Goal: Task Accomplishment & Management: Manage account settings

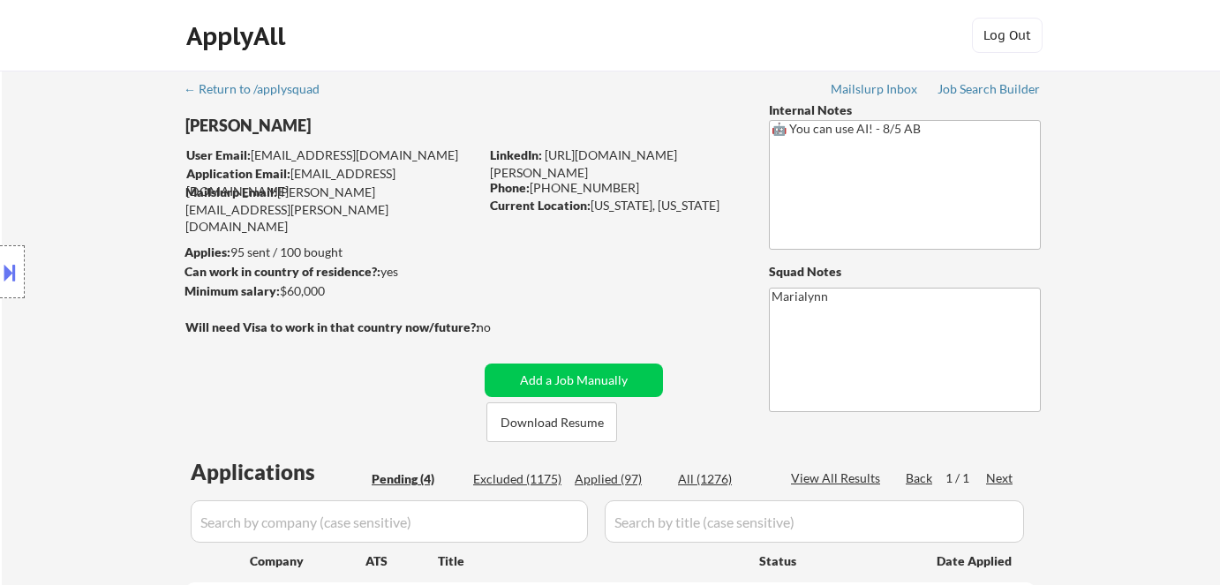
select select ""pending""
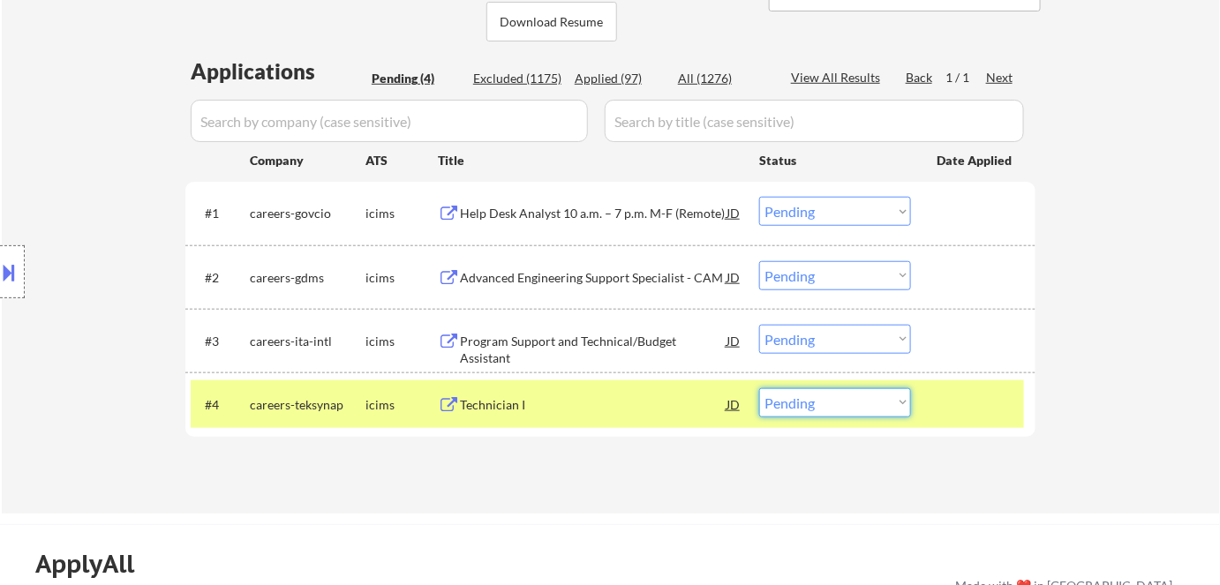
select select ""excluded__bad_match_""
click at [759, 388] on select "Choose an option... Pending Applied Excluded (Questions) Excluded (Expired) Exc…" at bounding box center [835, 402] width 152 height 29
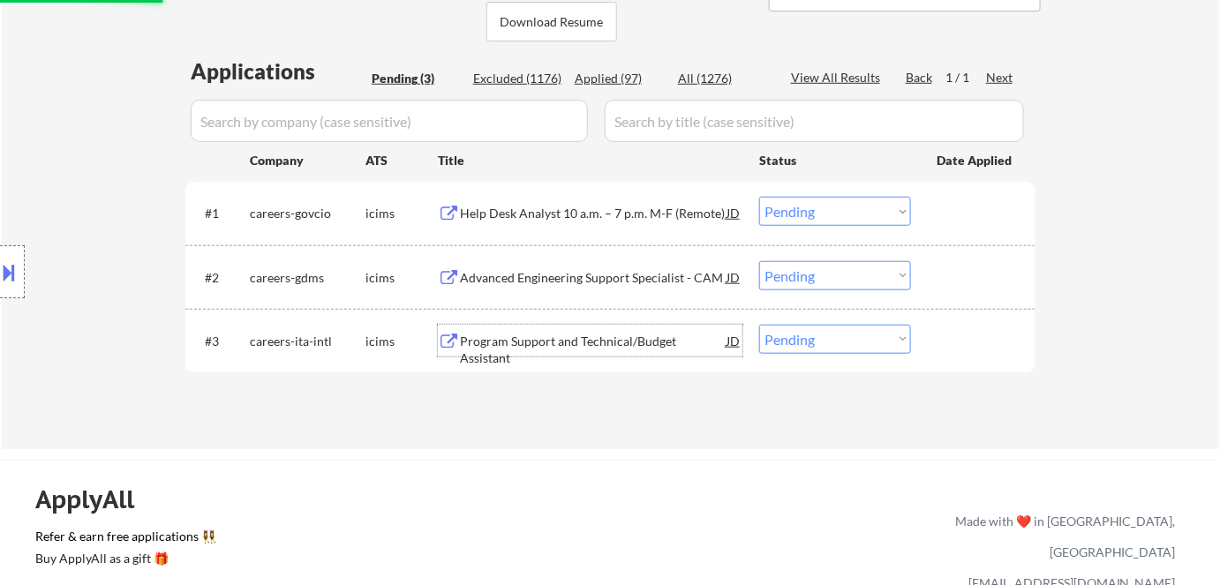
click at [588, 350] on div "Program Support and Technical/Budget Assistant" at bounding box center [593, 341] width 267 height 32
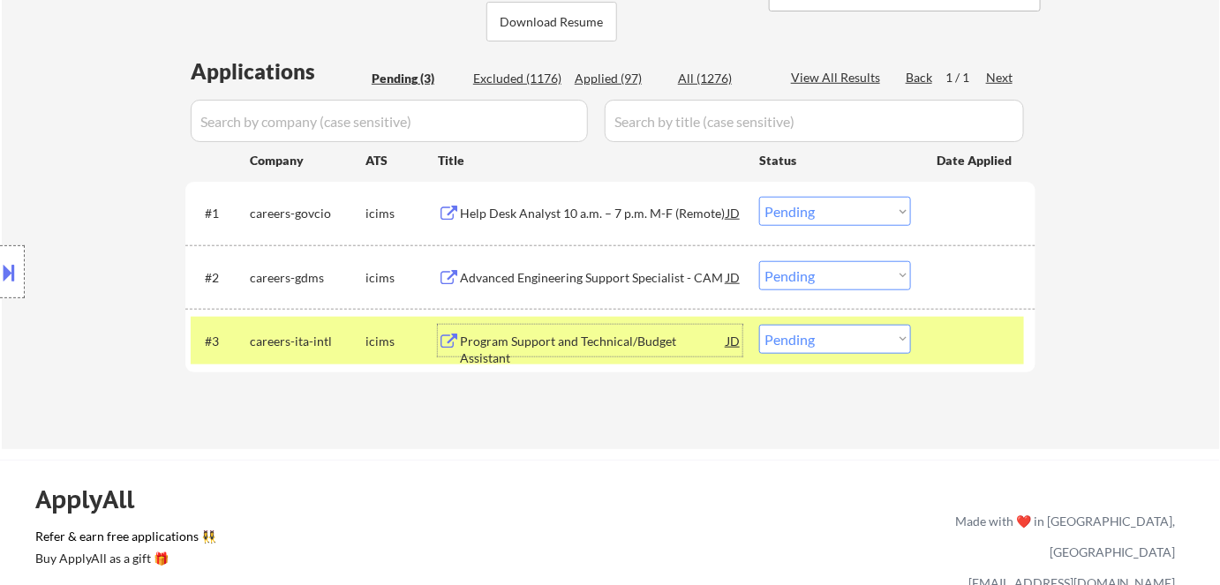
click at [853, 348] on select "Choose an option... Pending Applied Excluded (Questions) Excluded (Expired) Exc…" at bounding box center [835, 339] width 152 height 29
select select ""excluded__bad_match_""
click at [759, 325] on select "Choose an option... Pending Applied Excluded (Questions) Excluded (Expired) Exc…" at bounding box center [835, 339] width 152 height 29
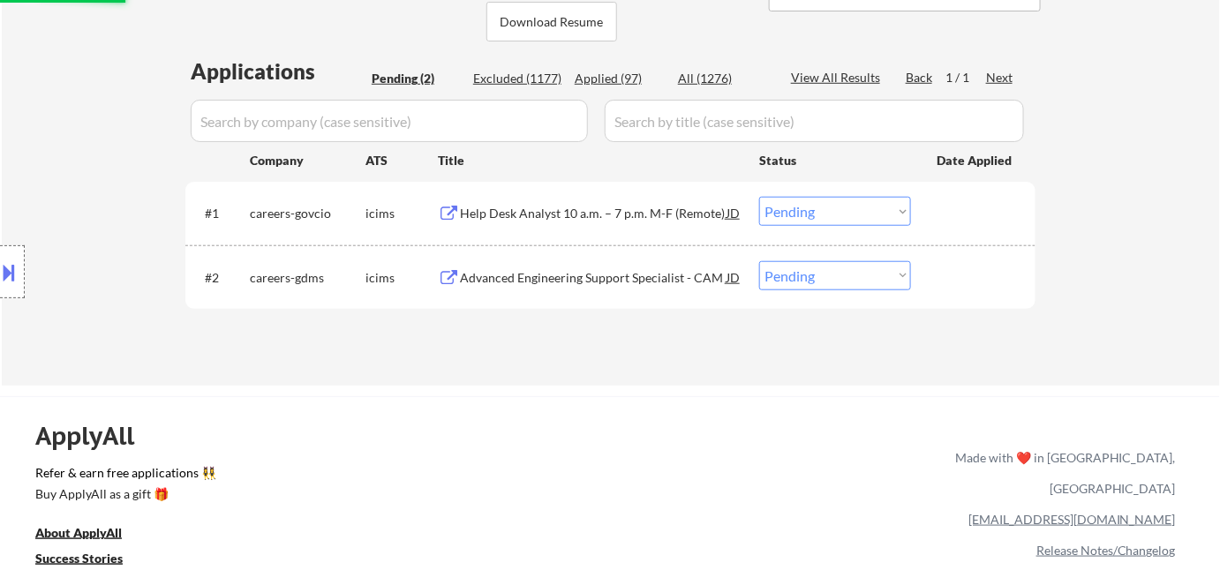
click at [598, 274] on div "Advanced Engineering Support Specialist - CAM" at bounding box center [593, 278] width 267 height 18
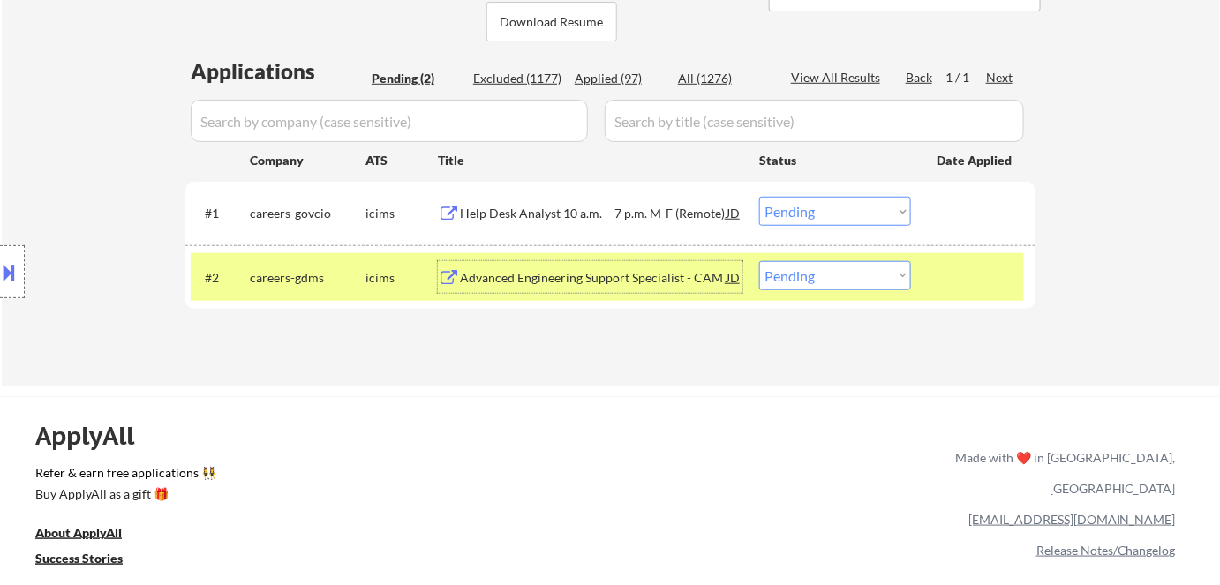
click at [814, 283] on select "Choose an option... Pending Applied Excluded (Questions) Excluded (Expired) Exc…" at bounding box center [835, 275] width 152 height 29
select select ""excluded__expired_""
click at [759, 261] on select "Choose an option... Pending Applied Excluded (Questions) Excluded (Expired) Exc…" at bounding box center [835, 275] width 152 height 29
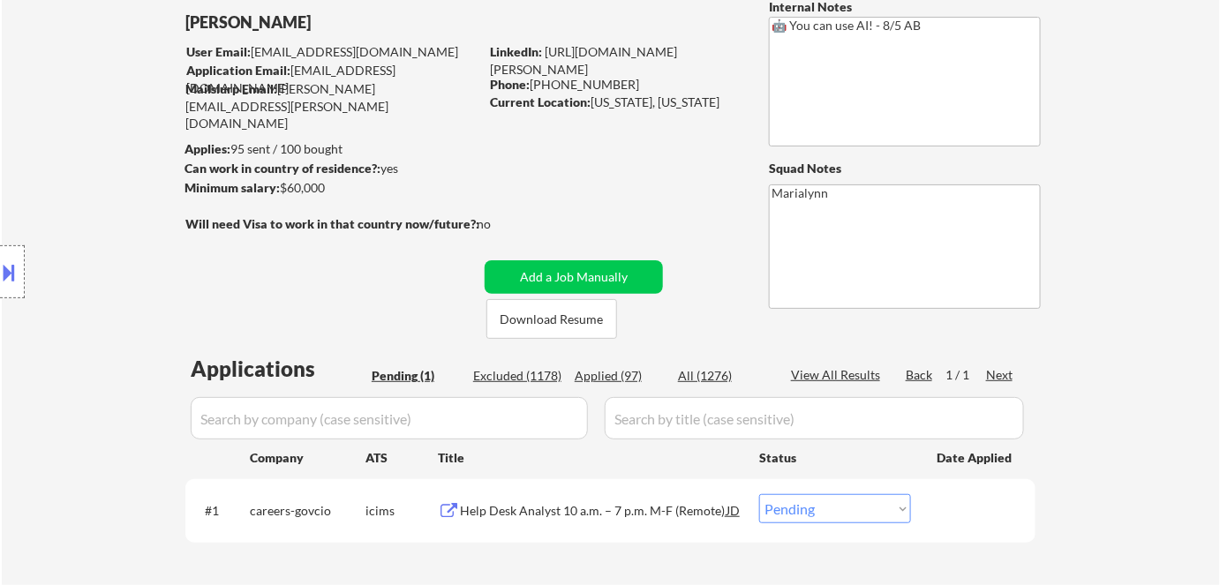
scroll to position [79, 0]
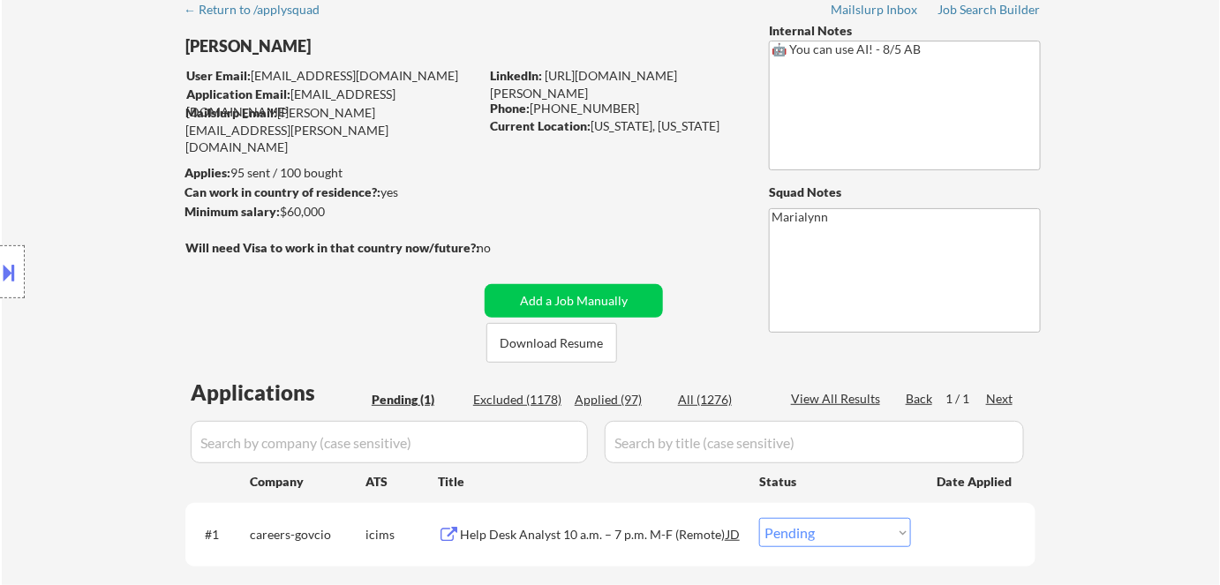
click at [595, 550] on div "#1 careers-govcio icims Help Desk Analyst 10 a.m. – 7 p.m. M-F (Remote) JD Choo…" at bounding box center [607, 534] width 833 height 48
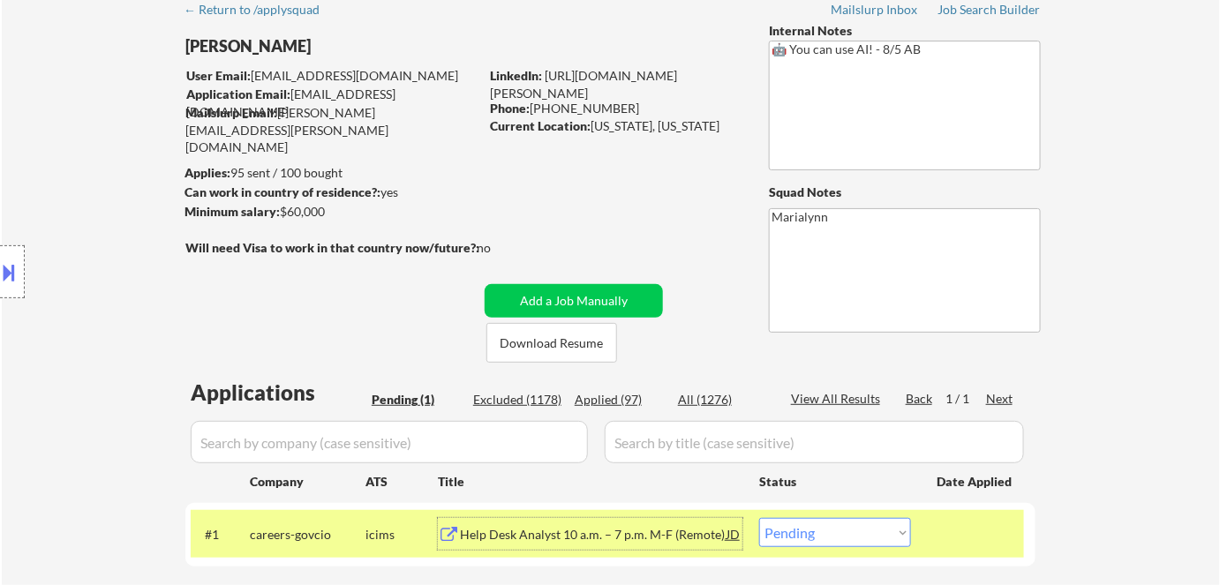
click at [591, 546] on div "Help Desk Analyst 10 a.m. – 7 p.m. M-F (Remote)" at bounding box center [593, 534] width 267 height 32
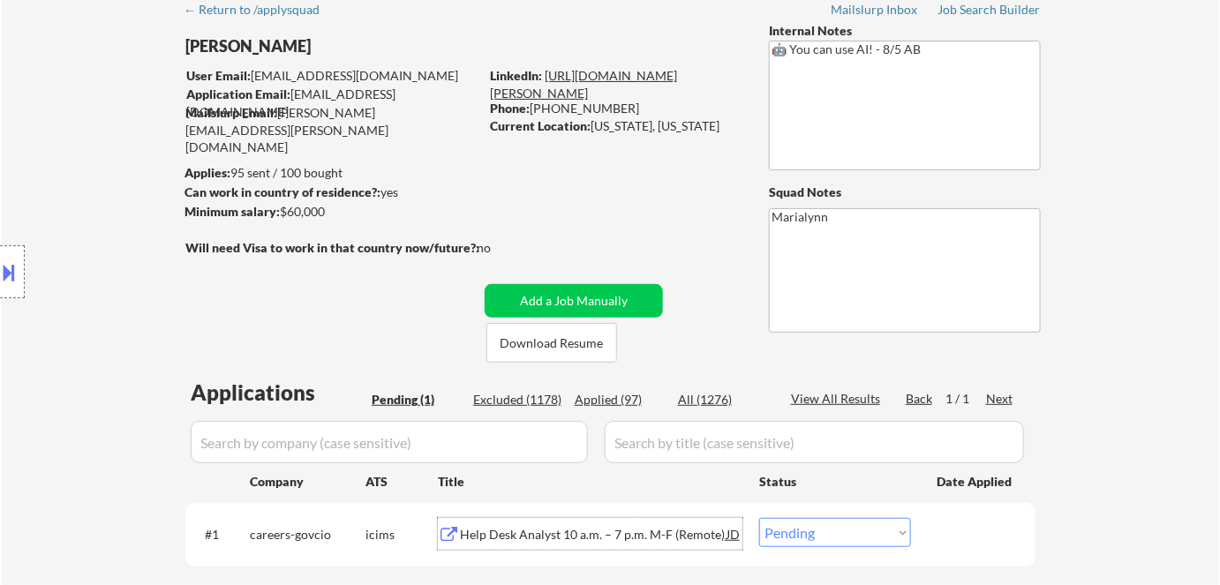
click at [579, 70] on link "https://www.linkedin.com/in/alex-fraum-1a4113a6/" at bounding box center [583, 84] width 187 height 33
click at [821, 534] on select "Choose an option... Pending Applied Excluded (Questions) Excluded (Expired) Exc…" at bounding box center [835, 532] width 152 height 29
select select ""applied""
click at [759, 518] on select "Choose an option... Pending Applied Excluded (Questions) Excluded (Expired) Exc…" at bounding box center [835, 532] width 152 height 29
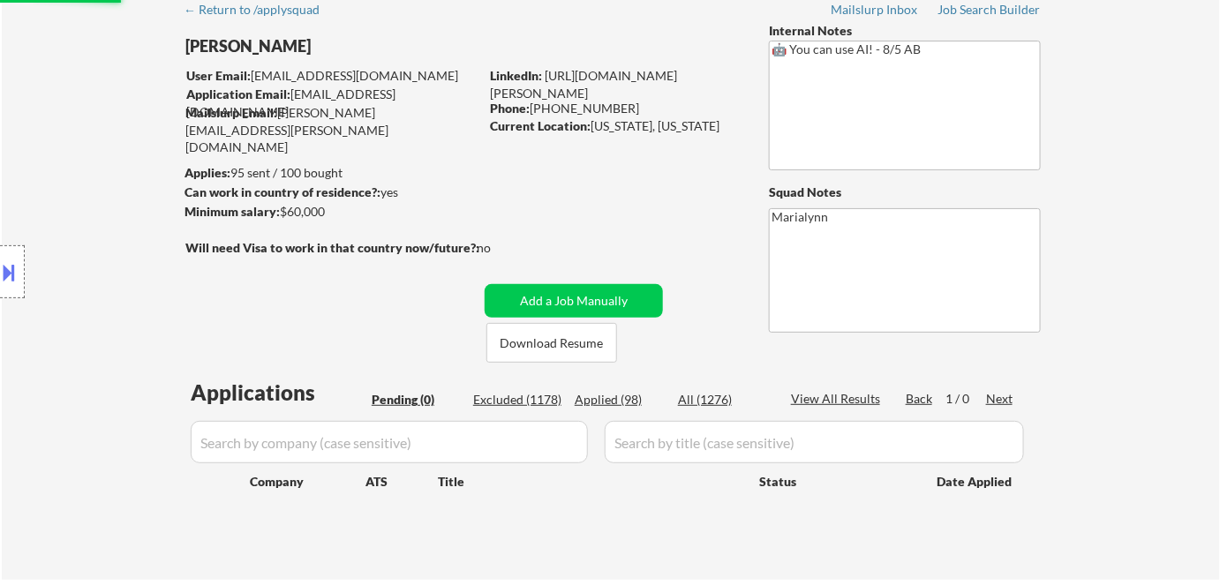
click at [619, 395] on div "Applied (98)" at bounding box center [619, 400] width 88 height 18
click at [619, 234] on div "← Return to /applysquad Mailslurp Inbox Job Search Builder Alexander Fraum User…" at bounding box center [610, 278] width 881 height 575
select select ""applied""
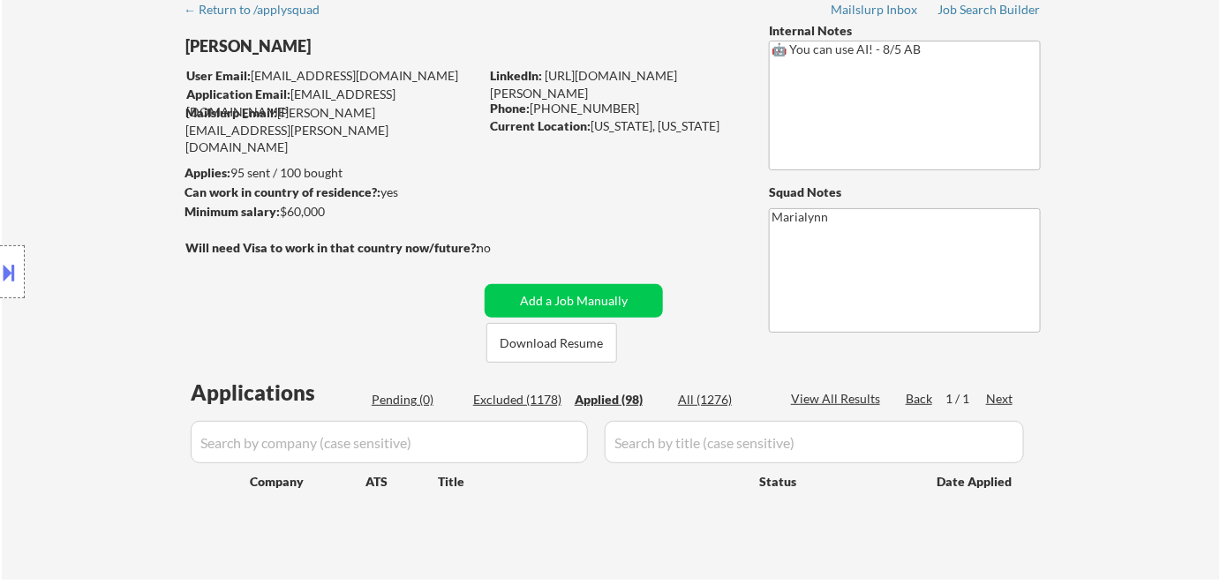
select select ""applied""
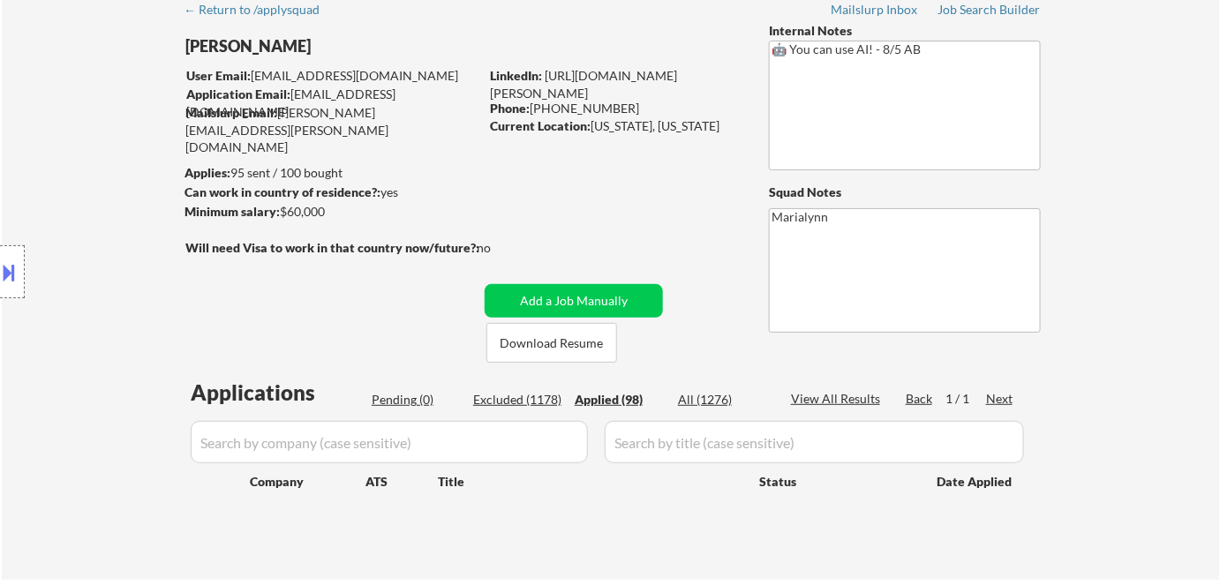
select select ""applied""
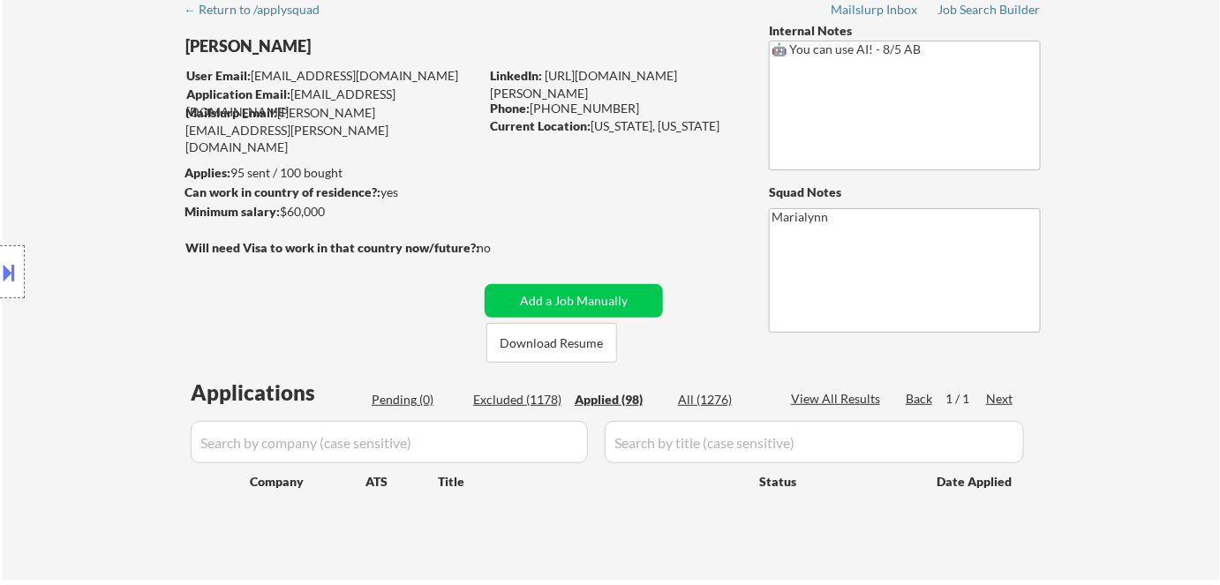
select select ""applied""
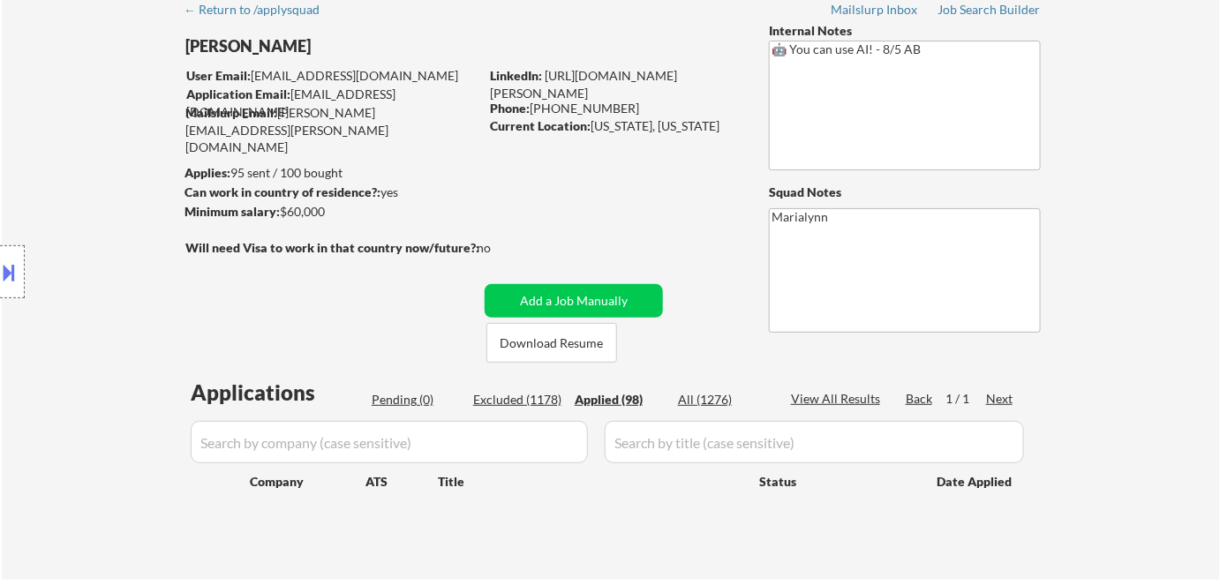
select select ""applied""
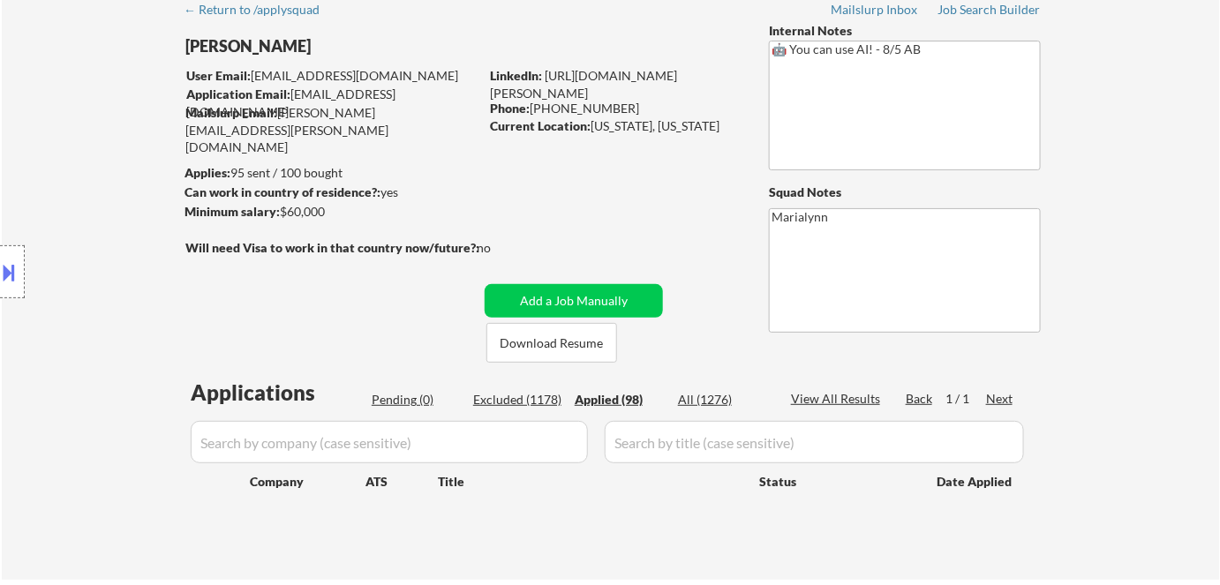
select select ""applied""
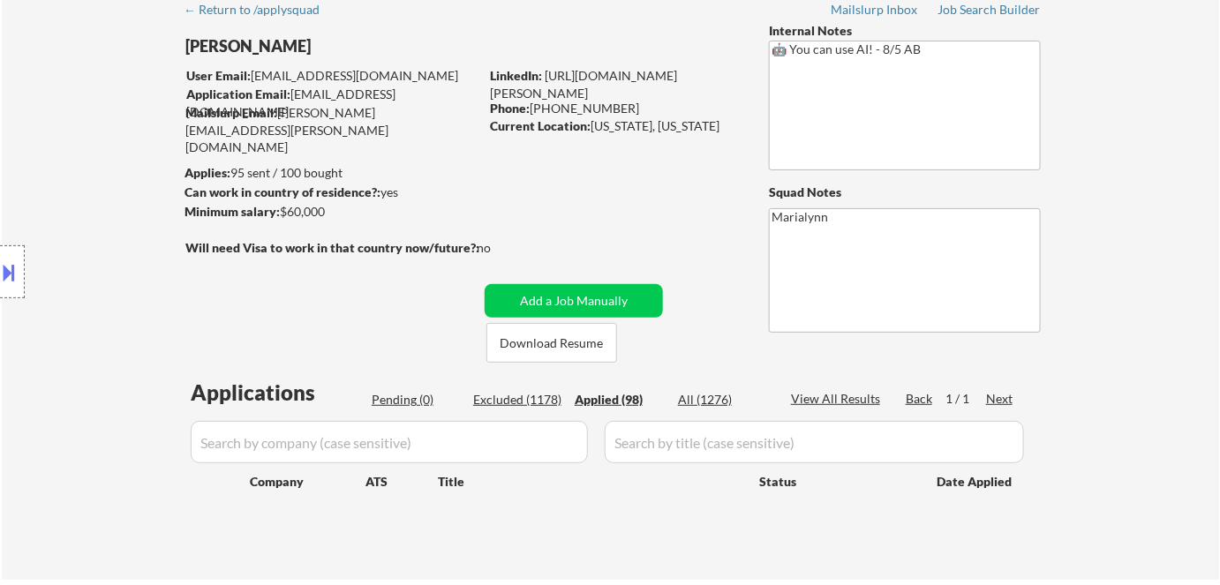
select select ""applied""
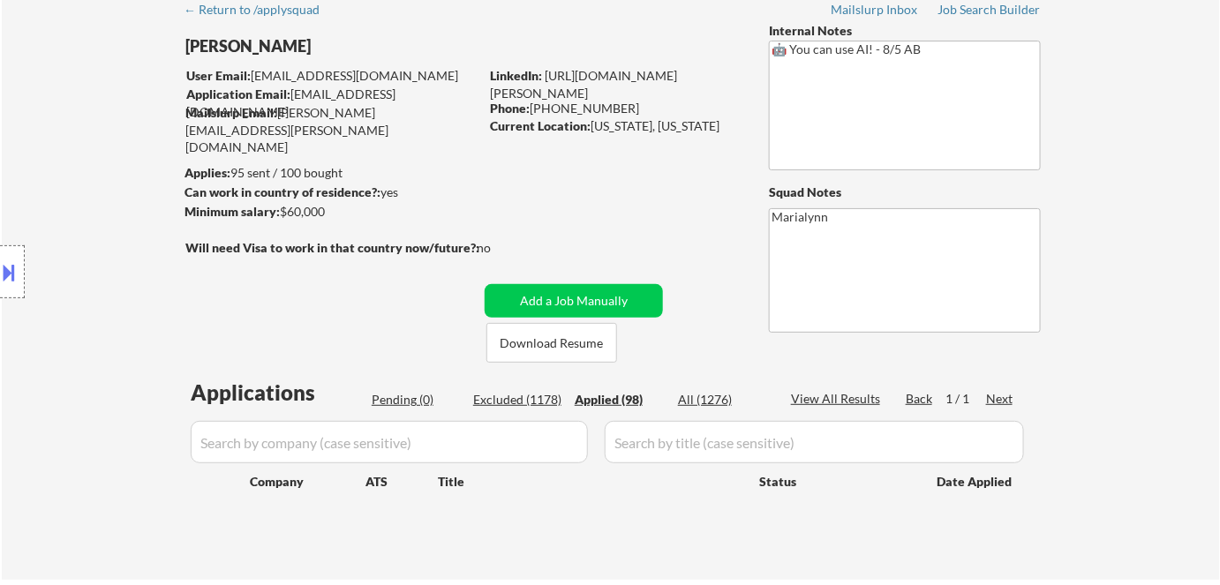
select select ""applied""
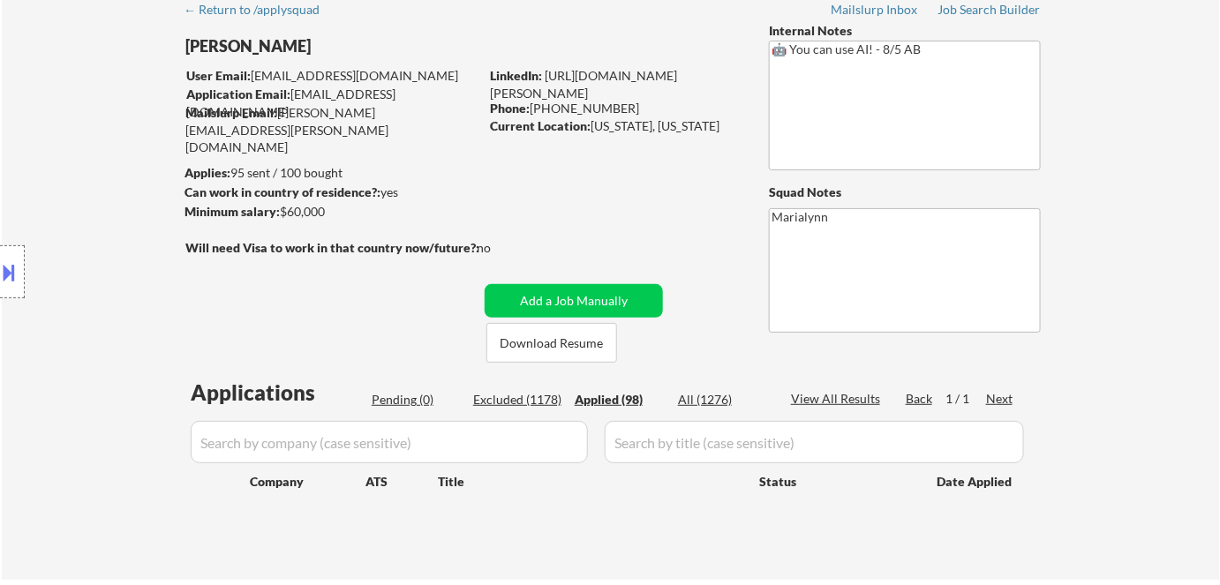
select select ""applied""
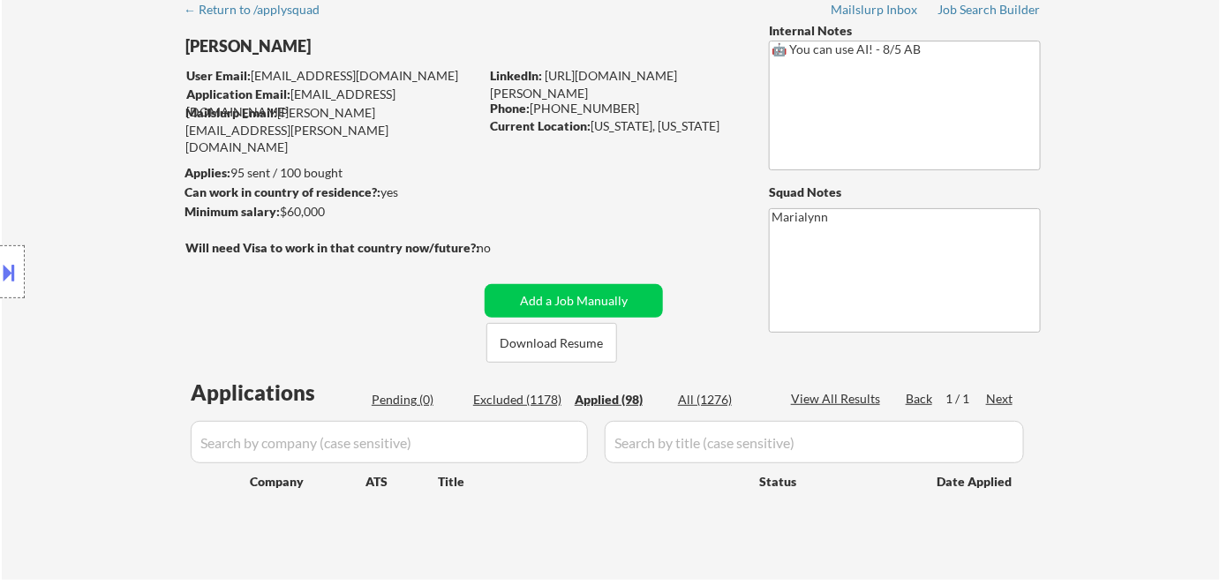
select select ""applied""
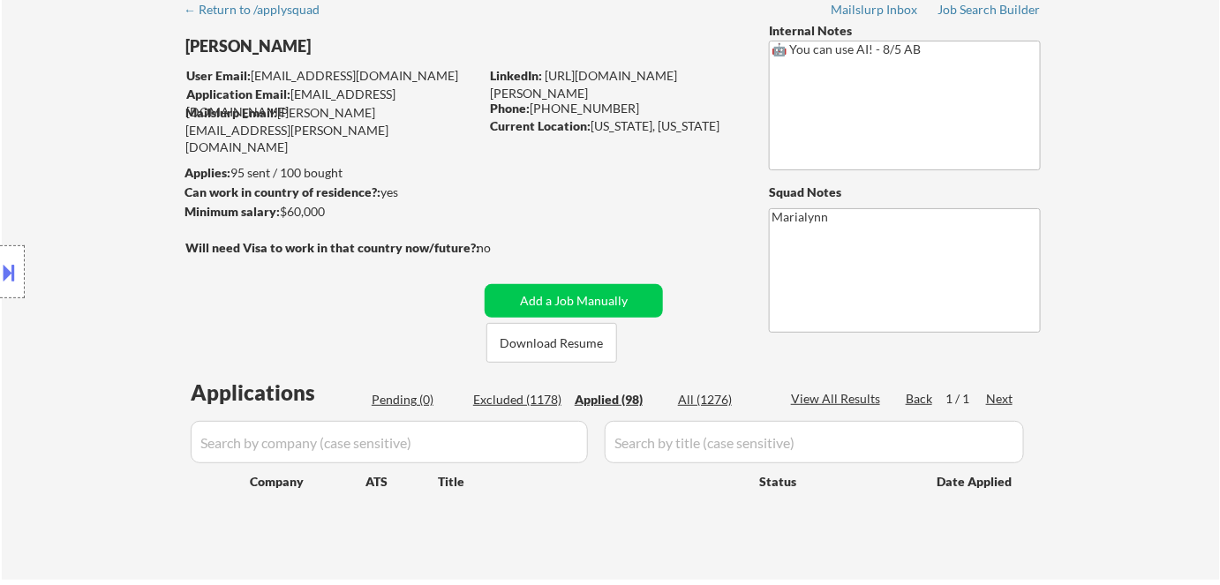
select select ""applied""
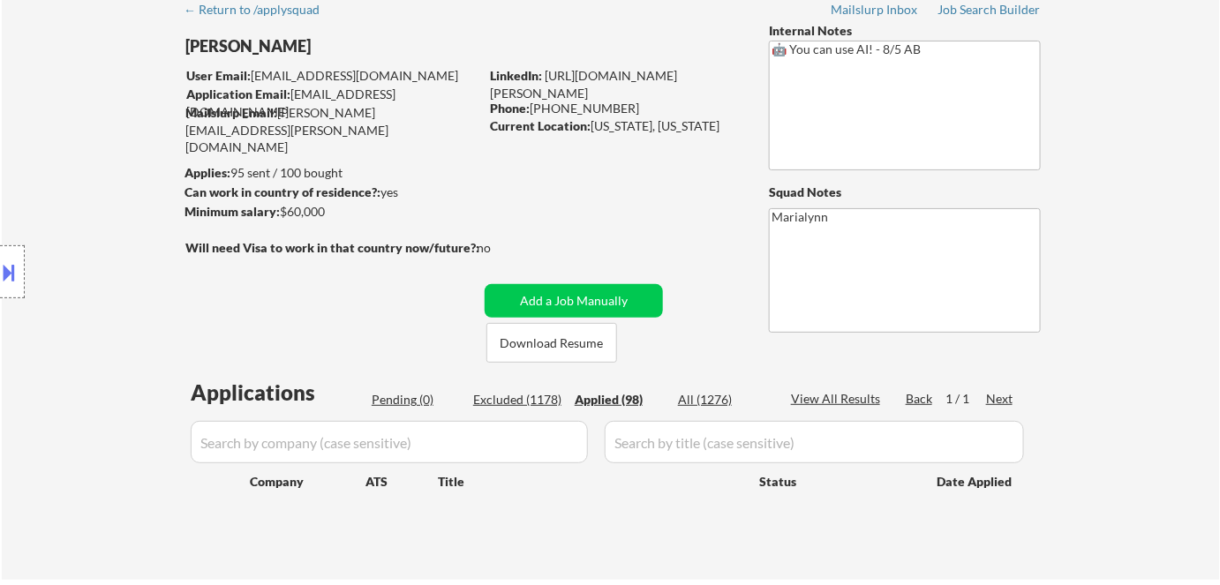
select select ""applied""
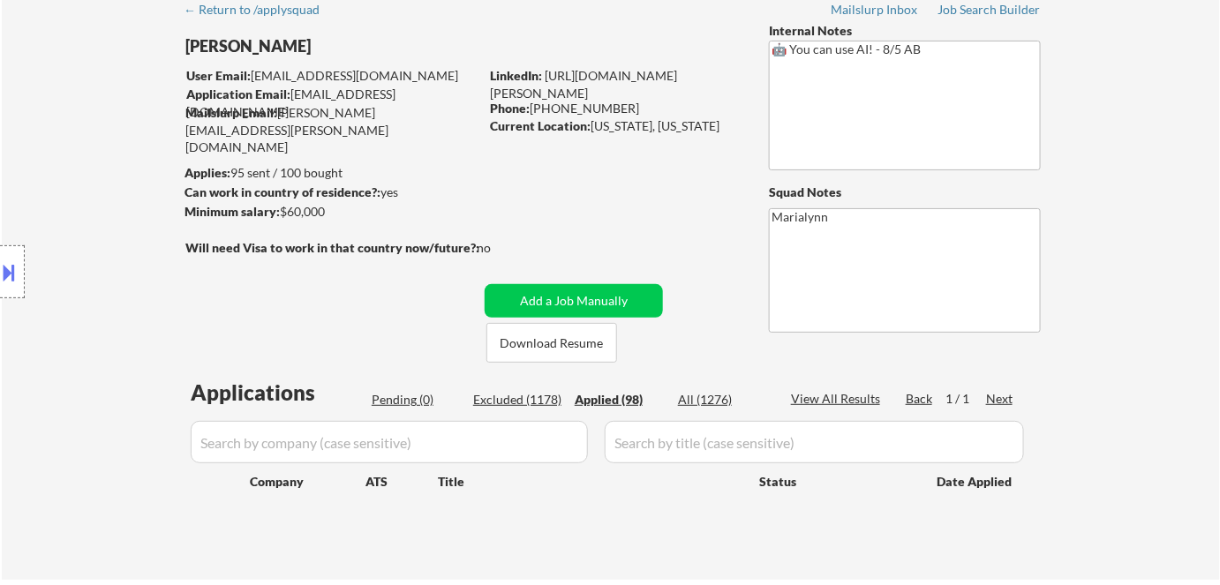
select select ""applied""
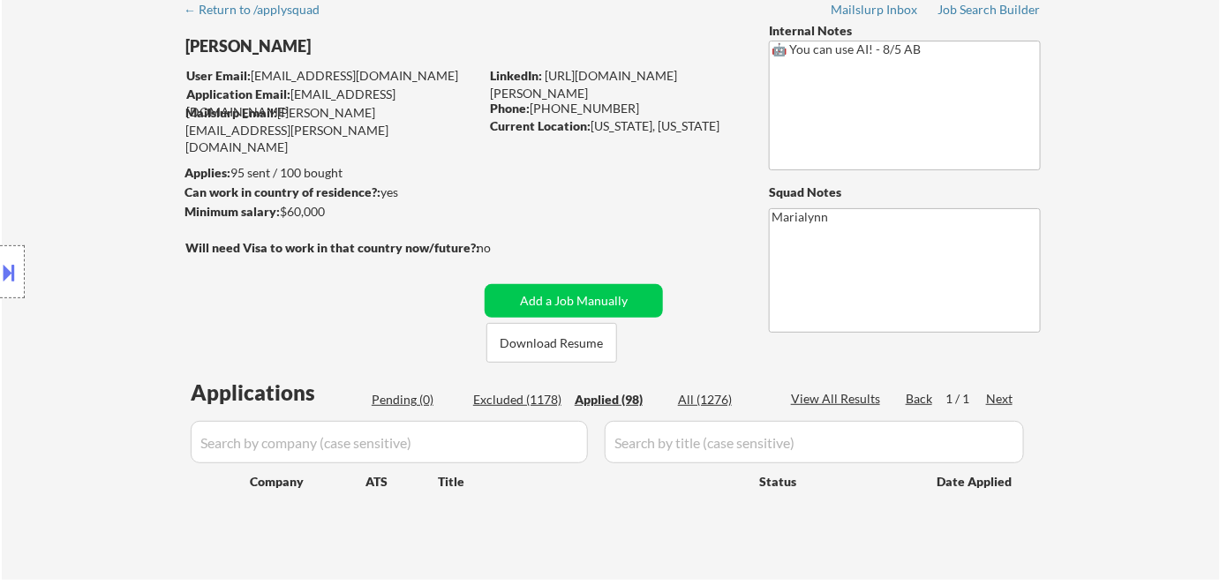
select select ""applied""
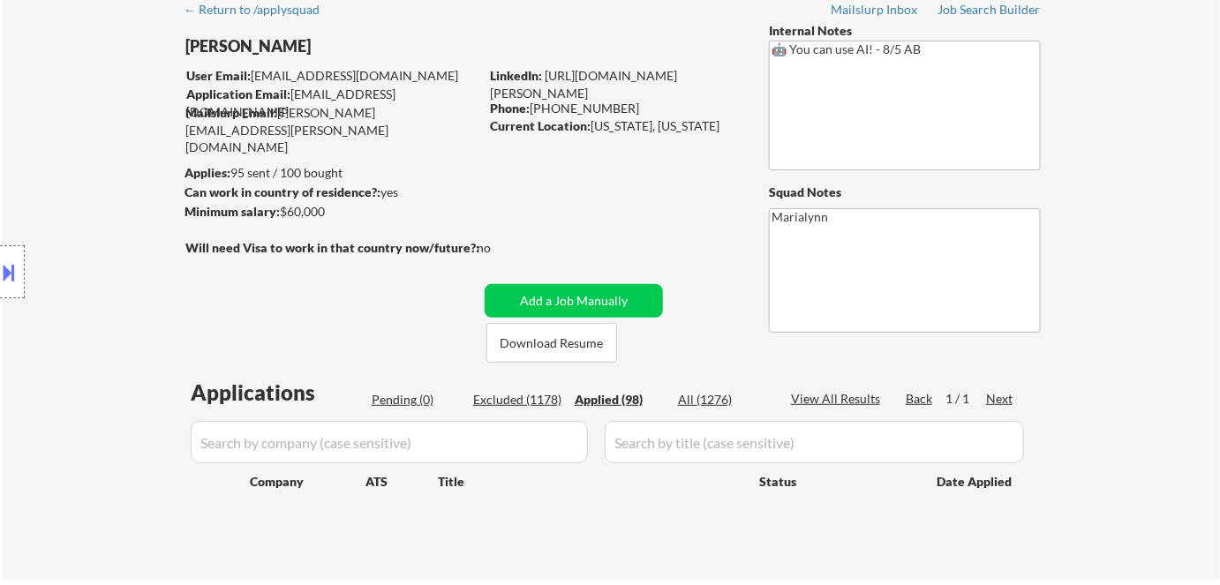
select select ""applied""
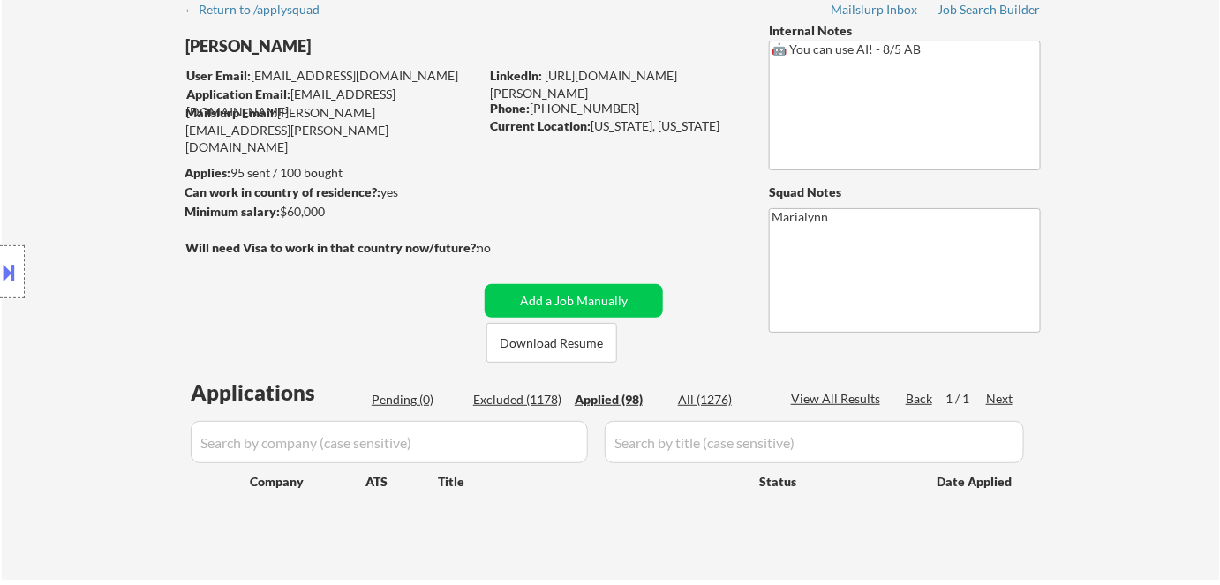
select select ""applied""
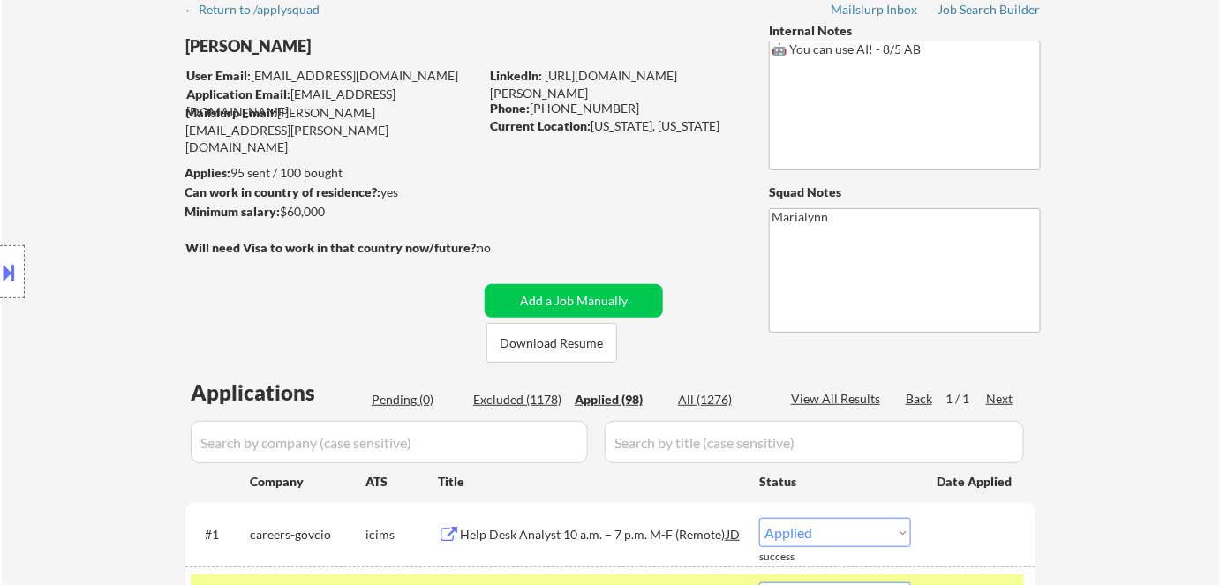
select select ""applied""
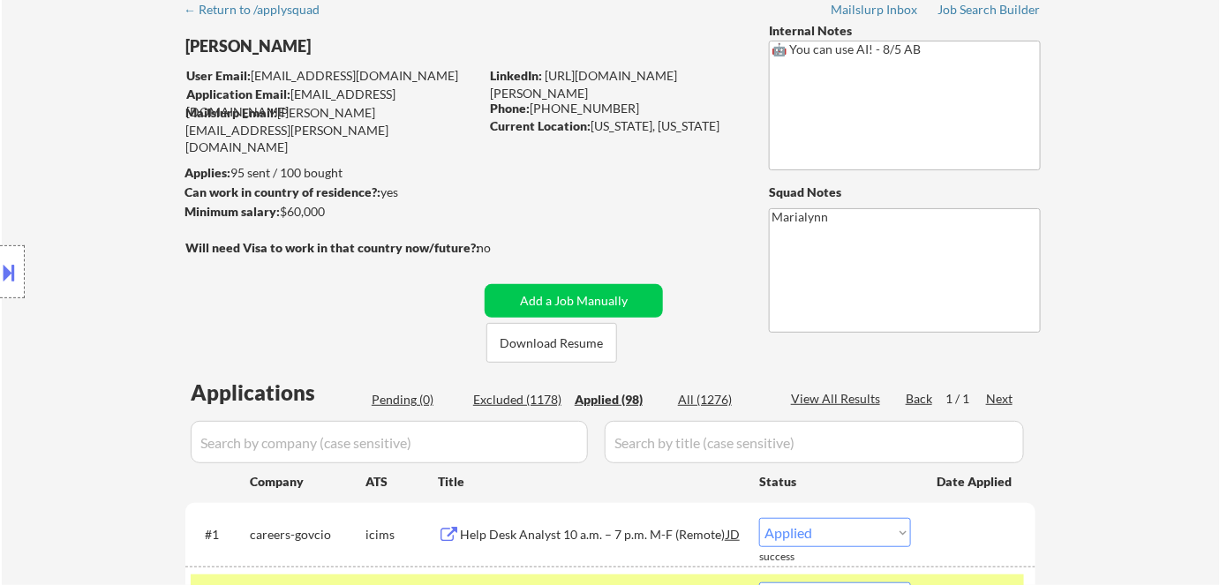
select select ""applied""
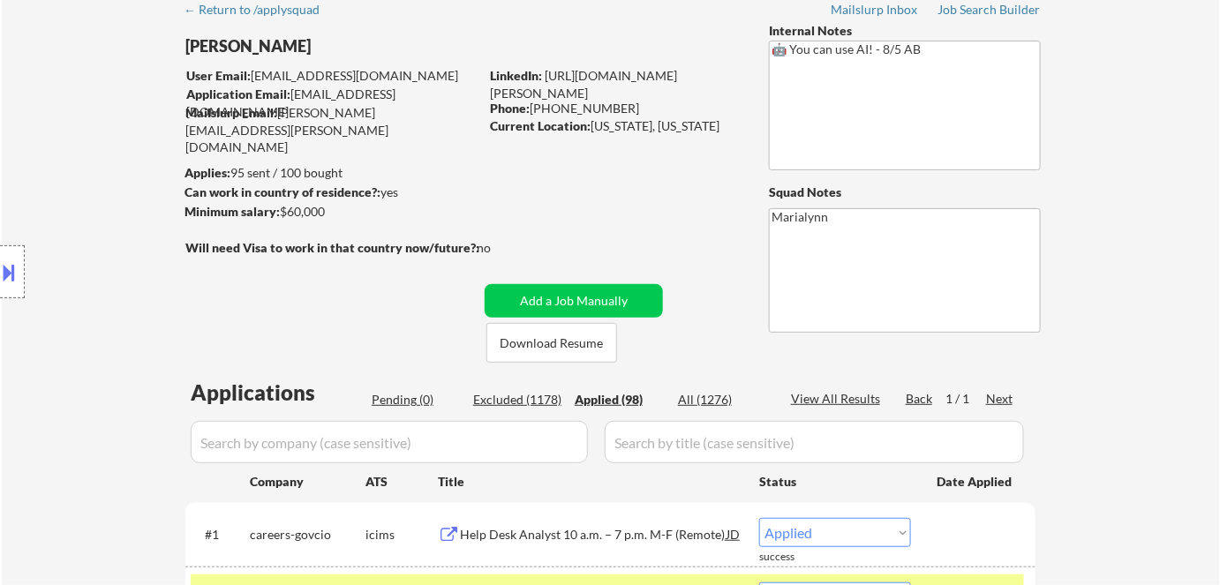
select select ""applied""
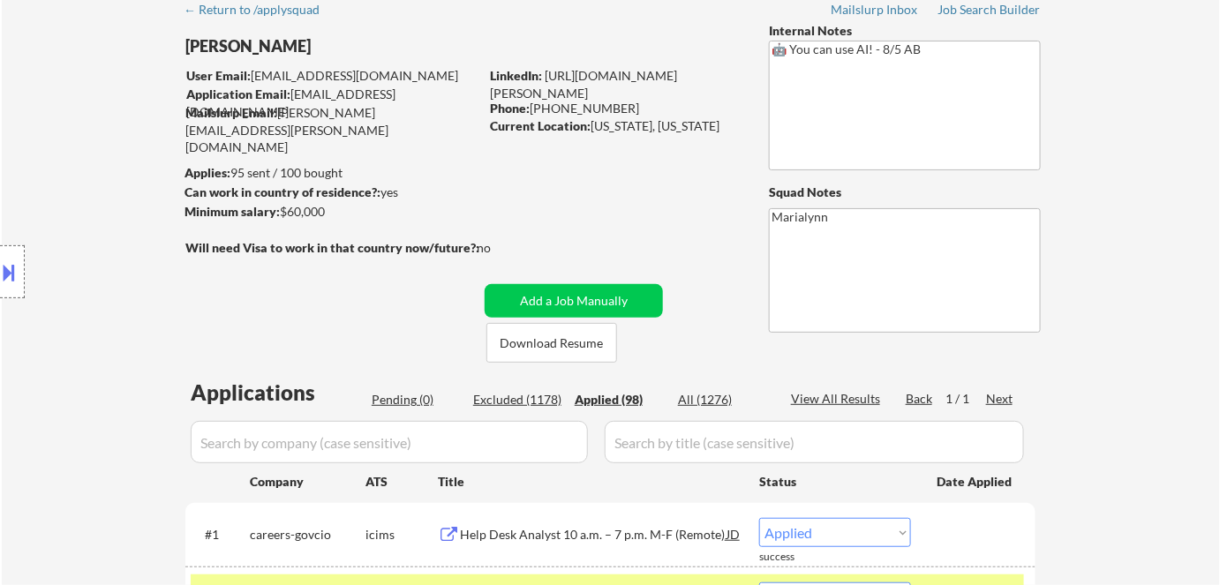
select select ""applied""
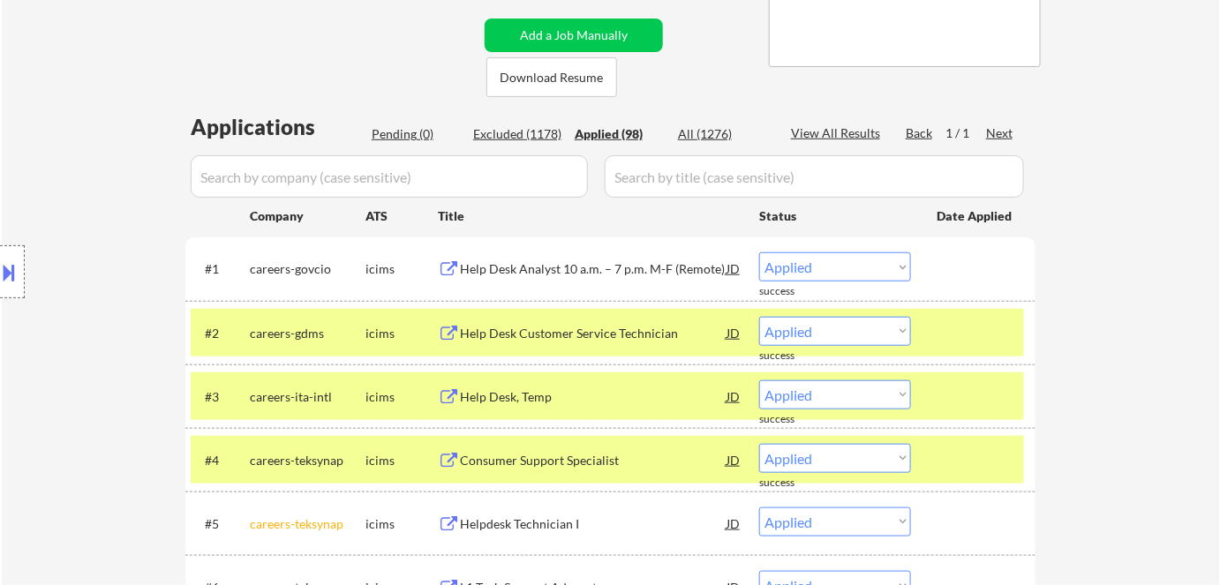
scroll to position [481, 0]
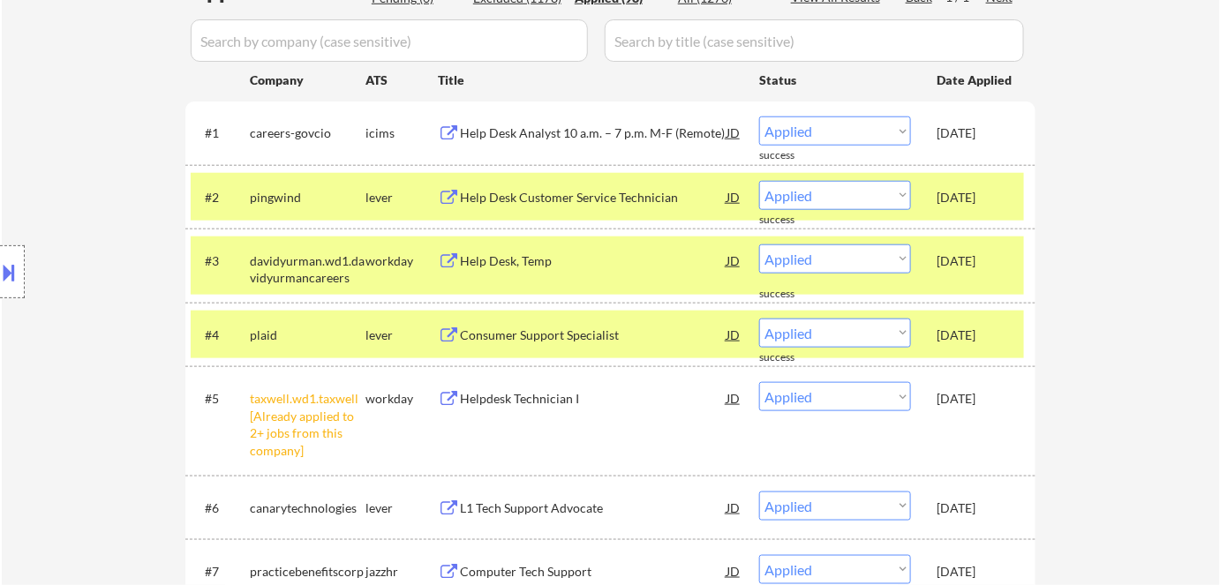
drag, startPoint x: 227, startPoint y: 344, endPoint x: 228, endPoint y: 335, distance: 8.9
click at [227, 339] on div "Location Inclusions:" at bounding box center [158, 273] width 316 height 328
click at [376, 265] on div "workday" at bounding box center [402, 261] width 72 height 18
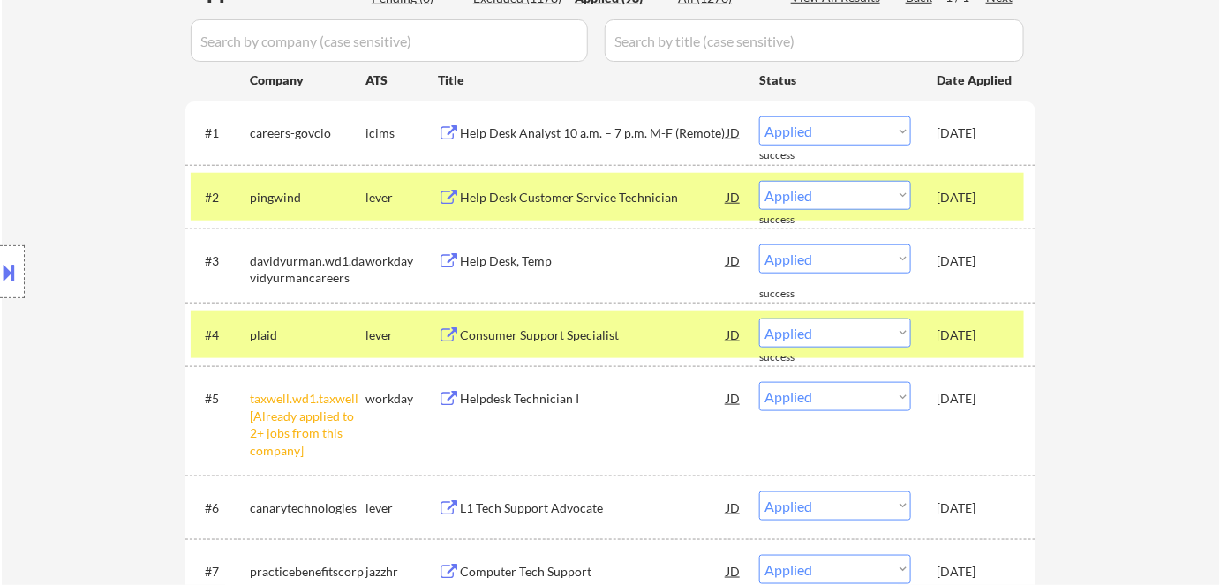
click at [399, 201] on div "lever" at bounding box center [402, 198] width 72 height 18
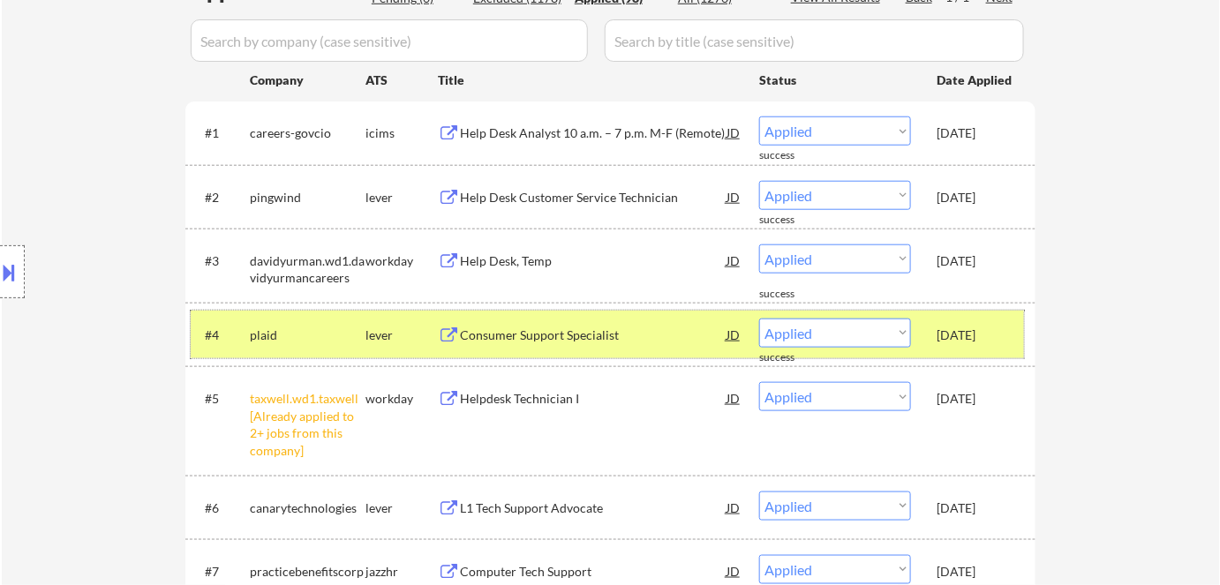
click at [412, 335] on div "lever" at bounding box center [402, 336] width 72 height 18
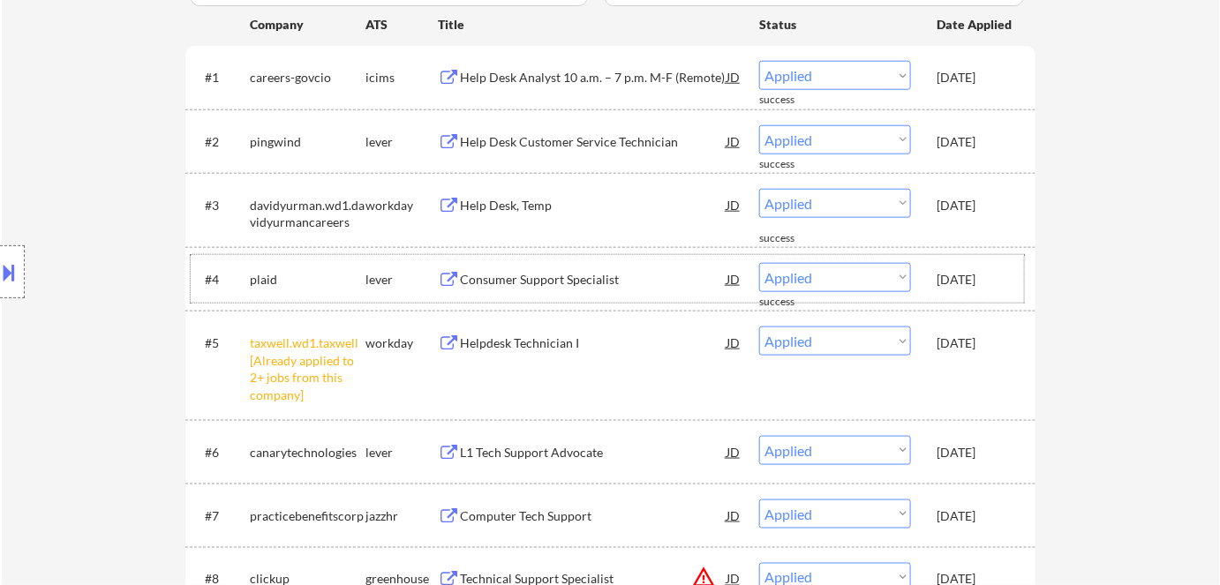
scroll to position [561, 0]
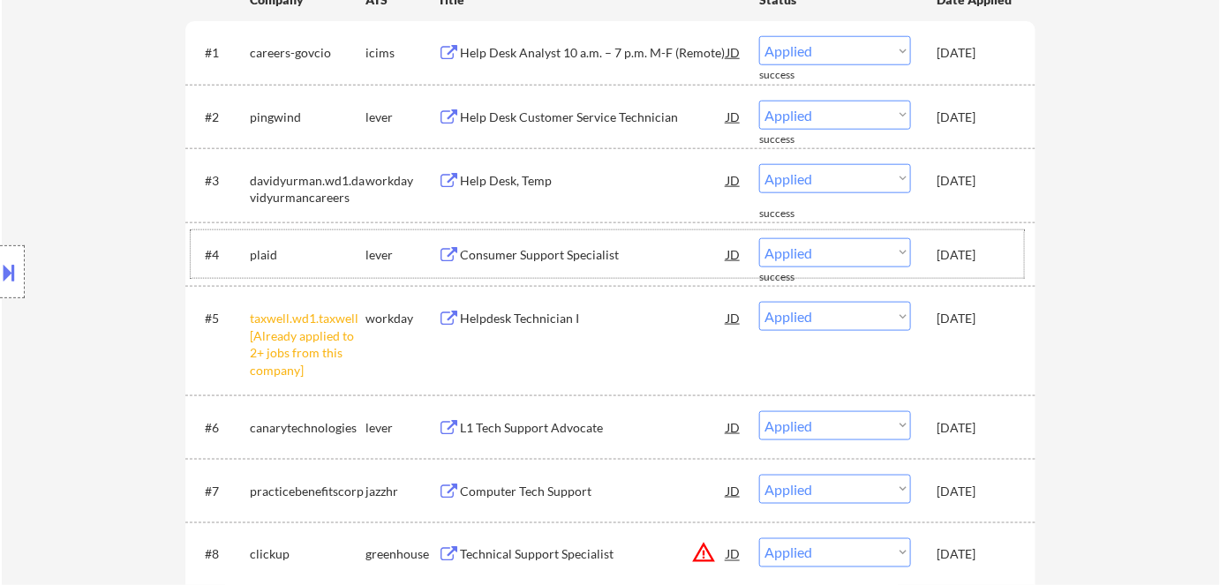
drag, startPoint x: 388, startPoint y: 254, endPoint x: 400, endPoint y: 282, distance: 29.7
click at [388, 254] on div "lever" at bounding box center [402, 255] width 72 height 18
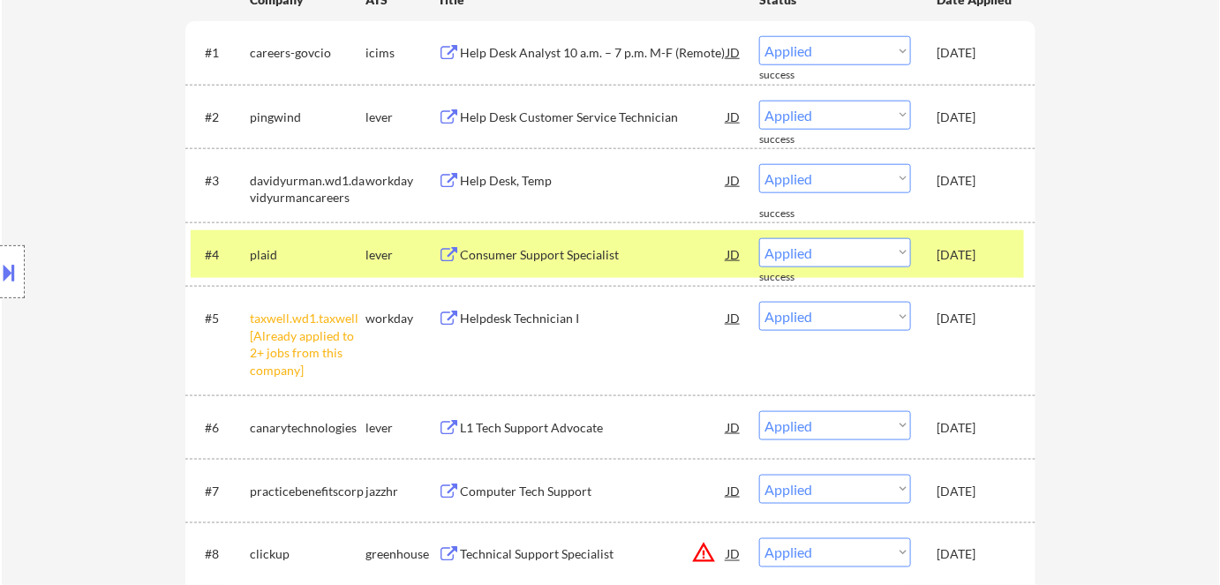
click at [402, 325] on div "workday" at bounding box center [402, 319] width 72 height 18
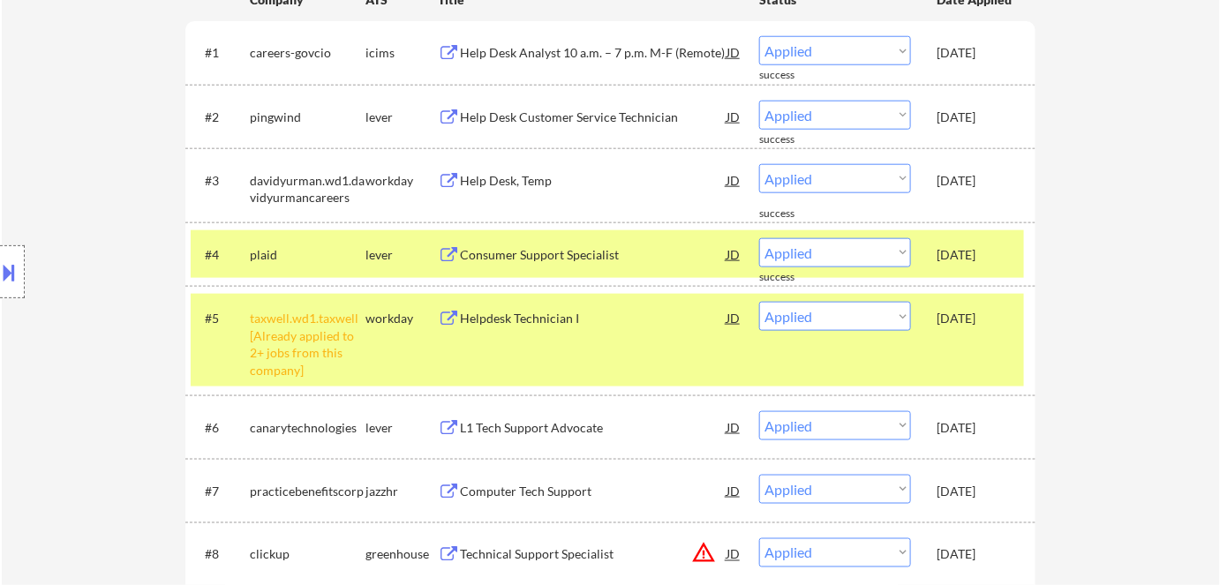
click at [966, 427] on div "Aug 29, 2025" at bounding box center [976, 428] width 78 height 18
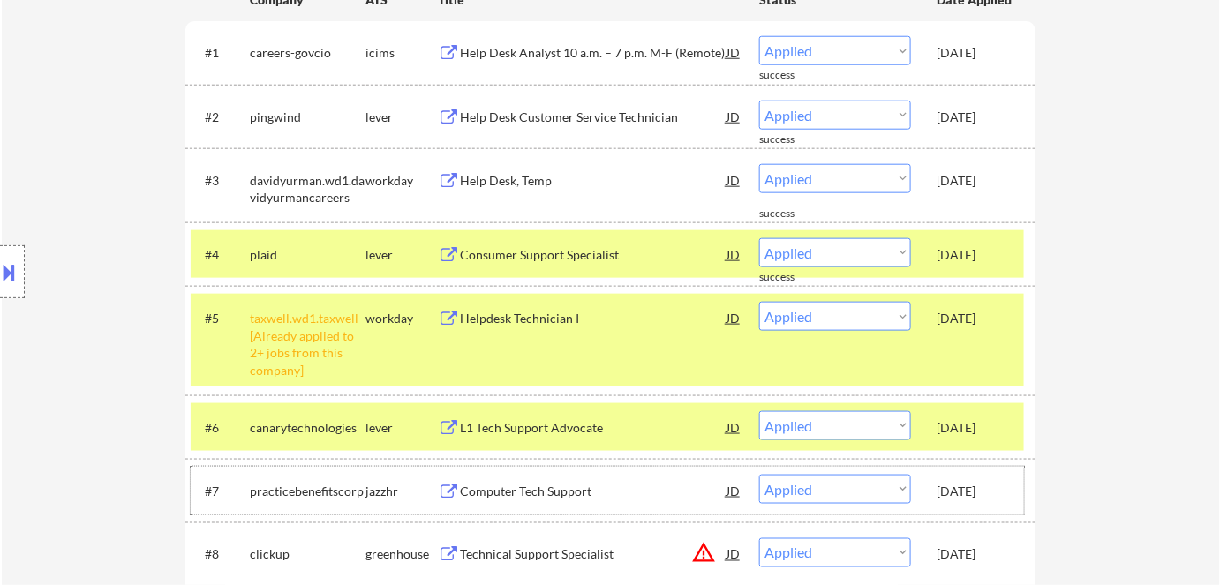
click at [978, 489] on div "Aug 29, 2025" at bounding box center [976, 492] width 78 height 18
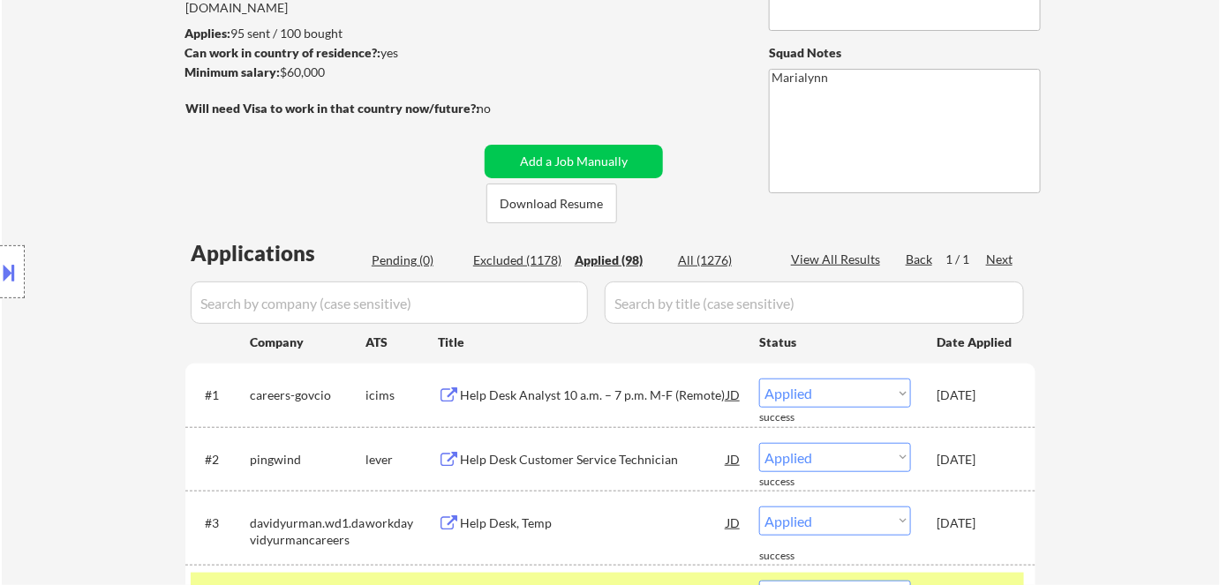
scroll to position [160, 0]
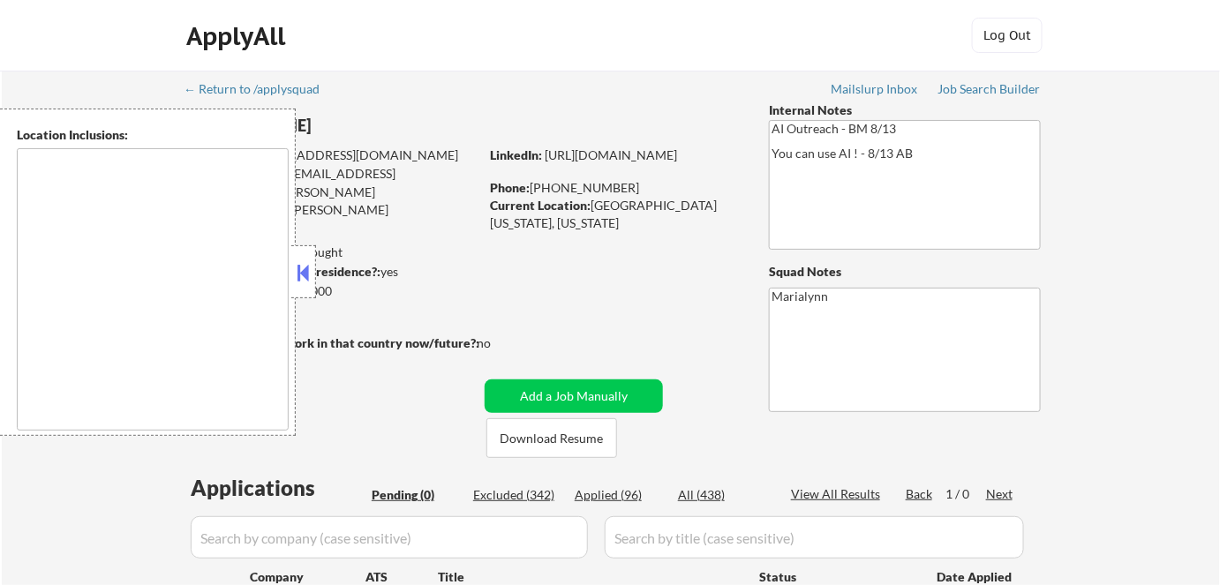
click at [301, 283] on button at bounding box center [303, 273] width 19 height 26
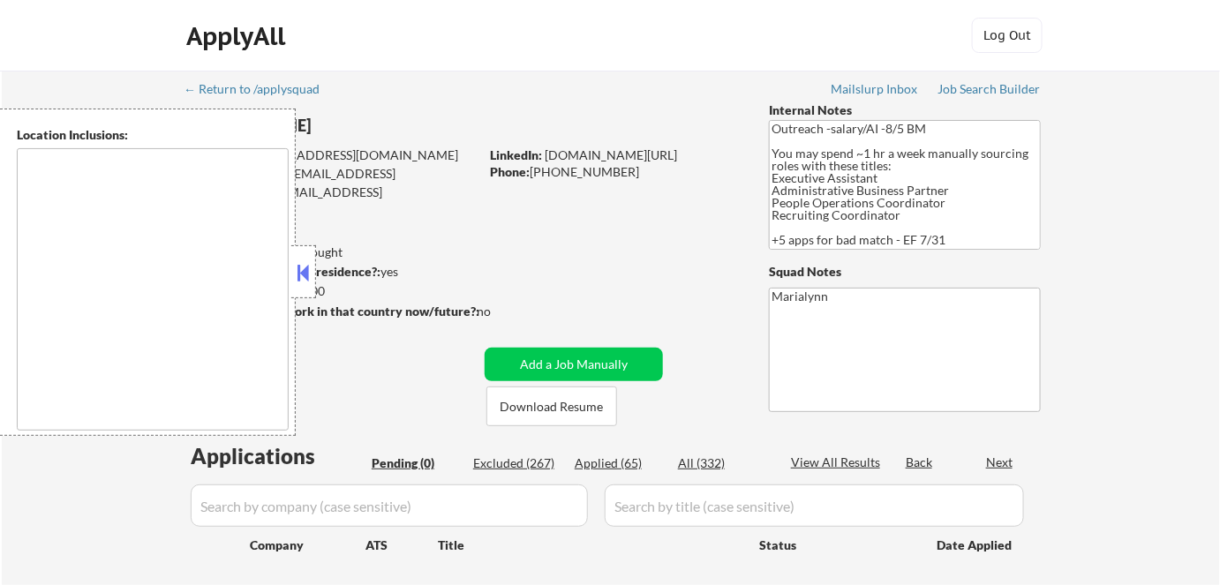
type textarea "[GEOGRAPHIC_DATA], [GEOGRAPHIC_DATA], [GEOGRAPHIC_DATA] [GEOGRAPHIC_DATA], [GEO…"
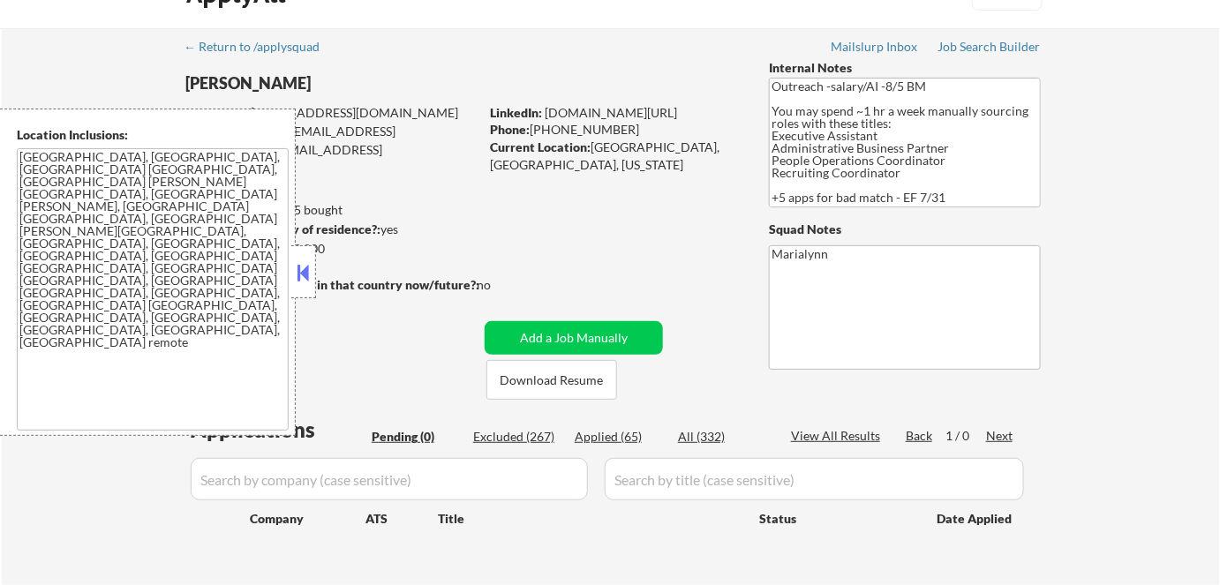
scroll to position [79, 0]
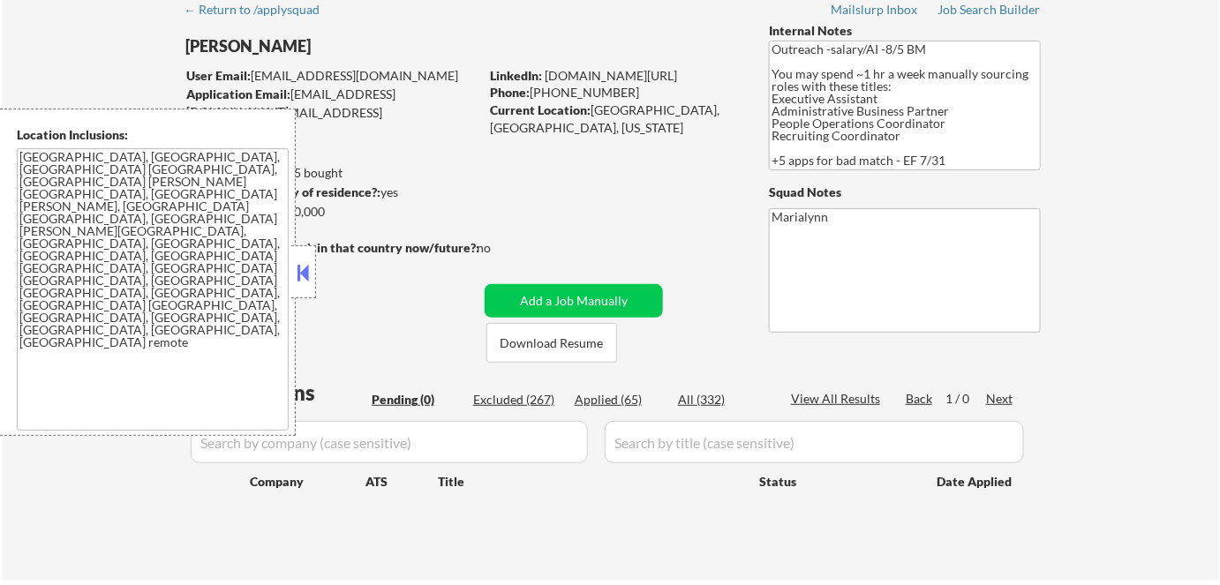
drag, startPoint x: 301, startPoint y: 283, endPoint x: 303, endPoint y: 268, distance: 15.1
click at [301, 281] on button at bounding box center [303, 273] width 19 height 26
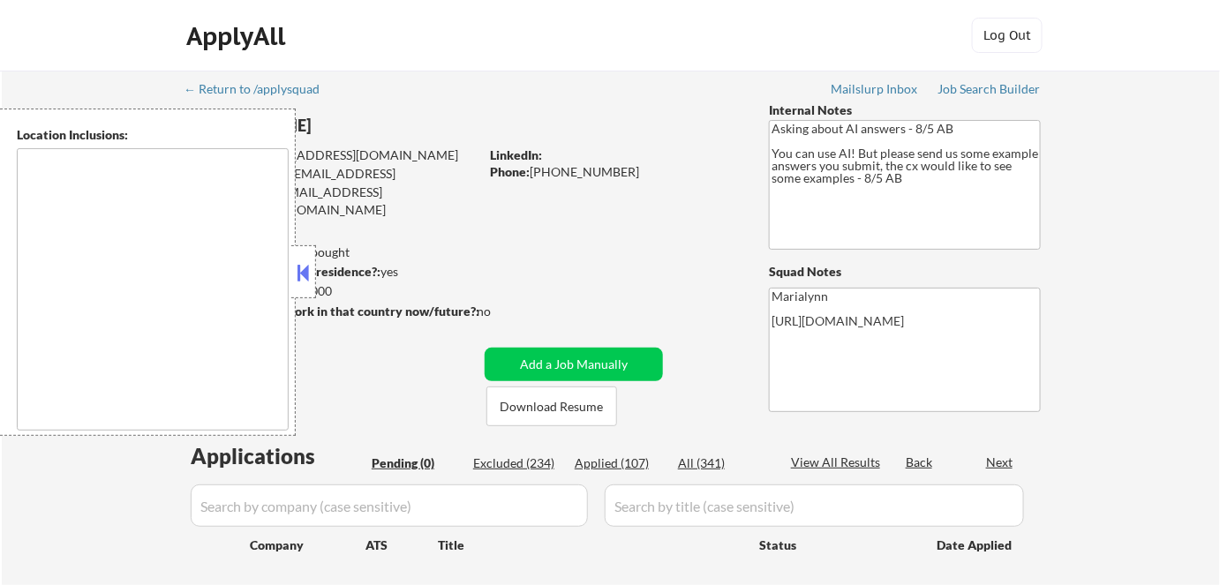
type textarea "[GEOGRAPHIC_DATA], [GEOGRAPHIC_DATA] [GEOGRAPHIC_DATA], [GEOGRAPHIC_DATA], [GEO…"
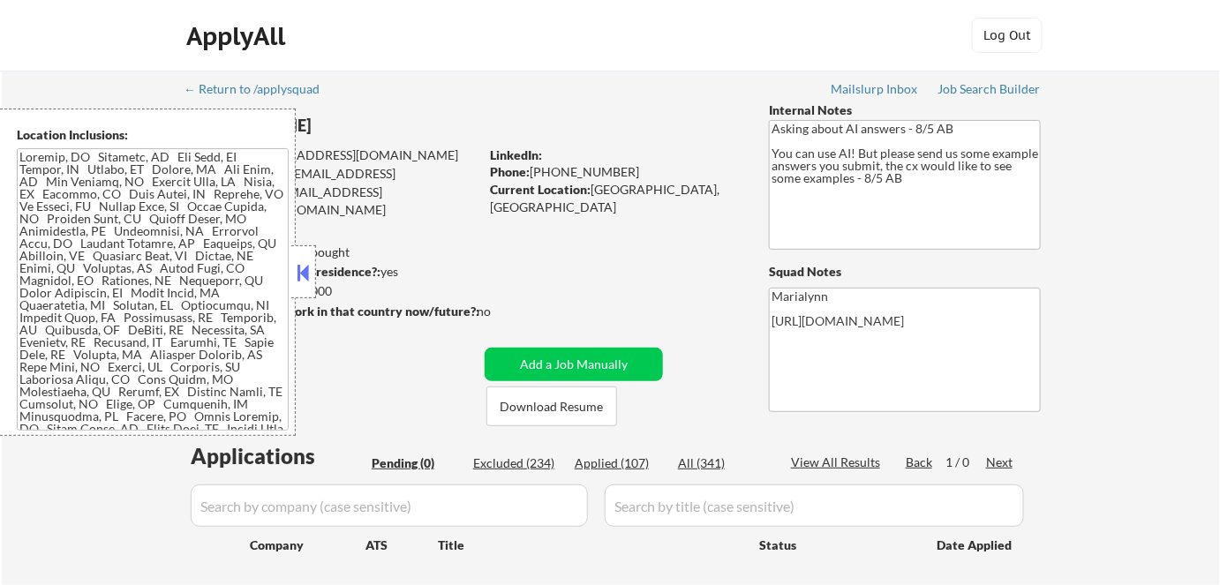
click at [300, 263] on button at bounding box center [303, 273] width 19 height 26
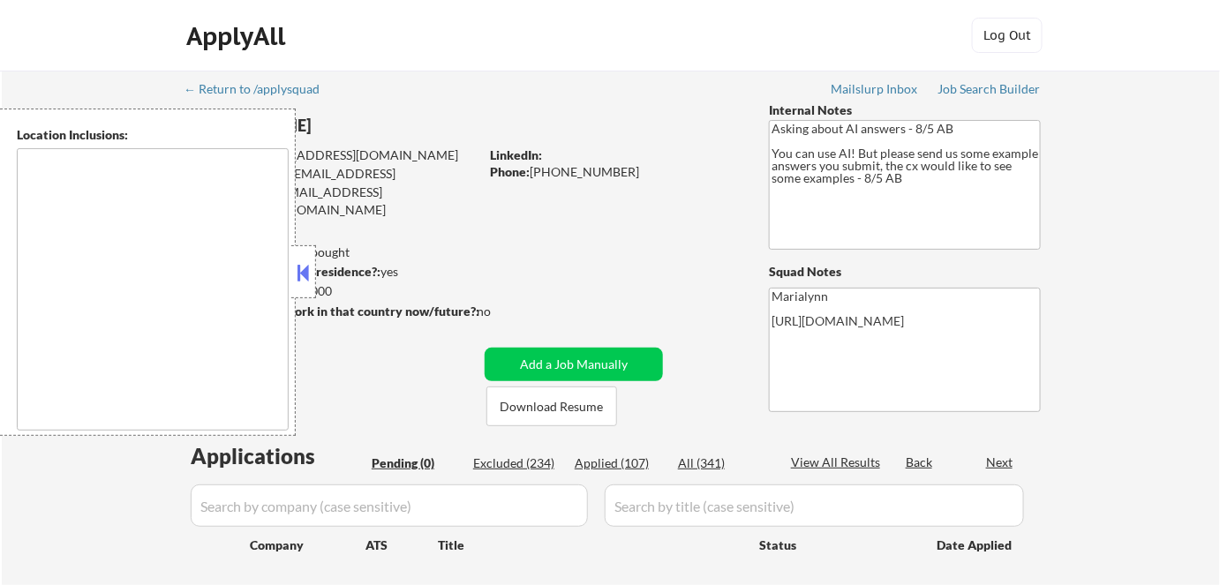
type textarea "Chicago, IL Evanston, IL Oak Park, IL Cicero, IL Berwyn, IL Skokie, IL Oak Lawn…"
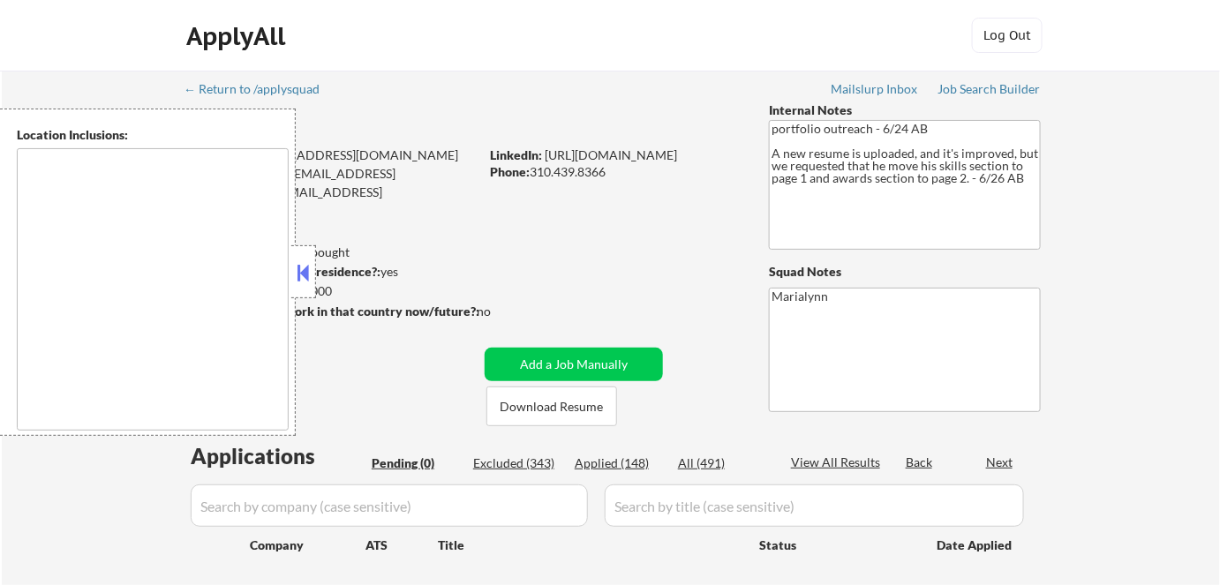
click at [306, 271] on button at bounding box center [303, 273] width 19 height 26
click at [296, 261] on button at bounding box center [303, 273] width 19 height 26
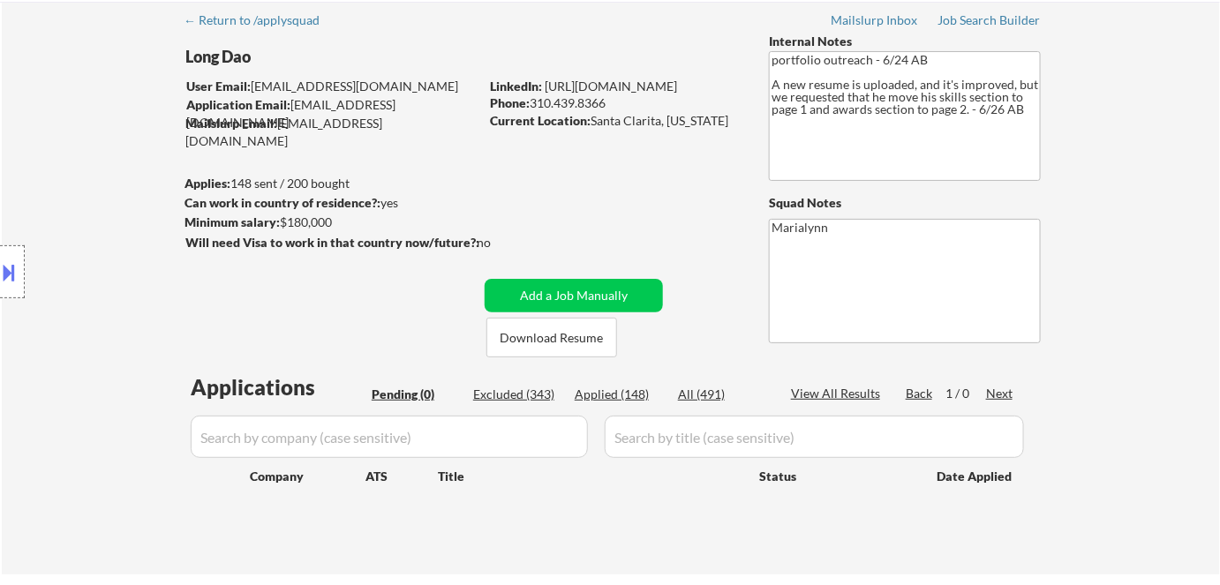
scroll to position [160, 0]
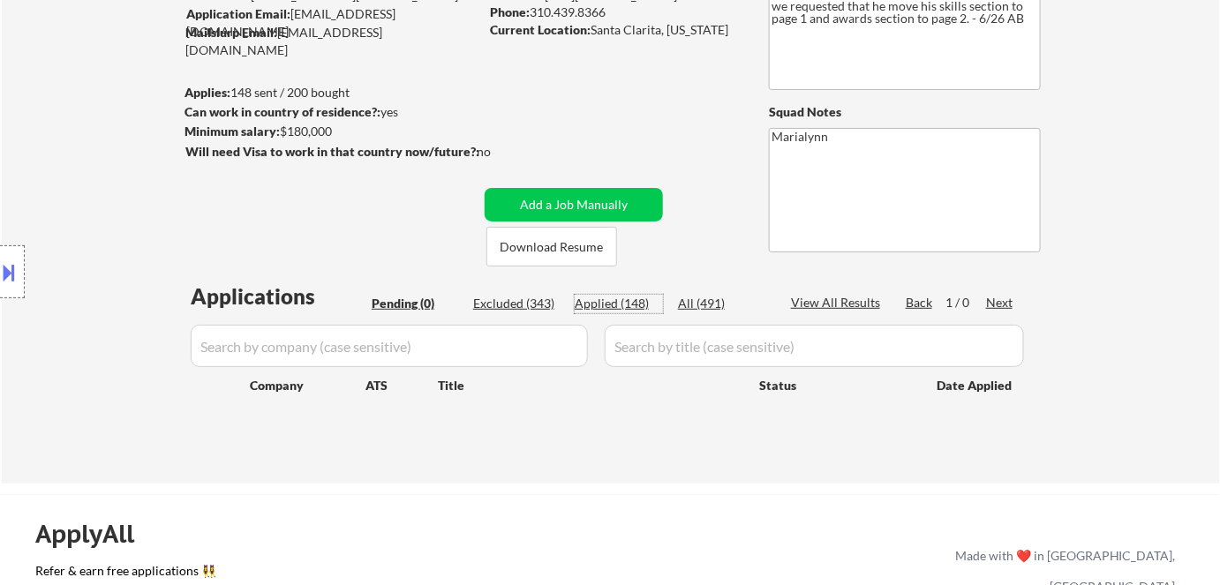
click at [619, 305] on div "Applied (148)" at bounding box center [619, 304] width 88 height 18
select select ""applied""
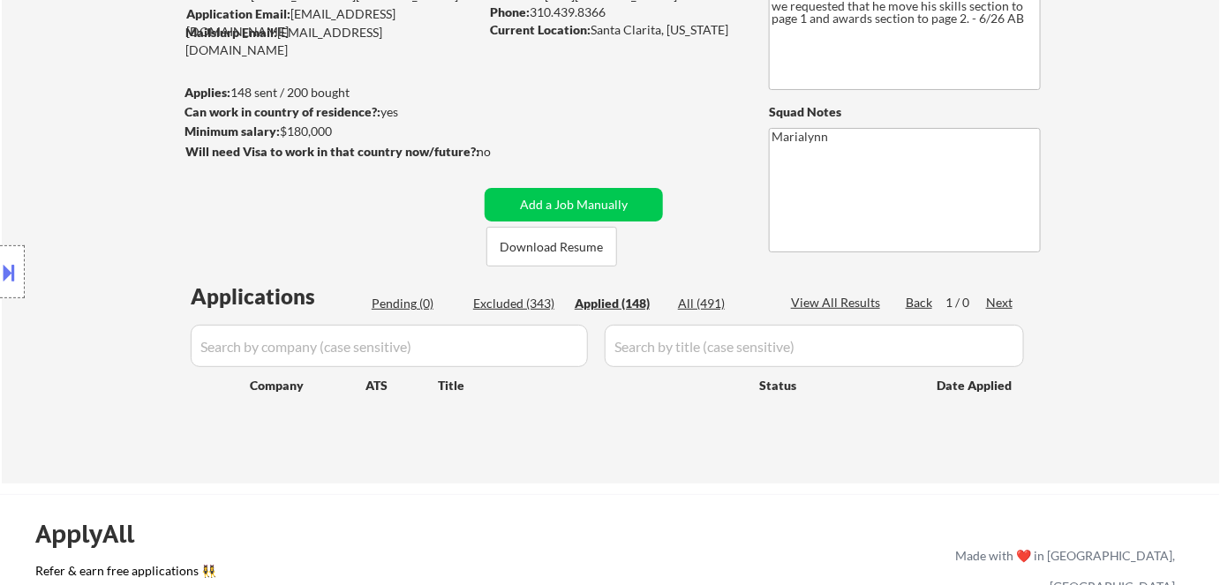
select select ""applied""
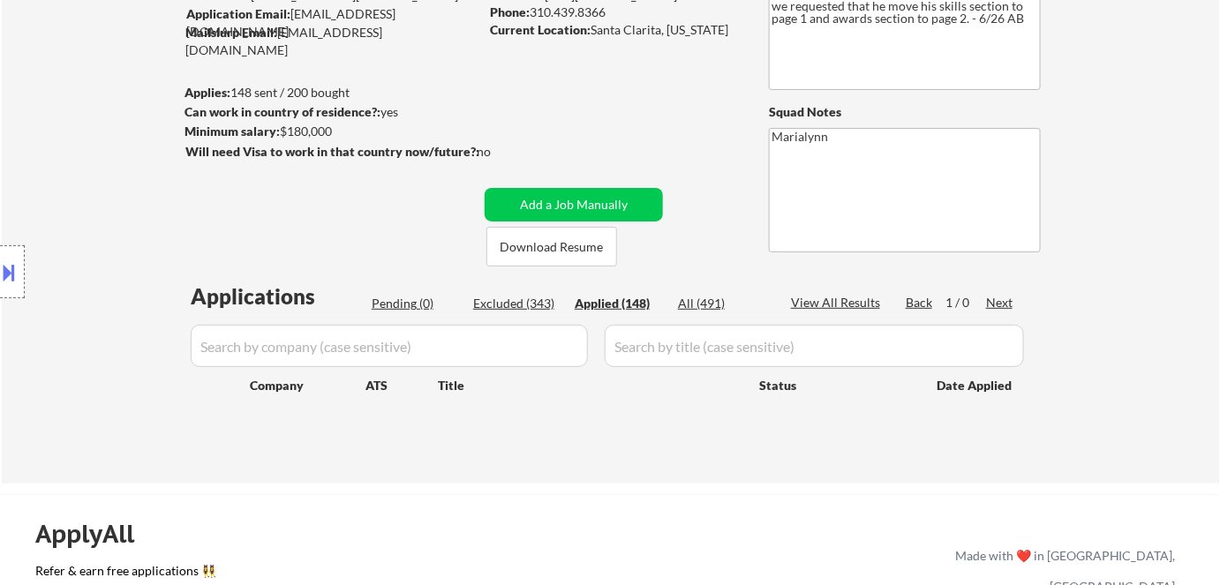
select select ""applied""
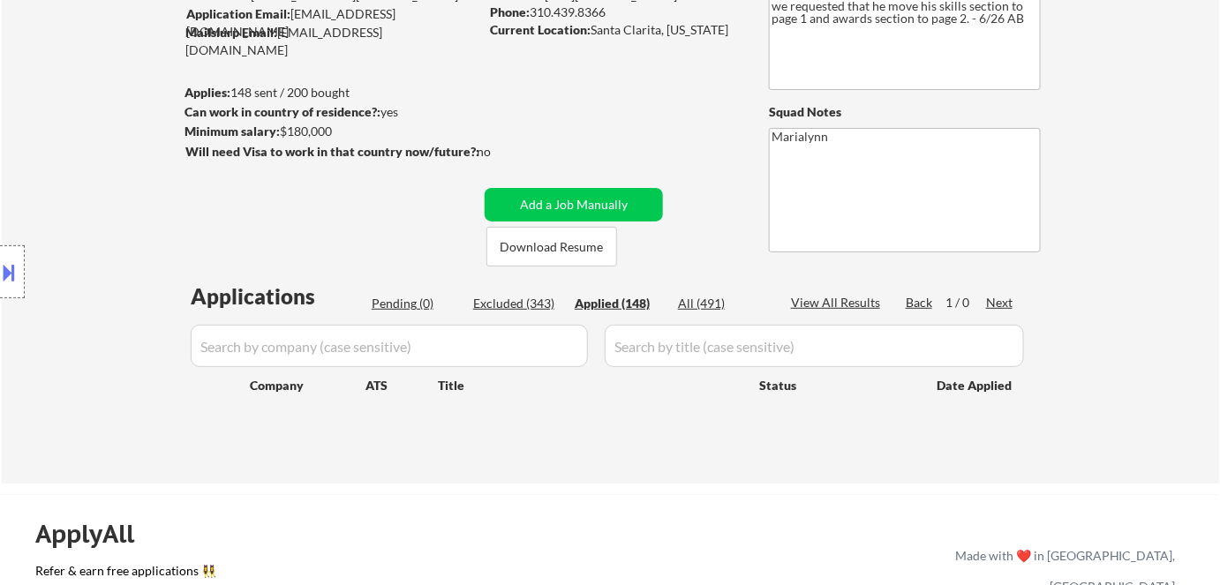
select select ""applied""
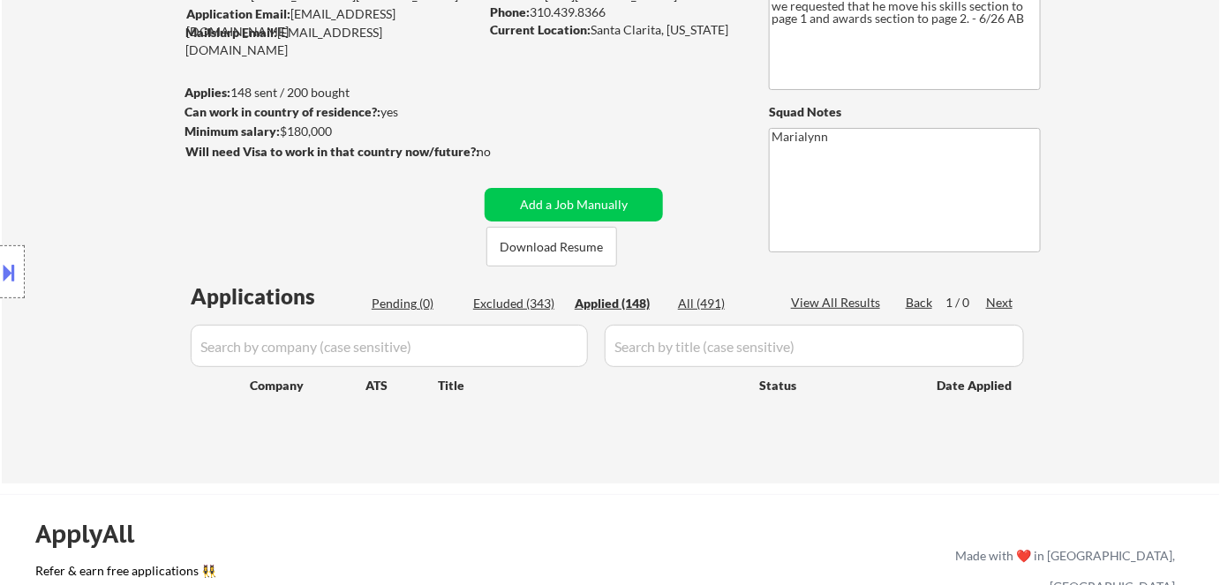
select select ""applied""
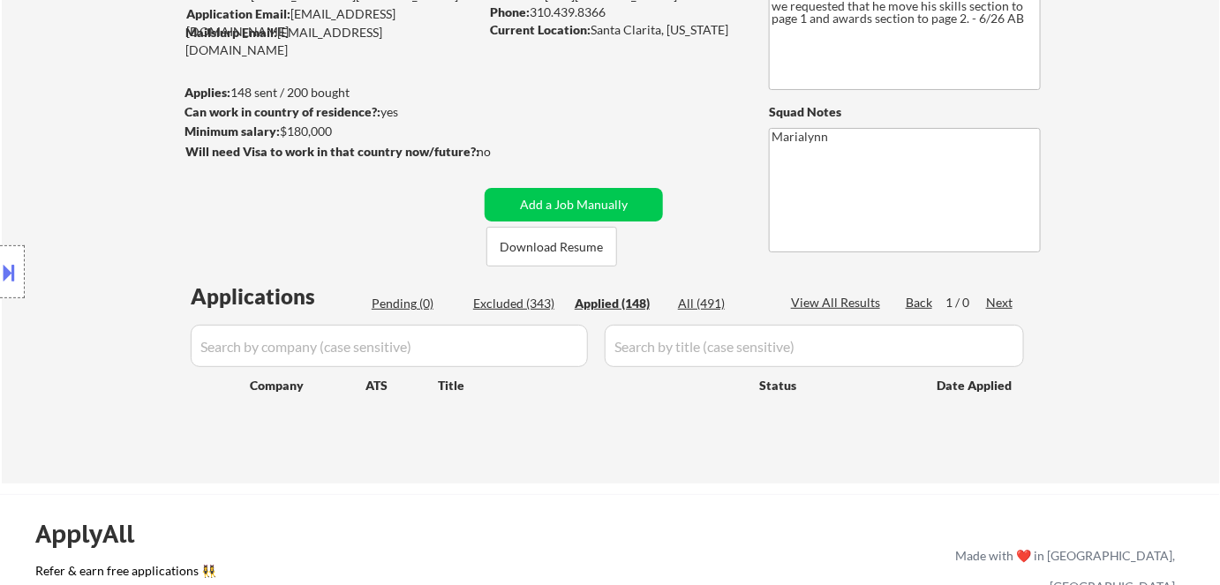
select select ""applied""
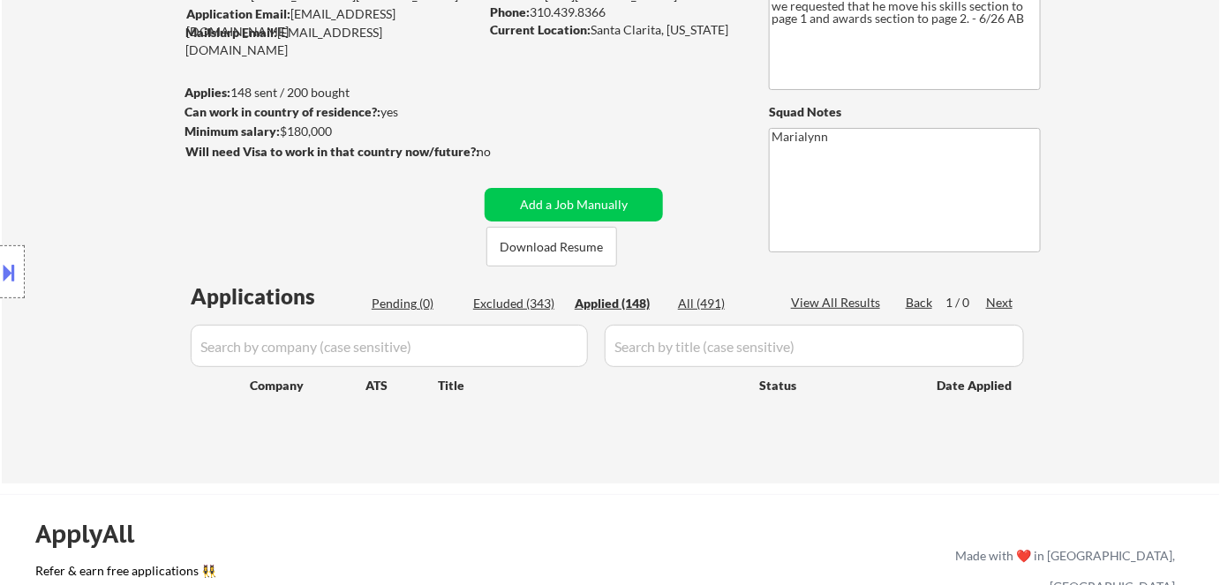
select select ""applied""
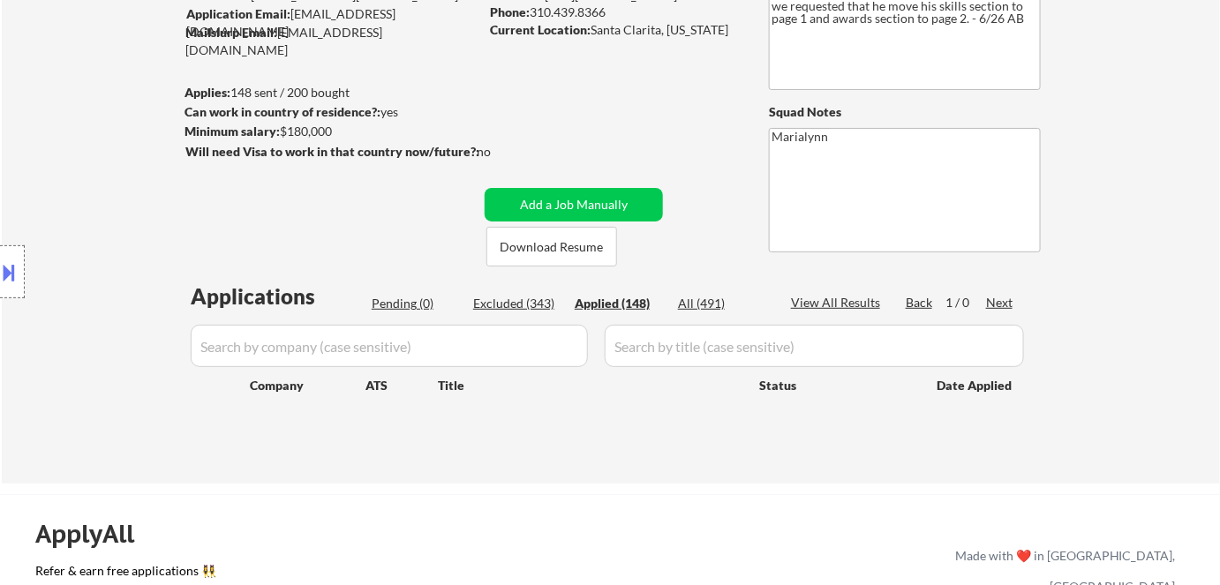
select select ""applied""
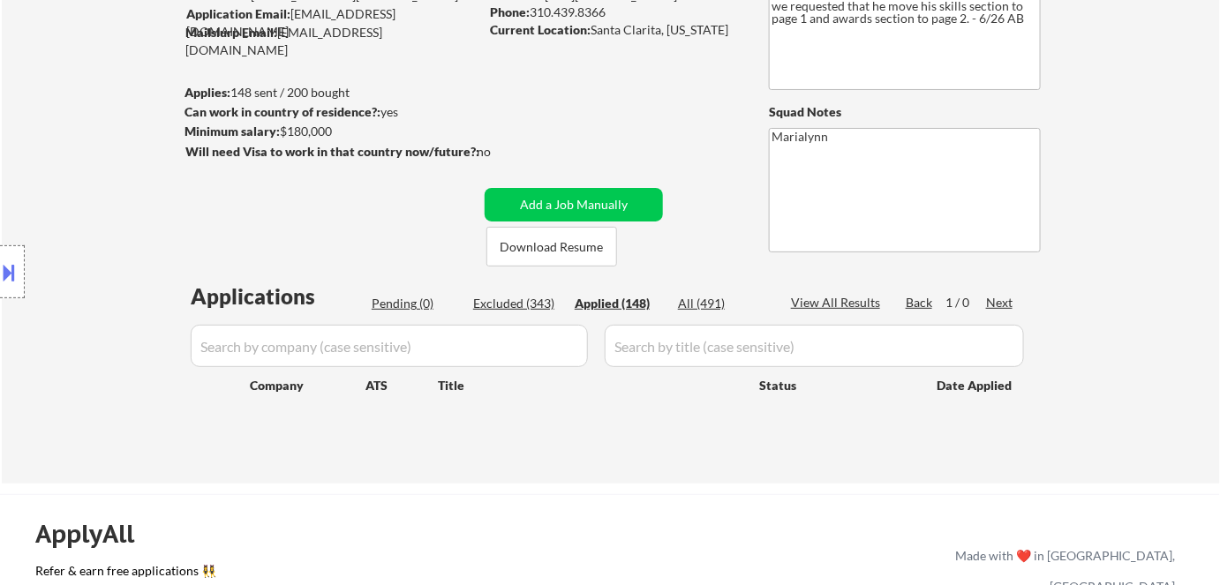
select select ""applied""
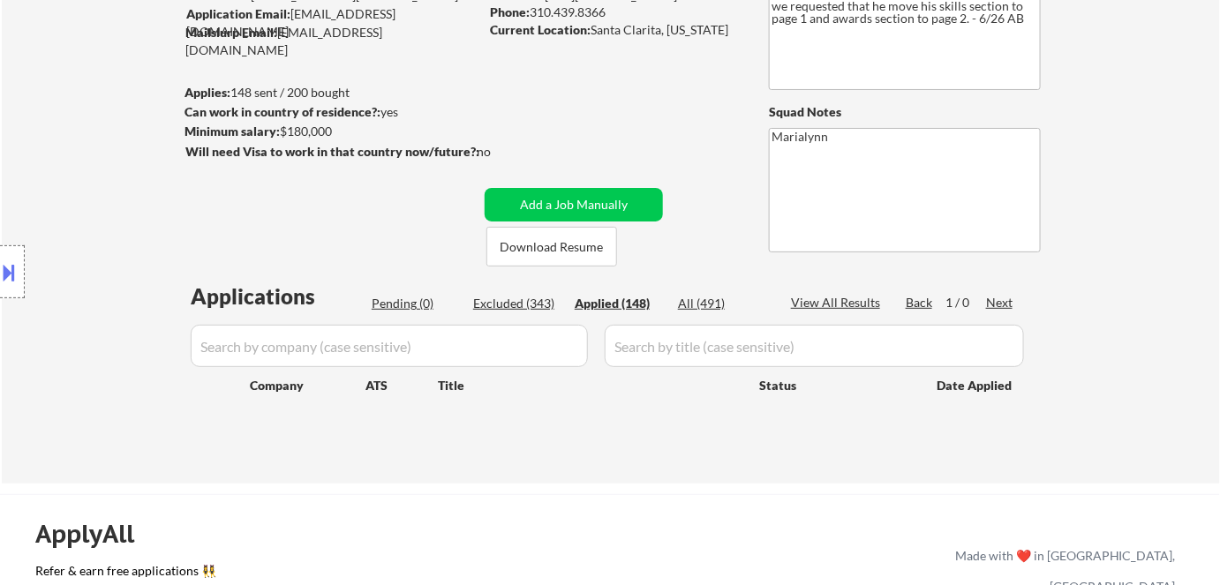
select select ""applied""
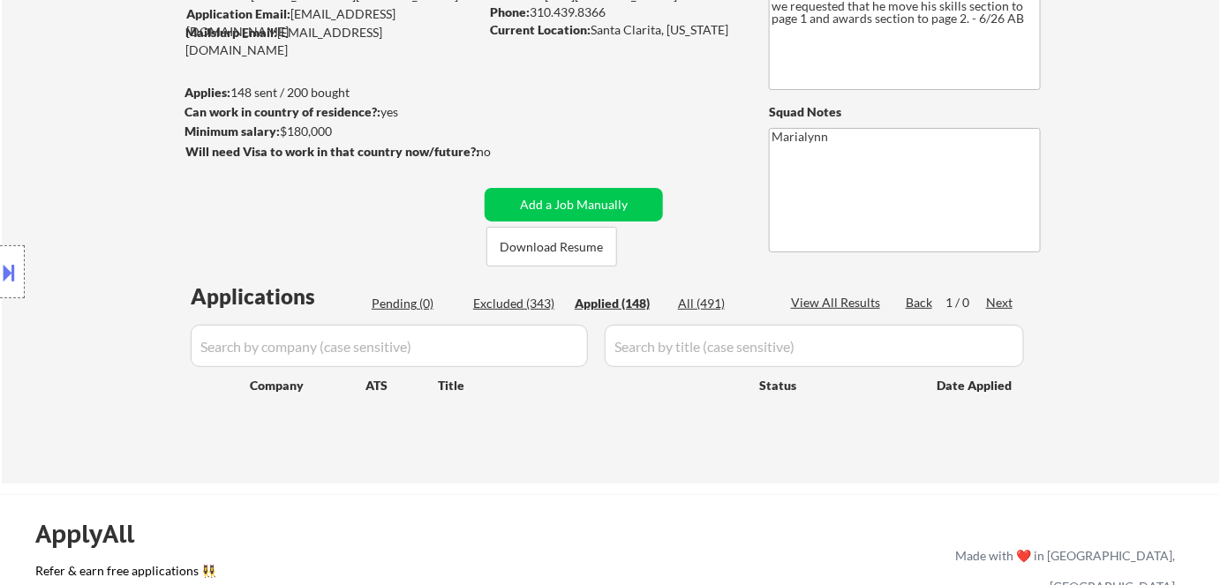
select select ""applied""
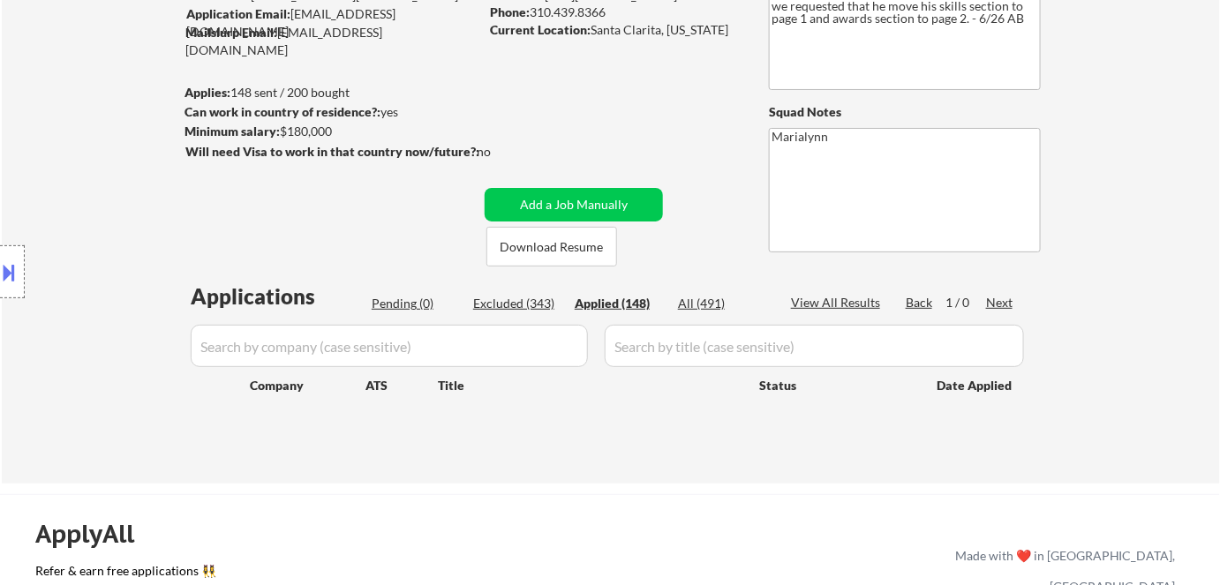
select select ""applied""
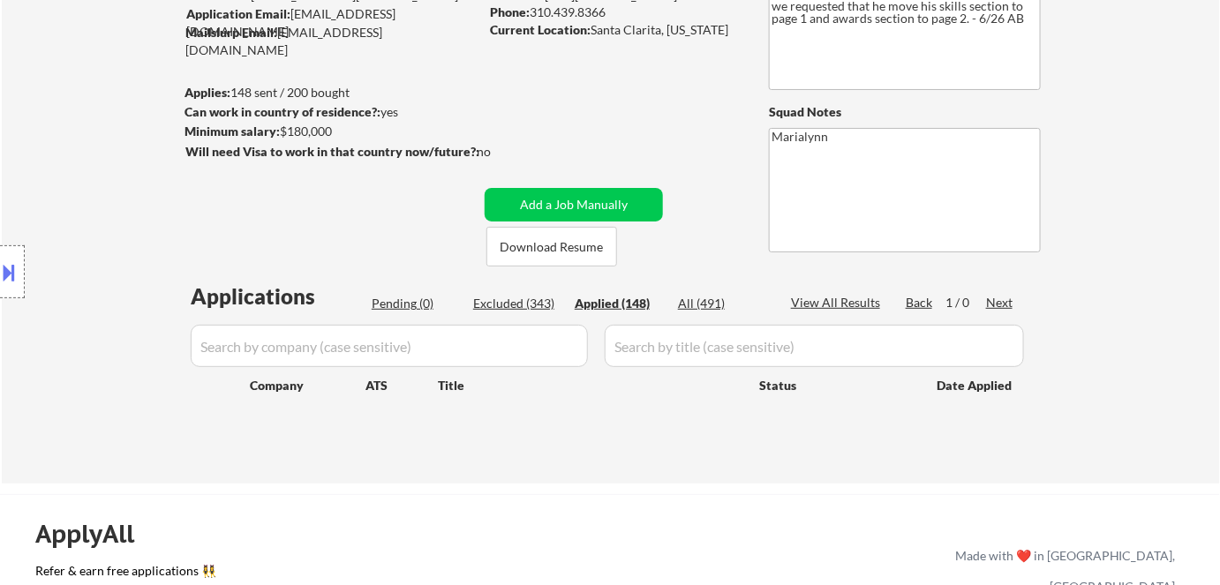
select select ""applied""
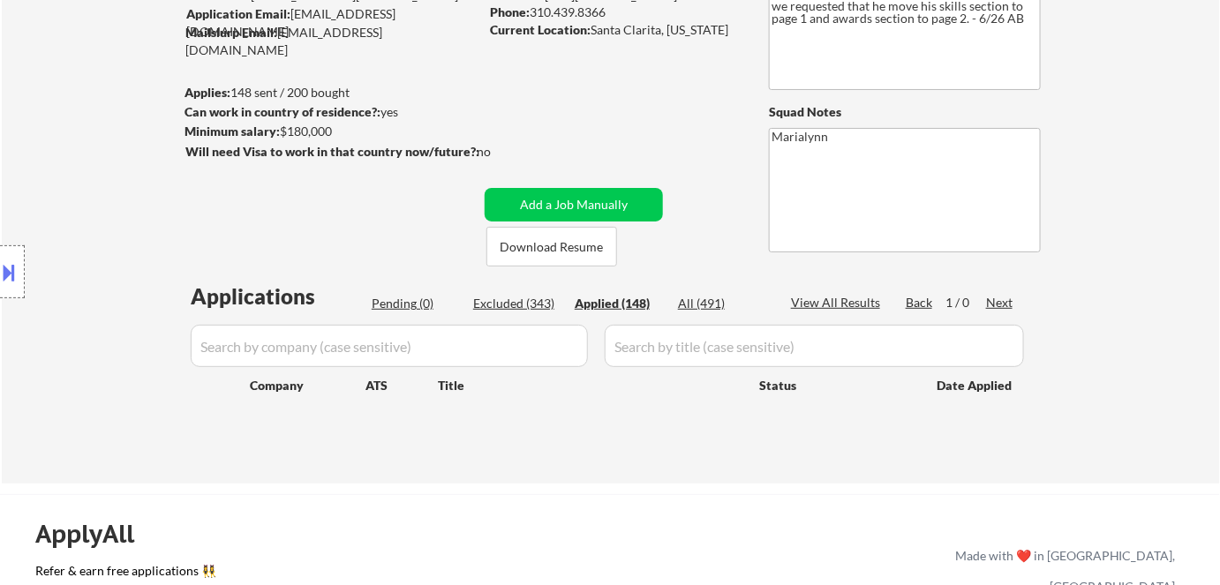
select select ""applied""
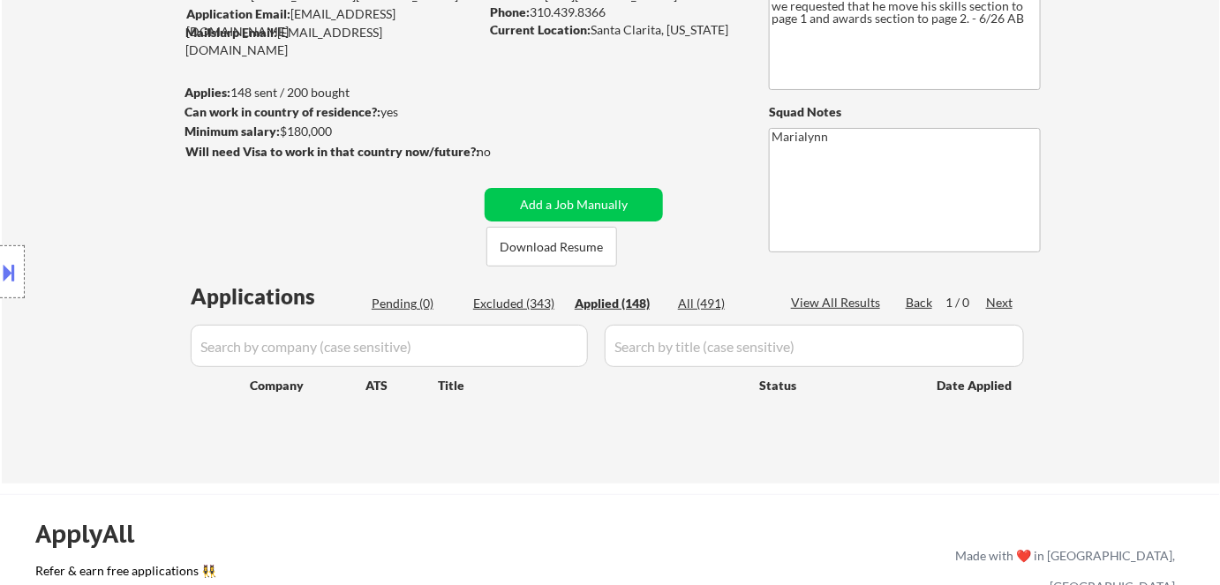
select select ""applied""
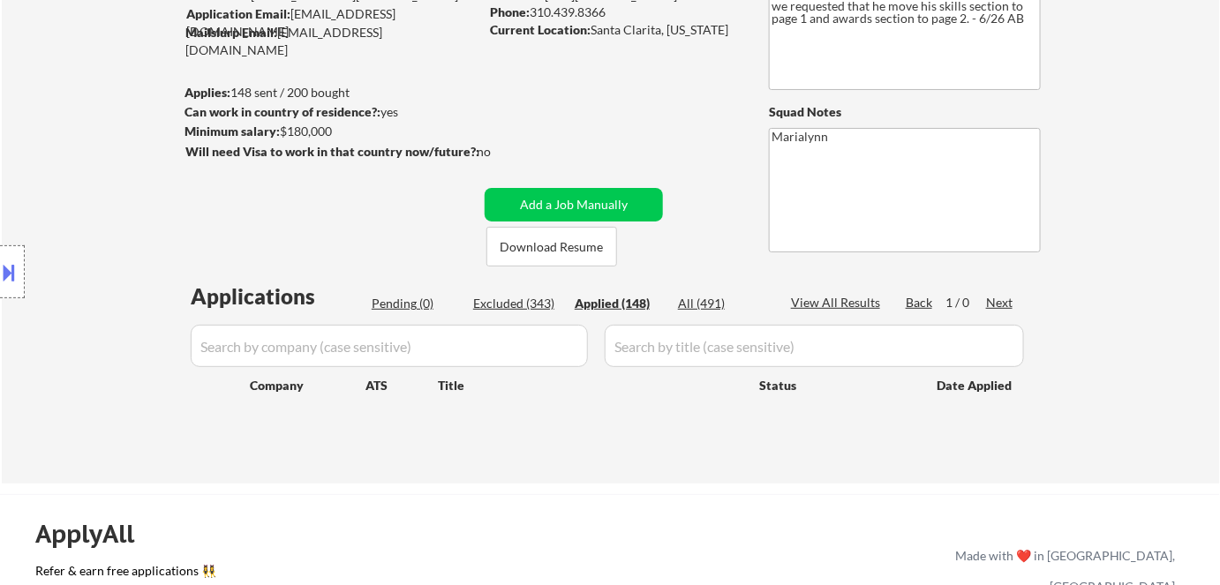
select select ""applied""
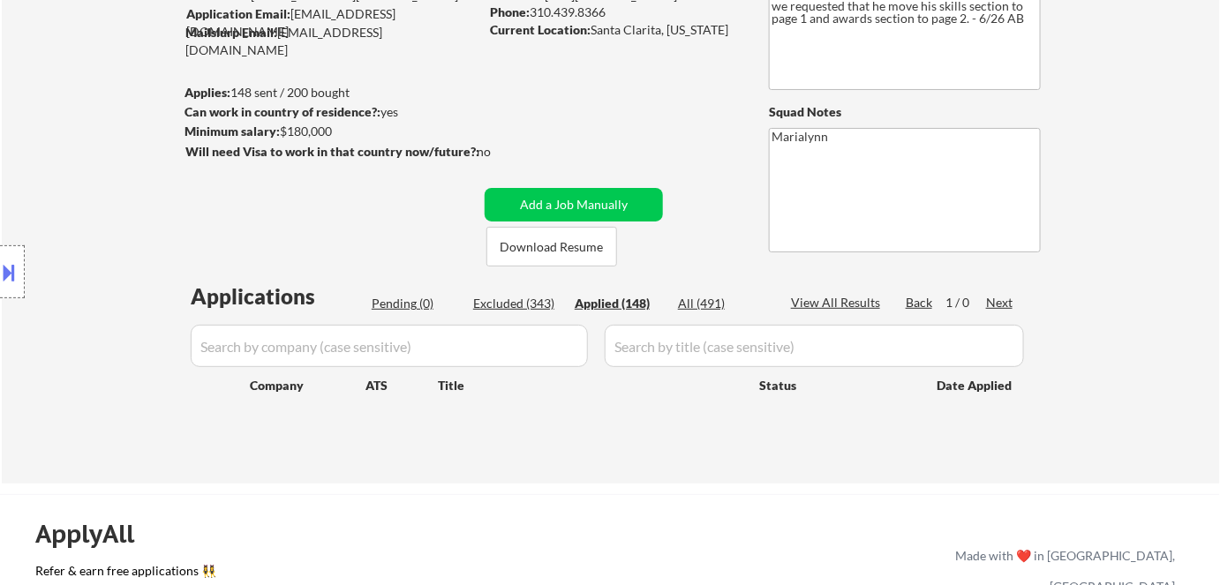
select select ""applied""
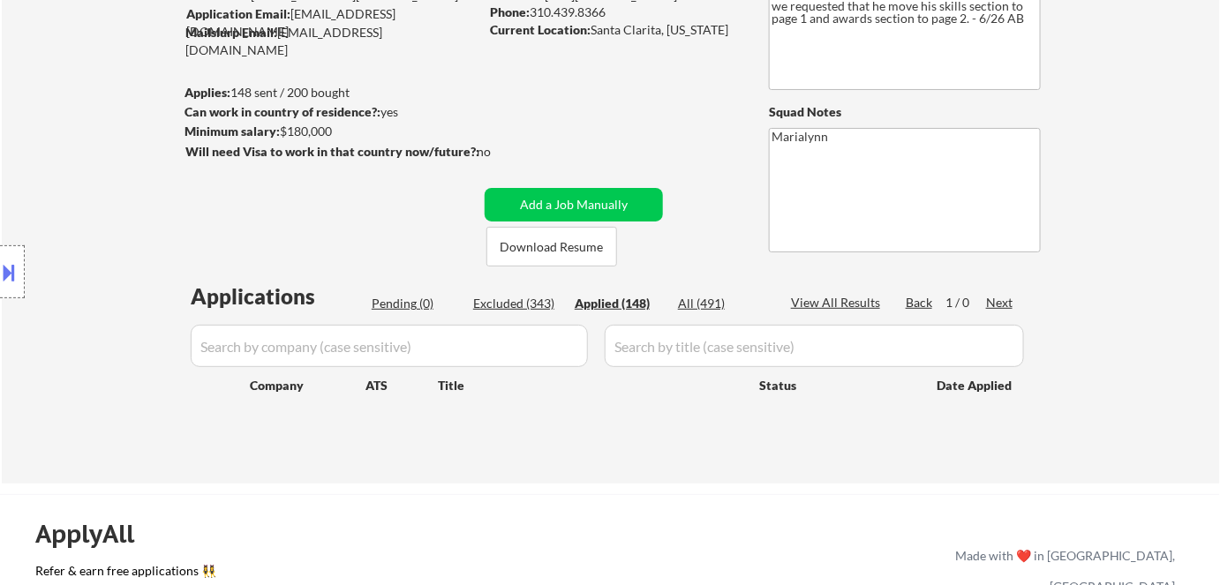
select select ""applied""
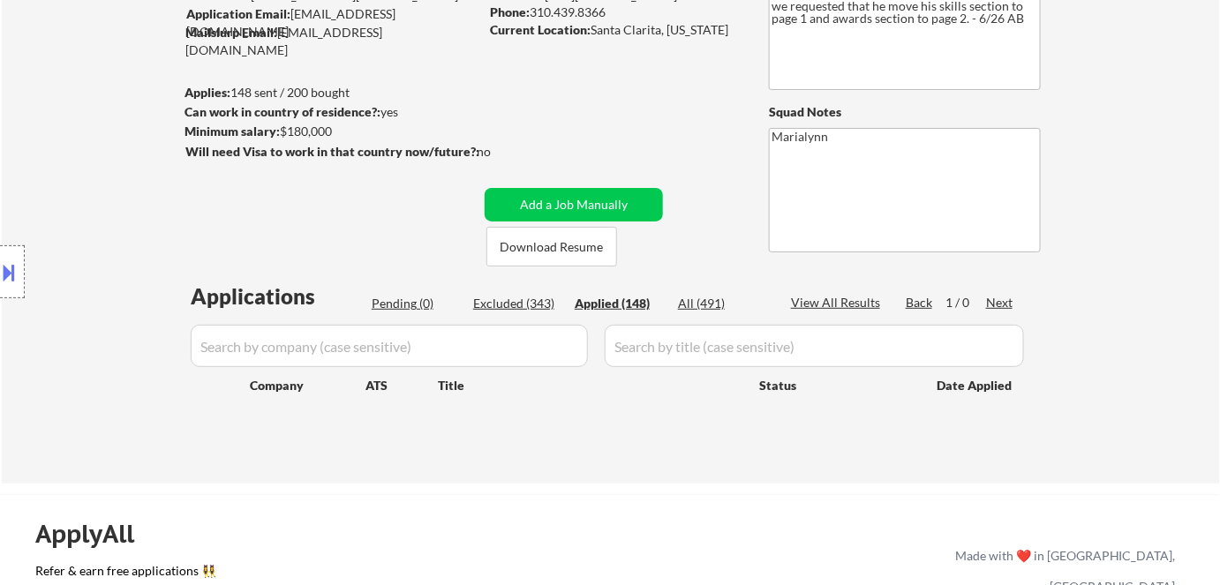
select select ""applied""
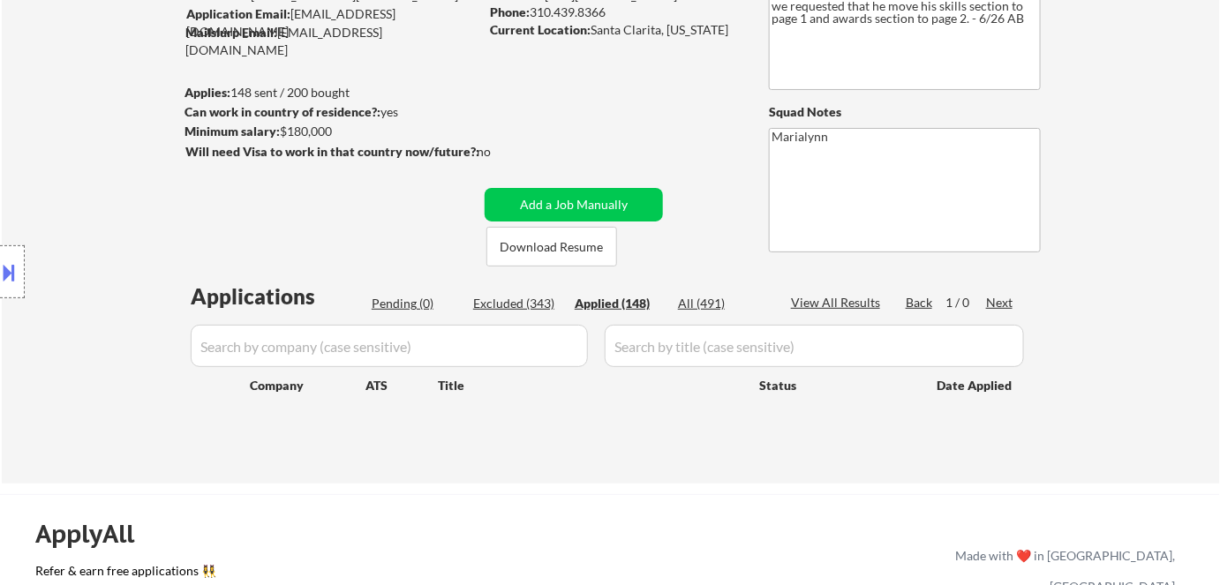
select select ""applied""
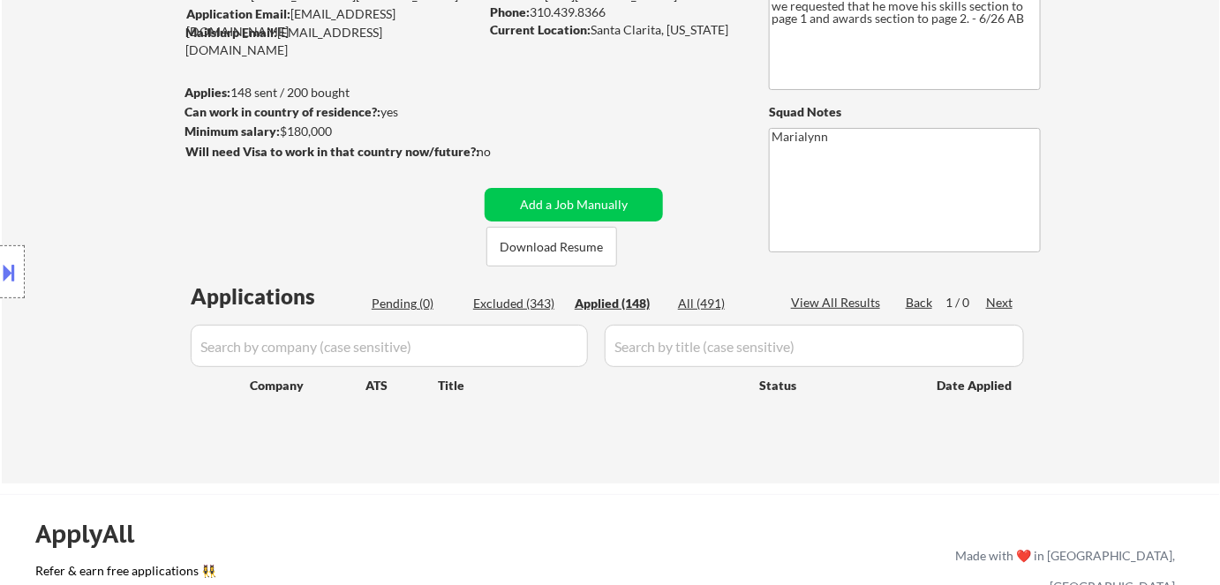
select select ""applied""
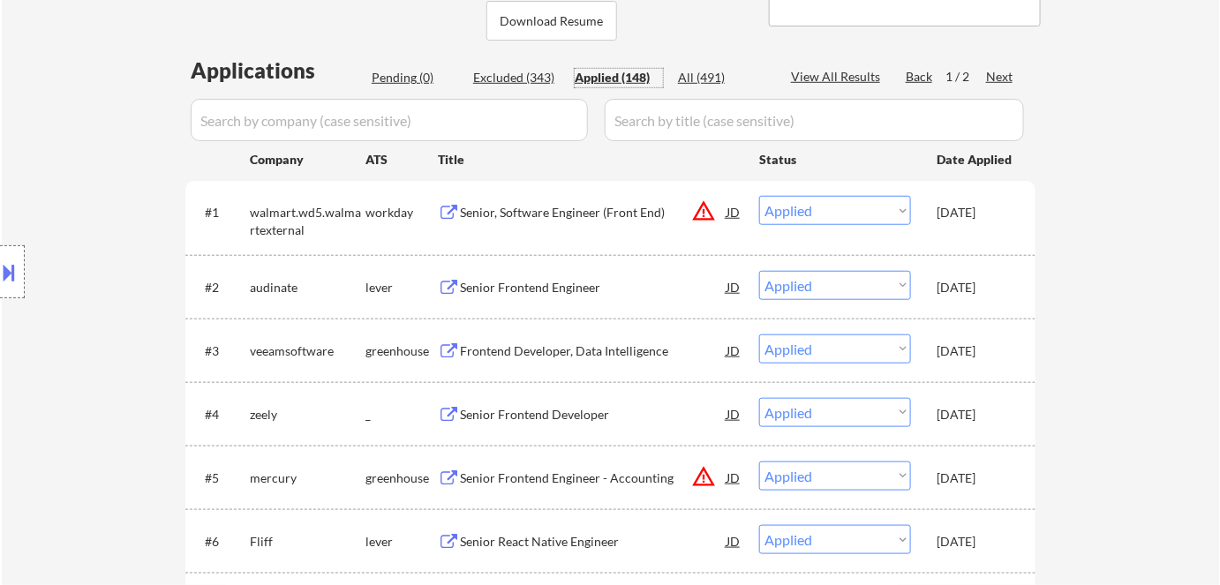
scroll to position [481, 0]
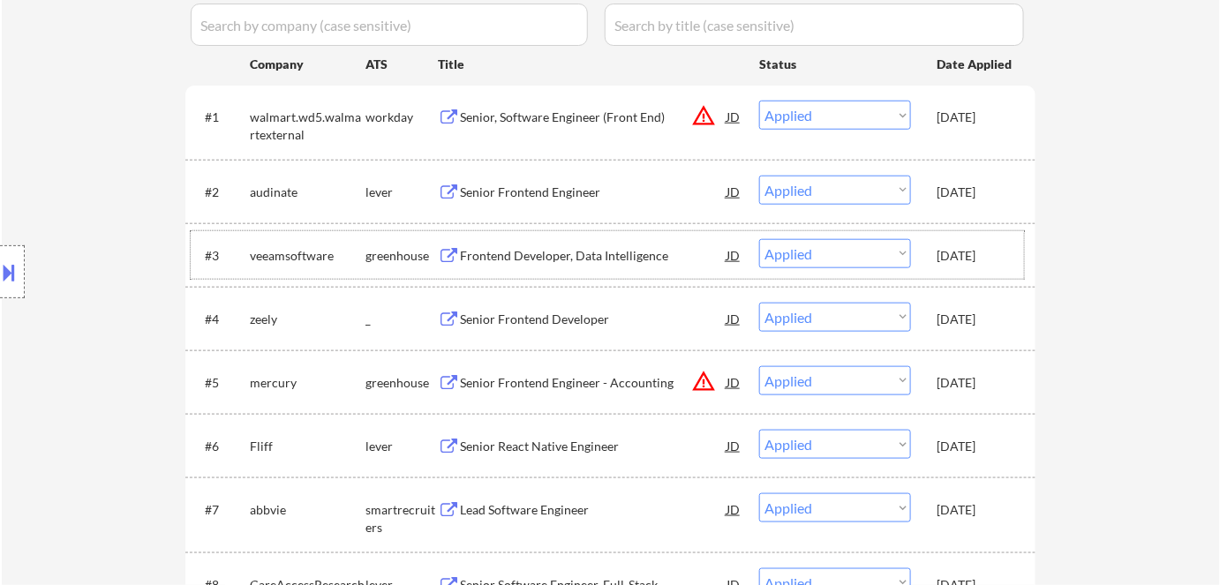
drag, startPoint x: 946, startPoint y: 251, endPoint x: 961, endPoint y: 313, distance: 64.5
click at [946, 251] on div "Aug 27, 2025" at bounding box center [976, 256] width 78 height 18
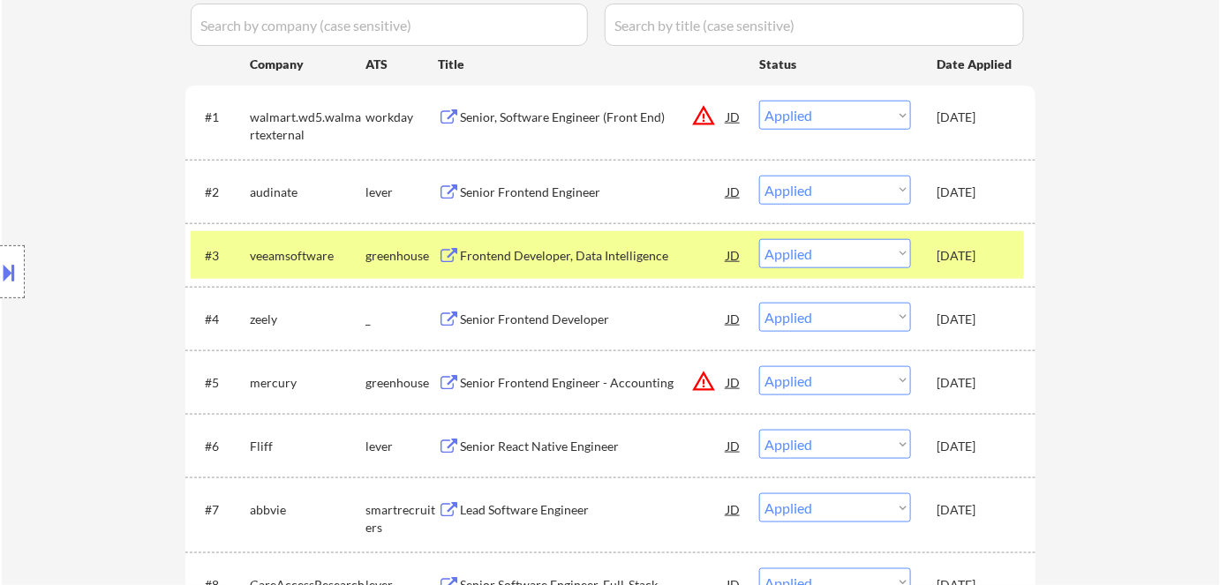
click at [961, 315] on div "Aug 27, 2025" at bounding box center [976, 320] width 78 height 18
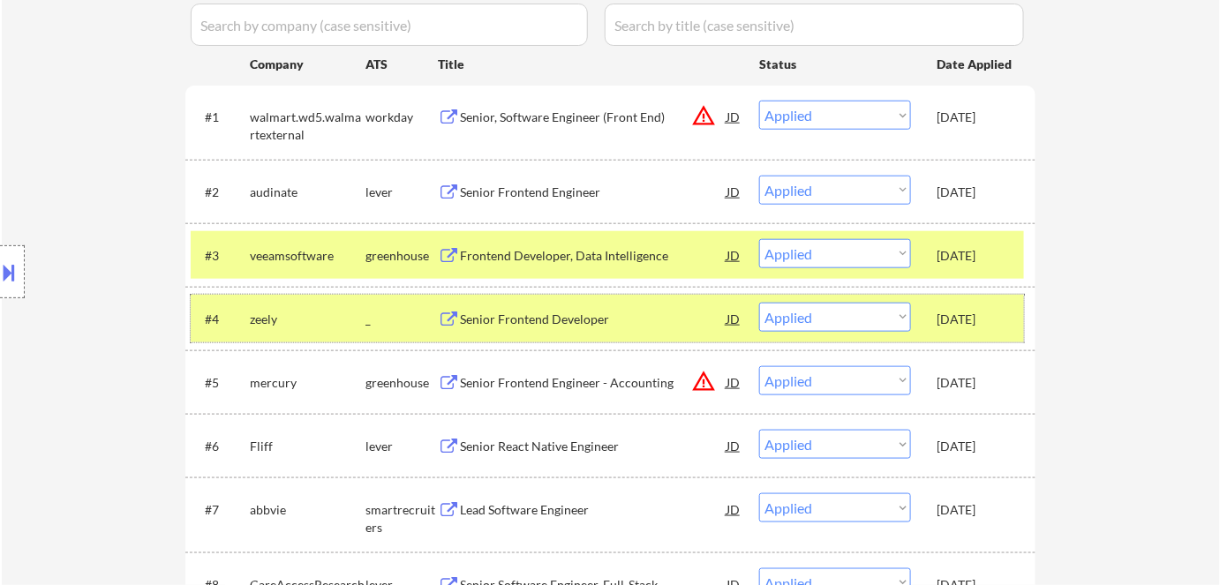
drag, startPoint x: 946, startPoint y: 318, endPoint x: 945, endPoint y: 271, distance: 46.8
click at [946, 316] on div "Aug 27, 2025" at bounding box center [976, 320] width 78 height 18
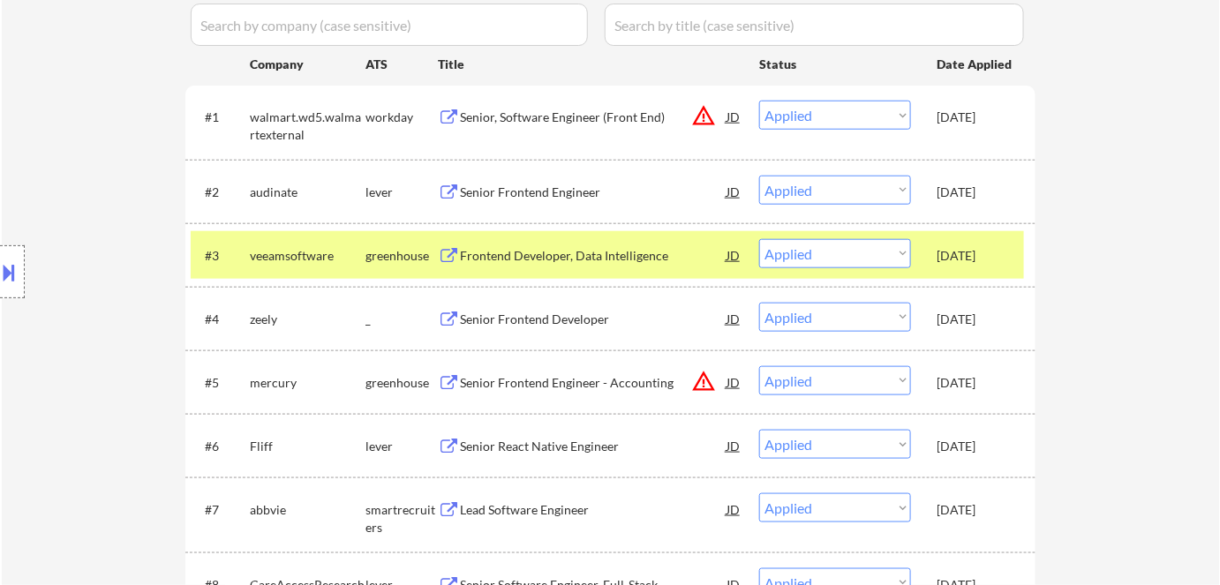
drag, startPoint x: 946, startPoint y: 243, endPoint x: 996, endPoint y: 366, distance: 132.3
click at [948, 243] on div "Aug 27, 2025" at bounding box center [976, 255] width 78 height 32
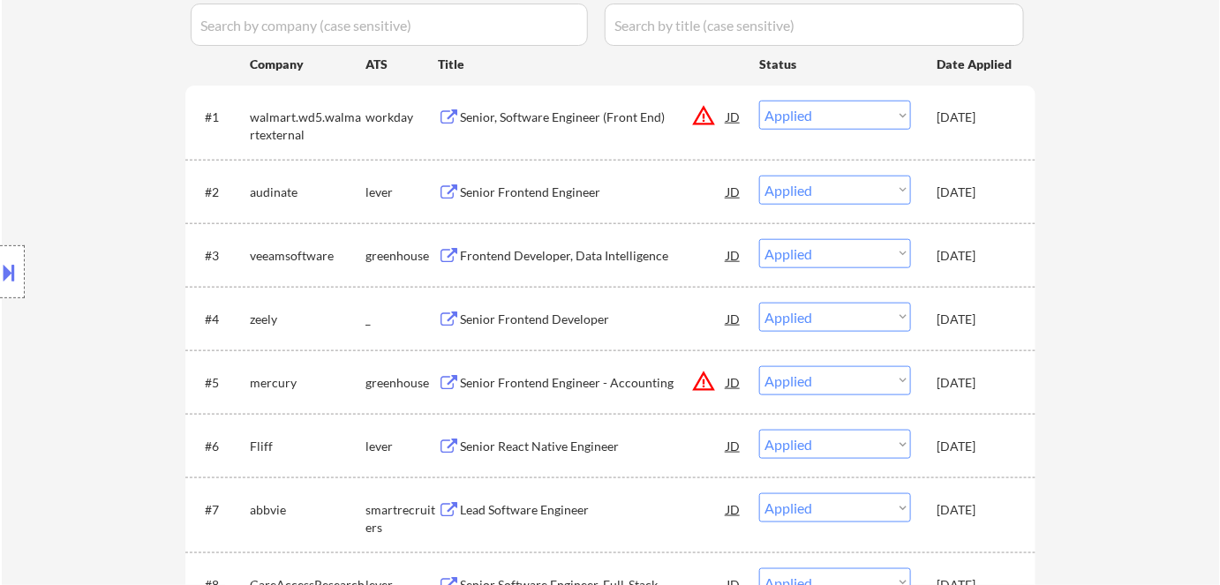
click at [975, 377] on div "Aug 24, 2025" at bounding box center [976, 383] width 78 height 18
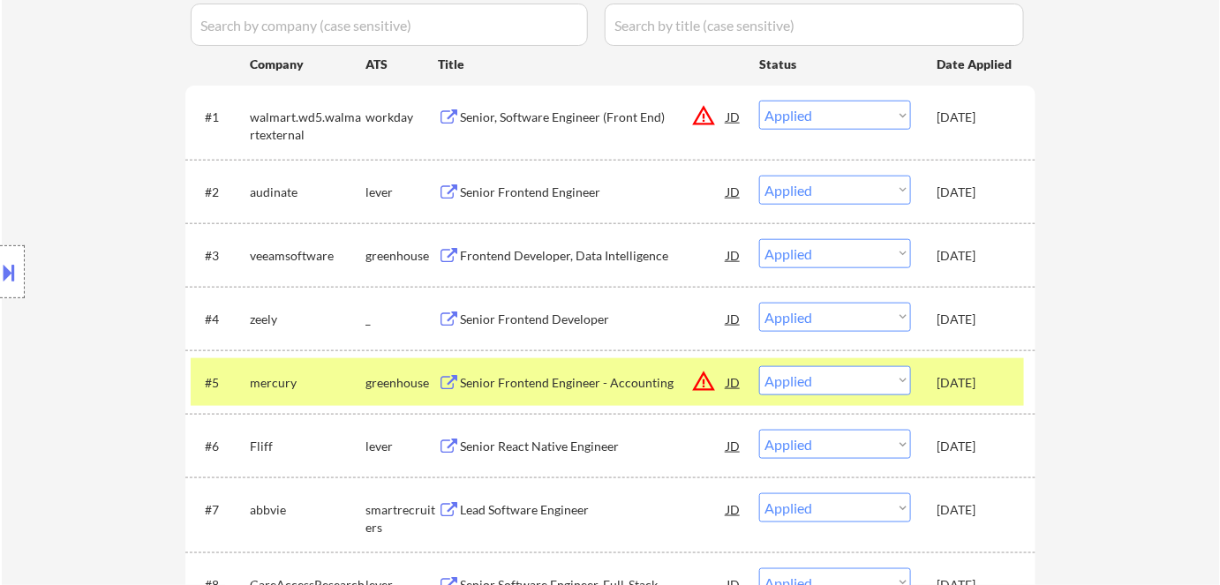
drag, startPoint x: 983, startPoint y: 443, endPoint x: 983, endPoint y: 473, distance: 30.0
click at [983, 444] on div "Aug 24, 2025" at bounding box center [976, 447] width 78 height 18
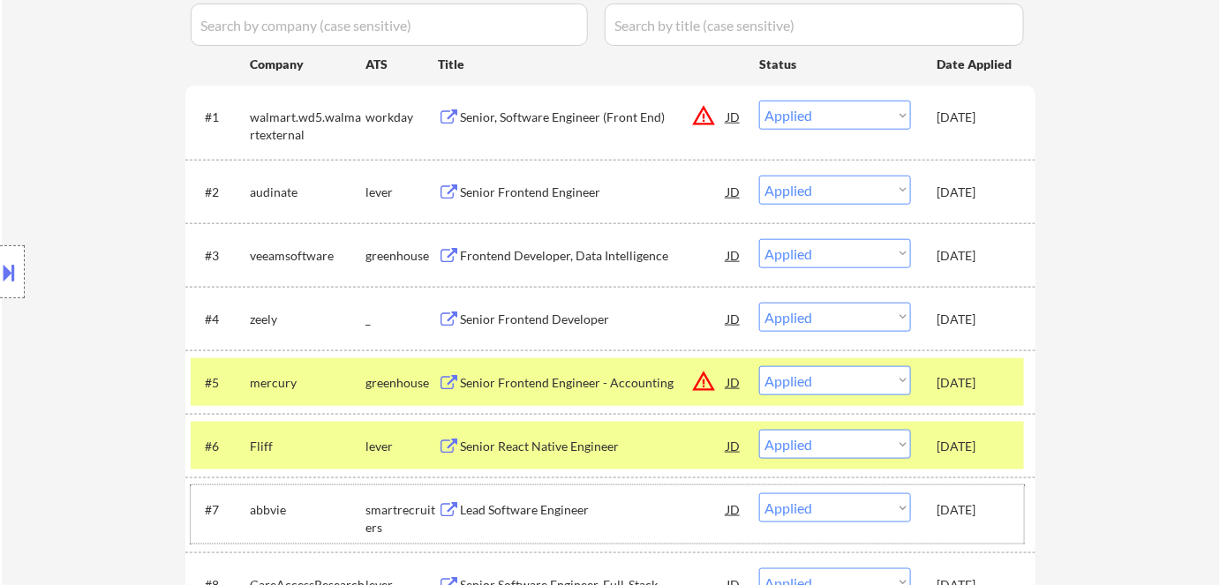
click at [983, 501] on div "Aug 24, 2025" at bounding box center [976, 510] width 78 height 18
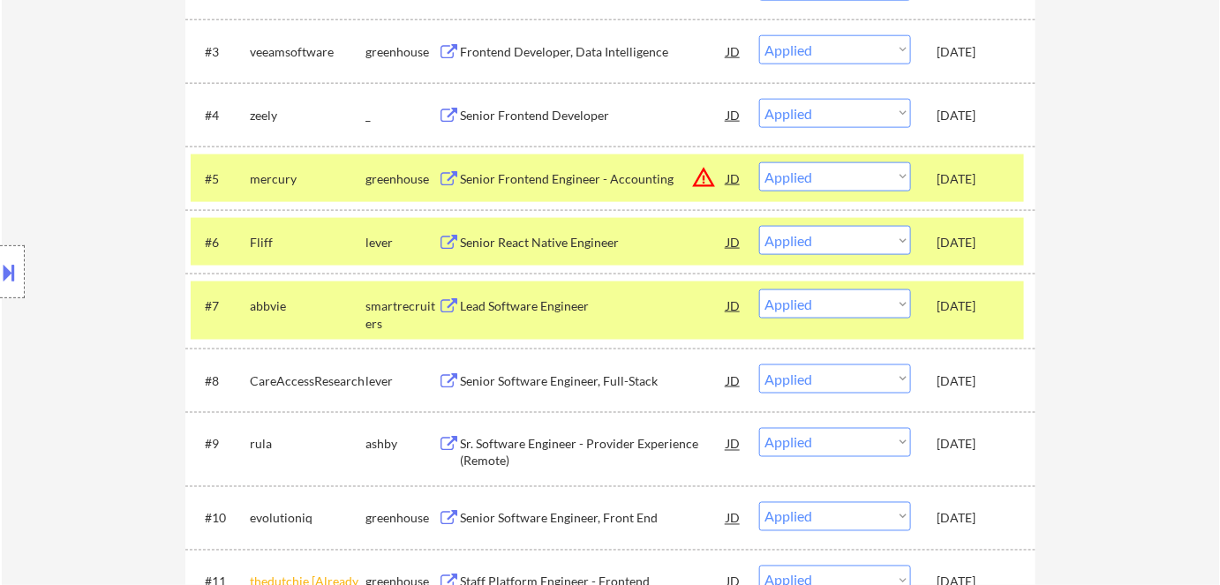
scroll to position [722, 0]
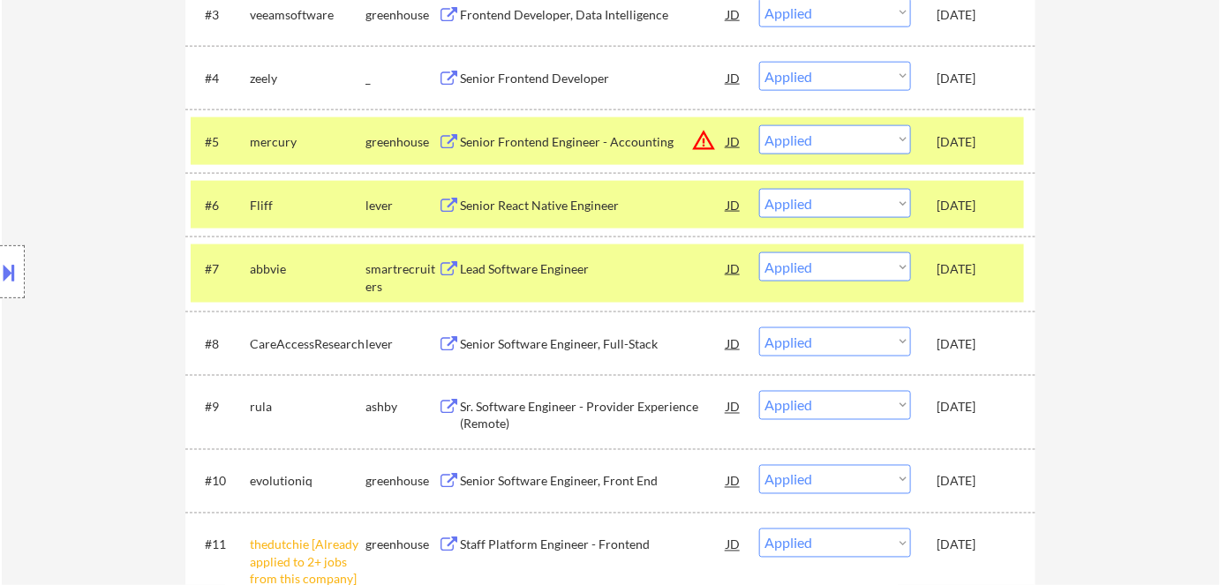
click at [976, 339] on div "Aug 24, 2025" at bounding box center [976, 344] width 78 height 18
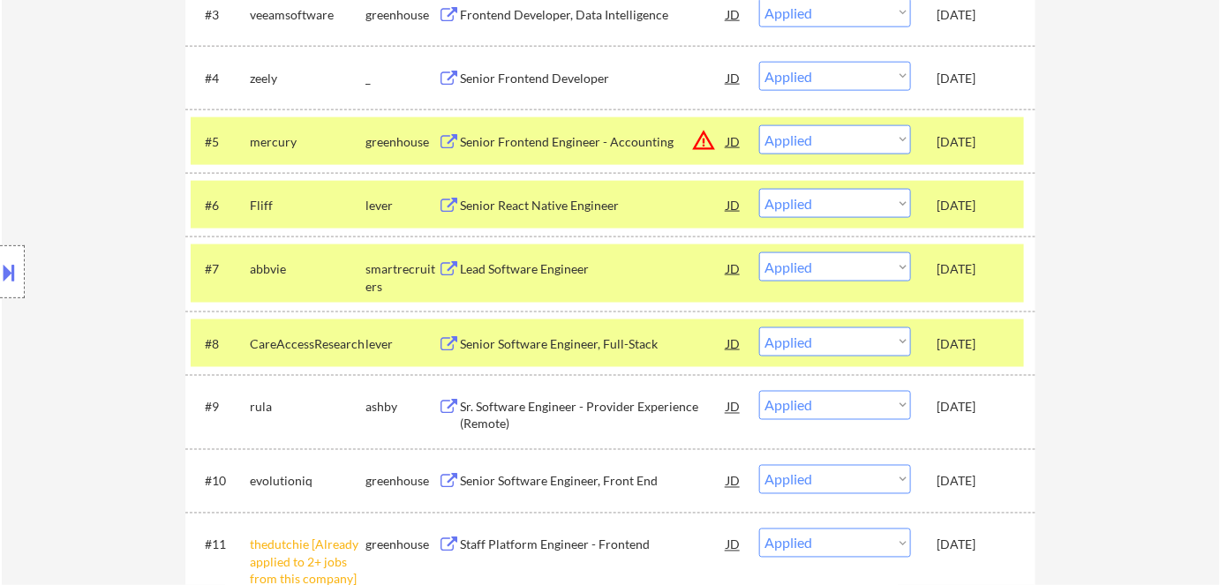
click at [971, 408] on div "Aug 24, 2025" at bounding box center [976, 408] width 78 height 18
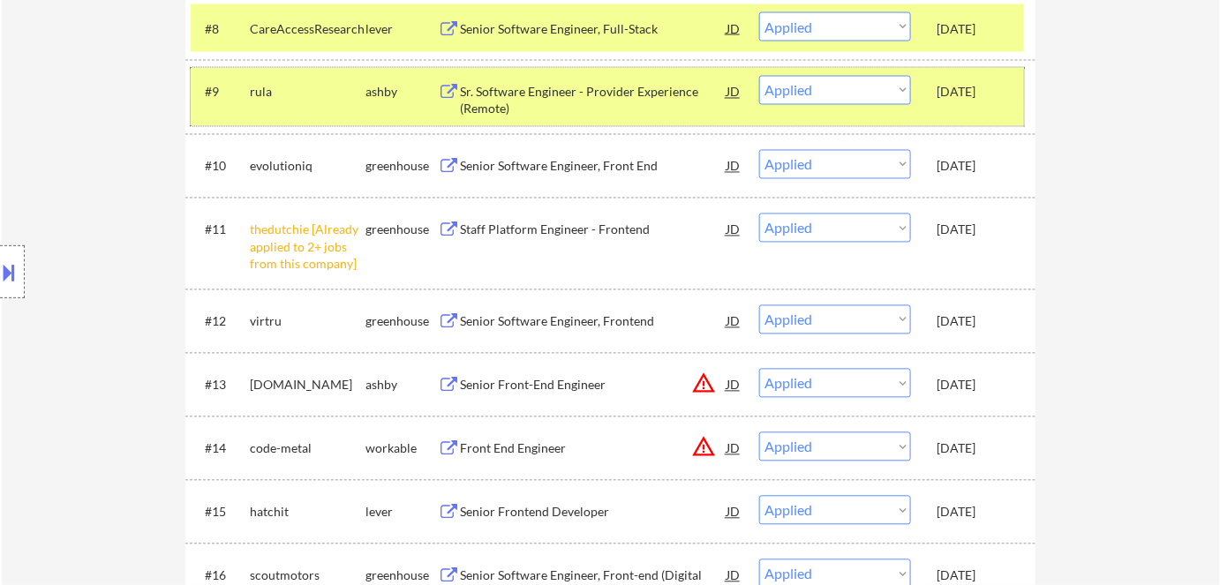
scroll to position [1123, 0]
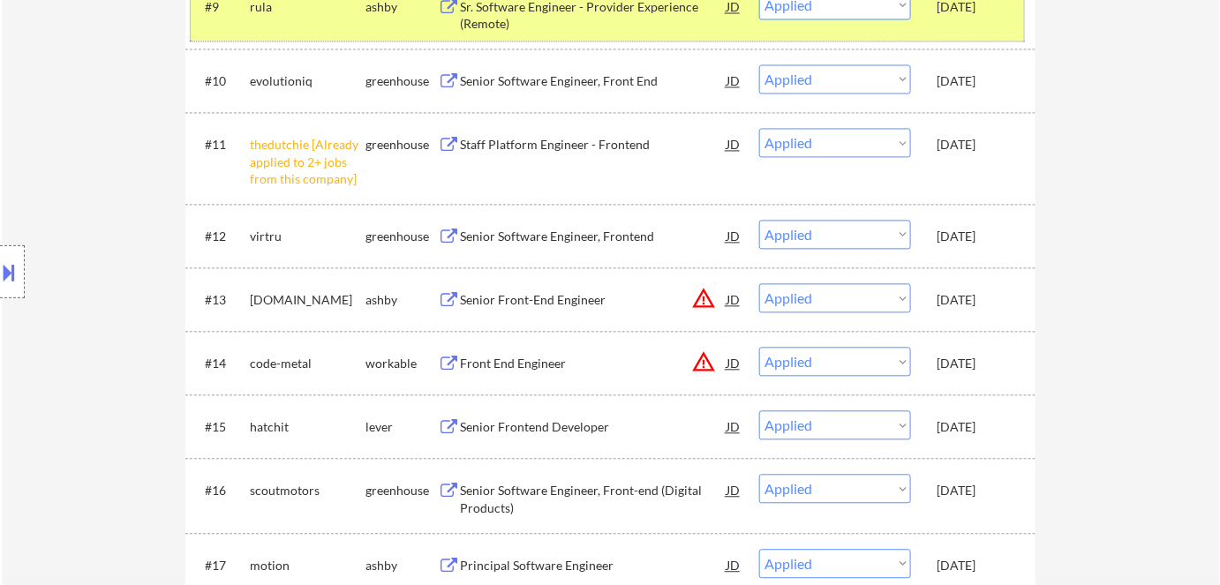
click at [944, 21] on div "#9 rula ashby Sr. Software Engineer - Provider Experience (Remote) JD Choose an…" at bounding box center [607, 11] width 833 height 58
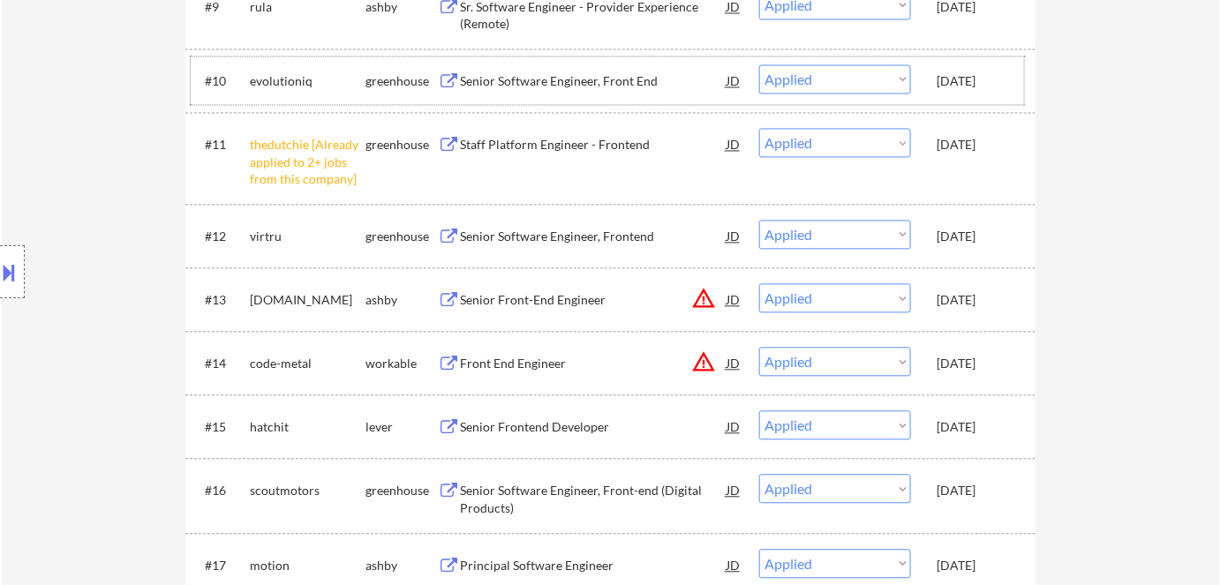
drag, startPoint x: 974, startPoint y: 79, endPoint x: 978, endPoint y: 153, distance: 74.3
click at [974, 80] on div "Aug 21, 2025" at bounding box center [976, 81] width 78 height 18
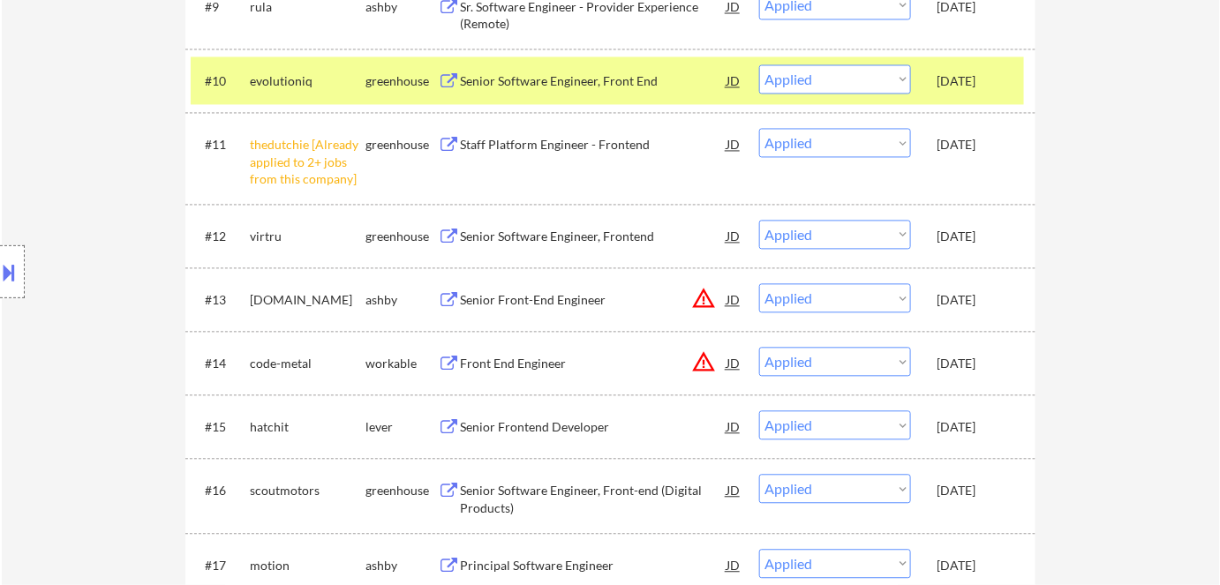
click at [978, 154] on div "Aug 21, 2025" at bounding box center [976, 144] width 78 height 32
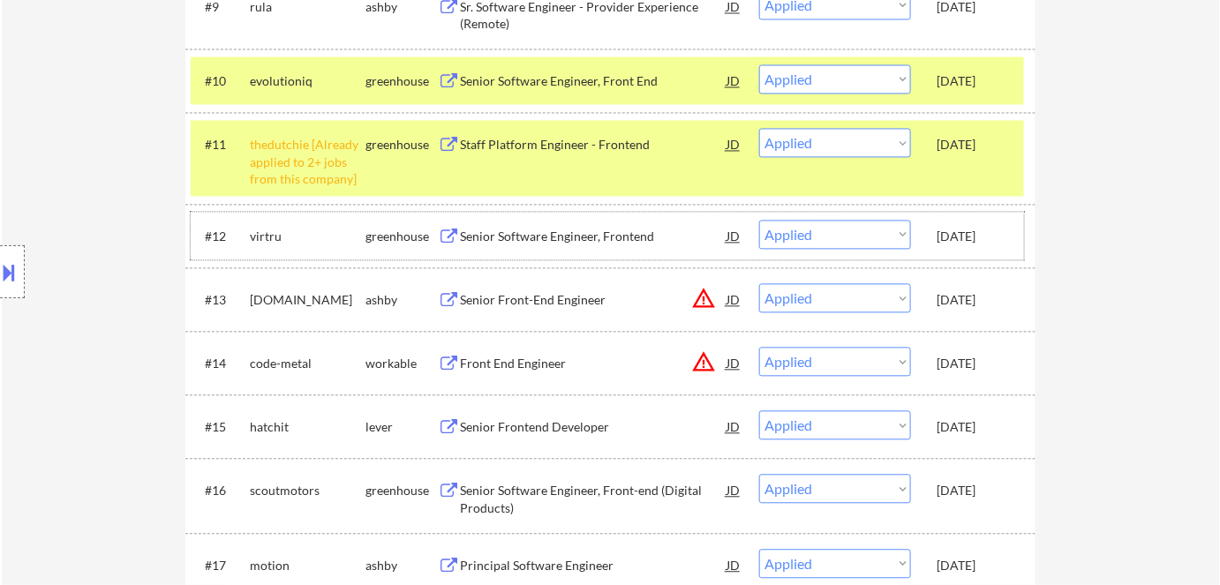
click at [983, 220] on div "Aug 21, 2025" at bounding box center [976, 236] width 78 height 32
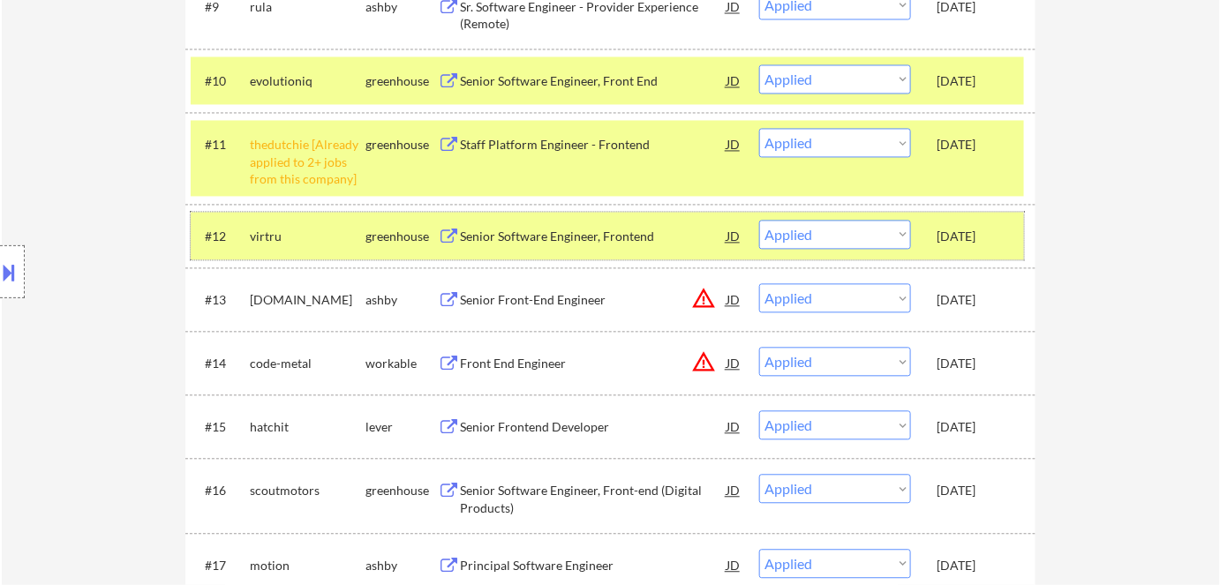
click at [955, 236] on div "Aug 21, 2025" at bounding box center [976, 237] width 78 height 18
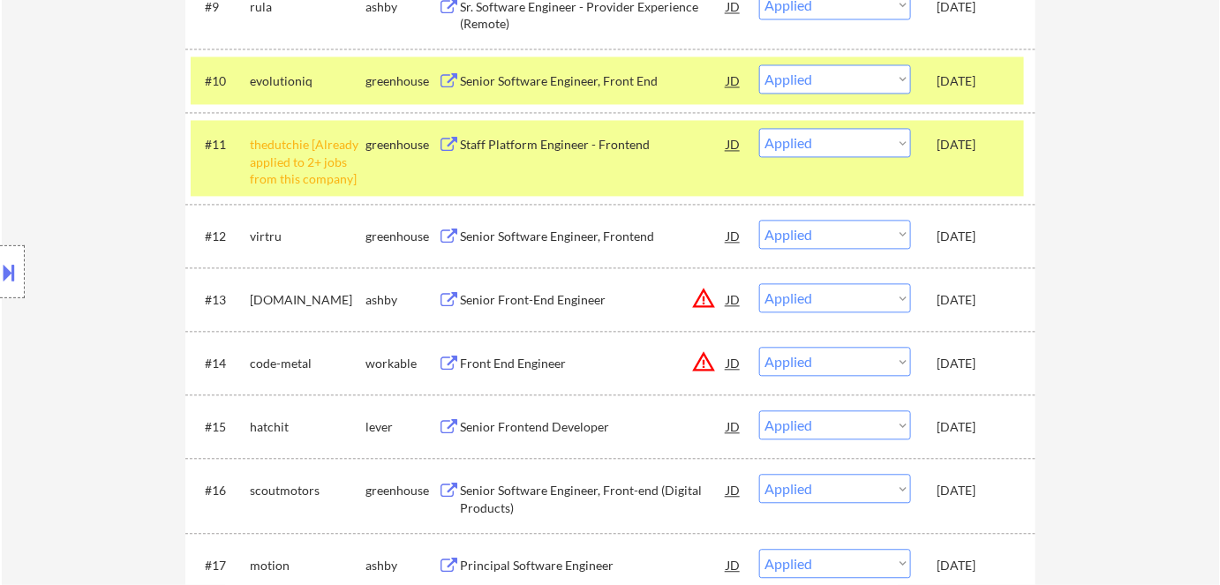
click at [969, 302] on div "Aug 15, 2025" at bounding box center [976, 300] width 78 height 18
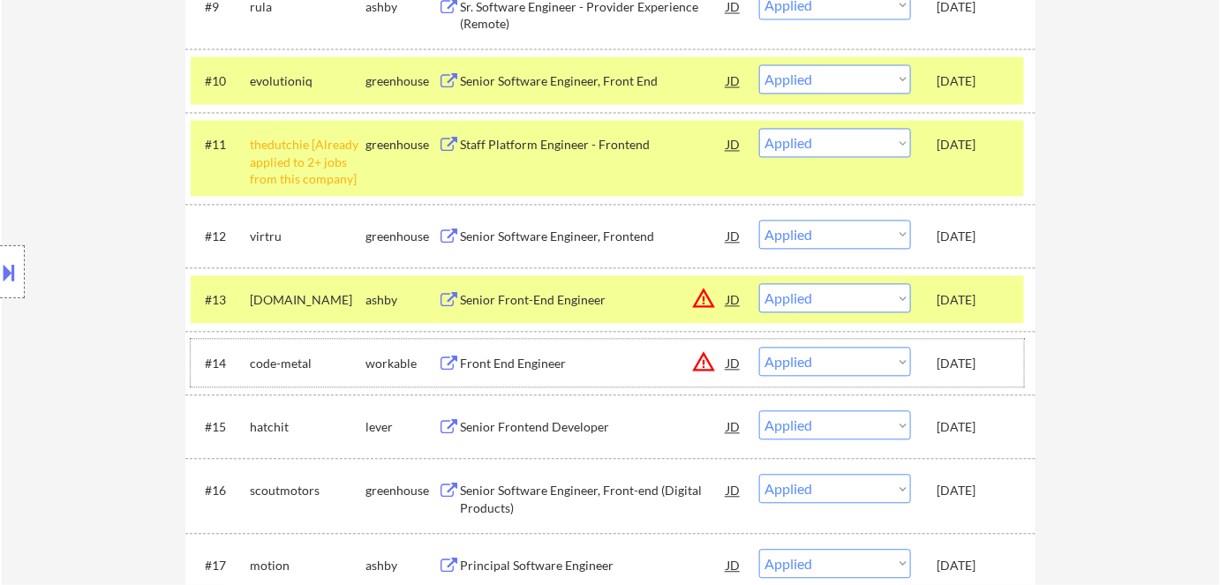
click at [981, 363] on div "Aug 15, 2025" at bounding box center [976, 364] width 78 height 18
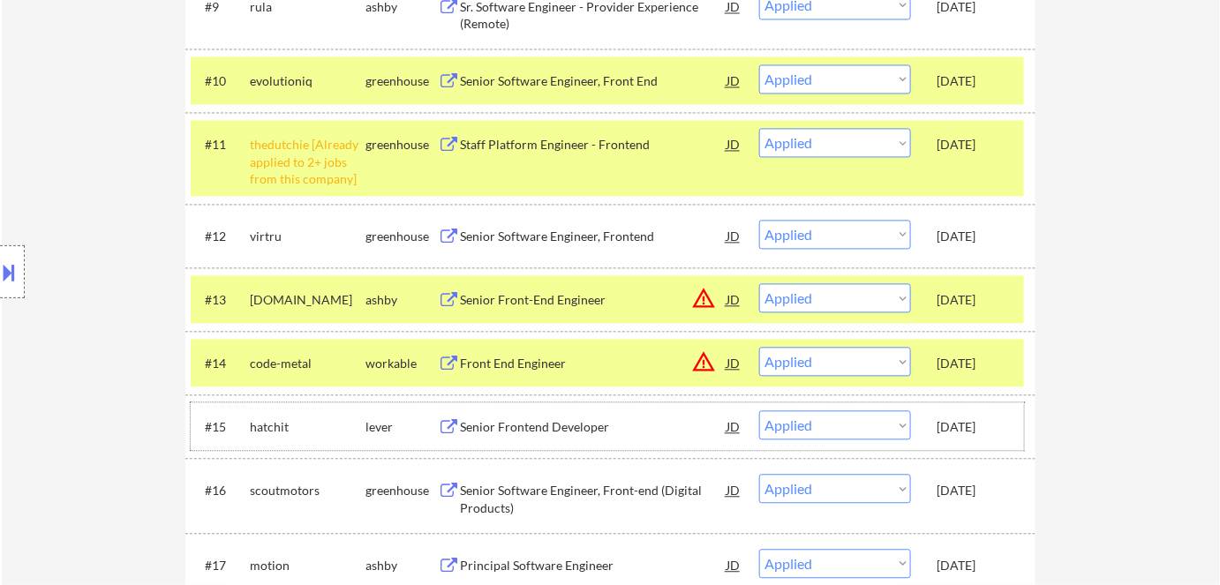
click at [986, 433] on div "Aug 15, 2025" at bounding box center [976, 427] width 78 height 18
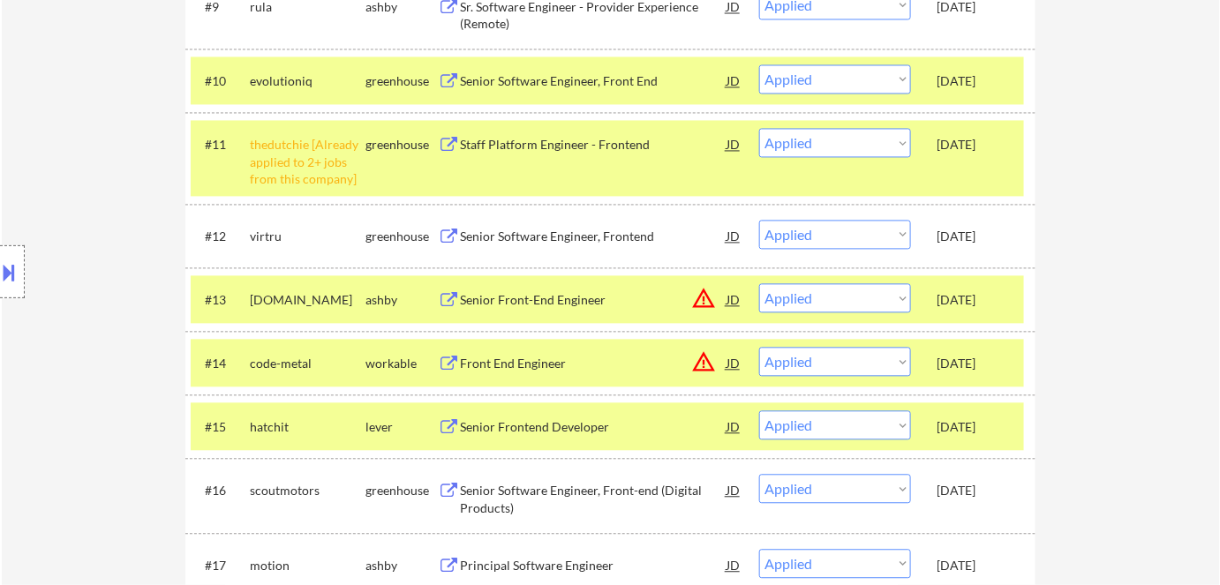
drag, startPoint x: 996, startPoint y: 497, endPoint x: 997, endPoint y: 523, distance: 25.6
click at [996, 498] on div "Aug 15, 2025" at bounding box center [976, 491] width 78 height 18
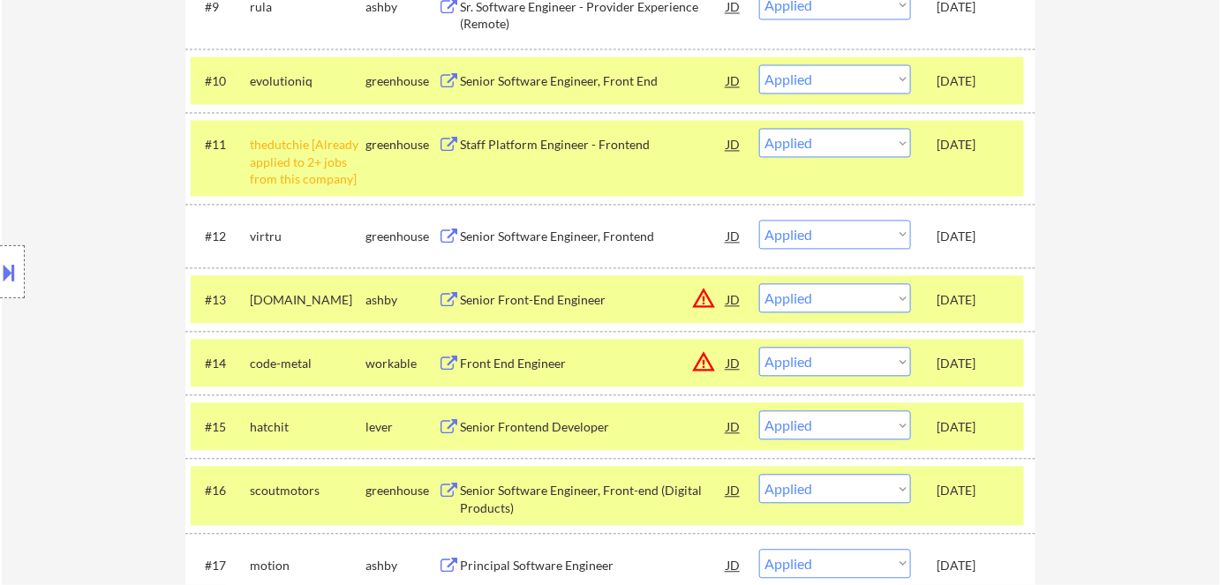
click at [994, 551] on div "Aug 15, 2025" at bounding box center [976, 565] width 78 height 32
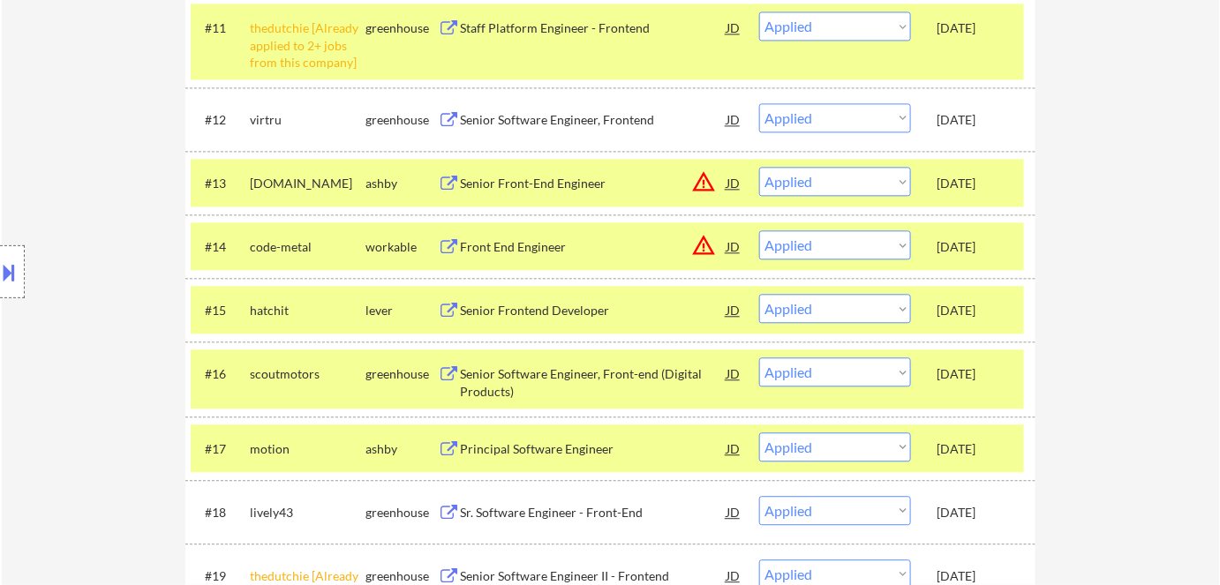
scroll to position [1364, 0]
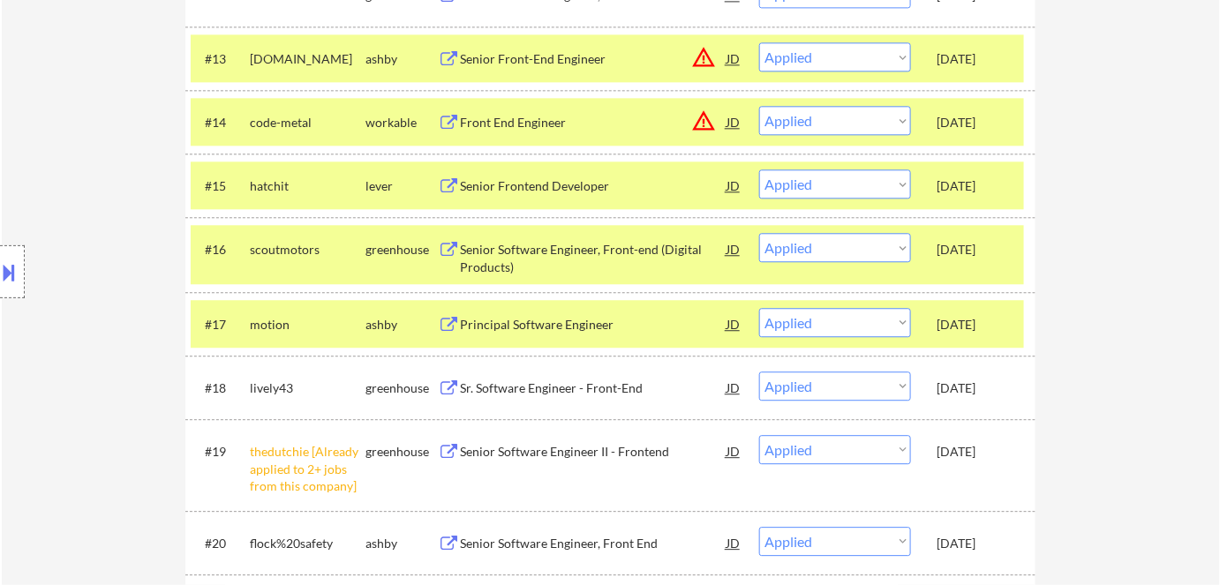
drag, startPoint x: 971, startPoint y: 385, endPoint x: 975, endPoint y: 395, distance: 10.3
click at [972, 385] on div "Aug 15, 2025" at bounding box center [976, 389] width 78 height 18
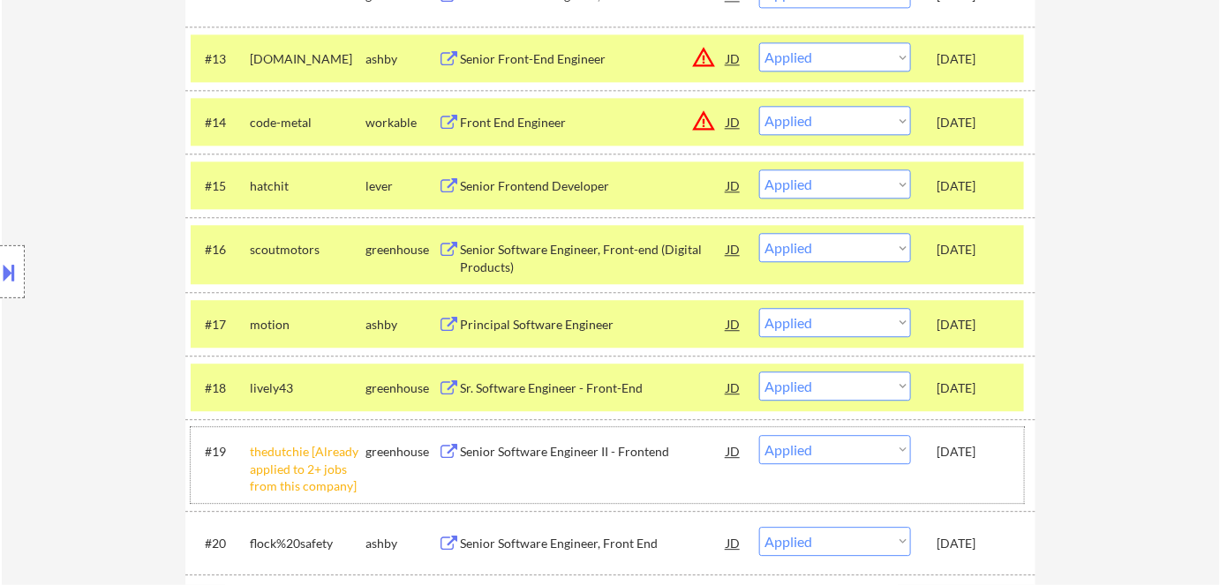
drag, startPoint x: 976, startPoint y: 443, endPoint x: 981, endPoint y: 482, distance: 39.2
click at [976, 444] on div "Aug 15, 2025" at bounding box center [976, 452] width 78 height 18
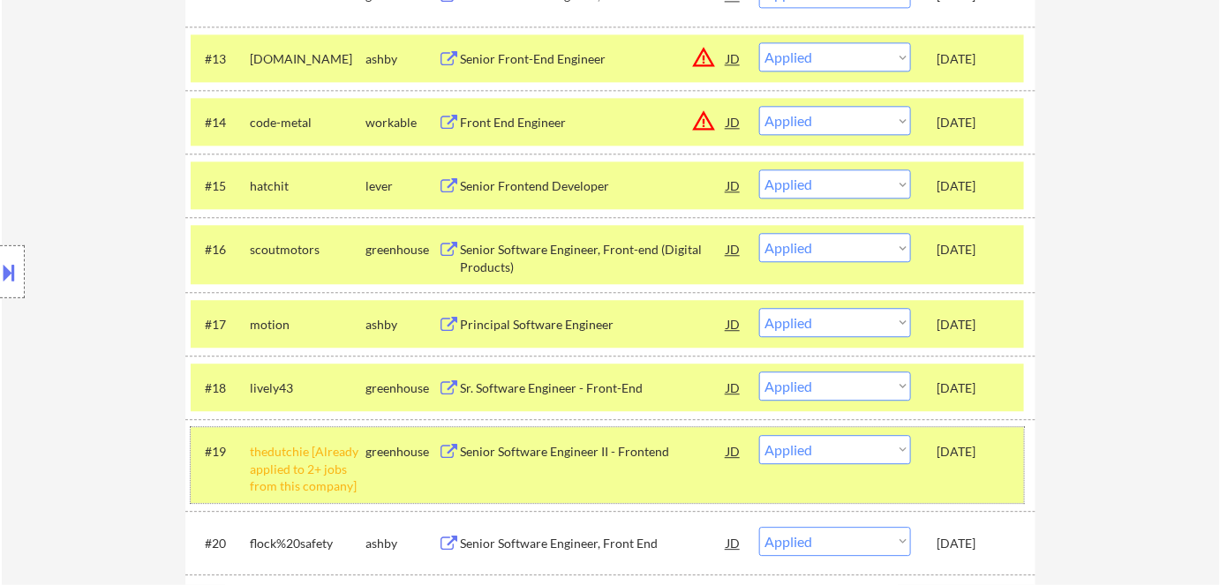
click at [953, 456] on div "Aug 15, 2025" at bounding box center [976, 452] width 78 height 18
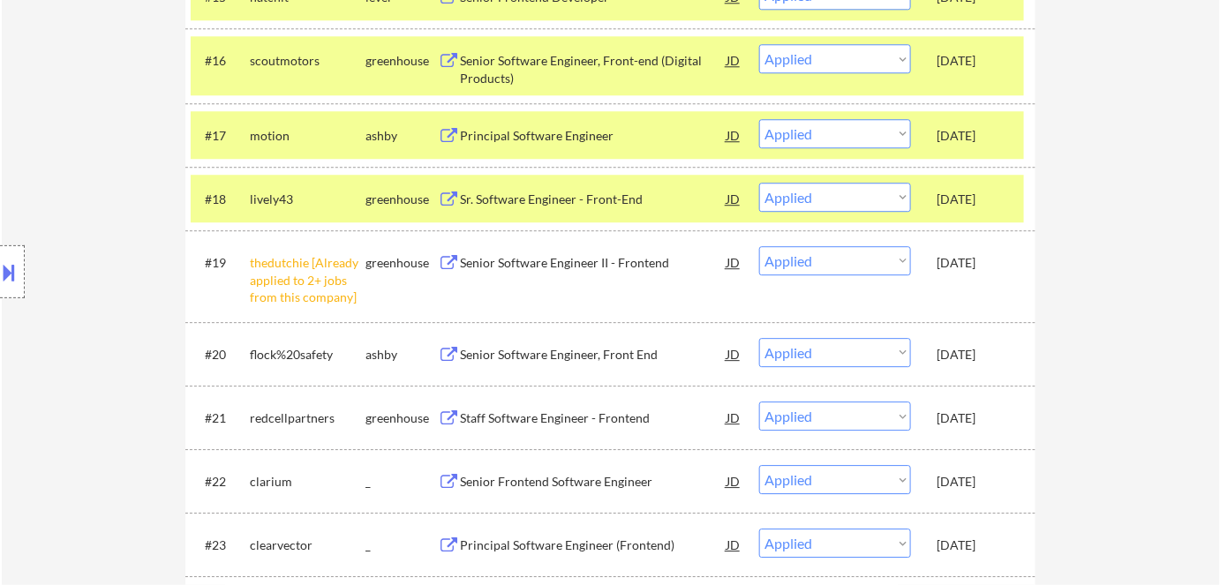
scroll to position [1685, 0]
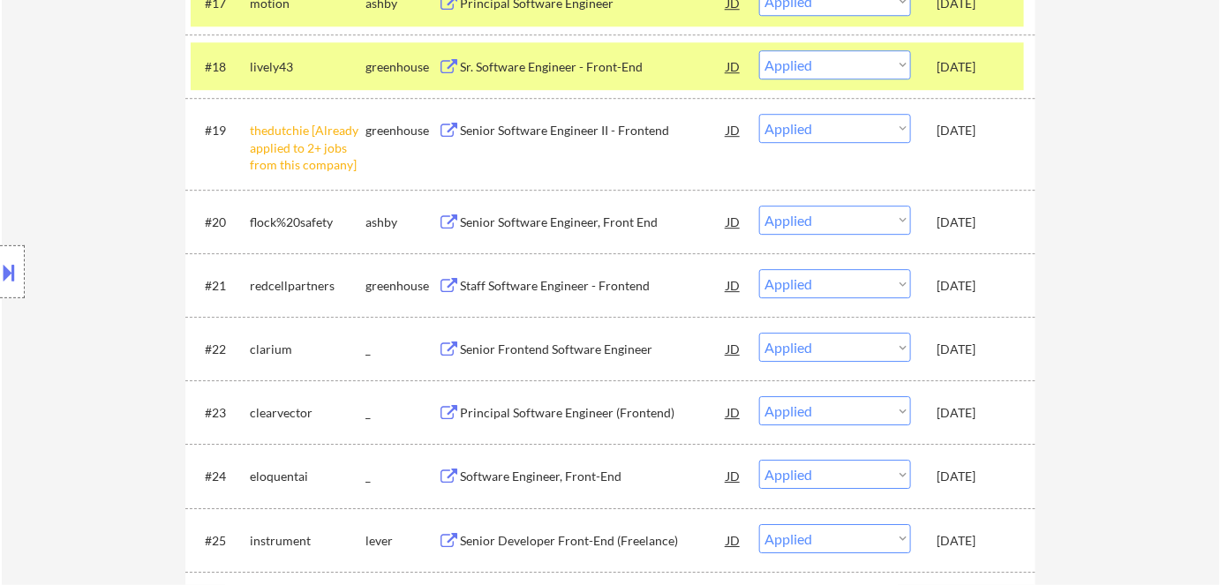
click at [972, 226] on div "Aug 13, 2025" at bounding box center [976, 223] width 78 height 18
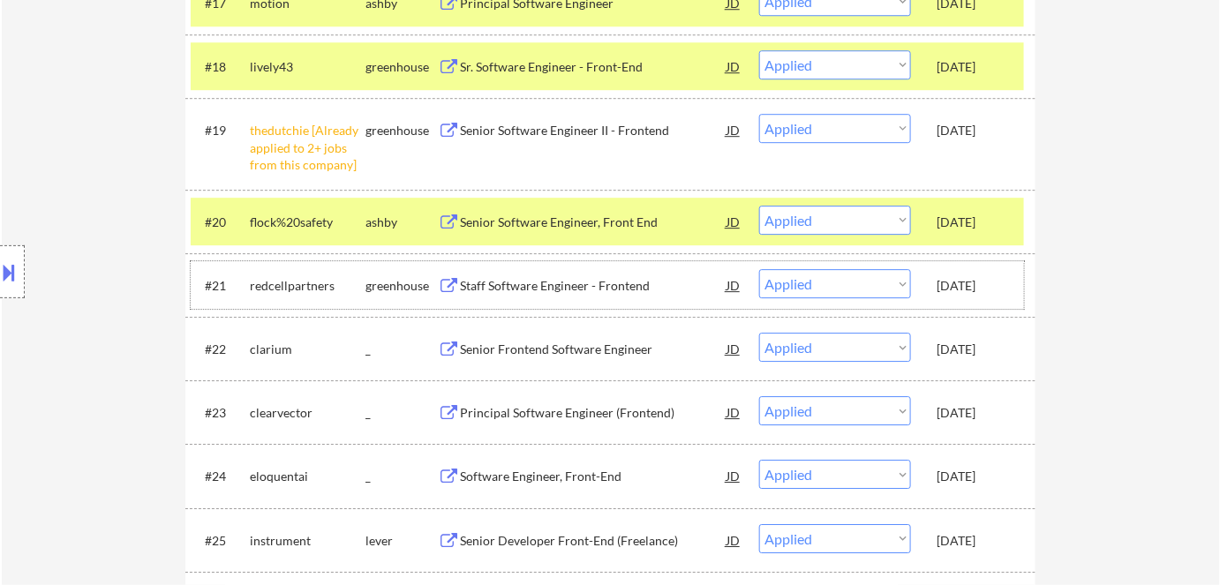
click at [959, 289] on div "Aug 13, 2025" at bounding box center [976, 286] width 78 height 18
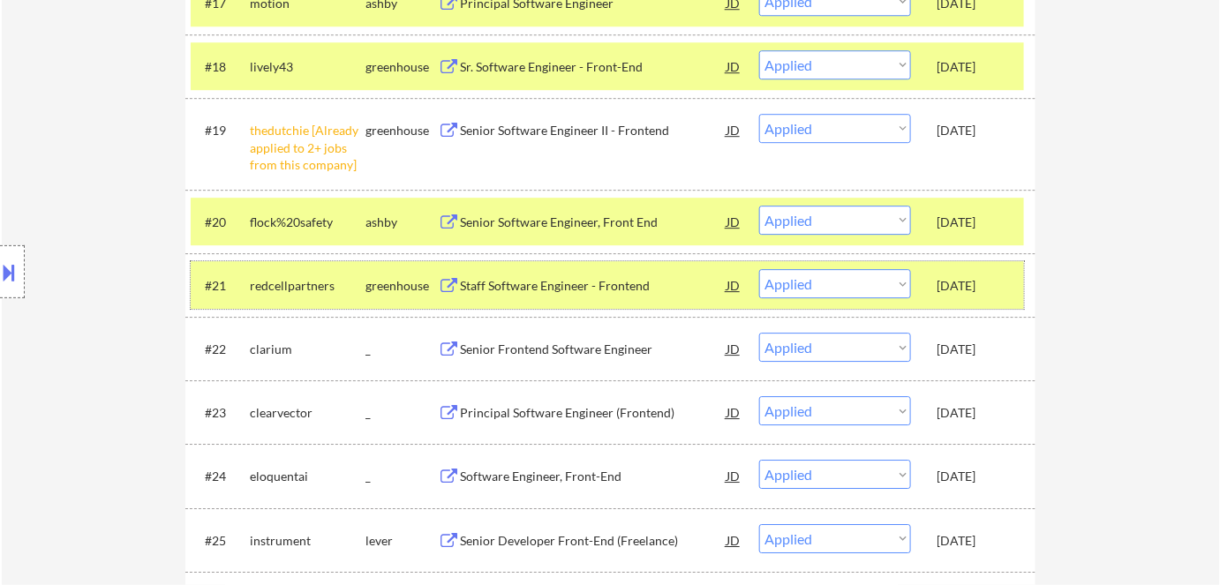
click at [978, 295] on div "Aug 13, 2025" at bounding box center [976, 285] width 78 height 32
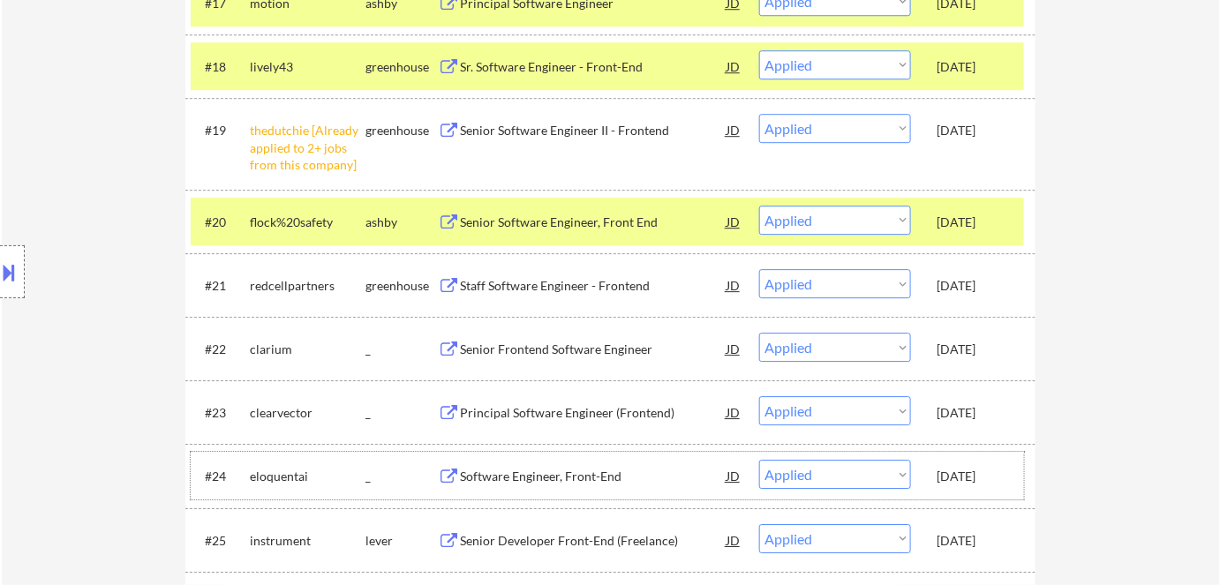
click at [989, 473] on div "Aug 12, 2025" at bounding box center [976, 477] width 78 height 18
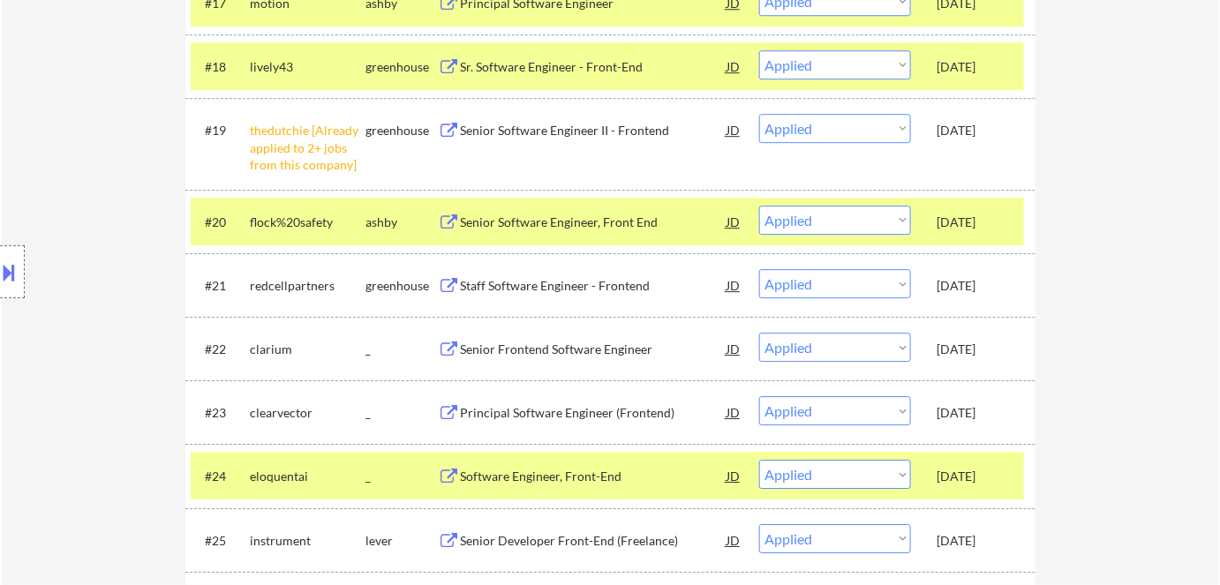
drag, startPoint x: 982, startPoint y: 422, endPoint x: 982, endPoint y: 399, distance: 23.0
click at [982, 421] on div "Aug 12, 2025" at bounding box center [976, 412] width 78 height 32
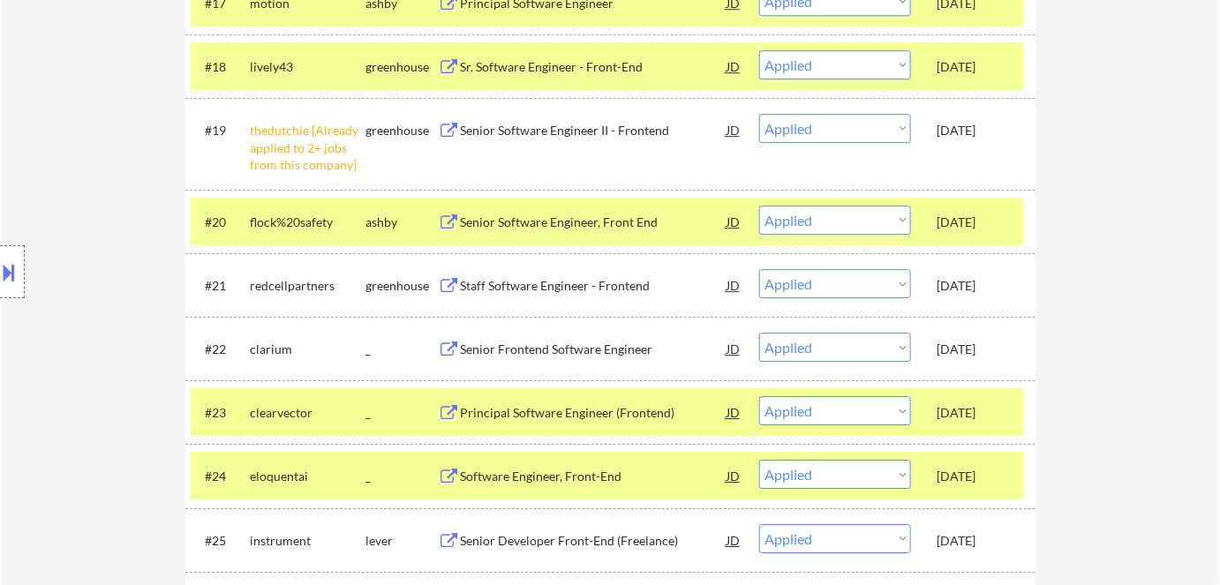
click at [981, 358] on div "Aug 12, 2025" at bounding box center [976, 350] width 78 height 18
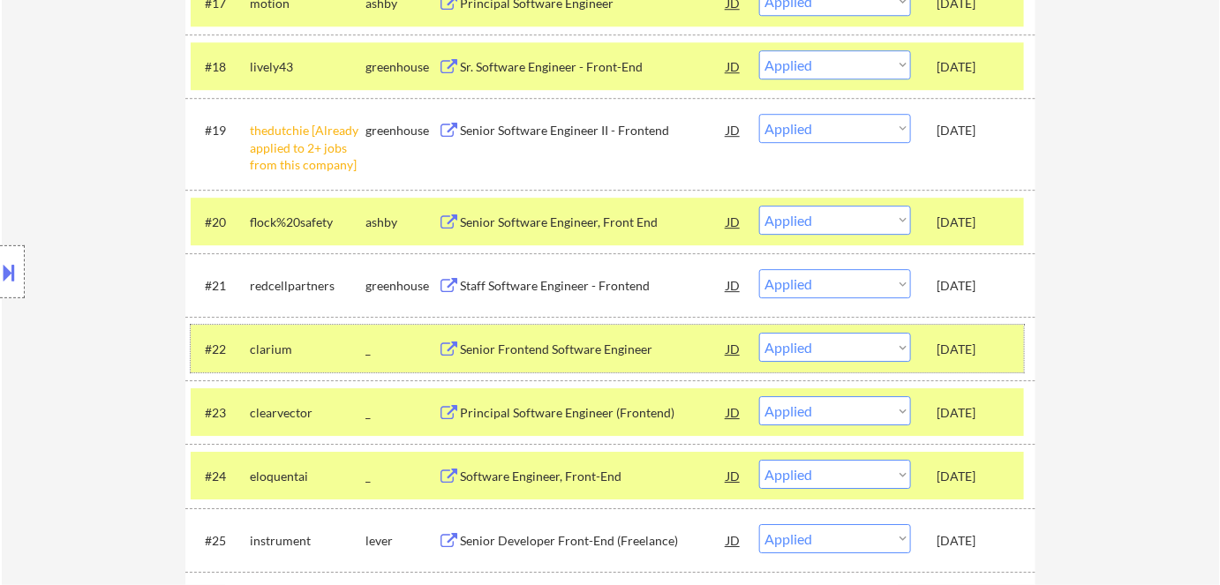
drag, startPoint x: 982, startPoint y: 471, endPoint x: 979, endPoint y: 461, distance: 10.9
click at [982, 471] on div "Aug 12, 2025" at bounding box center [976, 477] width 78 height 18
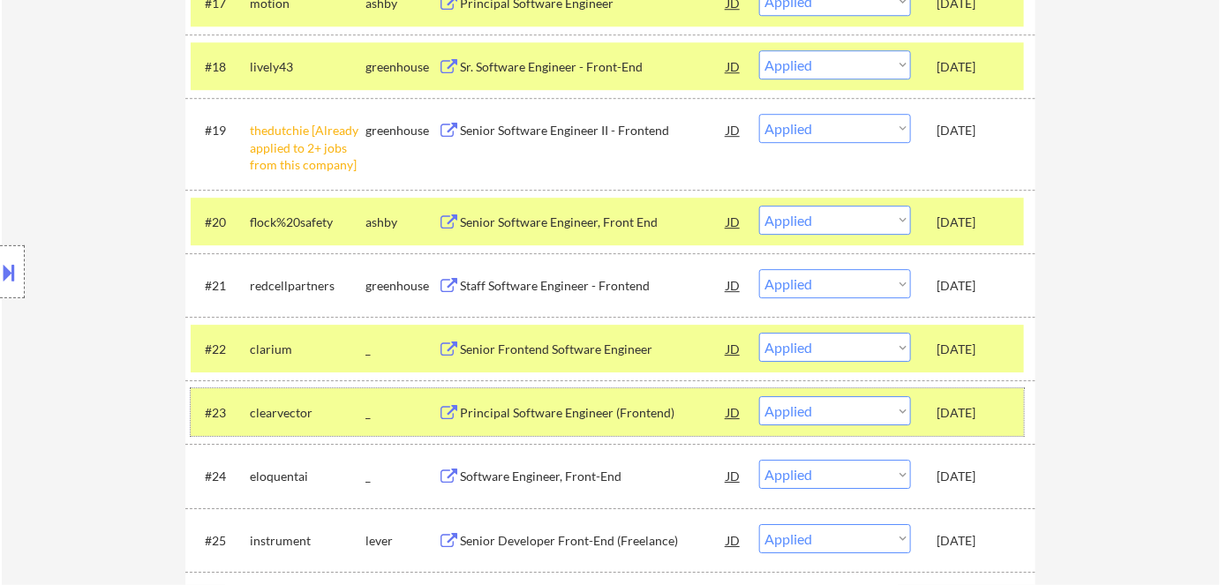
drag, startPoint x: 981, startPoint y: 416, endPoint x: 976, endPoint y: 394, distance: 22.7
click at [981, 415] on div "Aug 12, 2025" at bounding box center [976, 413] width 78 height 18
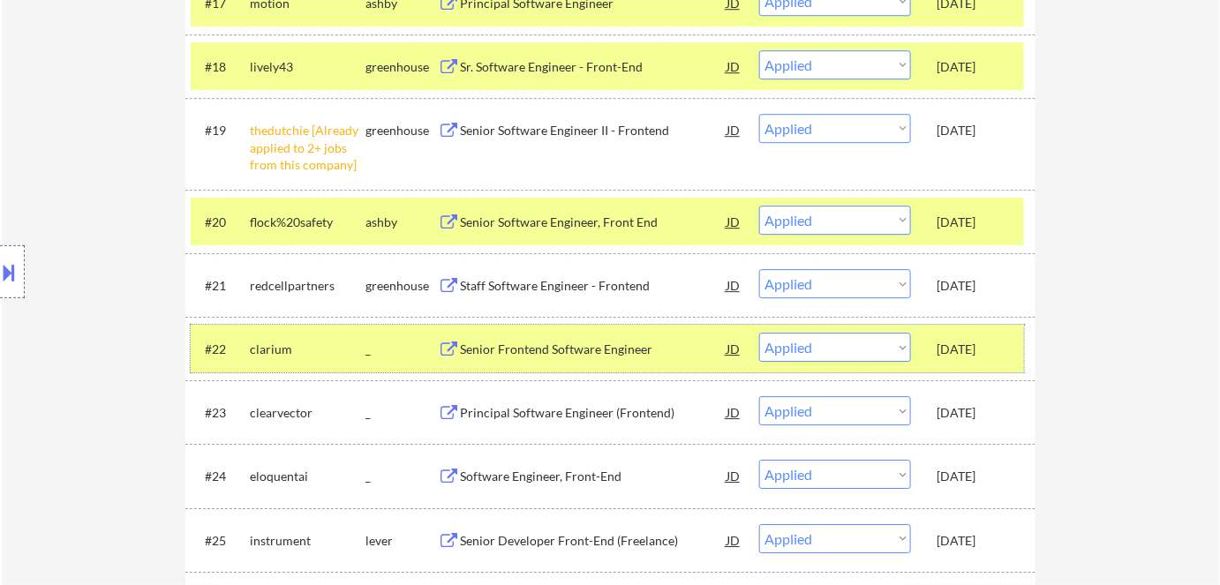
click at [968, 353] on div "Aug 12, 2025" at bounding box center [976, 350] width 78 height 18
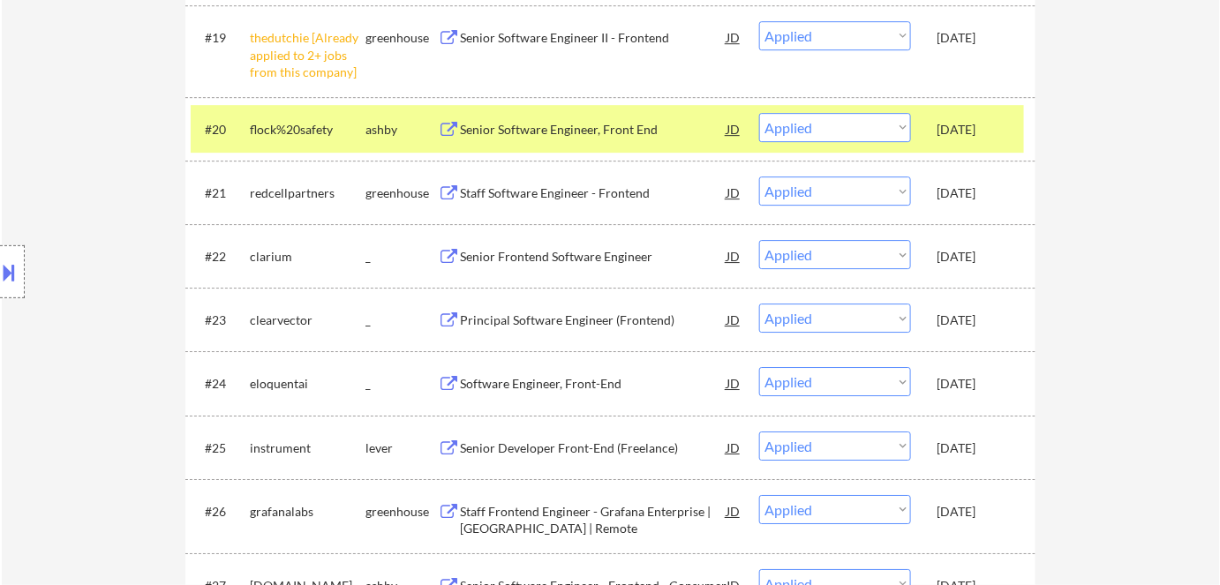
scroll to position [1926, 0]
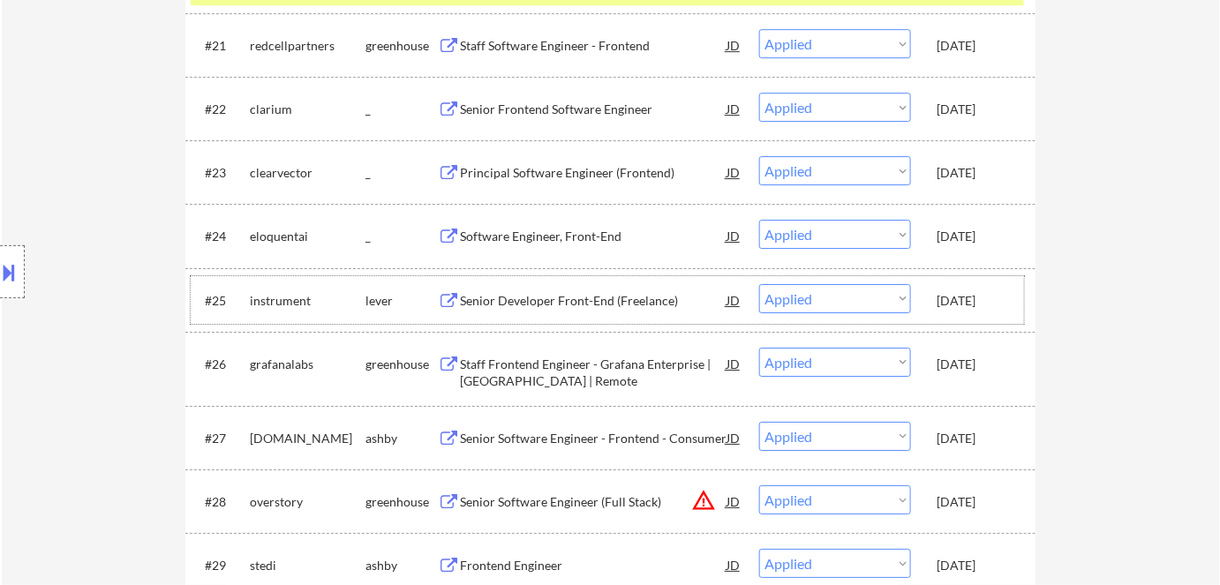
click at [968, 309] on div "Aug 10, 2025" at bounding box center [976, 300] width 78 height 32
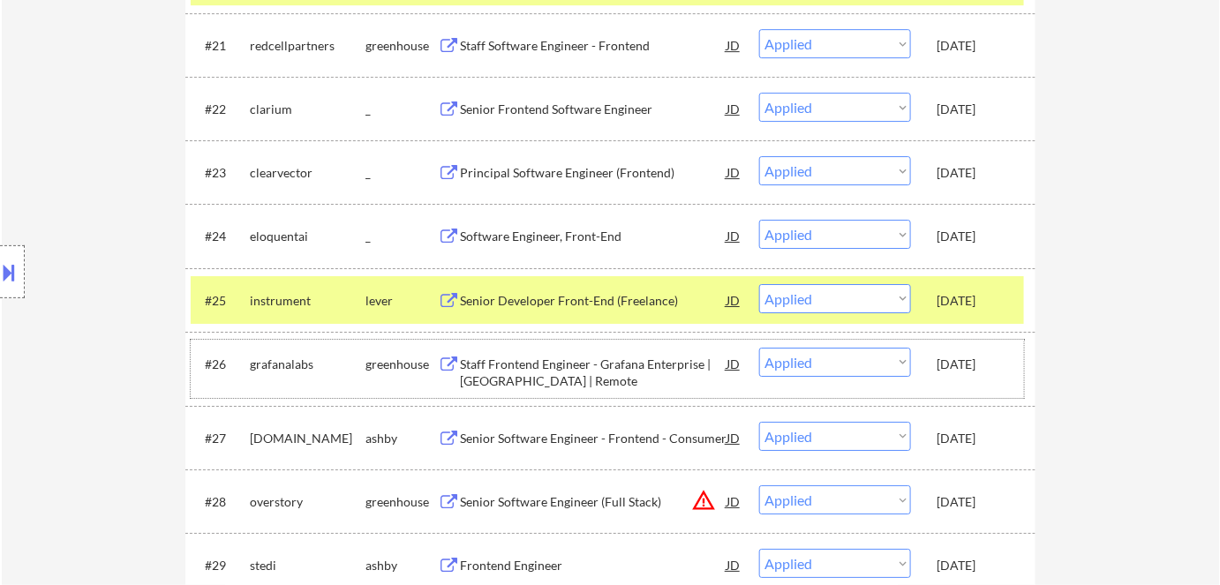
click at [968, 361] on div "Aug 10, 2025" at bounding box center [976, 365] width 78 height 18
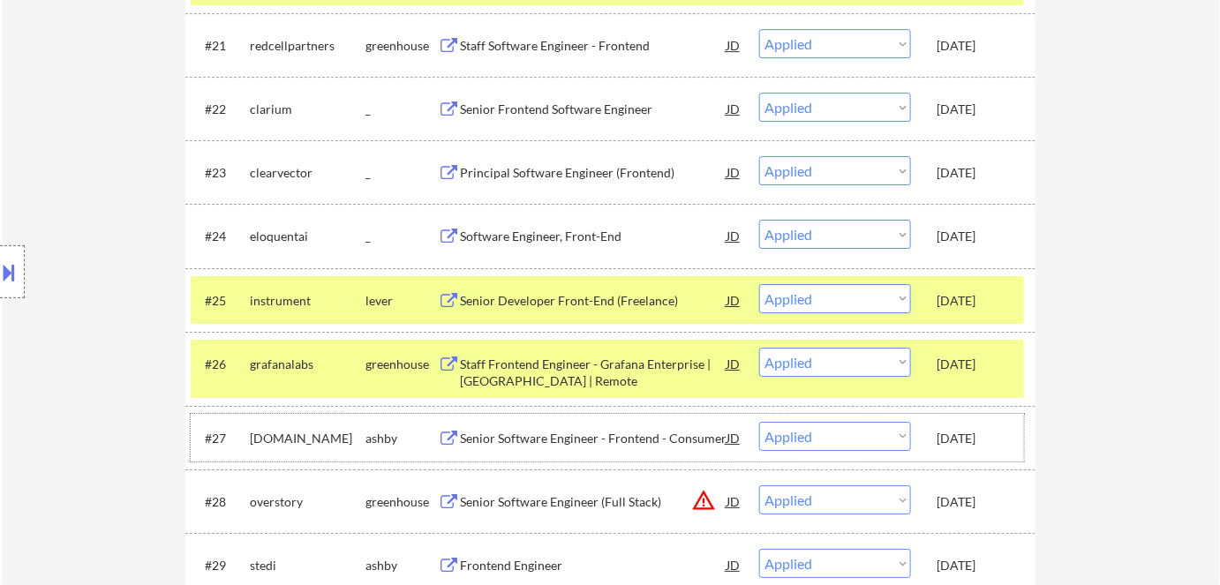
drag, startPoint x: 976, startPoint y: 433, endPoint x: 983, endPoint y: 459, distance: 27.4
click at [977, 435] on div "Aug 10, 2025" at bounding box center [976, 439] width 78 height 18
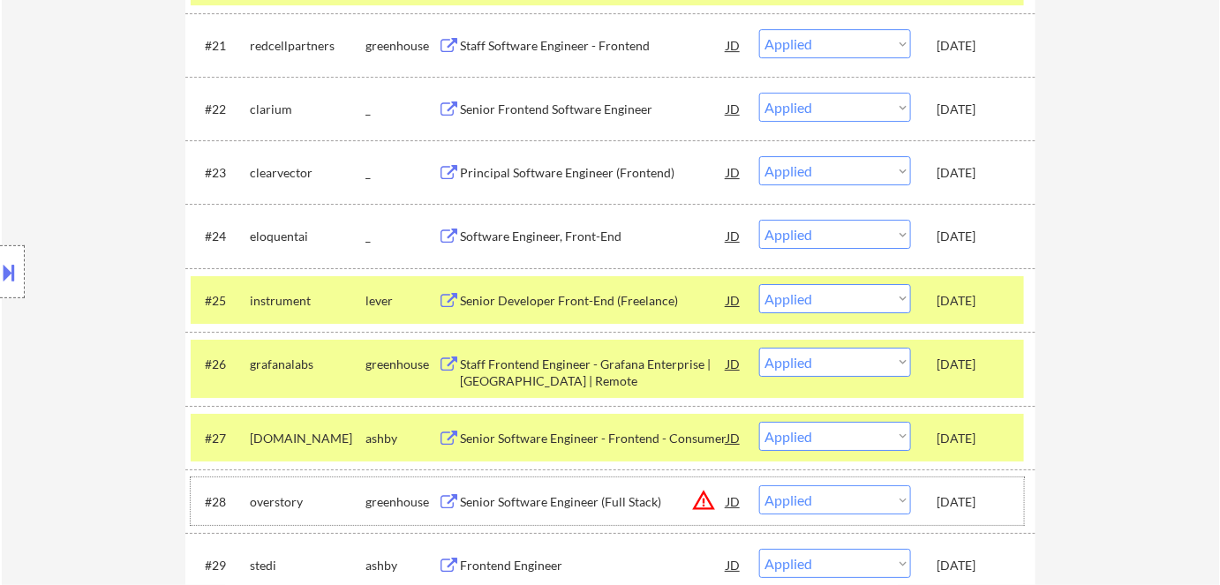
click at [989, 494] on div "Aug 10, 2025" at bounding box center [976, 503] width 78 height 18
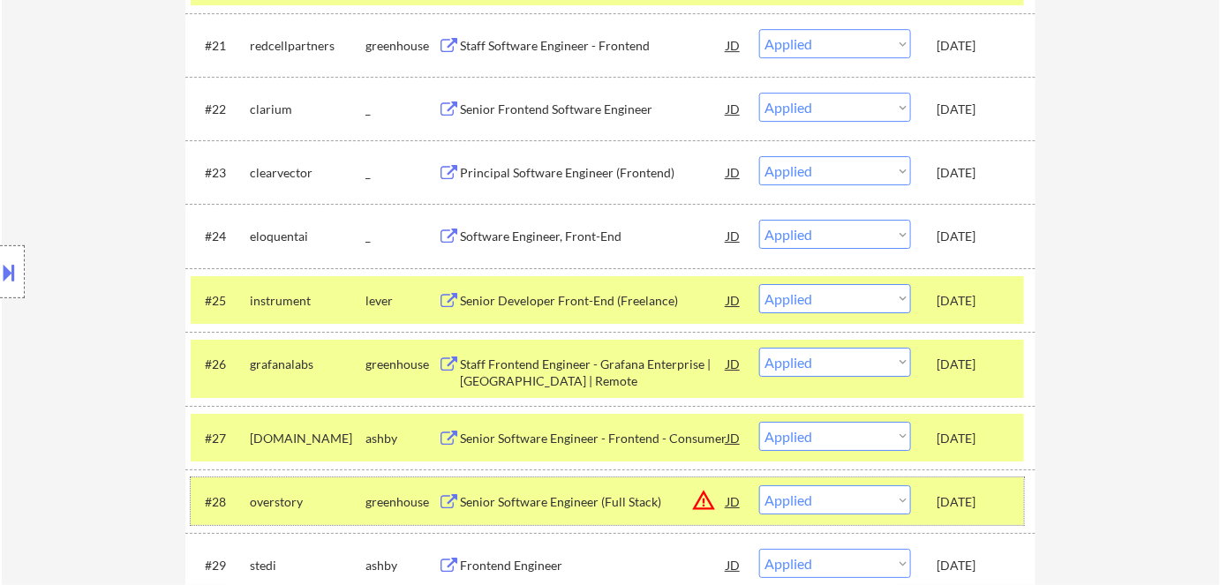
scroll to position [2167, 0]
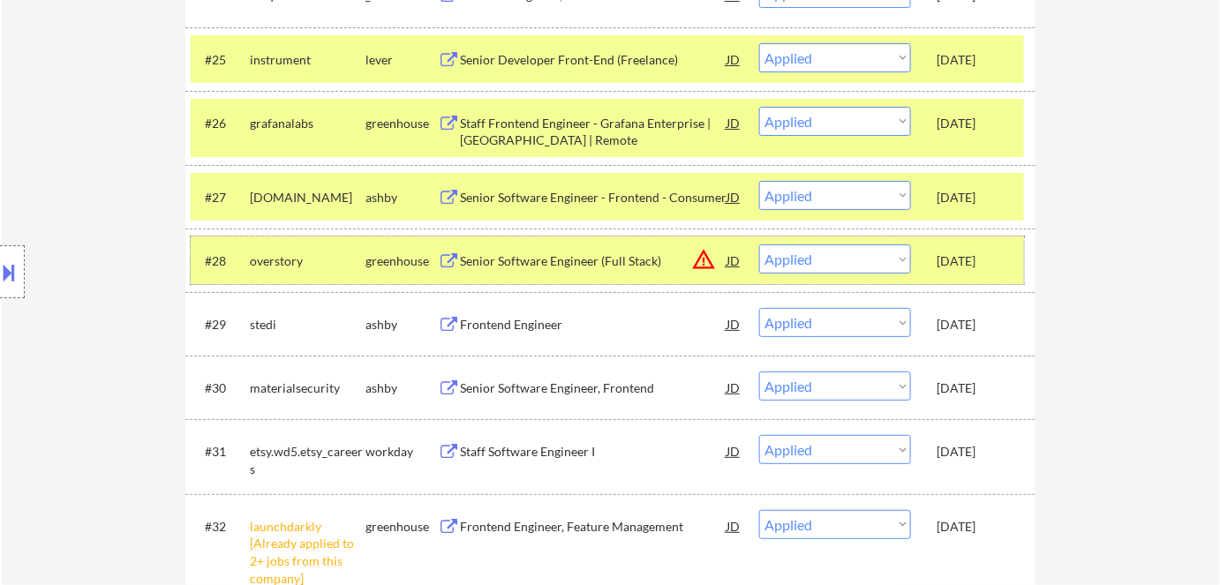
click at [947, 264] on div "Aug 10, 2025" at bounding box center [976, 261] width 78 height 18
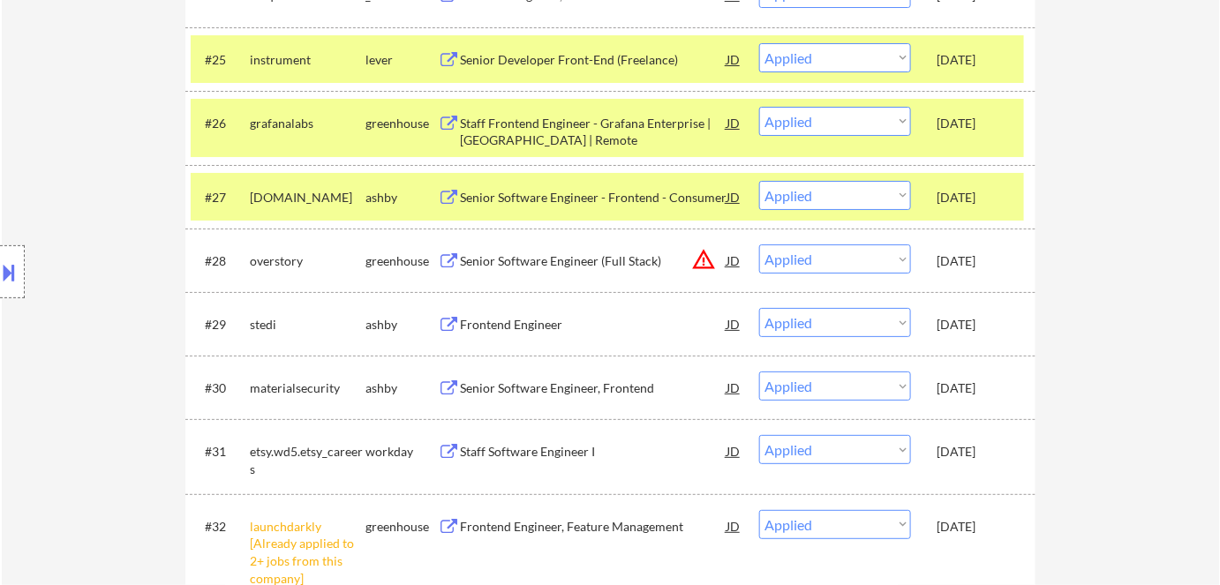
scroll to position [2327, 0]
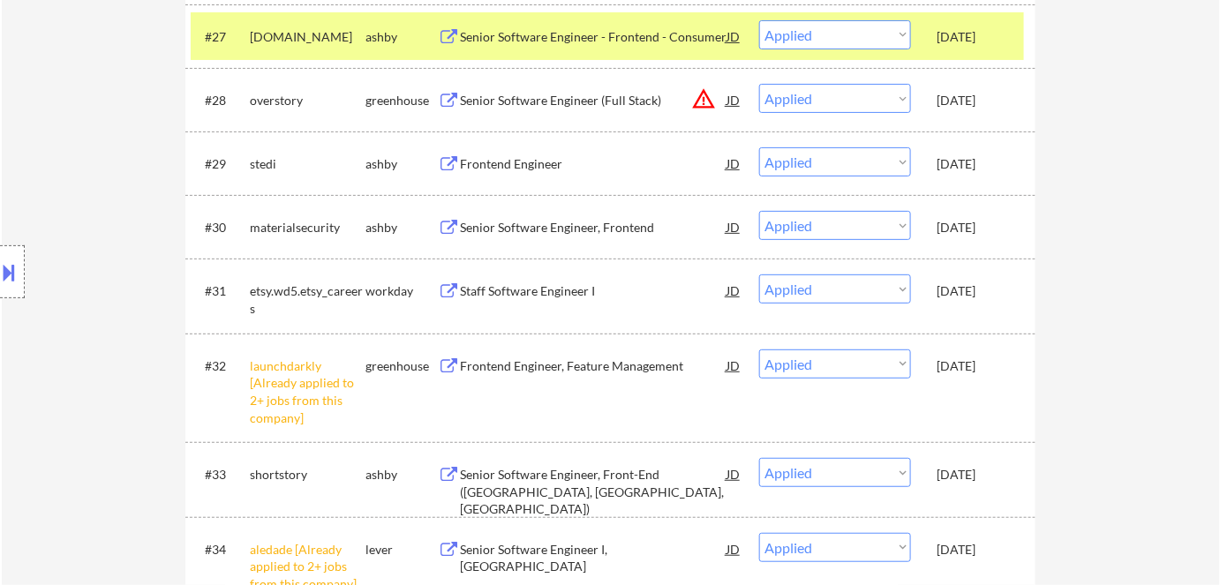
click at [962, 221] on div "Aug 7, 2025" at bounding box center [976, 228] width 78 height 18
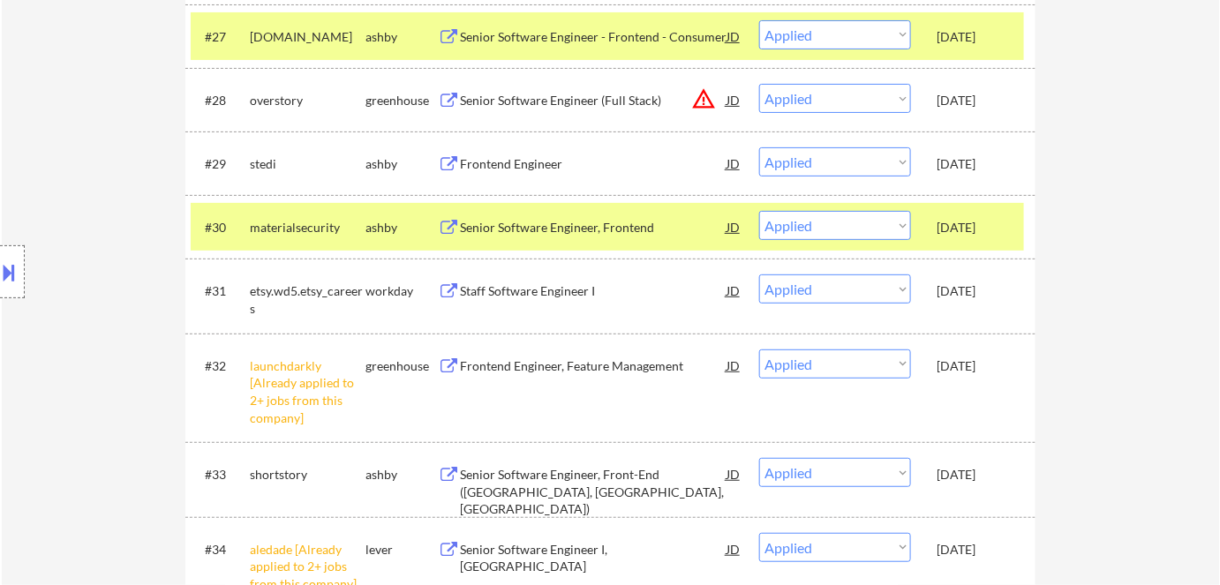
click at [965, 161] on div "Aug 7, 2025" at bounding box center [976, 164] width 78 height 18
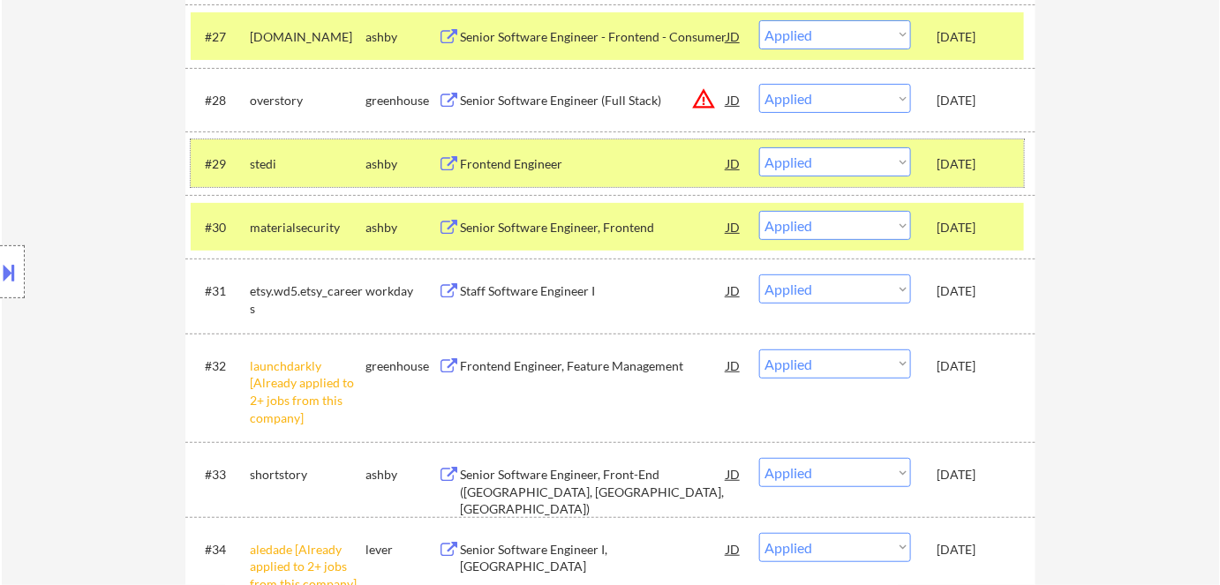
click at [968, 362] on div "Aug 5, 2025" at bounding box center [976, 367] width 78 height 18
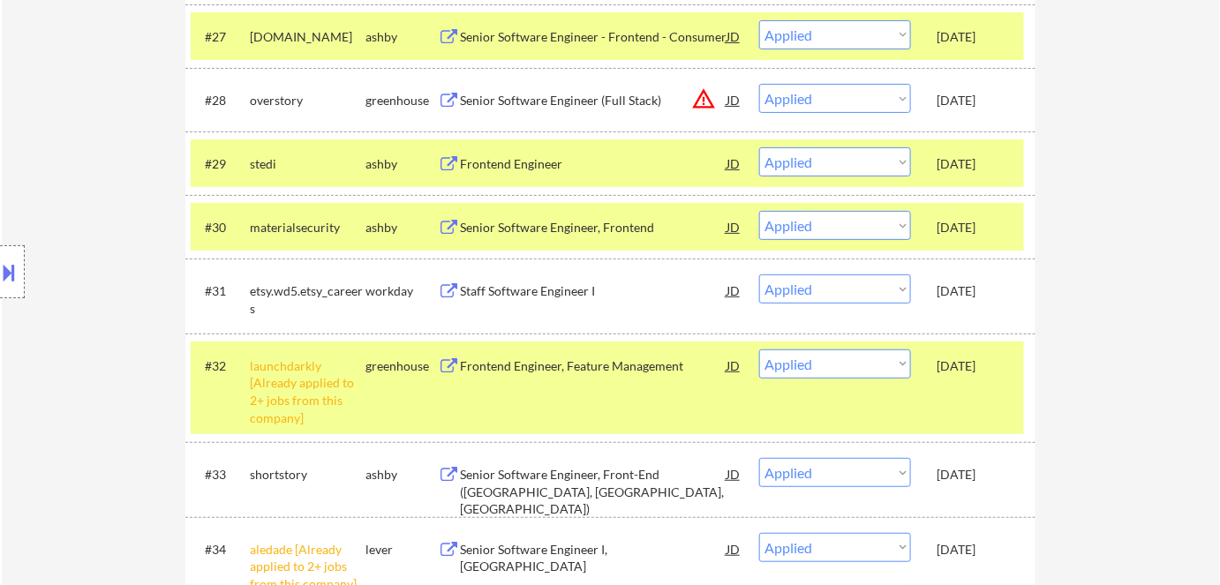
click at [969, 302] on div "Aug 5, 2025" at bounding box center [976, 291] width 78 height 32
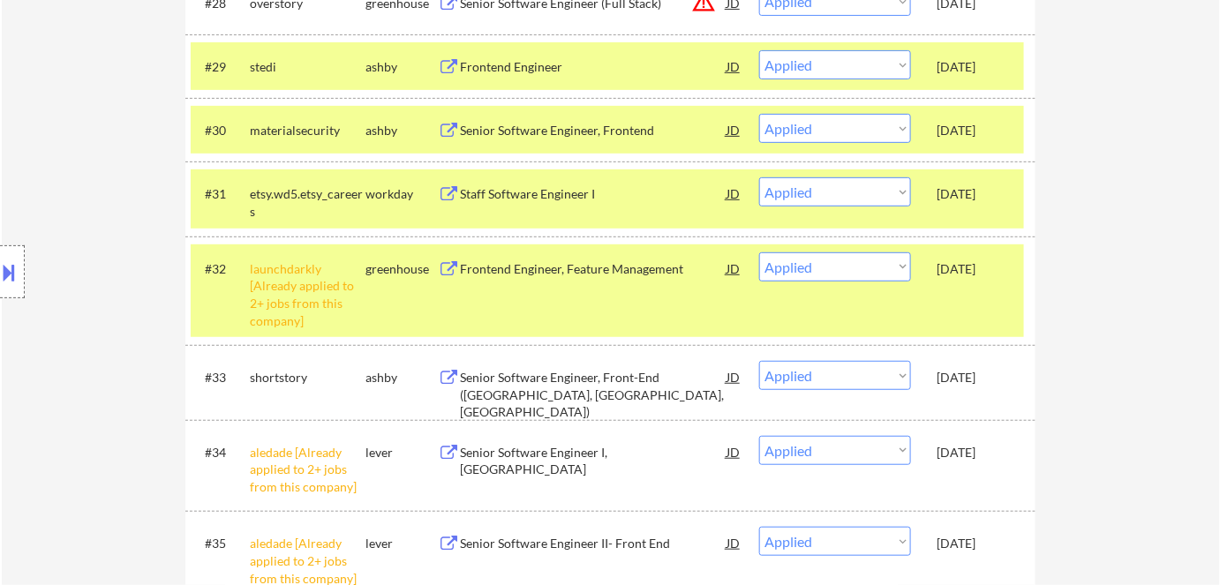
scroll to position [2488, 0]
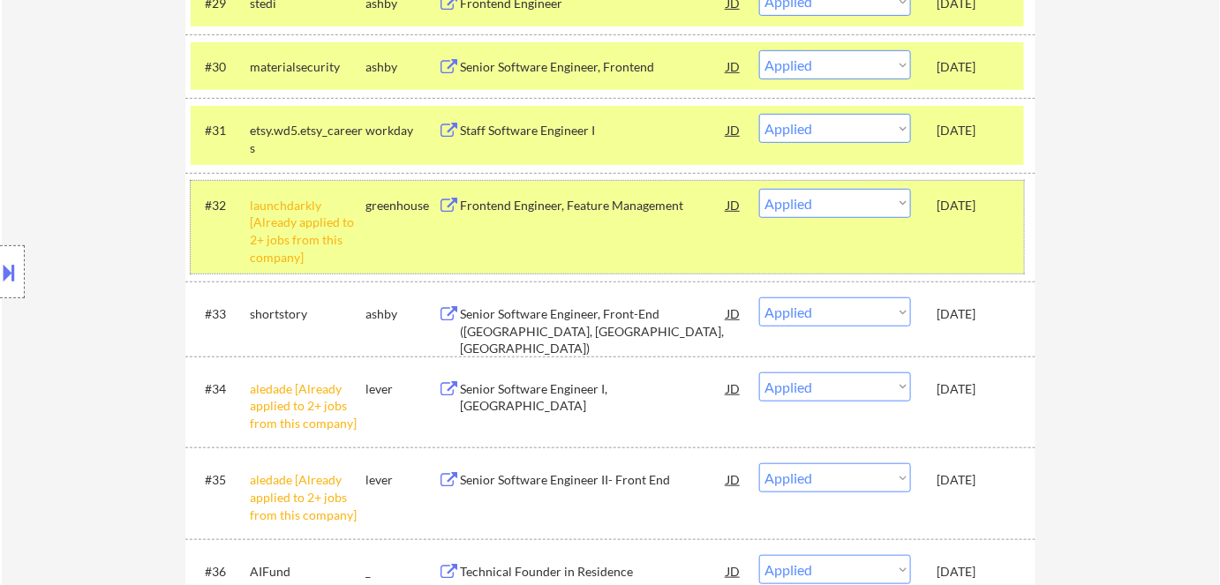
click at [959, 222] on div "#32 launchdarkly [Already applied to 2+ jobs from this company] greenhouse Fron…" at bounding box center [607, 227] width 833 height 93
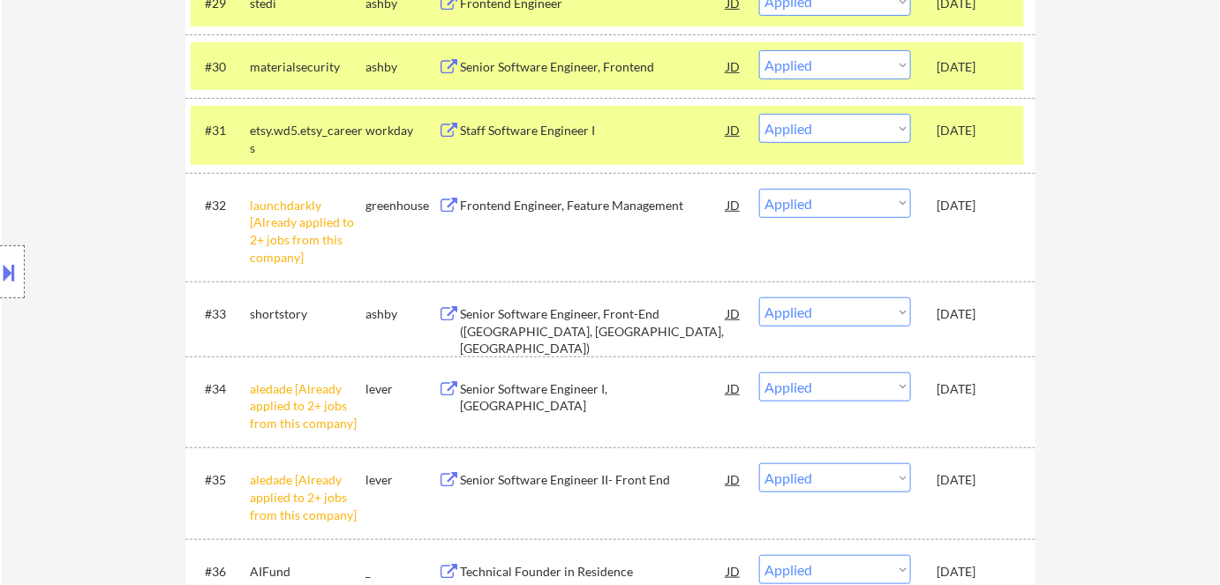
click at [950, 313] on div "Aug 1, 2025" at bounding box center [976, 314] width 78 height 18
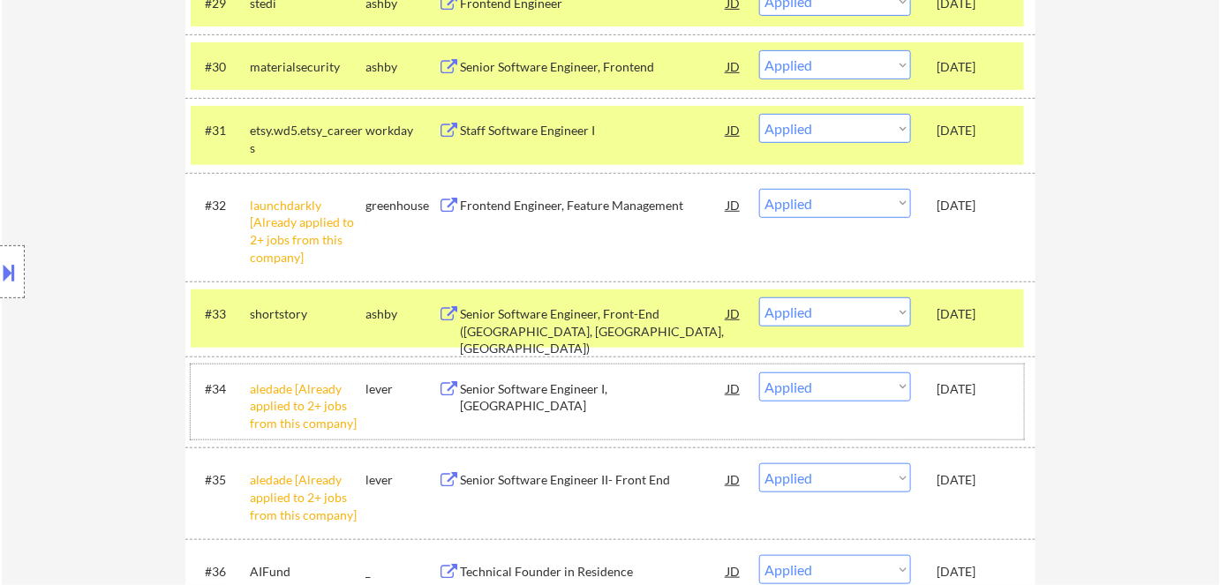
drag, startPoint x: 958, startPoint y: 384, endPoint x: 962, endPoint y: 411, distance: 26.9
click at [959, 387] on div "Aug 1, 2025" at bounding box center [976, 390] width 78 height 18
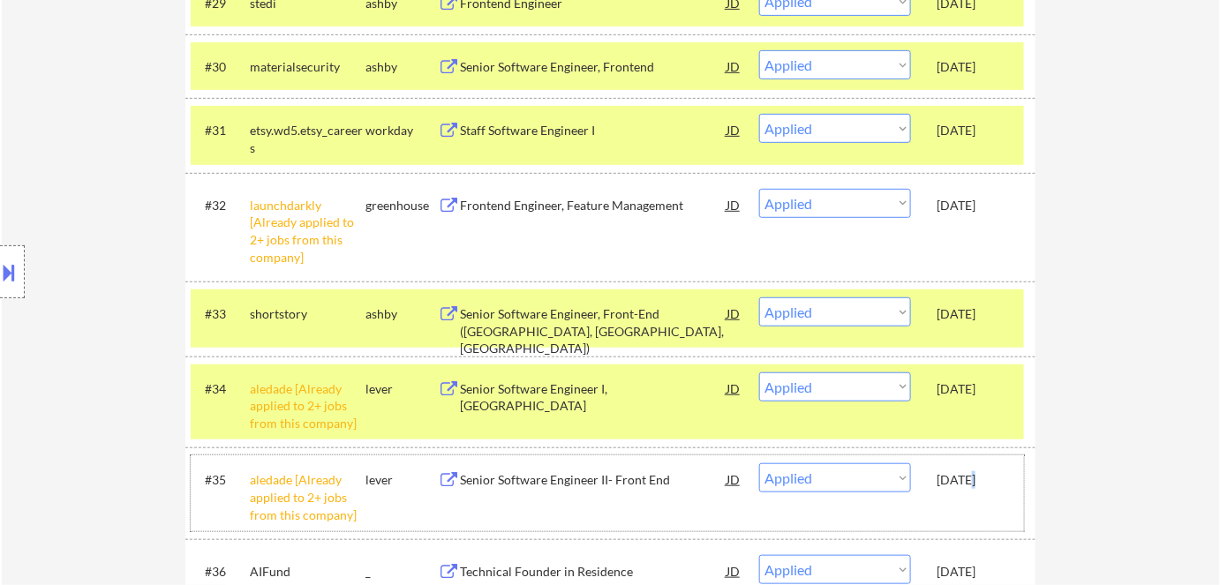
click at [969, 485] on div "Aug 1, 2025" at bounding box center [976, 480] width 78 height 18
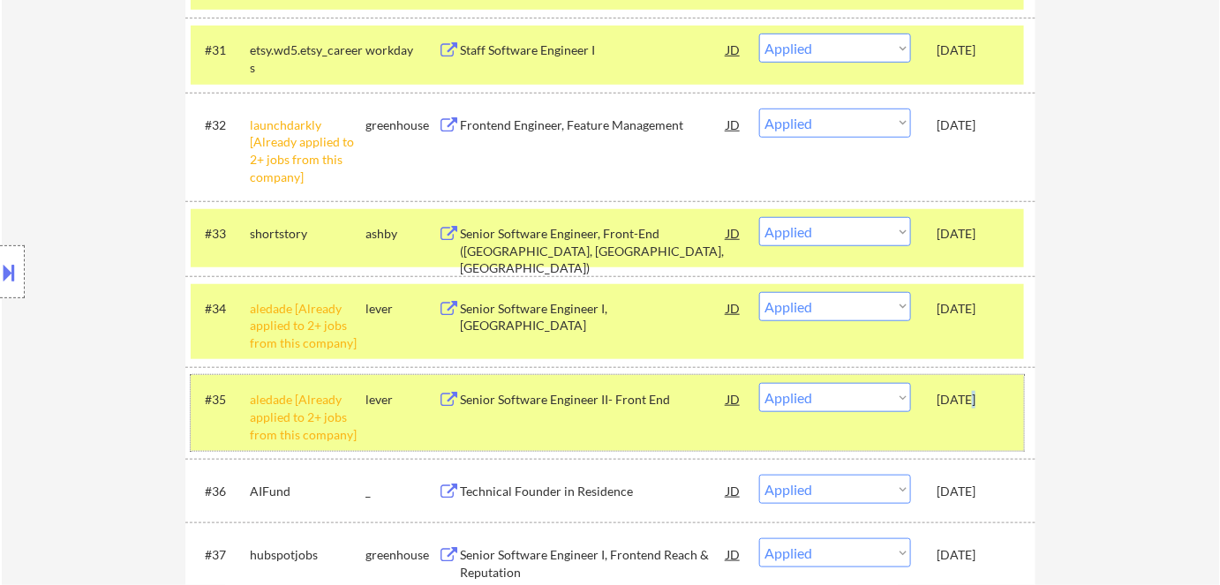
scroll to position [2728, 0]
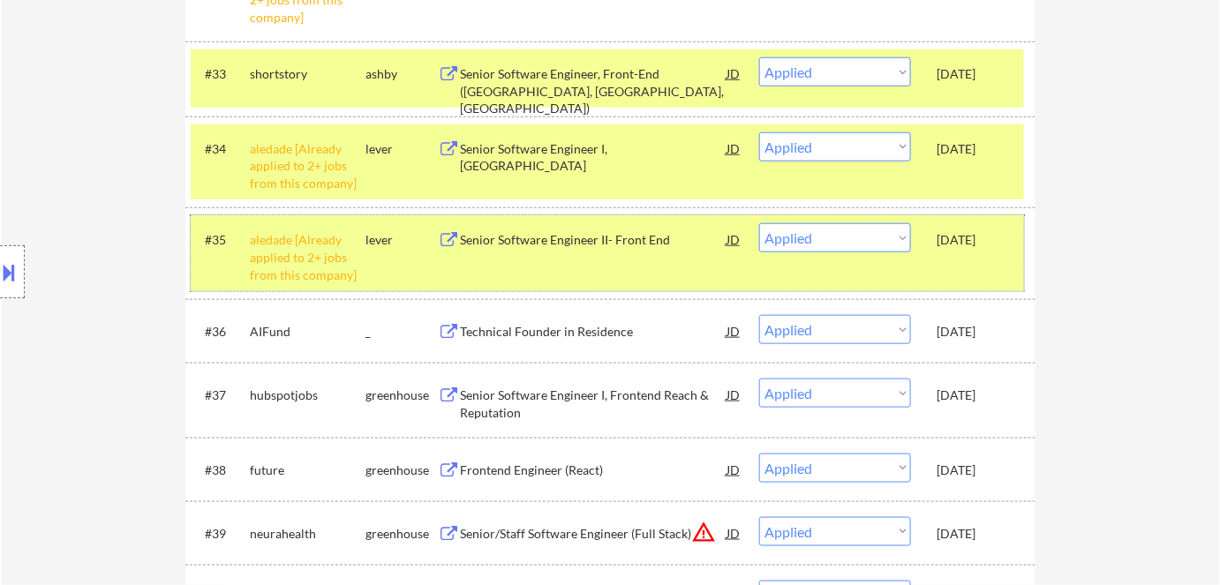
click at [975, 333] on div "Jul 30, 2025" at bounding box center [976, 332] width 78 height 18
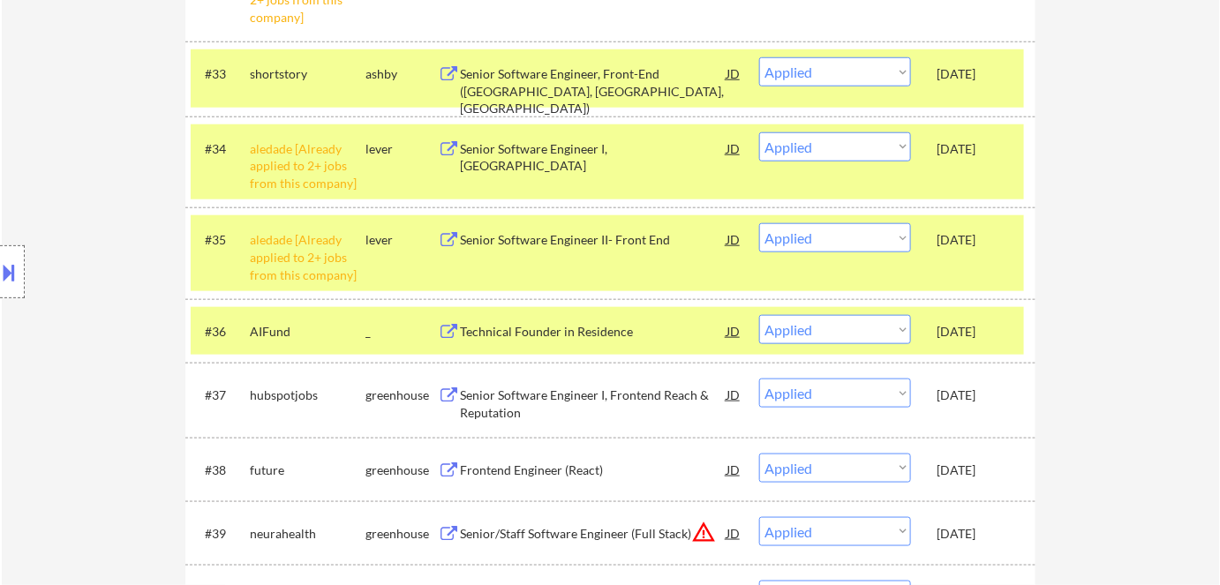
click at [983, 381] on div "Jul 29, 2025" at bounding box center [976, 395] width 78 height 32
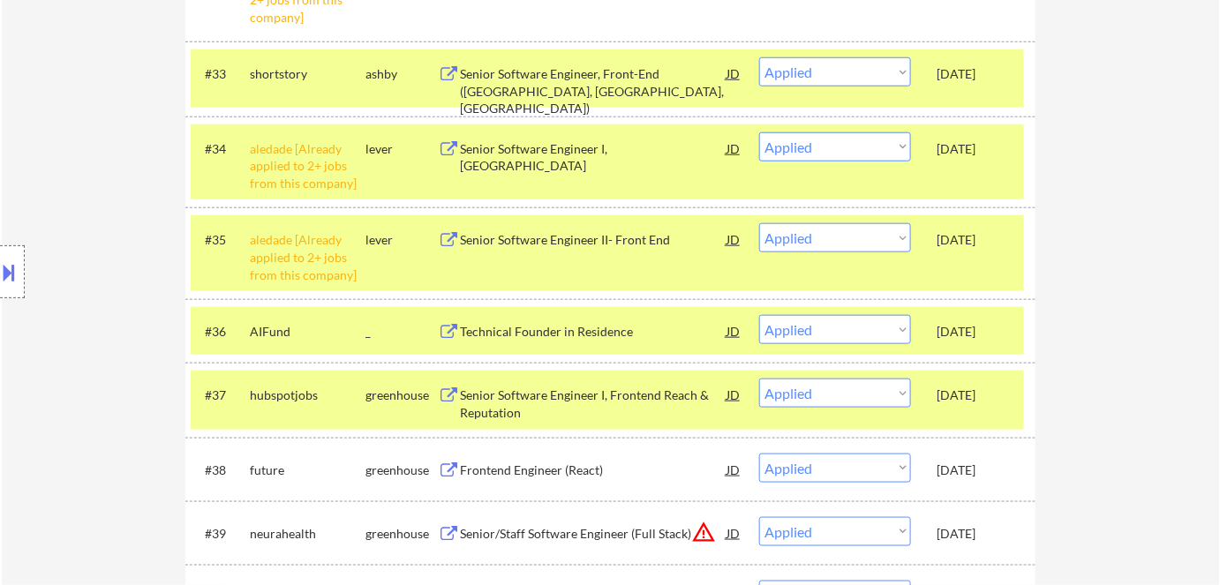
click at [921, 247] on div "#35 aledade [Already applied to 2+ jobs from this company] lever Senior Softwar…" at bounding box center [607, 253] width 833 height 76
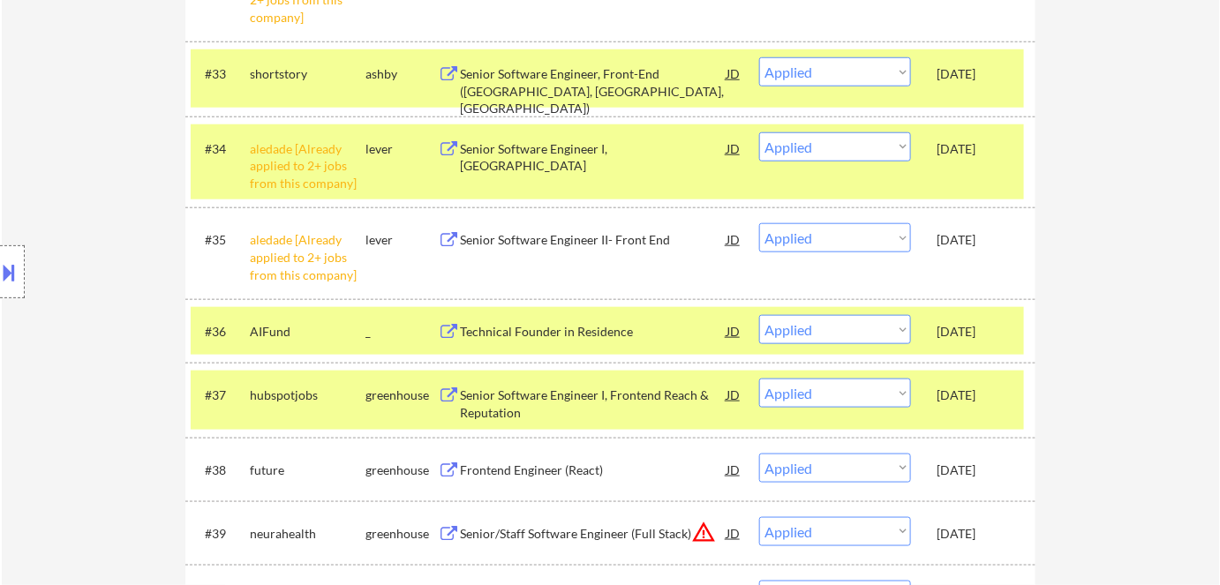
click at [916, 155] on div "#34 aledade [Already applied to 2+ jobs from this company] lever Senior Softwar…" at bounding box center [607, 162] width 833 height 76
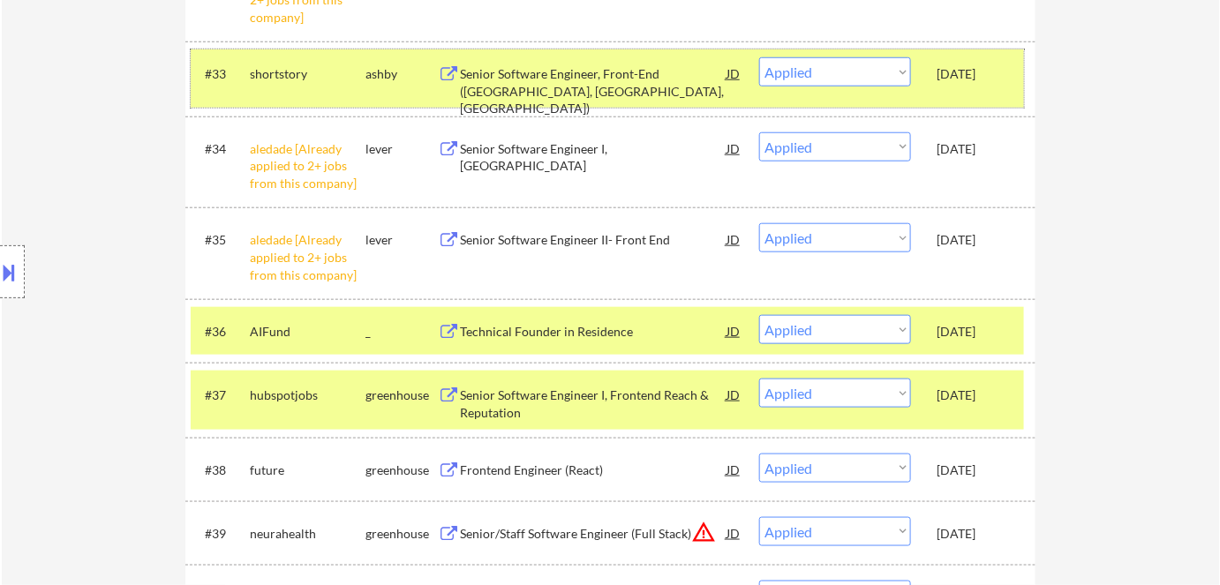
click at [927, 73] on div "#33 shortstory ashby Senior Software Engineer, Front-End (US, Canada, SF) JD Ch…" at bounding box center [607, 78] width 833 height 58
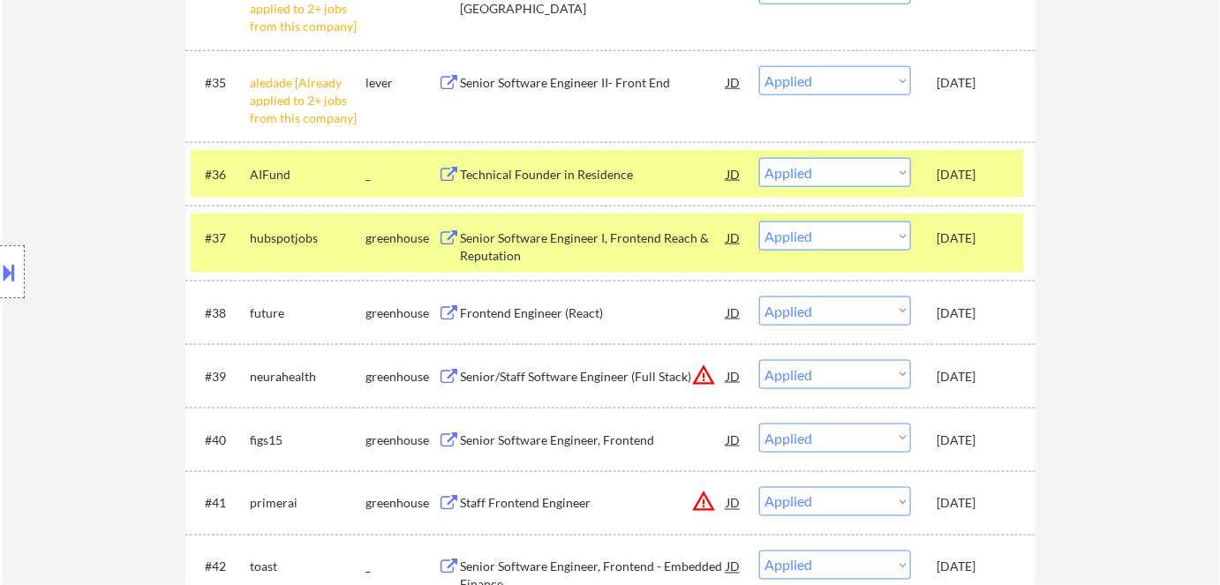
scroll to position [2889, 0]
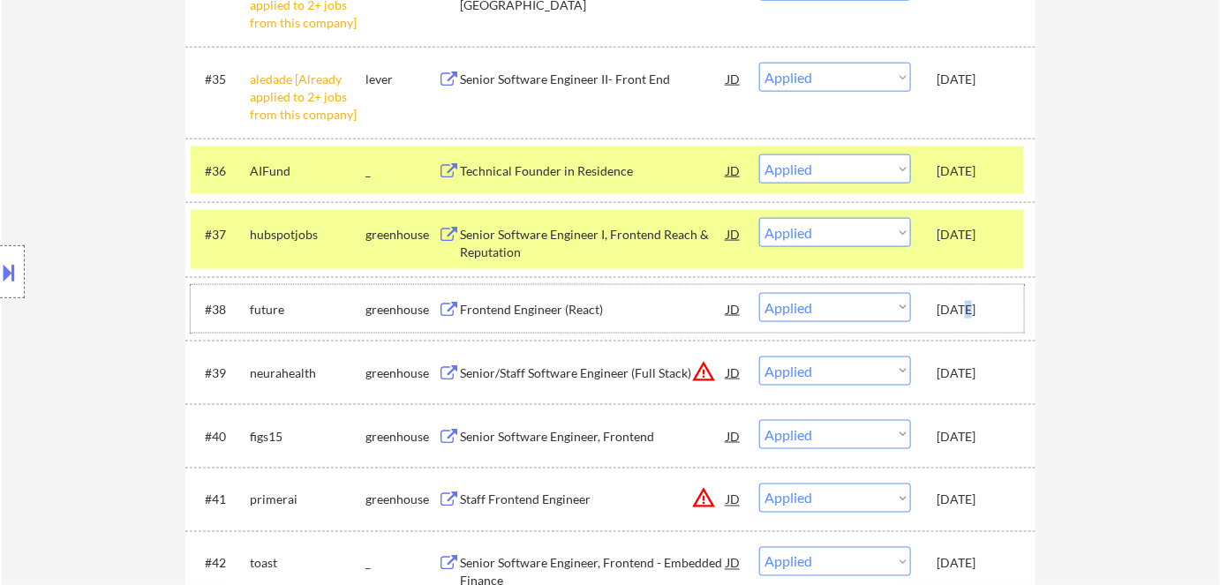
click at [958, 310] on div "Jul 26, 2025" at bounding box center [976, 310] width 78 height 18
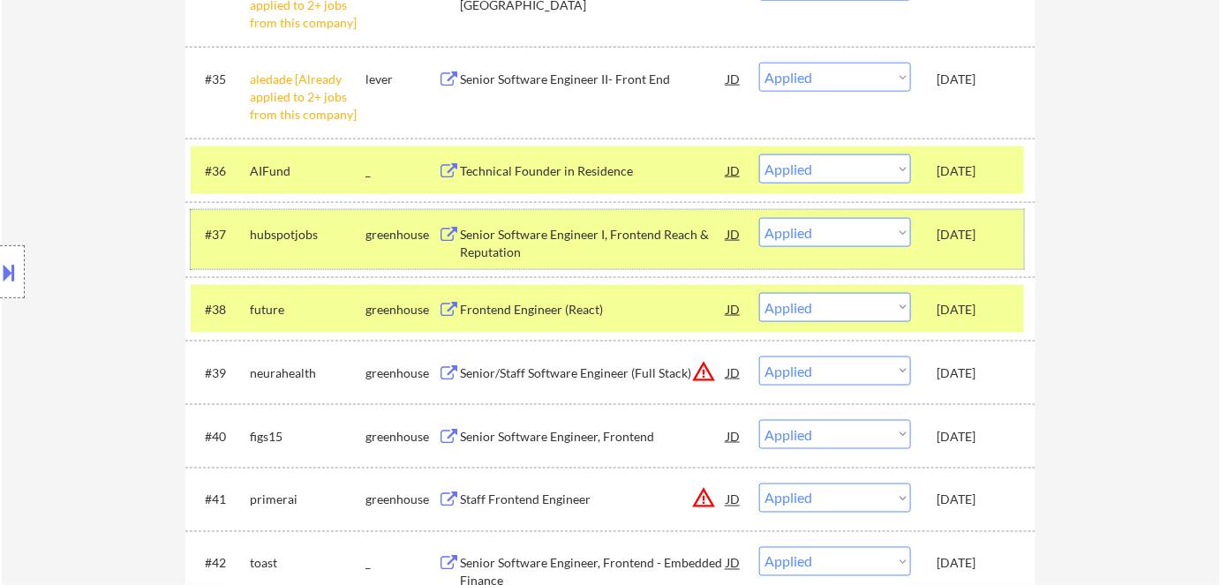
click at [926, 231] on div "#37 hubspotjobs greenhouse Senior Software Engineer I, Frontend Reach & Reputat…" at bounding box center [607, 239] width 833 height 58
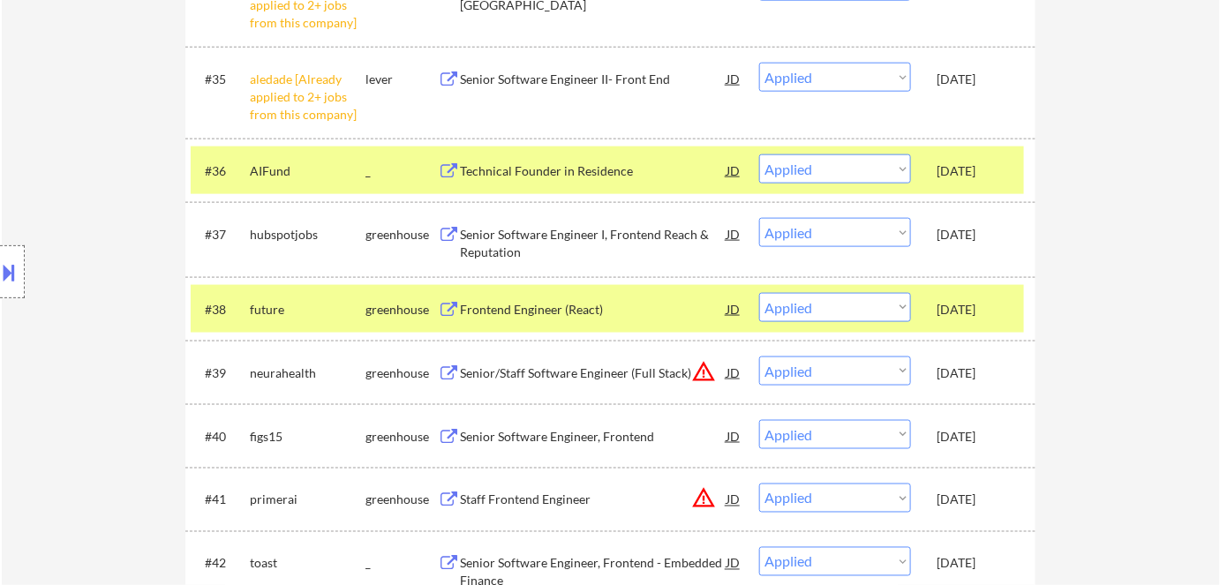
click at [925, 165] on div "#36 AIFund _ Technical Founder in Residence JD Choose an option... Pending Appl…" at bounding box center [607, 171] width 833 height 48
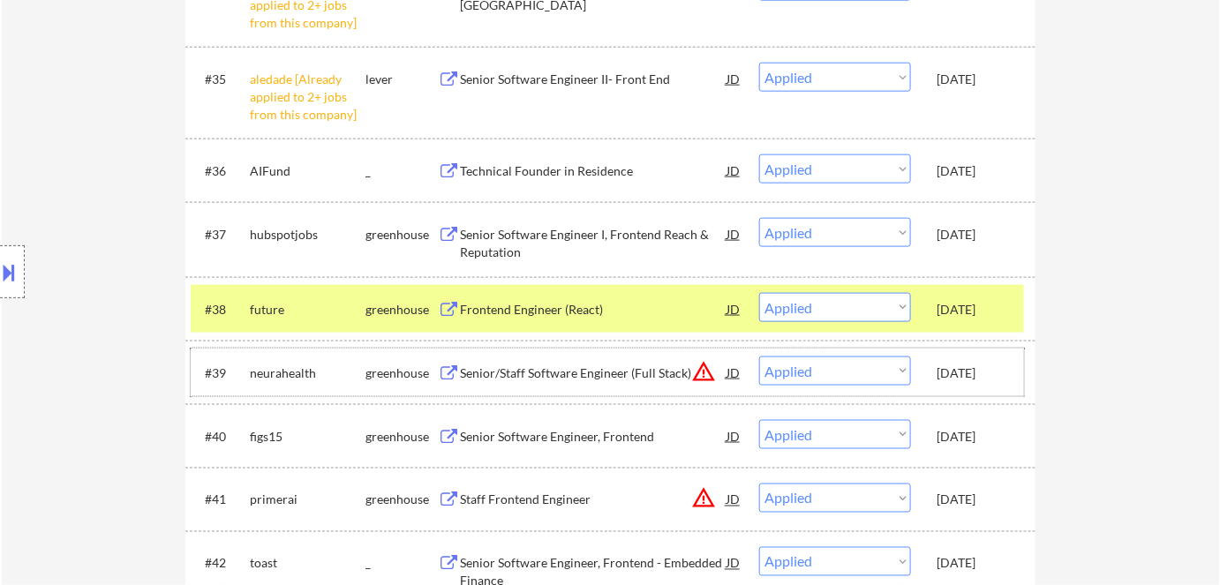
click at [973, 372] on div "Jul 25, 2025" at bounding box center [976, 374] width 78 height 18
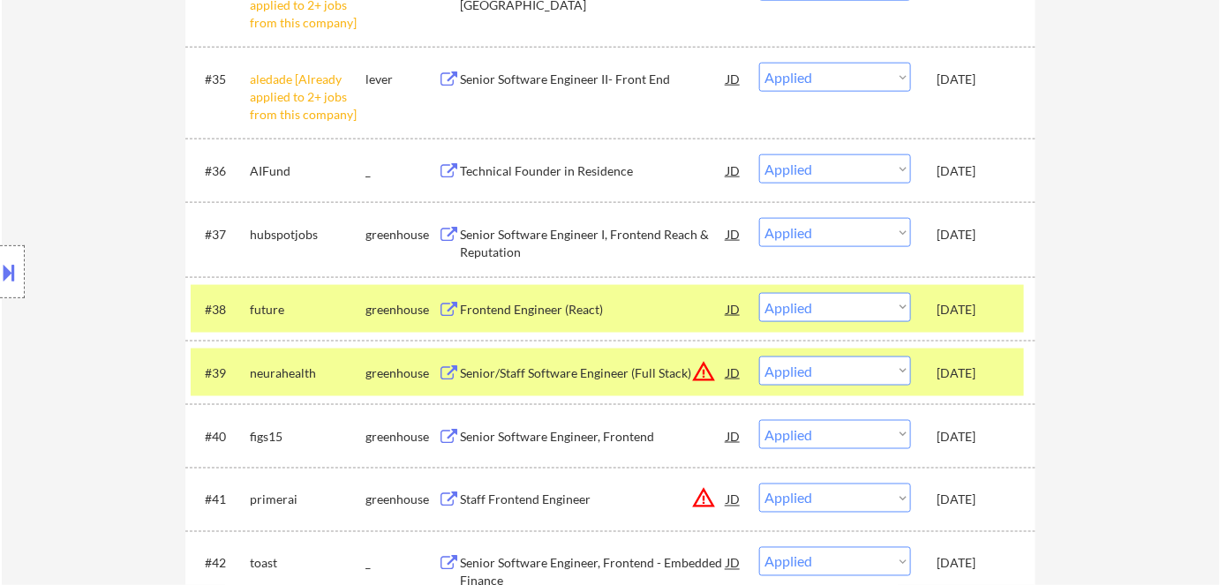
click at [982, 436] on div "Jul 25, 2025" at bounding box center [976, 437] width 78 height 18
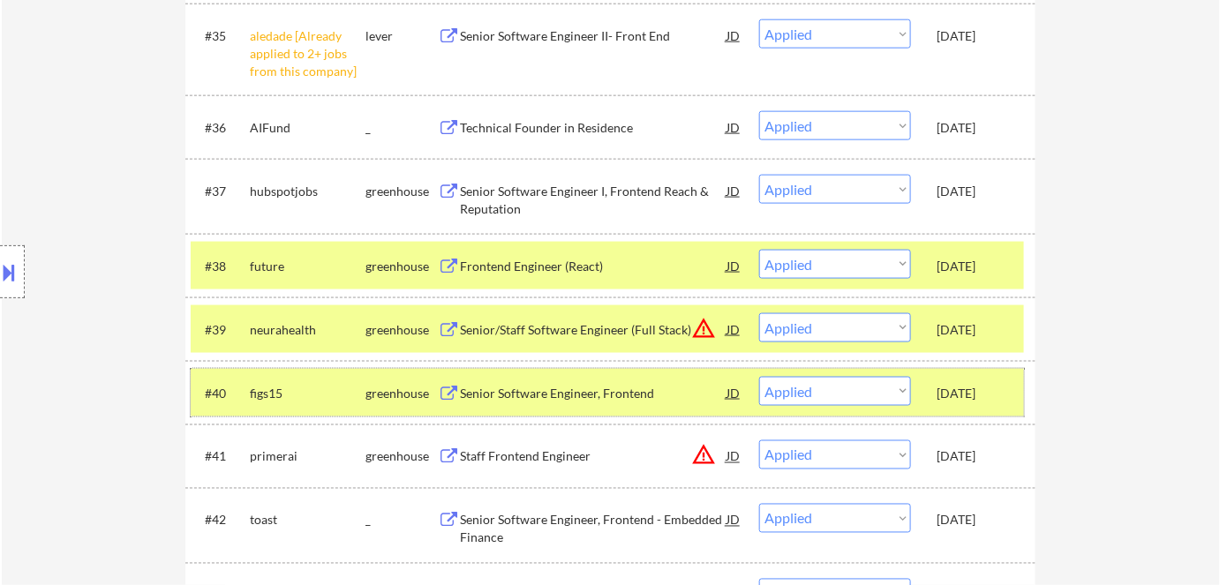
scroll to position [2969, 0]
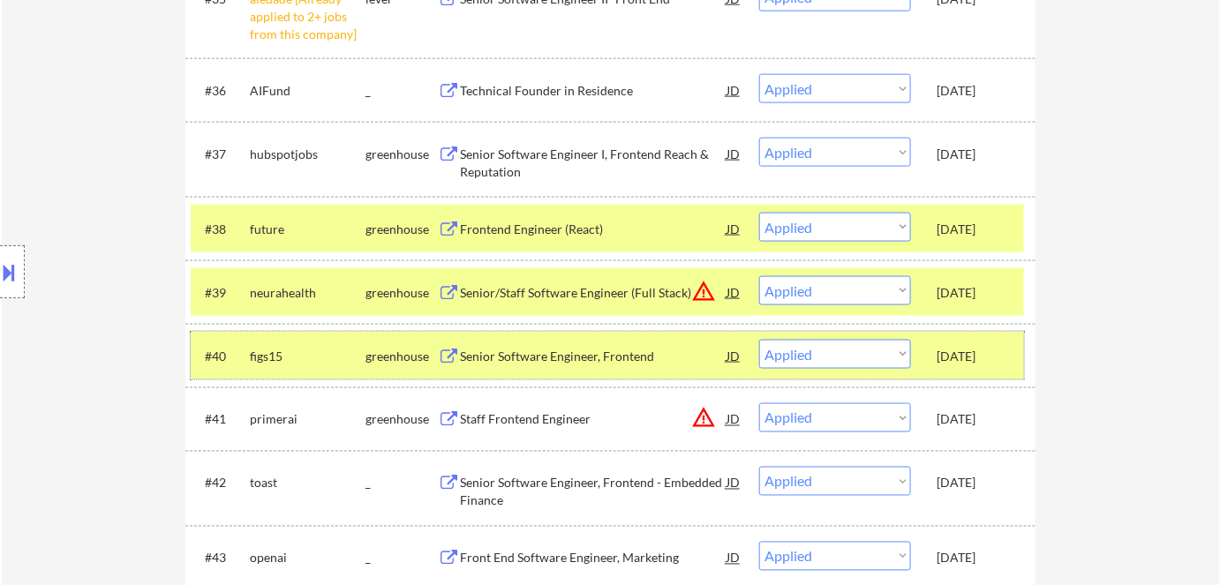
click at [966, 365] on div "Jul 25, 2025" at bounding box center [976, 356] width 78 height 32
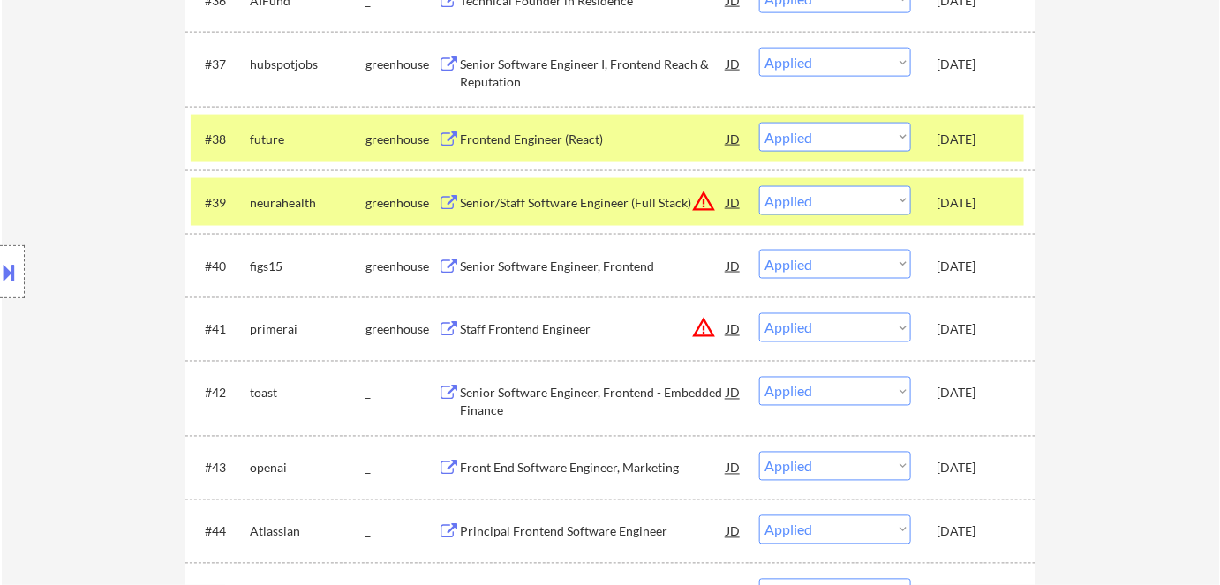
scroll to position [3210, 0]
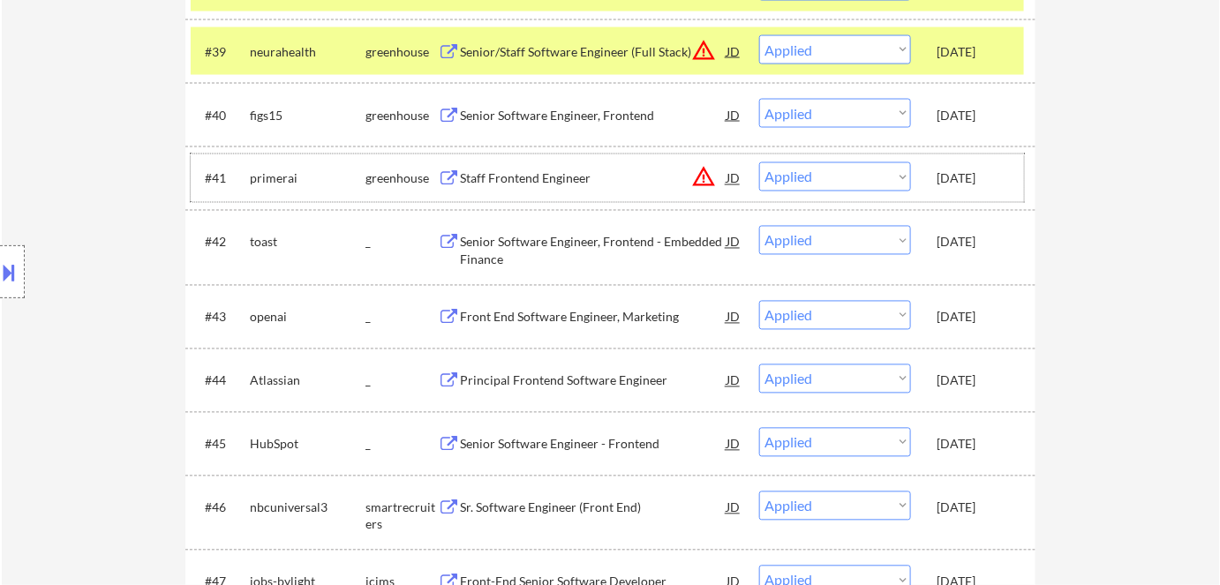
click at [968, 184] on div "Jul 22, 2025" at bounding box center [976, 179] width 78 height 18
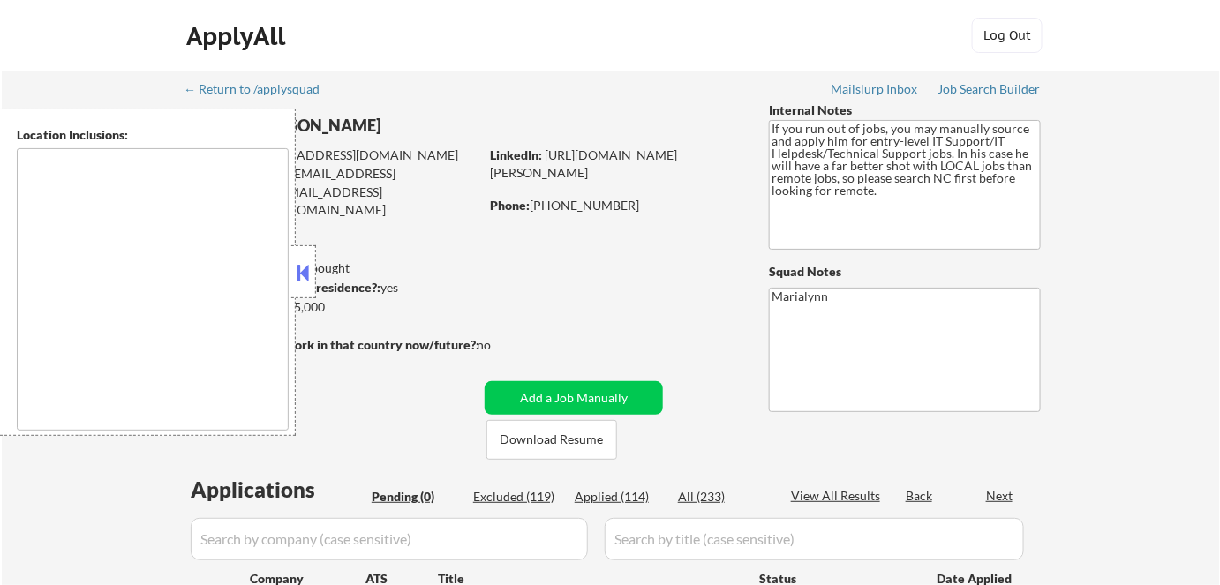
type textarea "Fayetteville, NC Hope Mills, NC Spring Lake, NC Eastover, NC Raeford, NC Rockfi…"
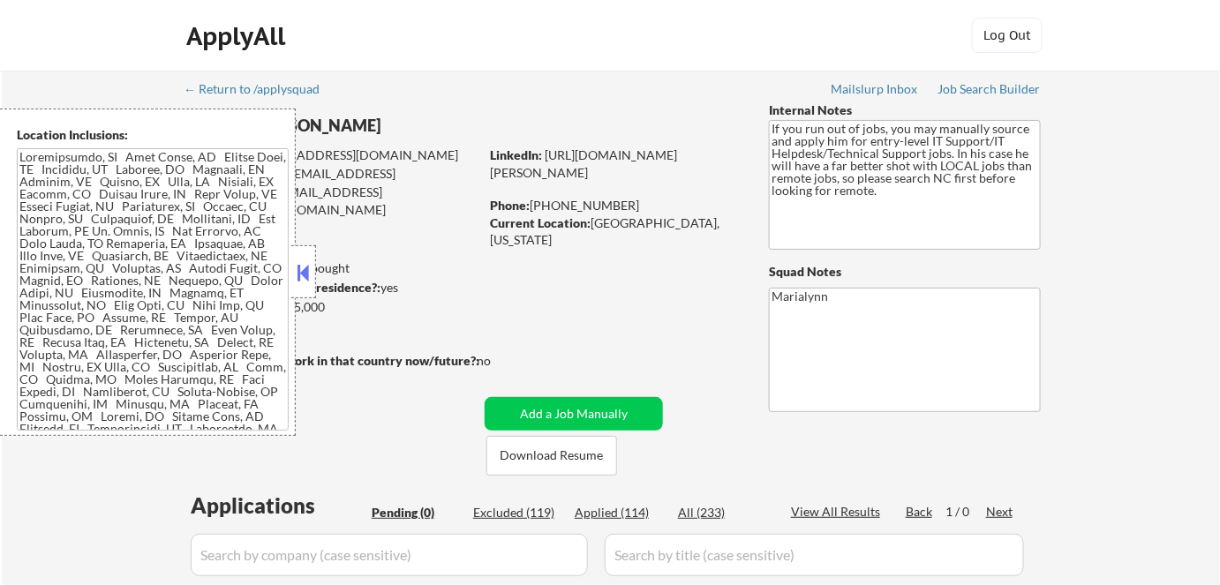
click at [304, 269] on button at bounding box center [303, 273] width 19 height 26
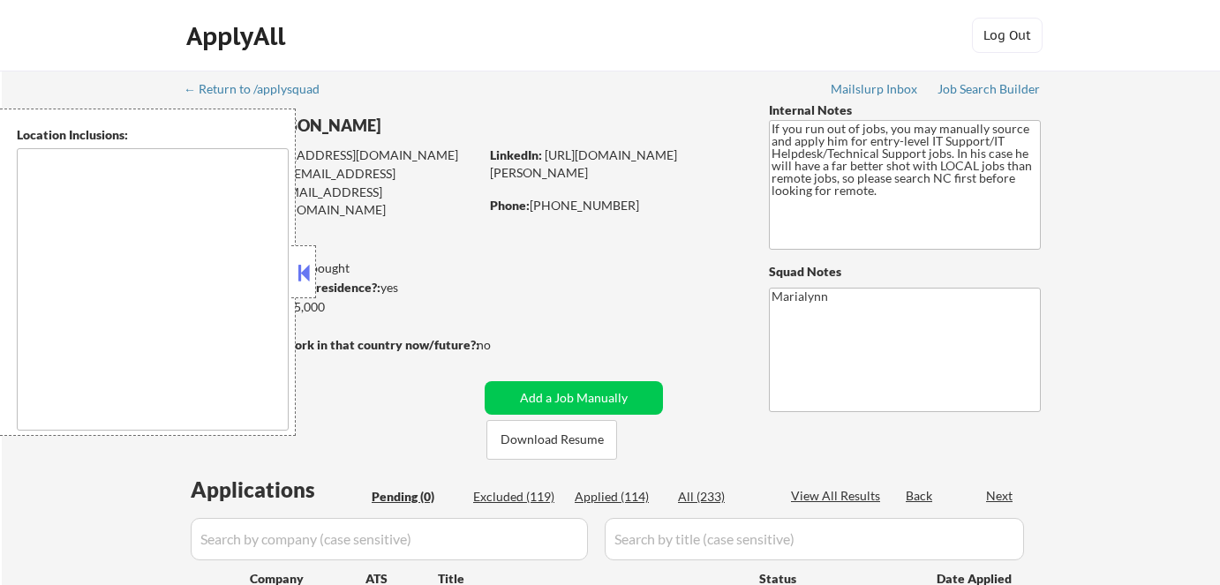
scroll to position [69, 0]
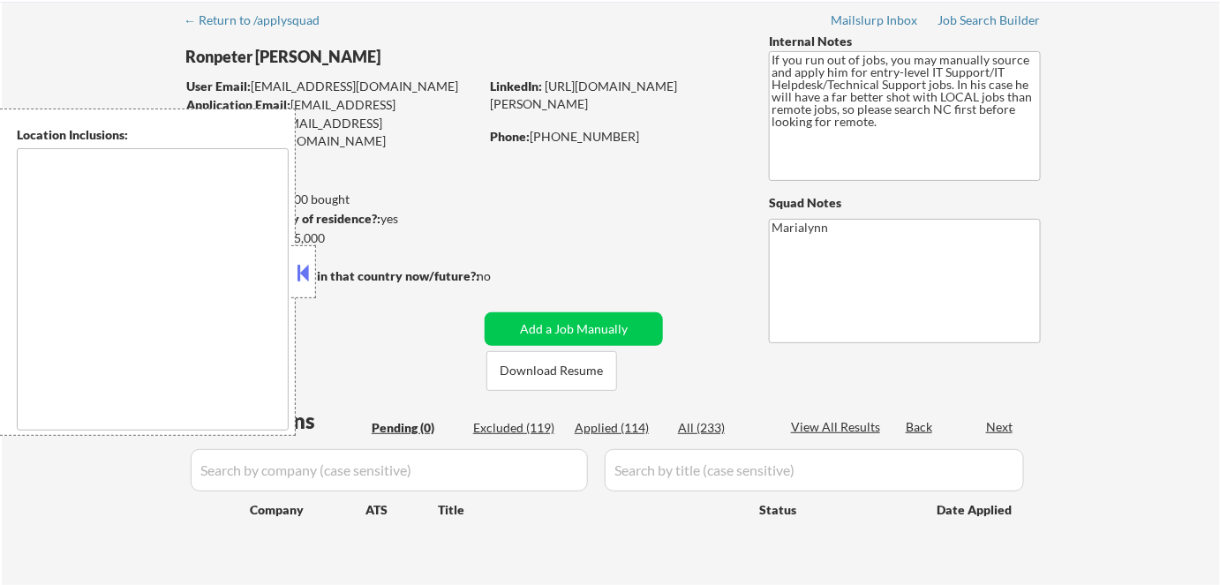
click at [311, 272] on button at bounding box center [303, 273] width 19 height 26
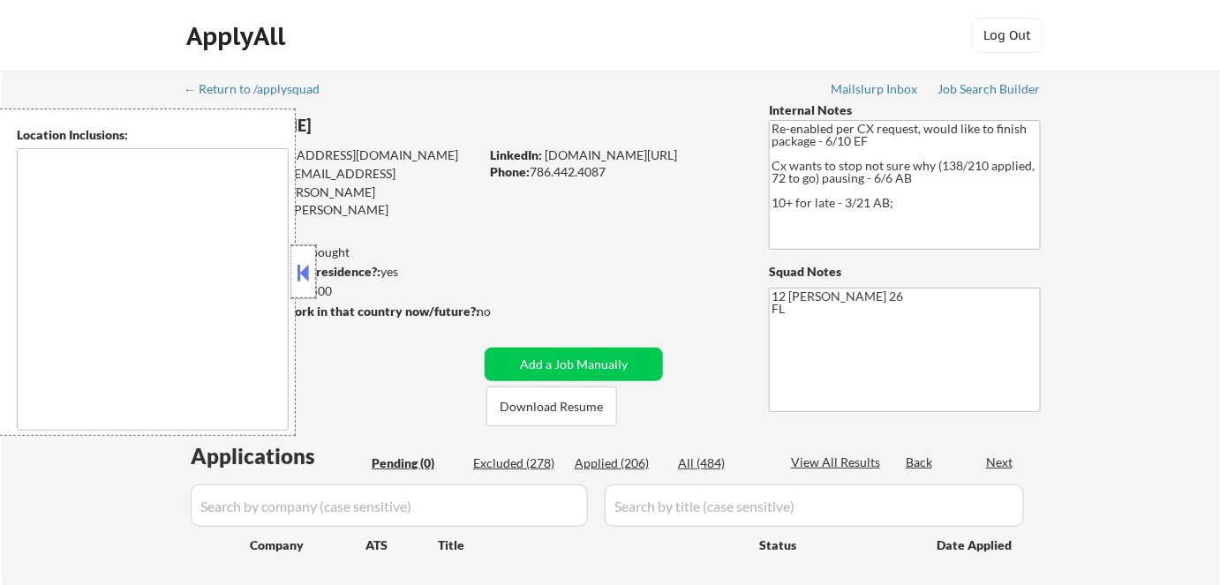
click at [298, 257] on div at bounding box center [303, 271] width 25 height 53
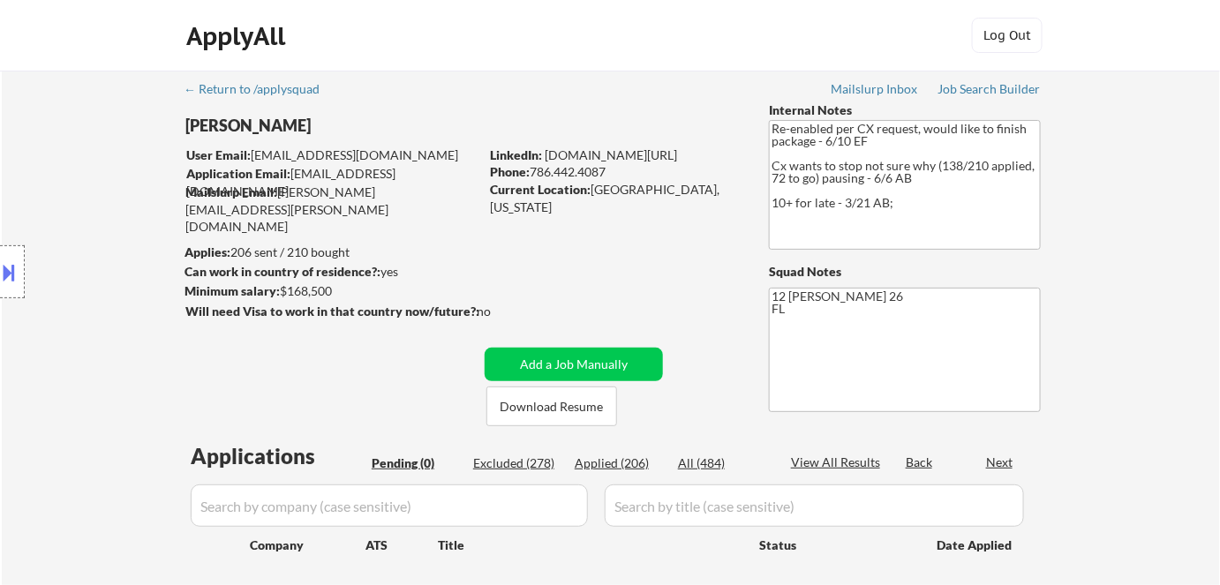
click at [304, 273] on div "Location Inclusions: Miami, FL Miami Beach, FL Coral Gables, FL Key Biscayne, F…" at bounding box center [158, 273] width 316 height 328
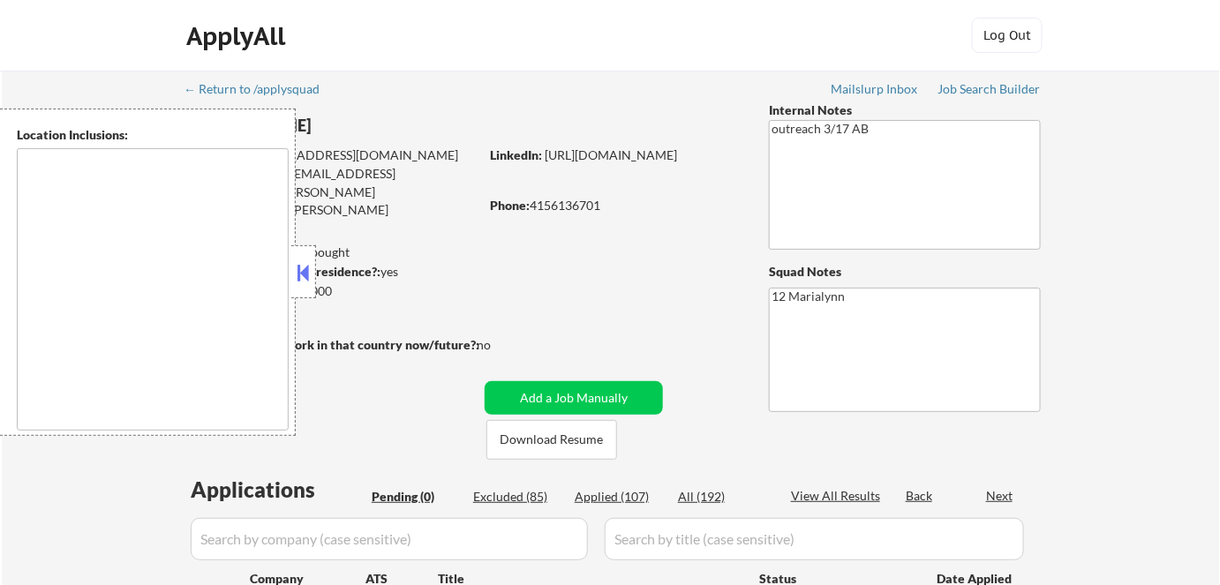
type textarea "[GEOGRAPHIC_DATA], [GEOGRAPHIC_DATA] [GEOGRAPHIC_DATA], [GEOGRAPHIC_DATA] [GEOG…"
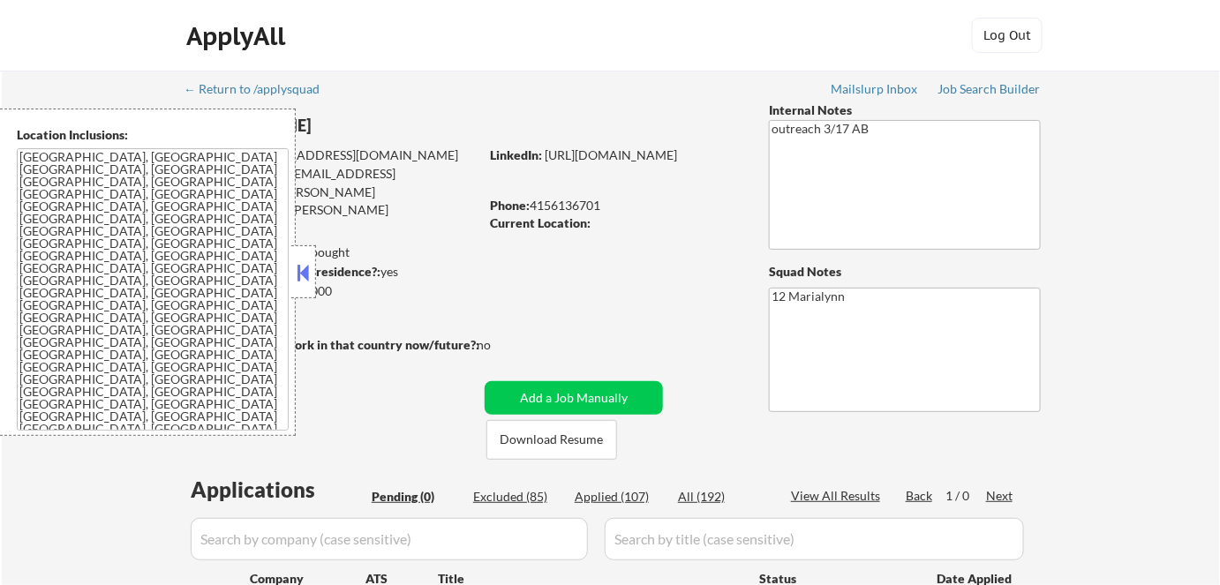
click at [301, 260] on button at bounding box center [303, 273] width 19 height 26
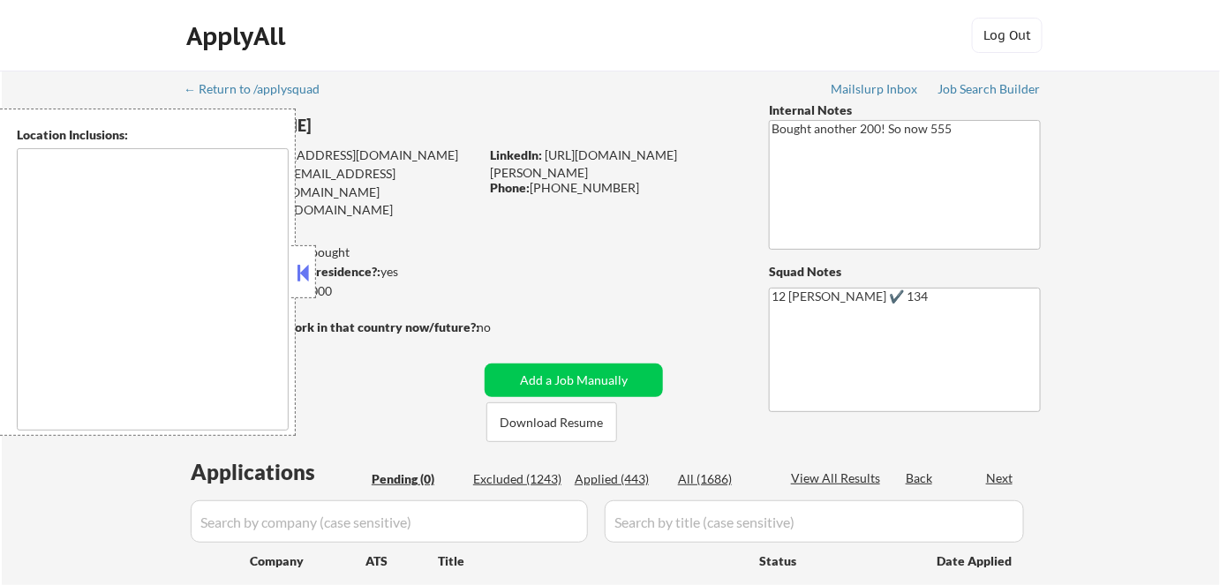
click at [310, 263] on button at bounding box center [303, 273] width 19 height 26
click at [305, 275] on button at bounding box center [303, 273] width 19 height 26
click at [305, 270] on button at bounding box center [303, 273] width 19 height 26
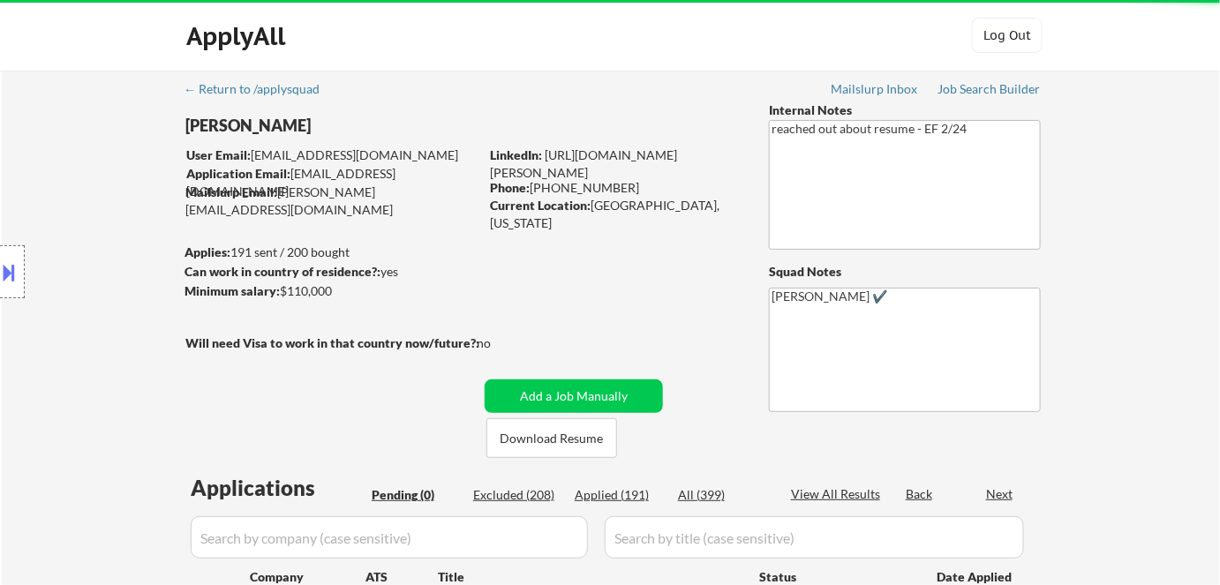
click at [305, 270] on div "Location Inclusions:" at bounding box center [158, 273] width 316 height 328
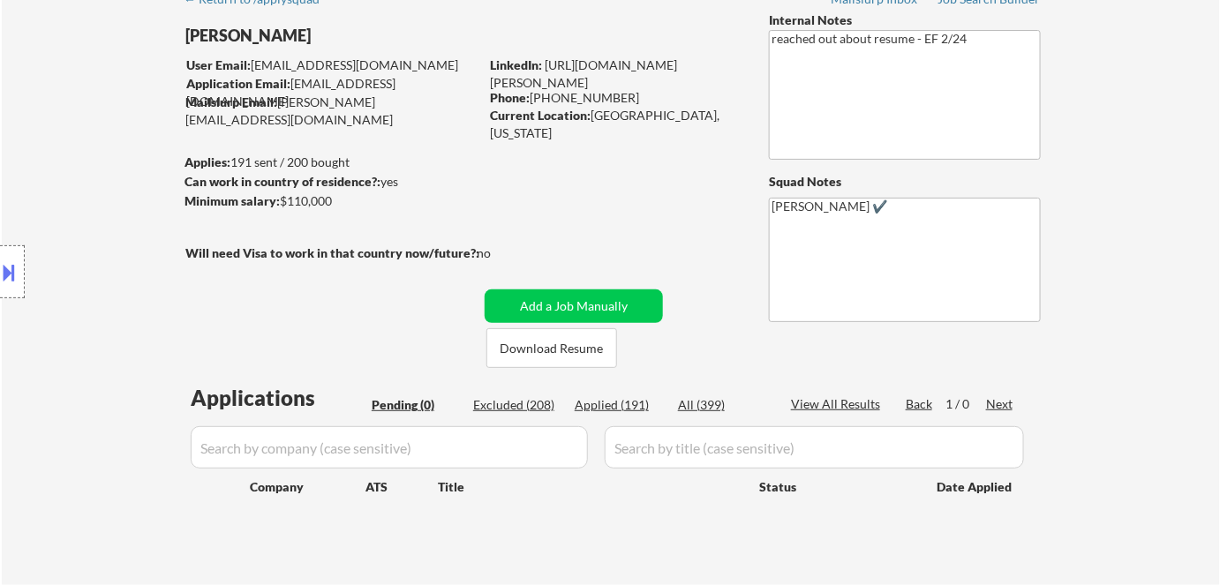
scroll to position [89, 0]
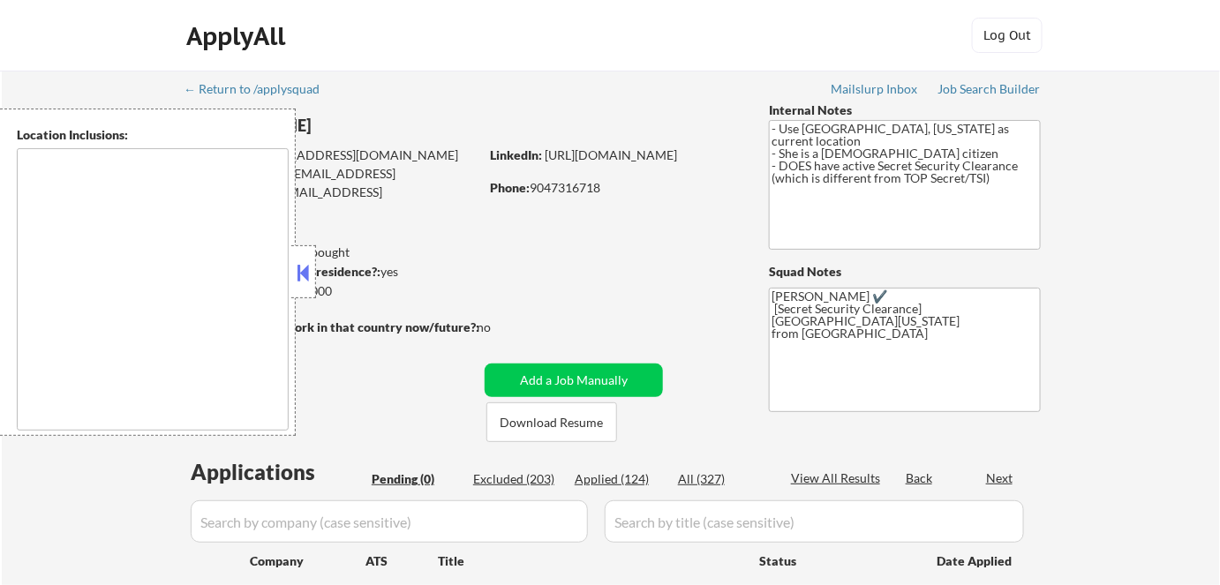
click at [308, 269] on button at bounding box center [303, 273] width 19 height 26
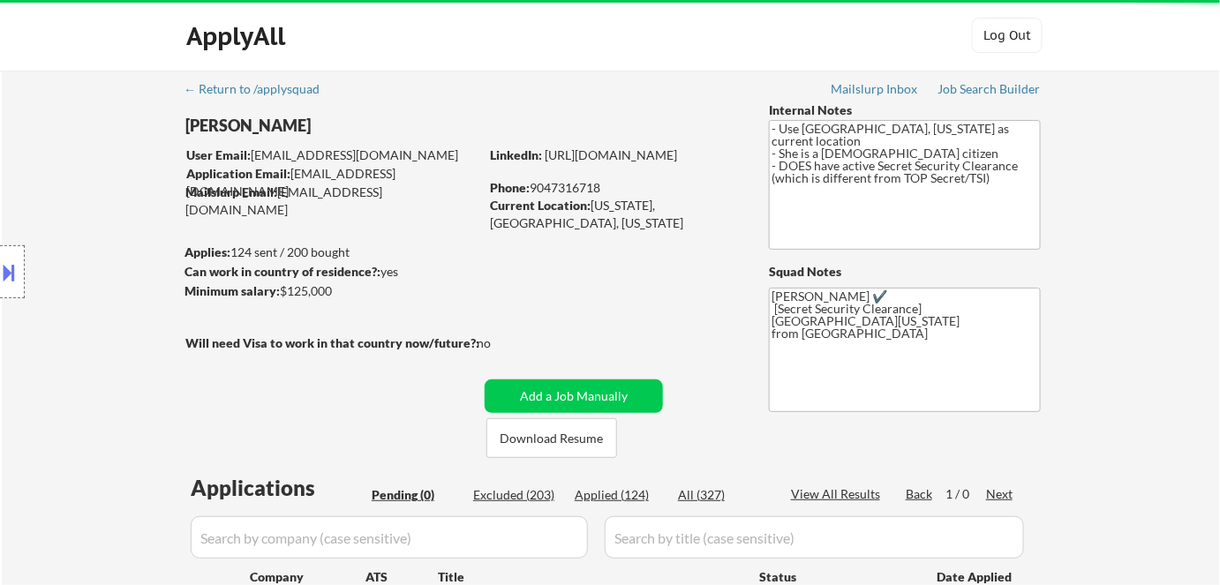
click at [305, 268] on div "Location Inclusions:" at bounding box center [158, 273] width 316 height 328
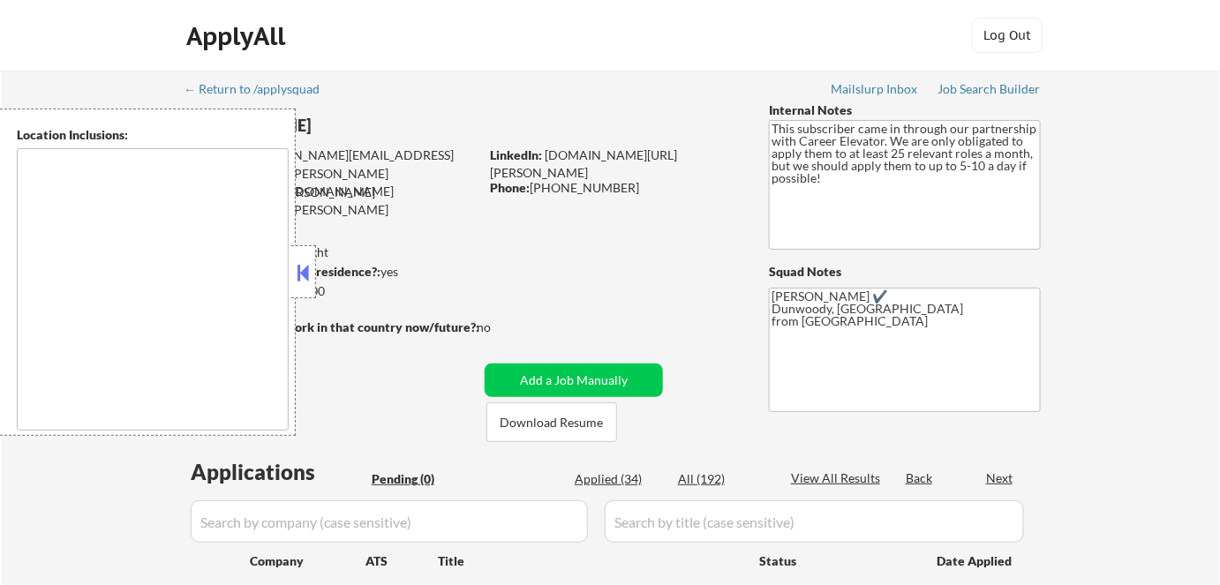
click at [305, 260] on button at bounding box center [303, 273] width 19 height 26
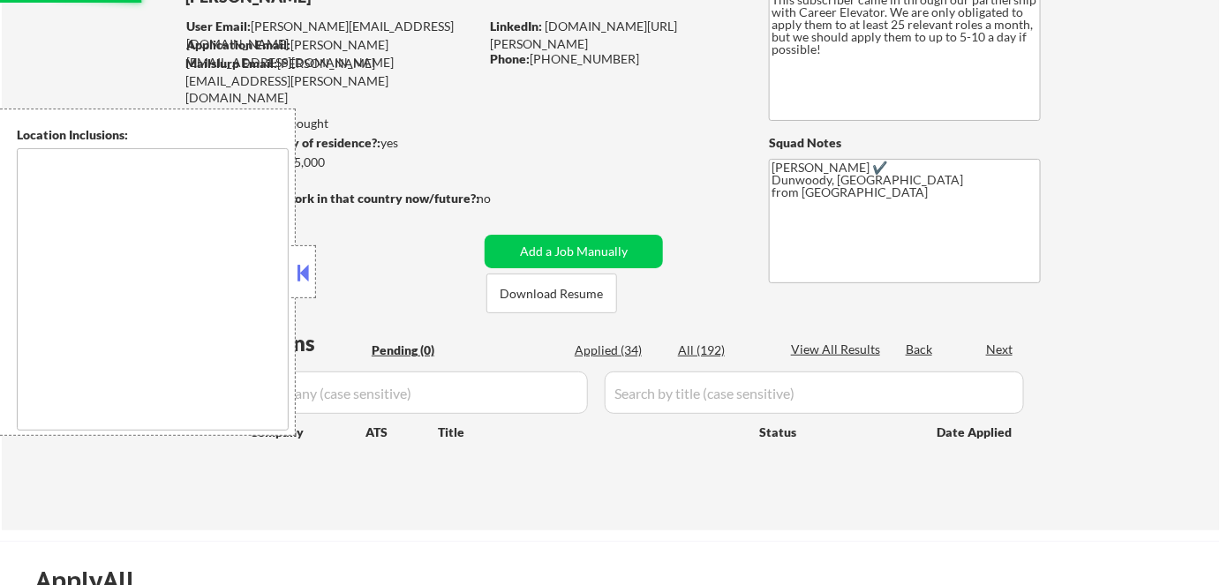
click at [304, 271] on button at bounding box center [303, 273] width 19 height 26
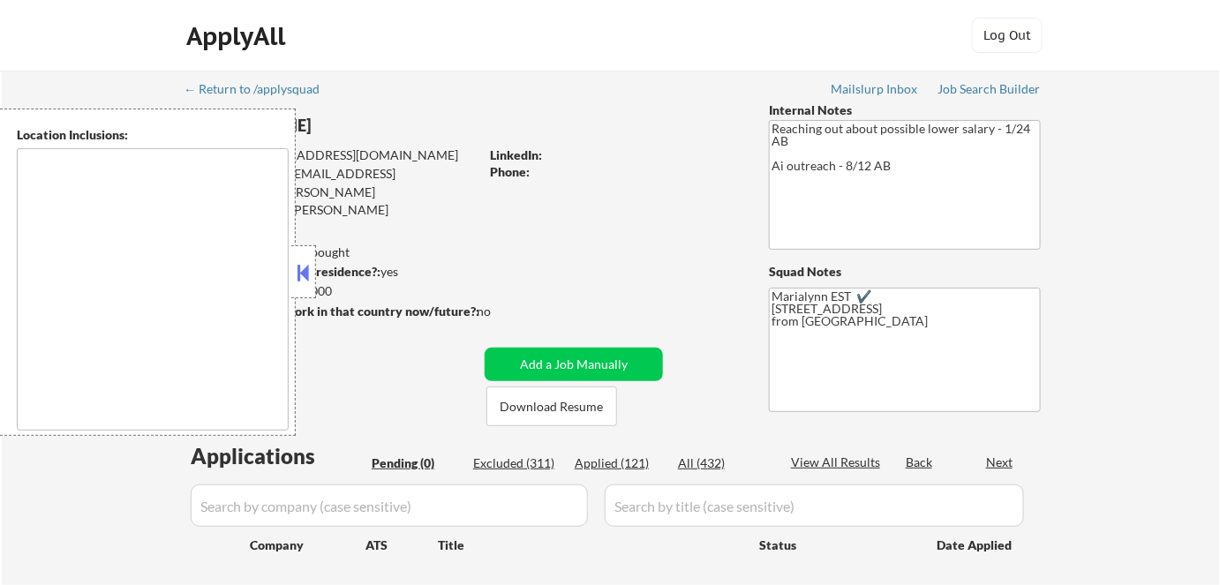
type textarea "remote"
click at [298, 274] on button at bounding box center [303, 273] width 19 height 26
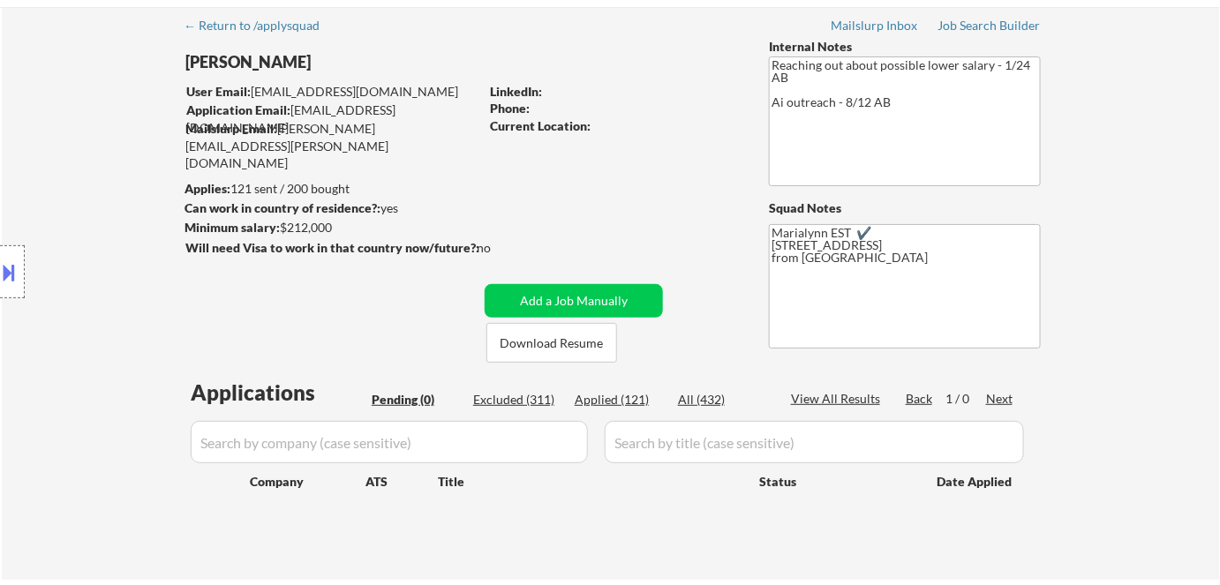
scroll to position [64, 0]
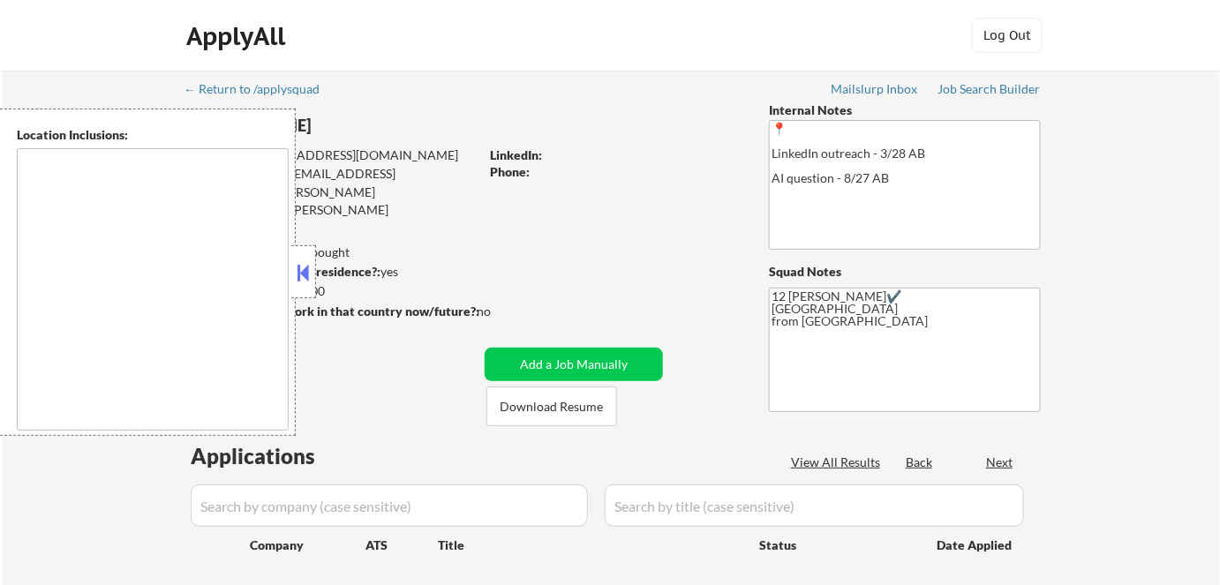
click at [297, 270] on button at bounding box center [303, 273] width 19 height 26
click at [303, 275] on button at bounding box center [303, 273] width 19 height 26
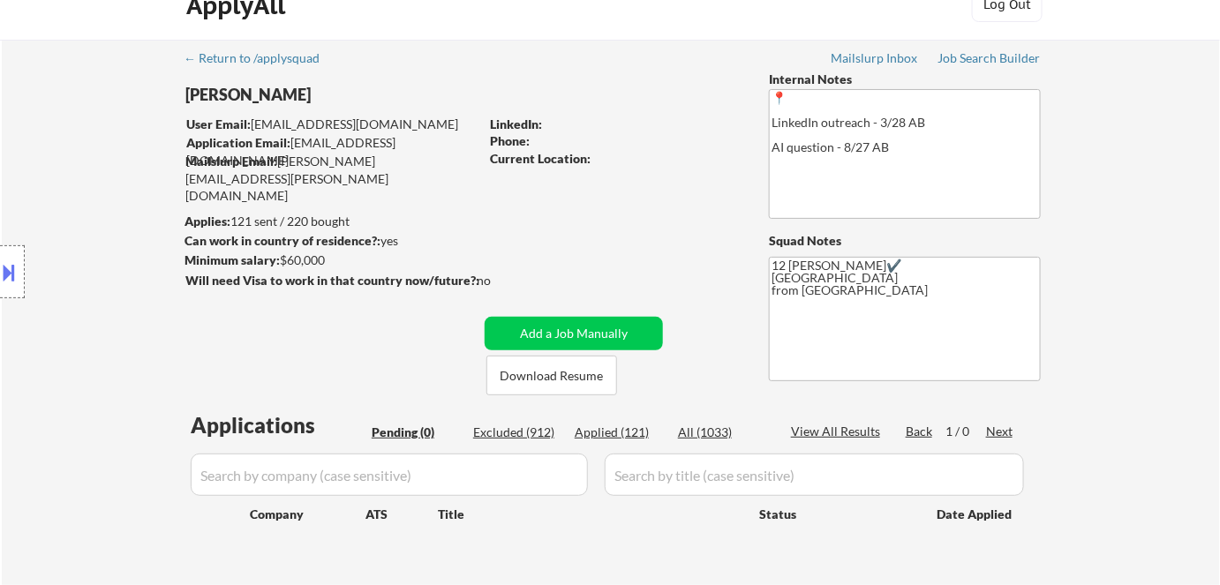
scroll to position [30, 0]
click at [632, 427] on div "Applied (121)" at bounding box center [619, 434] width 88 height 18
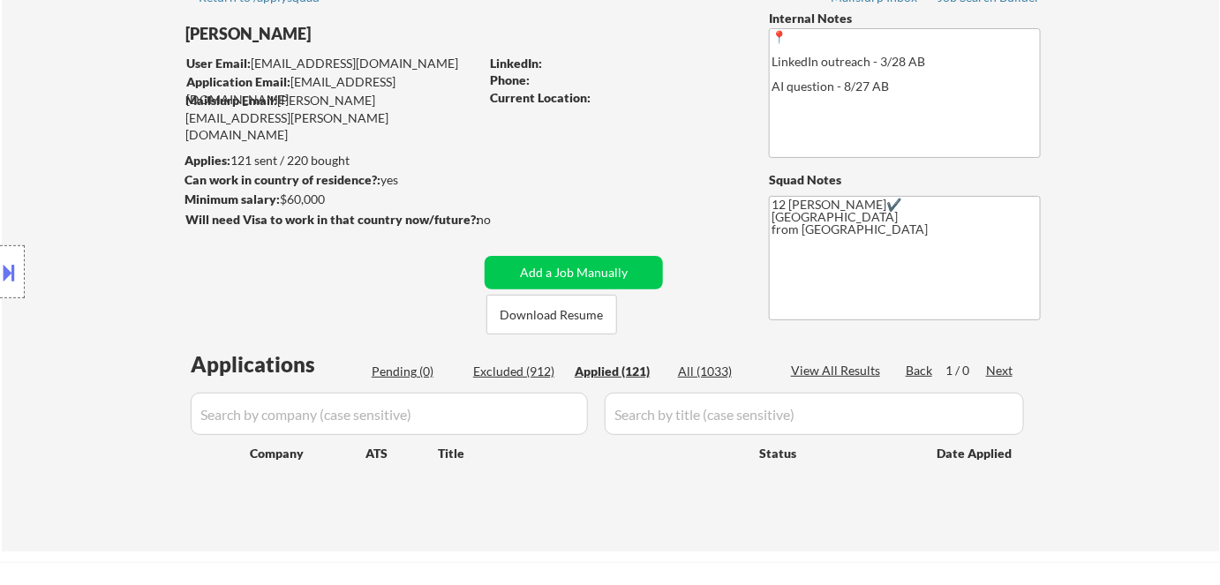
scroll to position [160, 0]
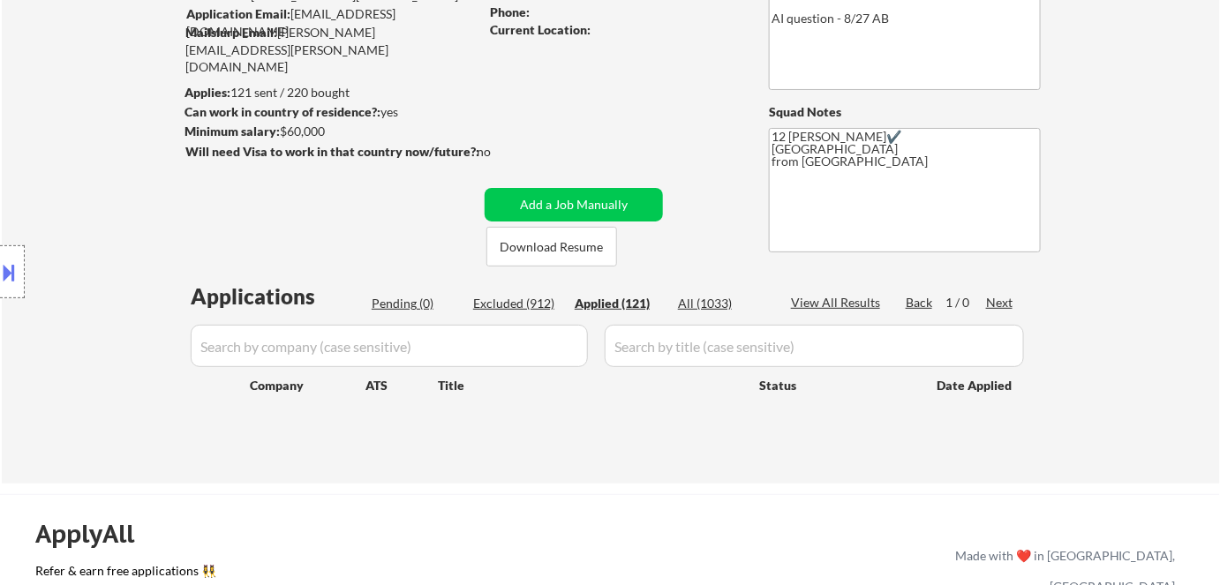
select select ""applied""
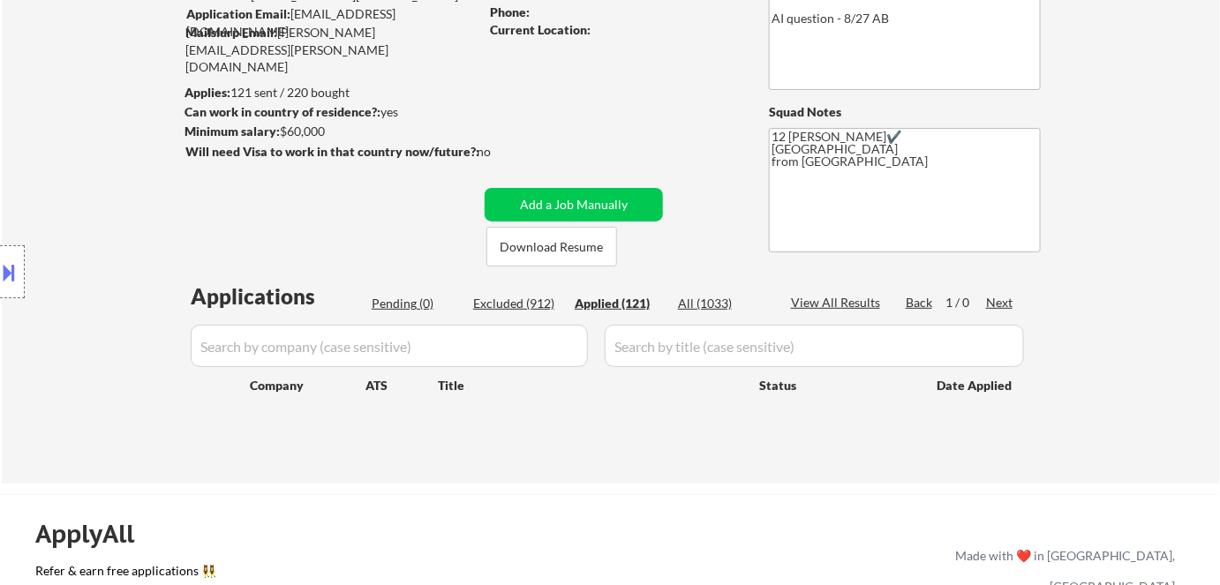
select select ""applied""
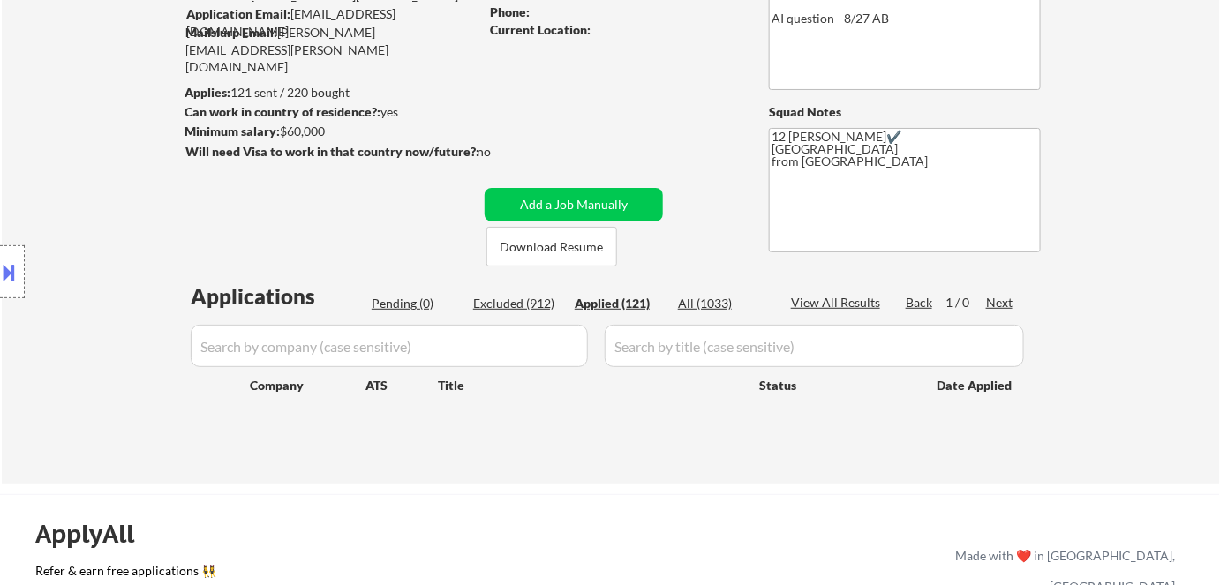
select select ""applied""
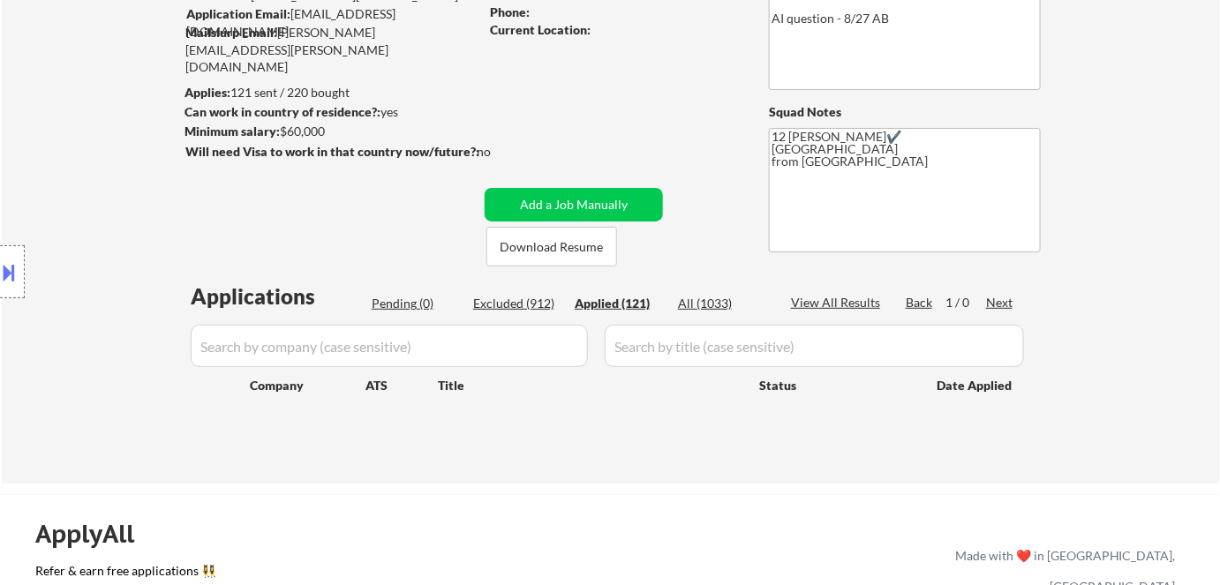
select select ""applied""
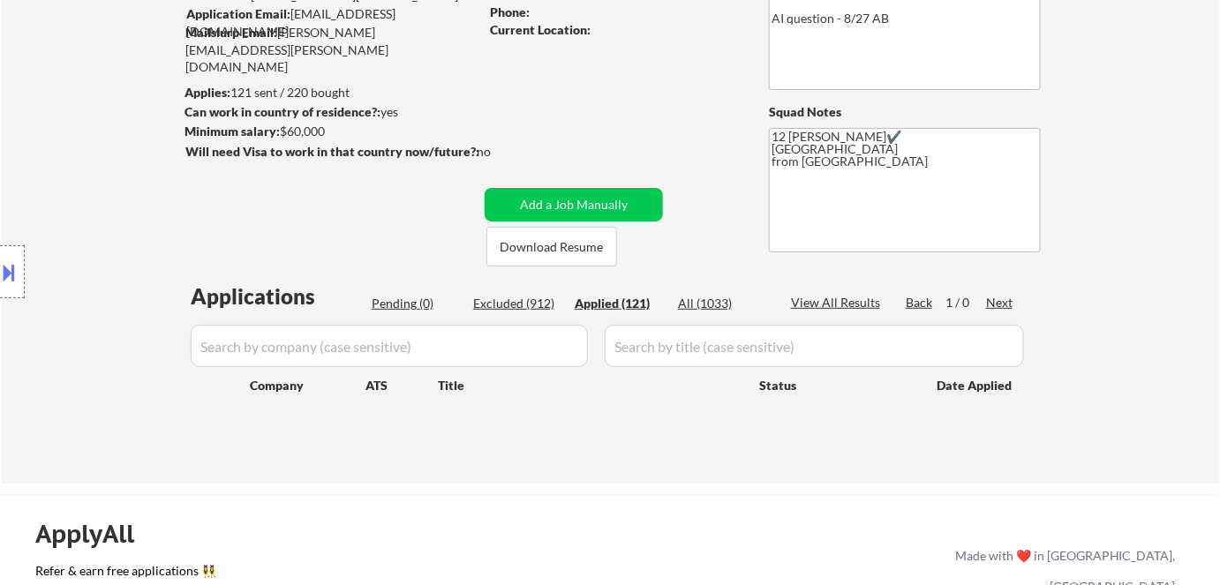
select select ""applied""
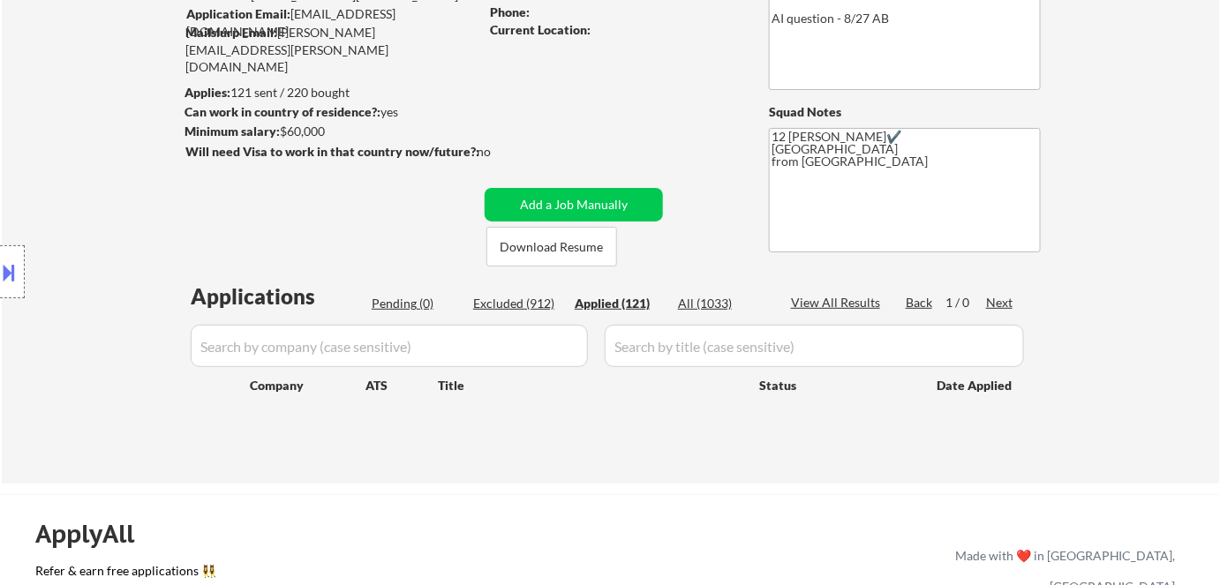
select select ""applied""
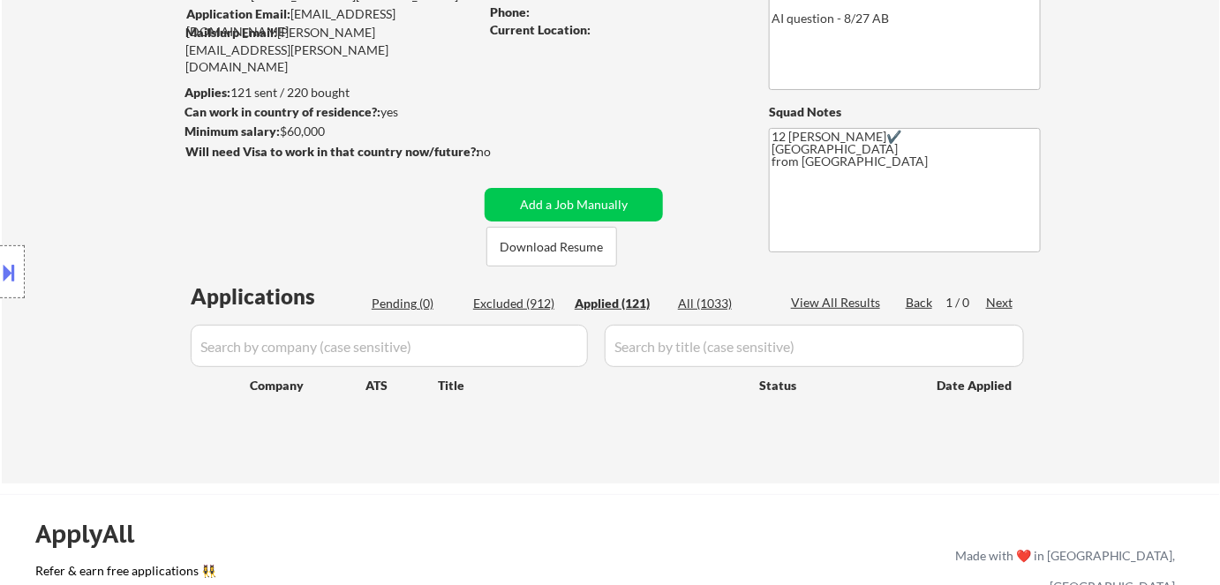
select select ""applied""
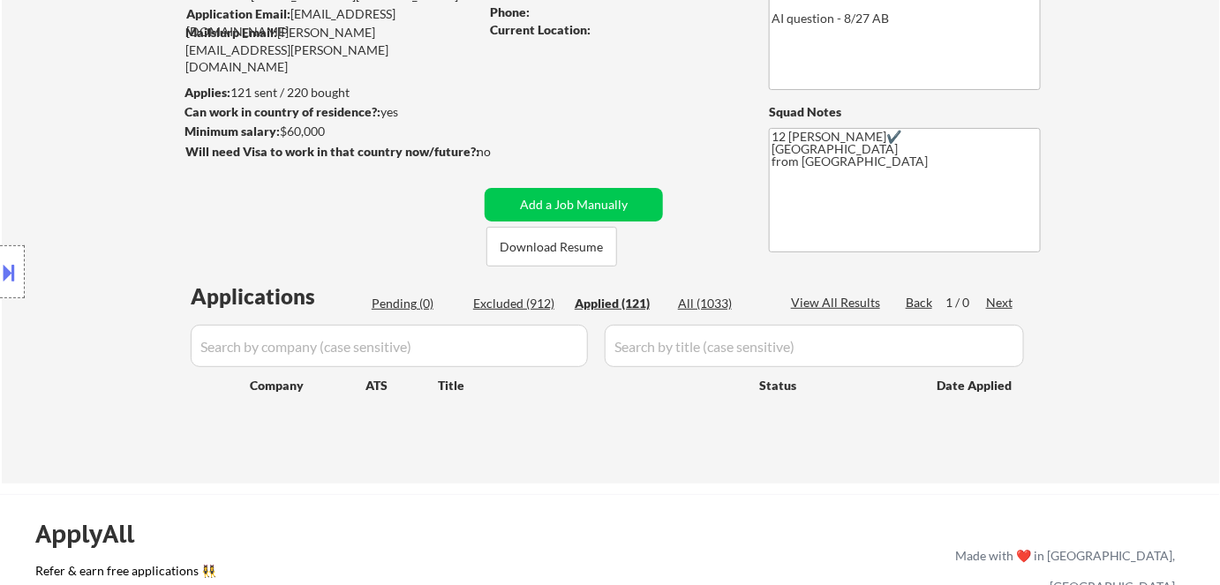
select select ""applied""
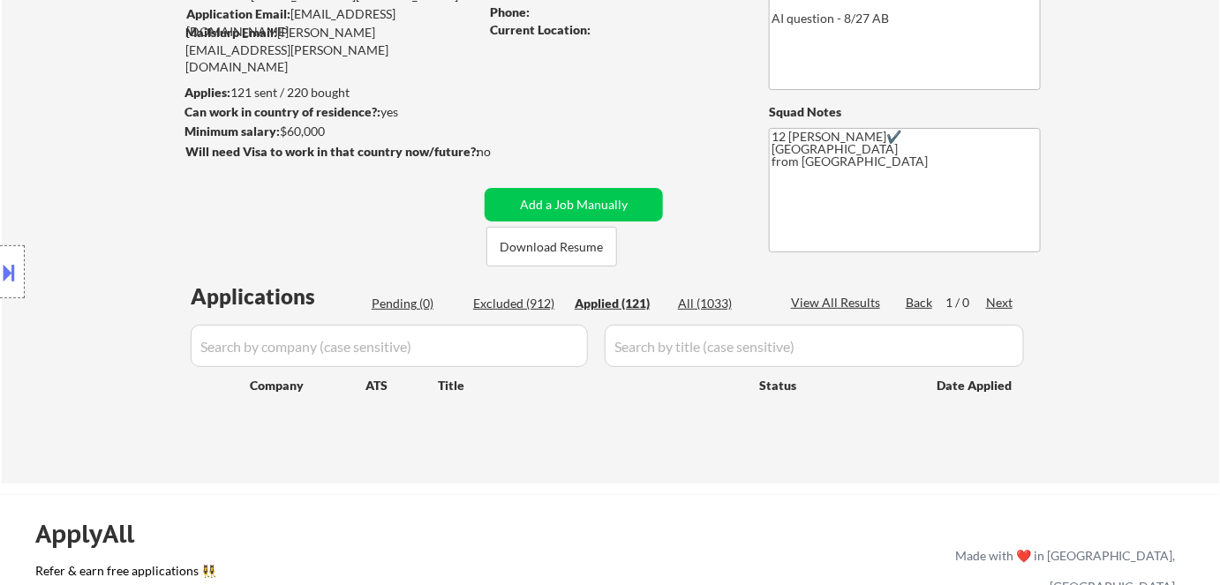
select select ""applied""
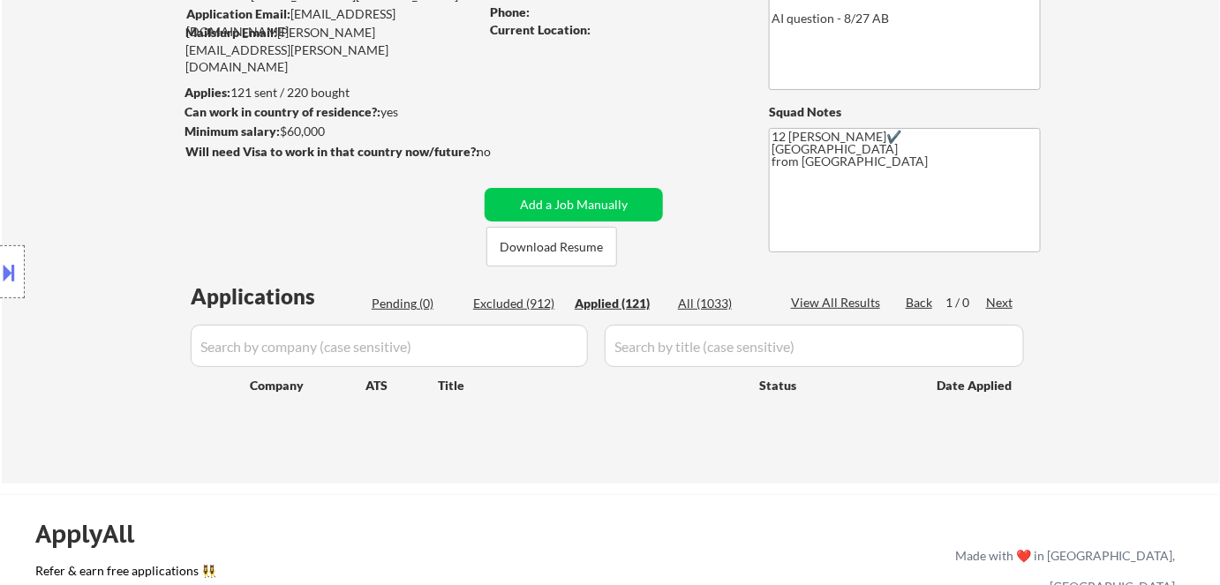
select select ""applied""
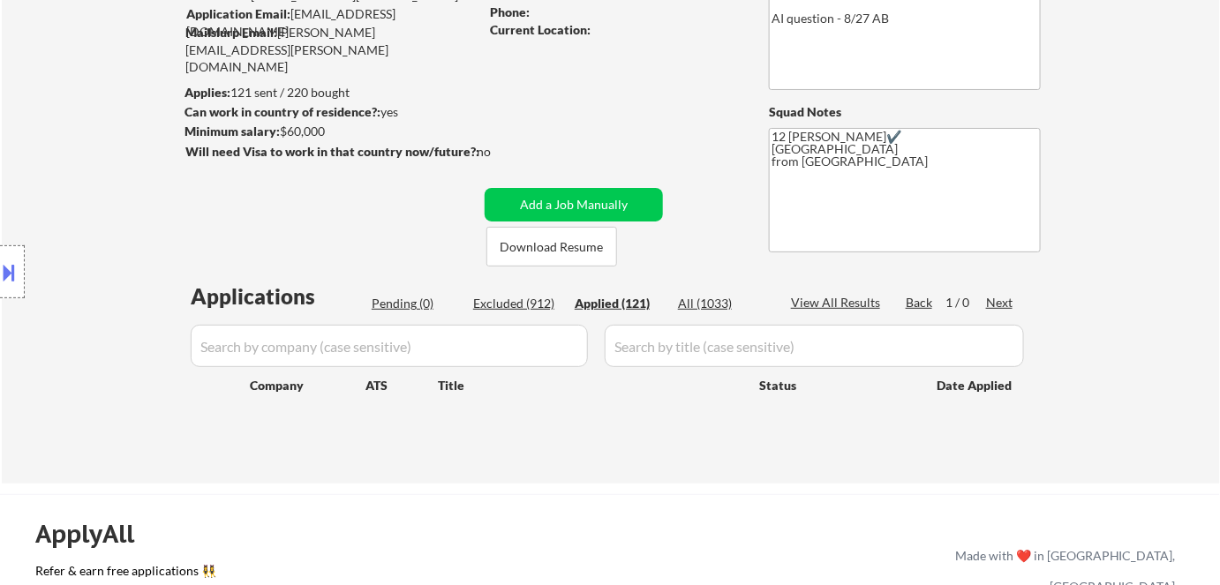
select select ""applied""
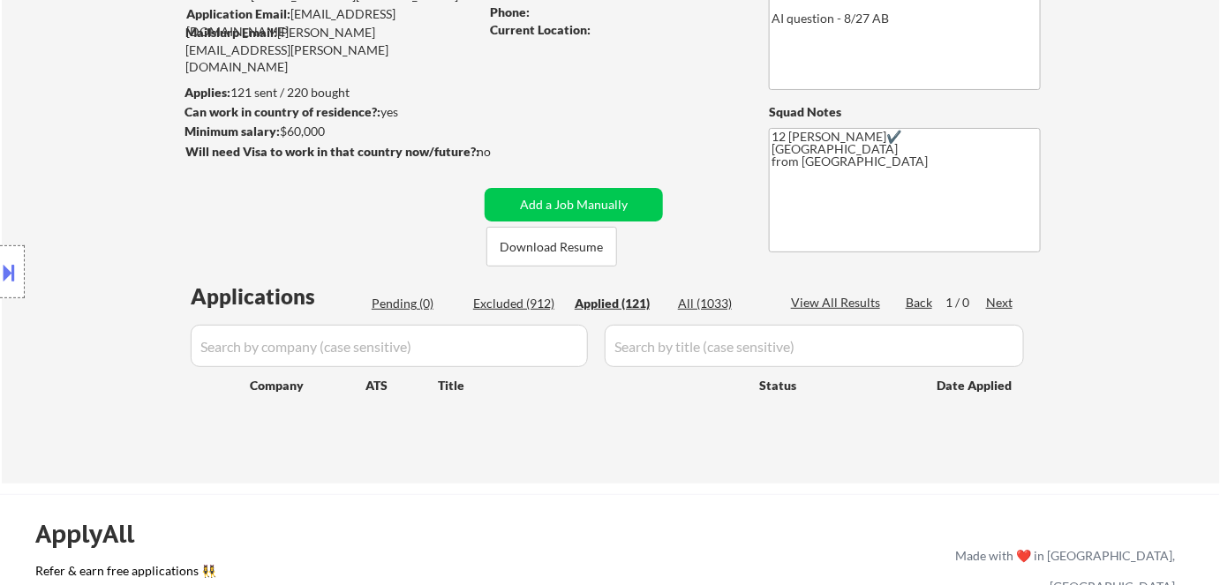
select select ""applied""
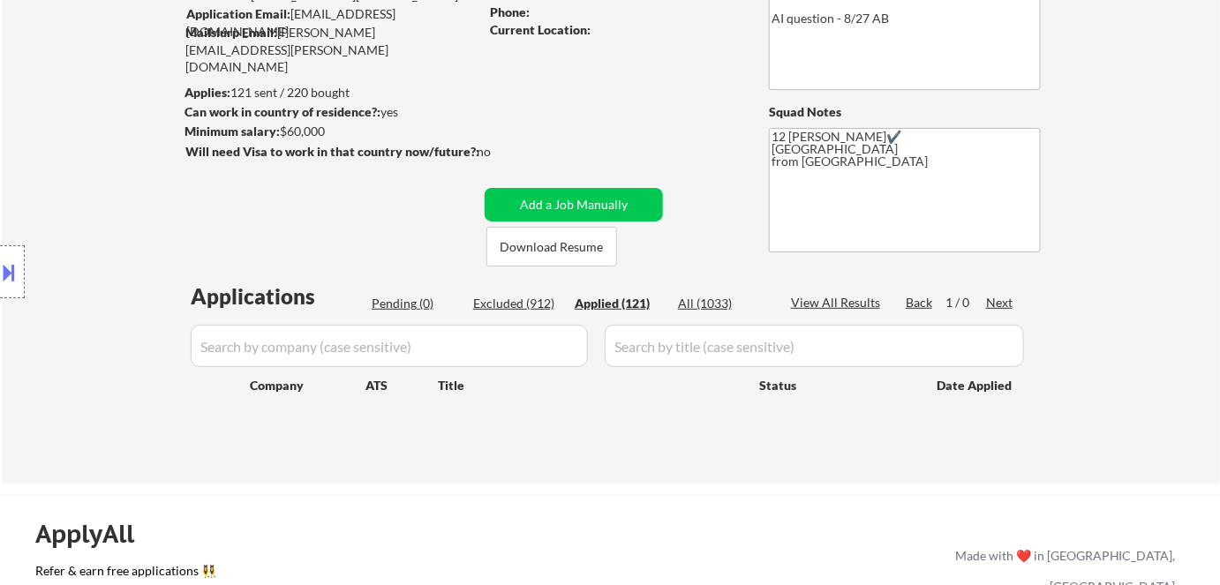
select select ""applied""
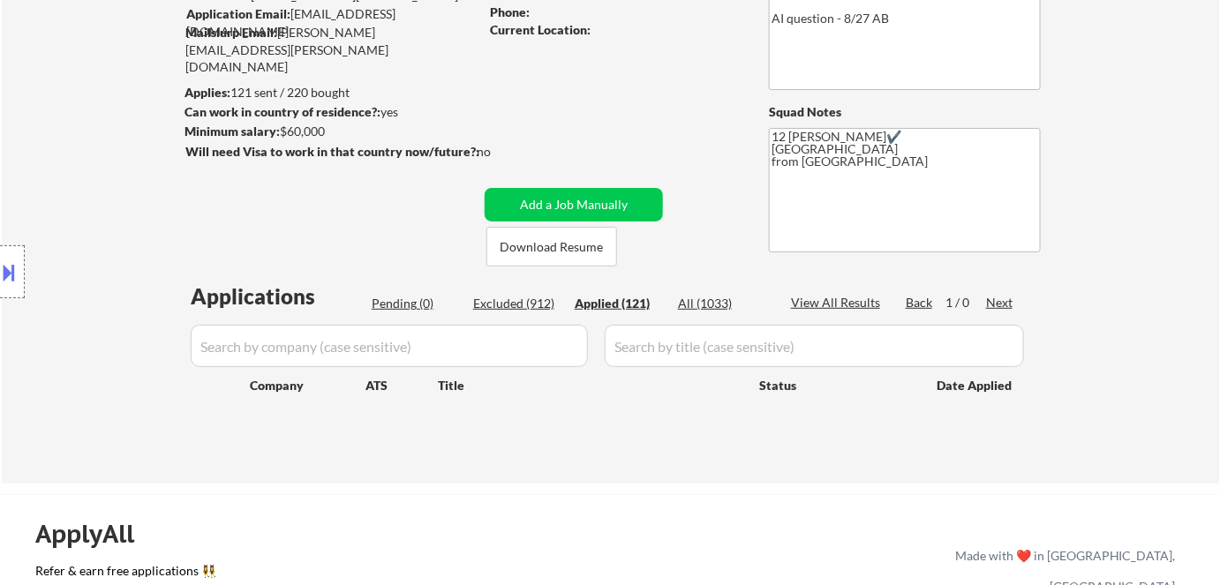
select select ""applied""
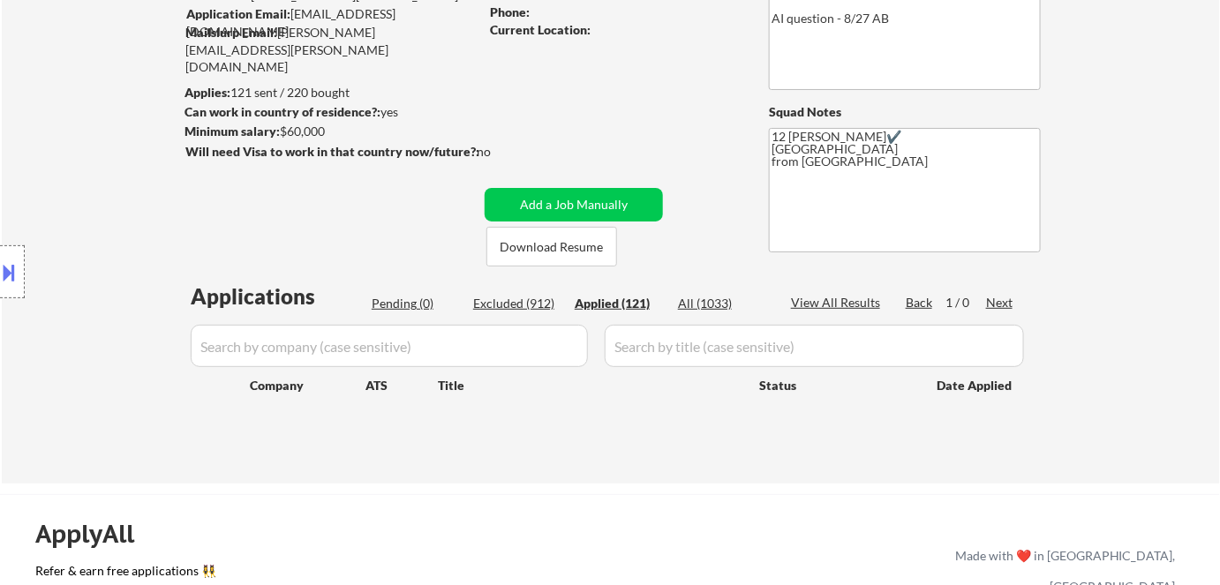
select select ""applied""
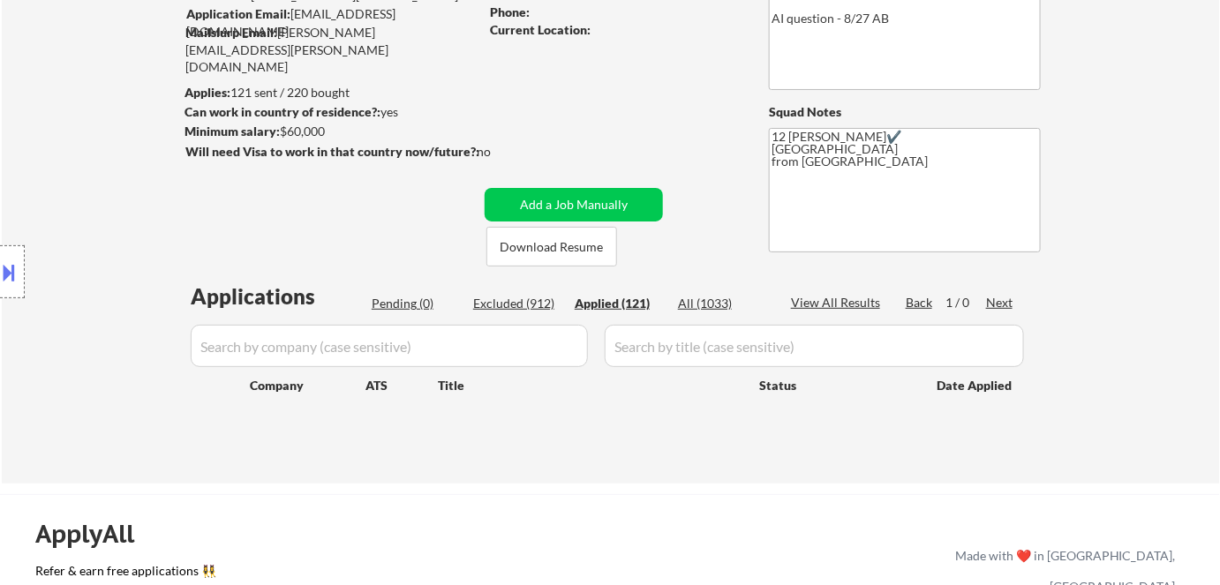
select select ""applied""
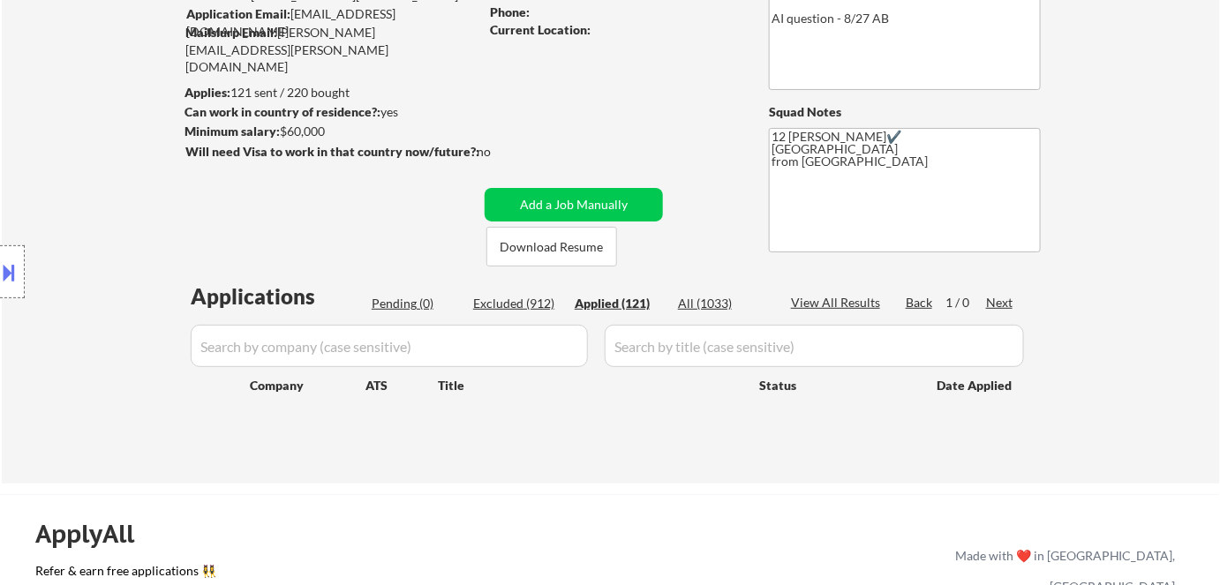
select select ""applied""
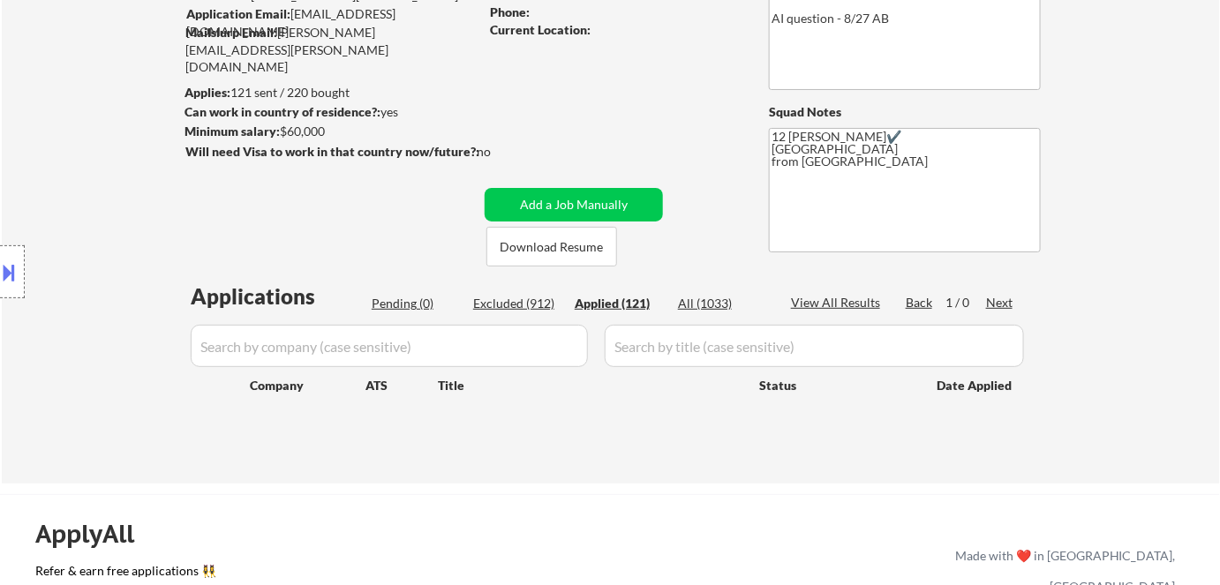
select select ""applied""
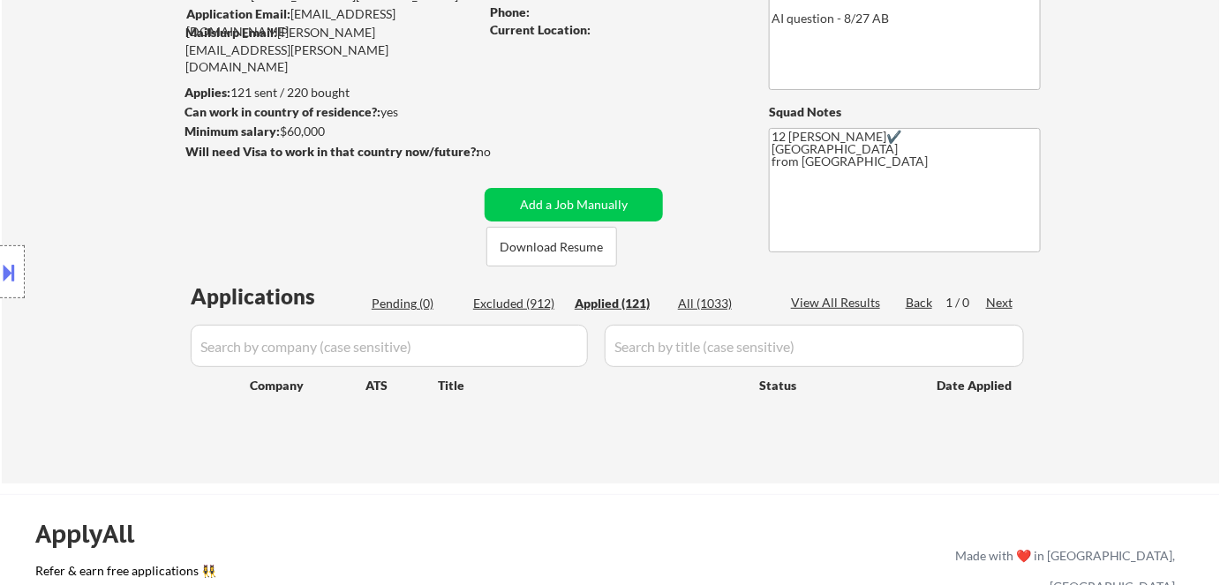
select select ""applied""
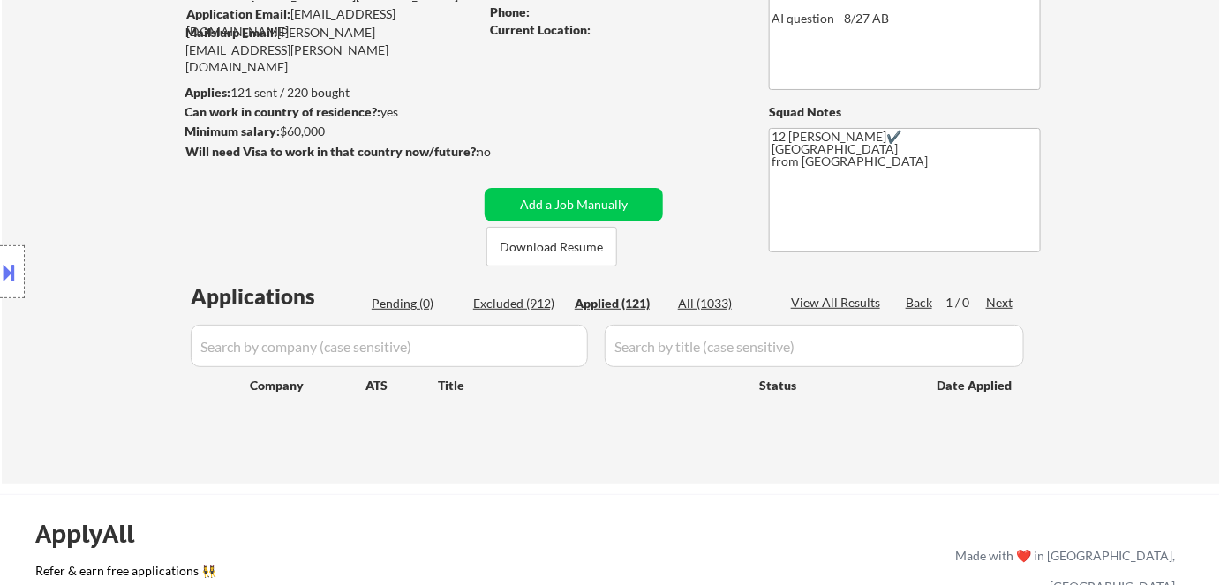
select select ""applied""
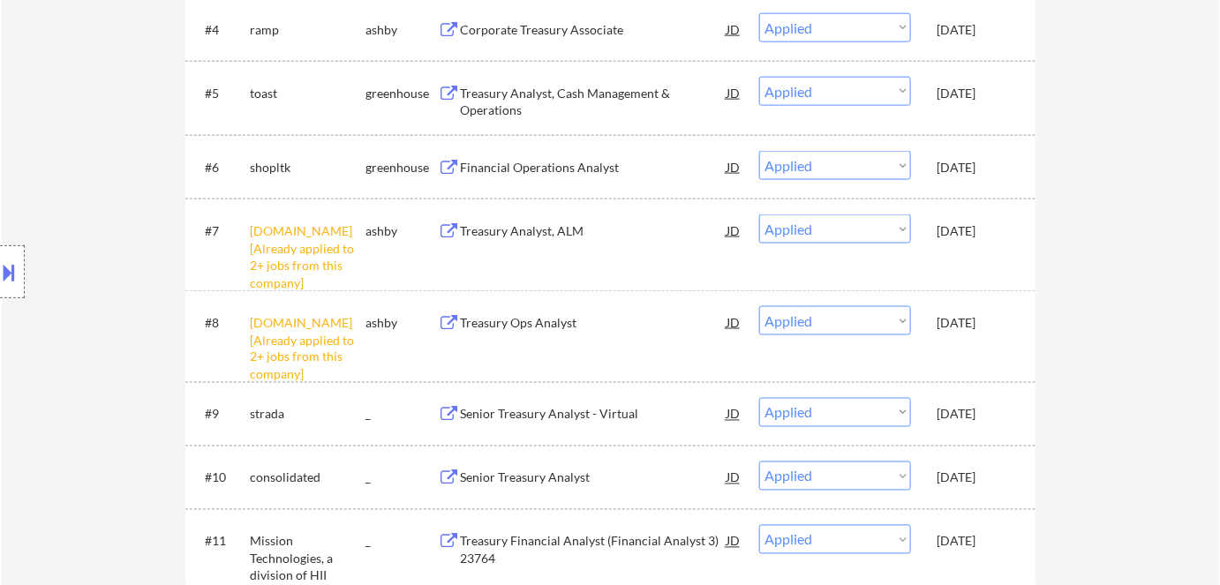
scroll to position [777, 0]
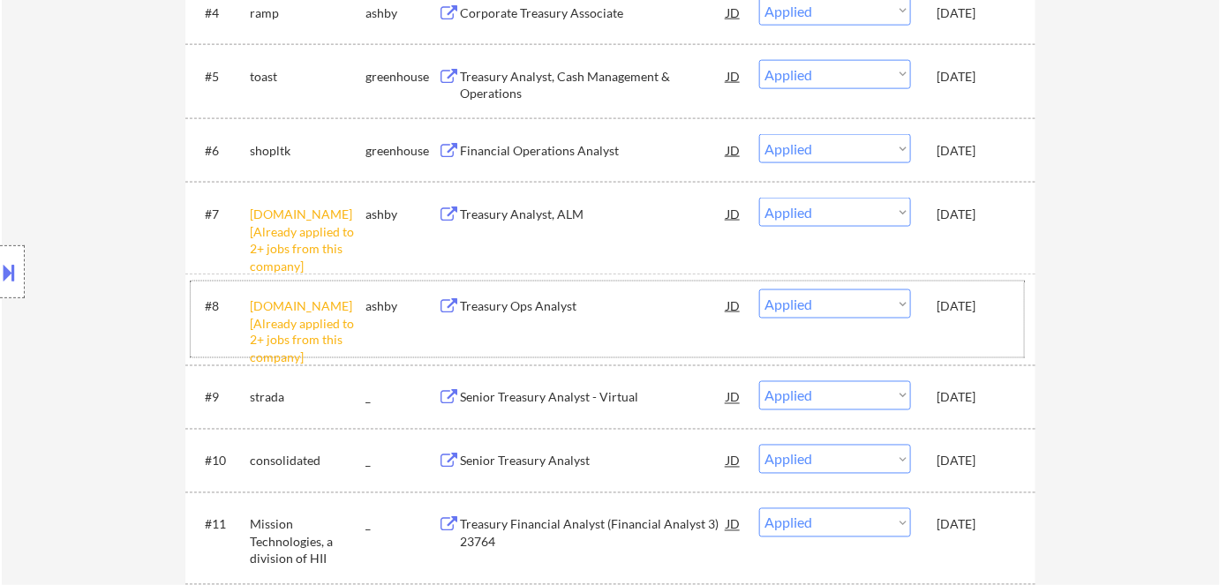
click at [959, 304] on div "Aug 2, 2025" at bounding box center [976, 307] width 78 height 18
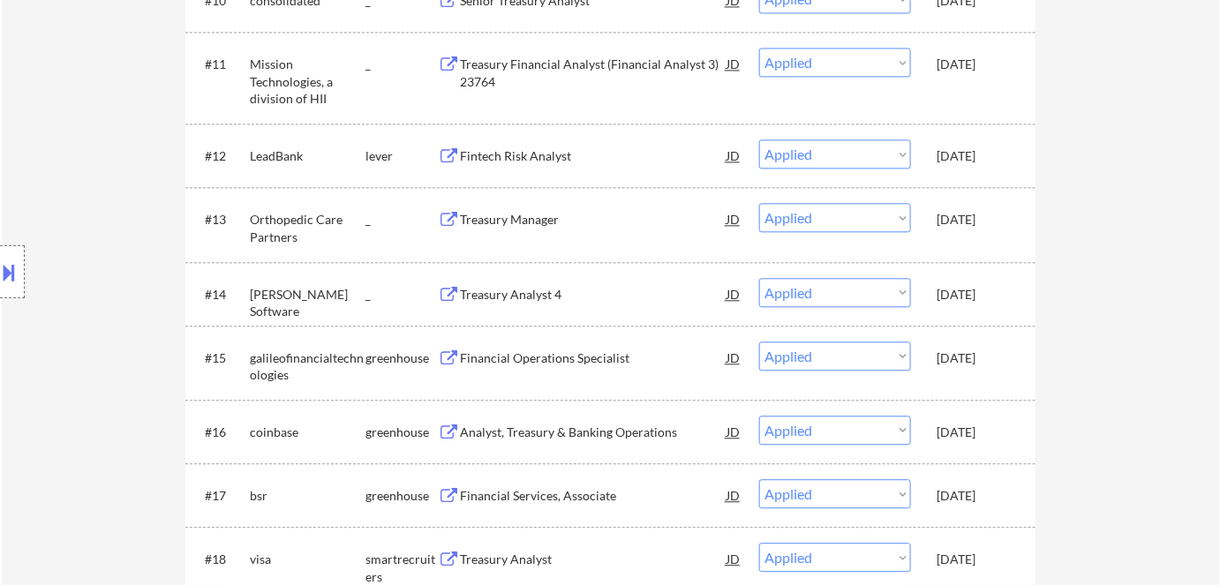
scroll to position [1240, 0]
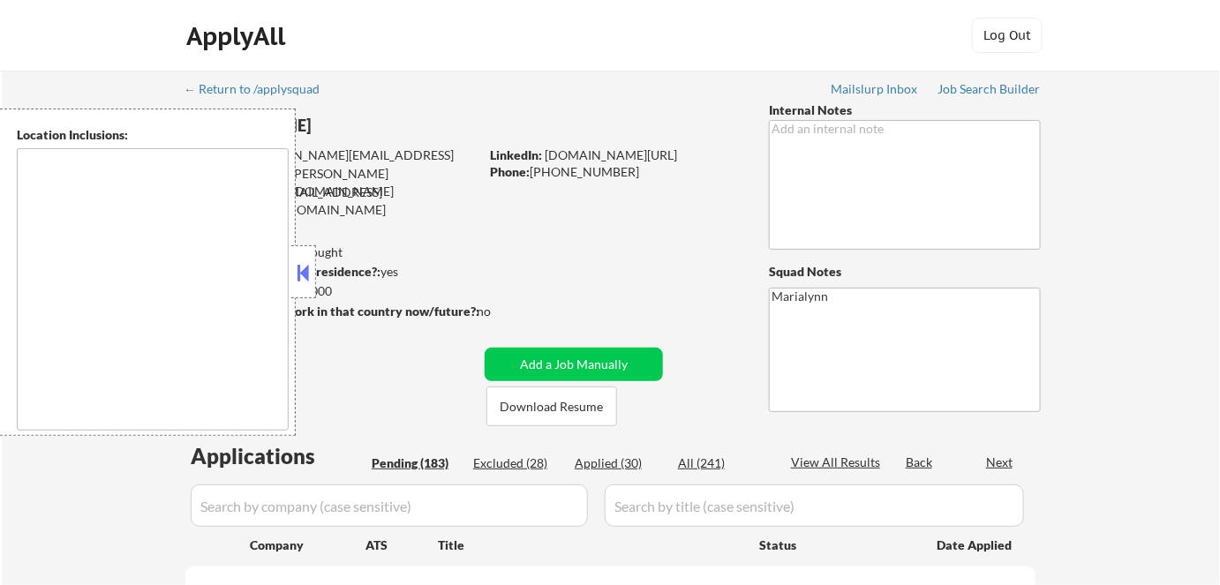
select select ""pending""
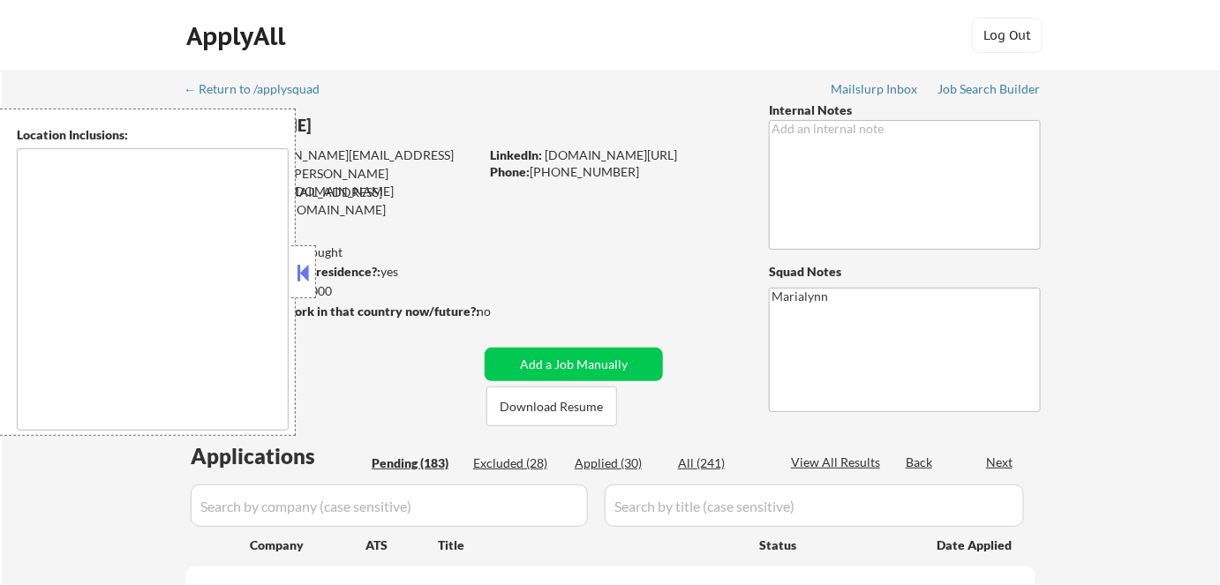
select select ""pending""
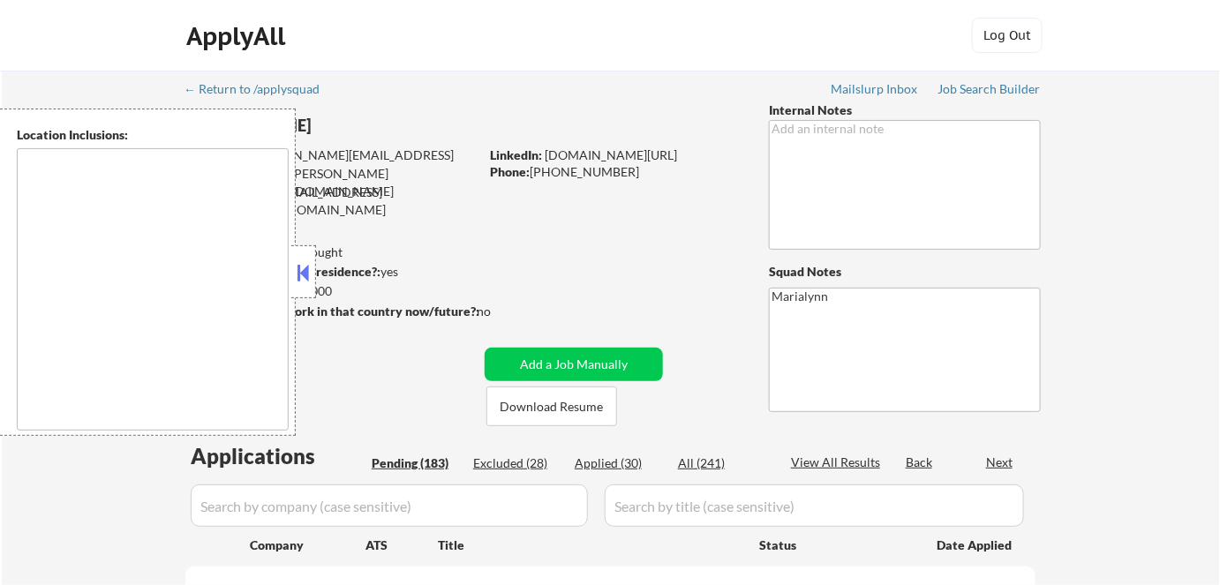
select select ""pending""
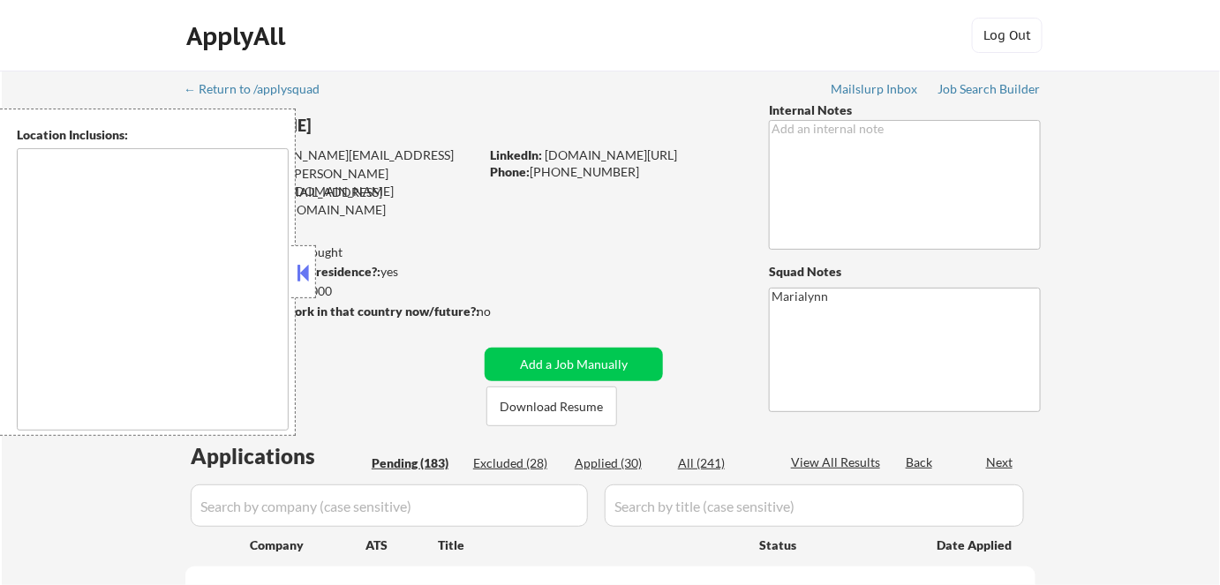
select select ""pending""
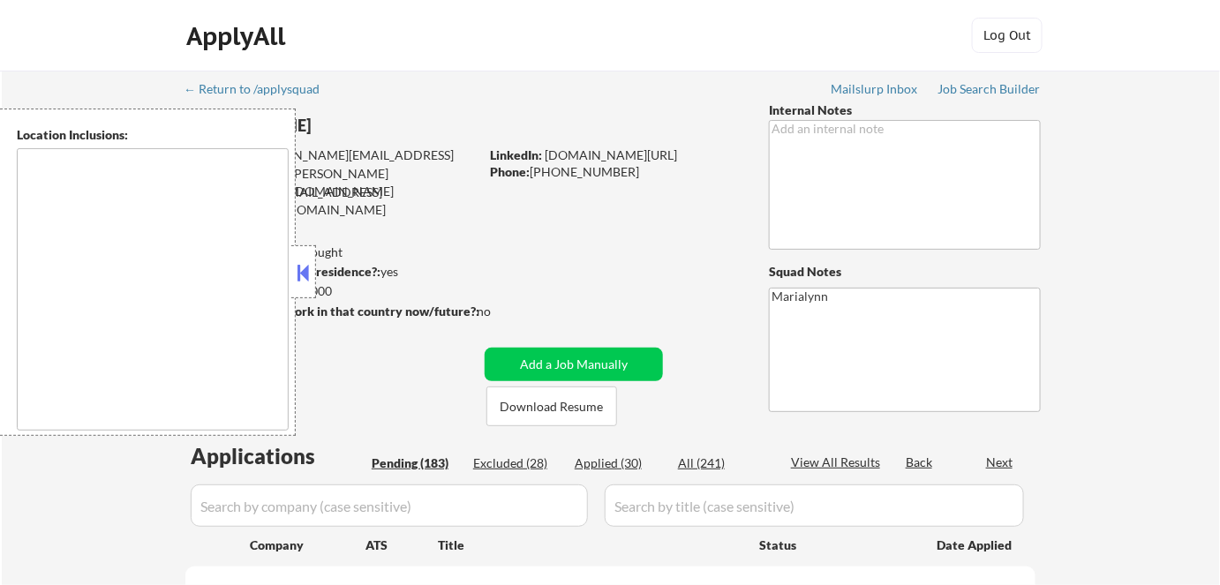
select select ""pending""
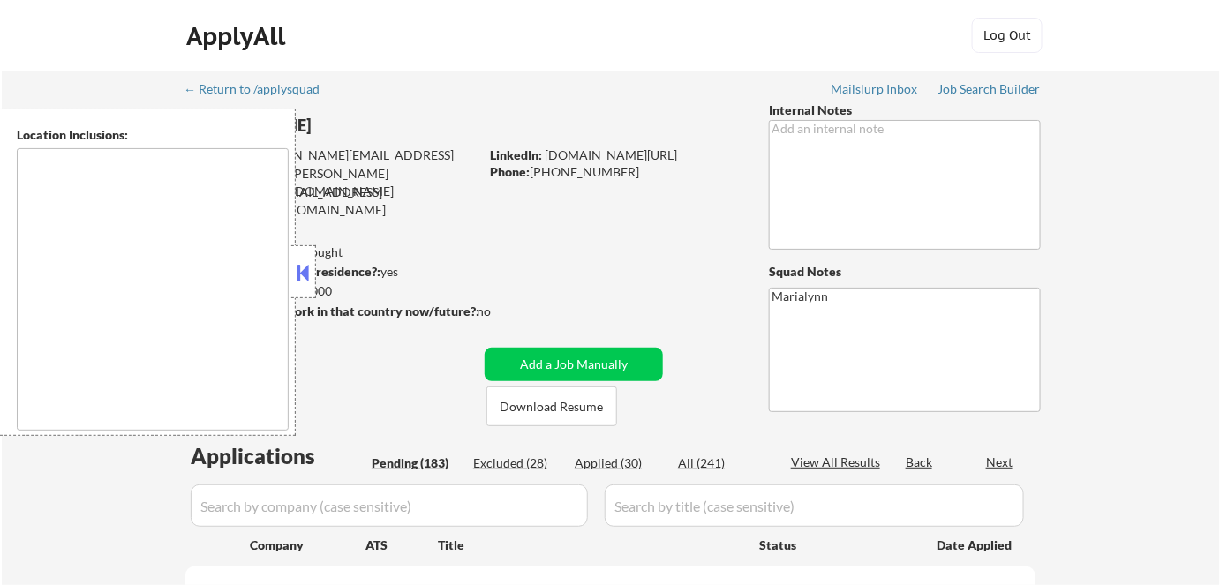
select select ""pending""
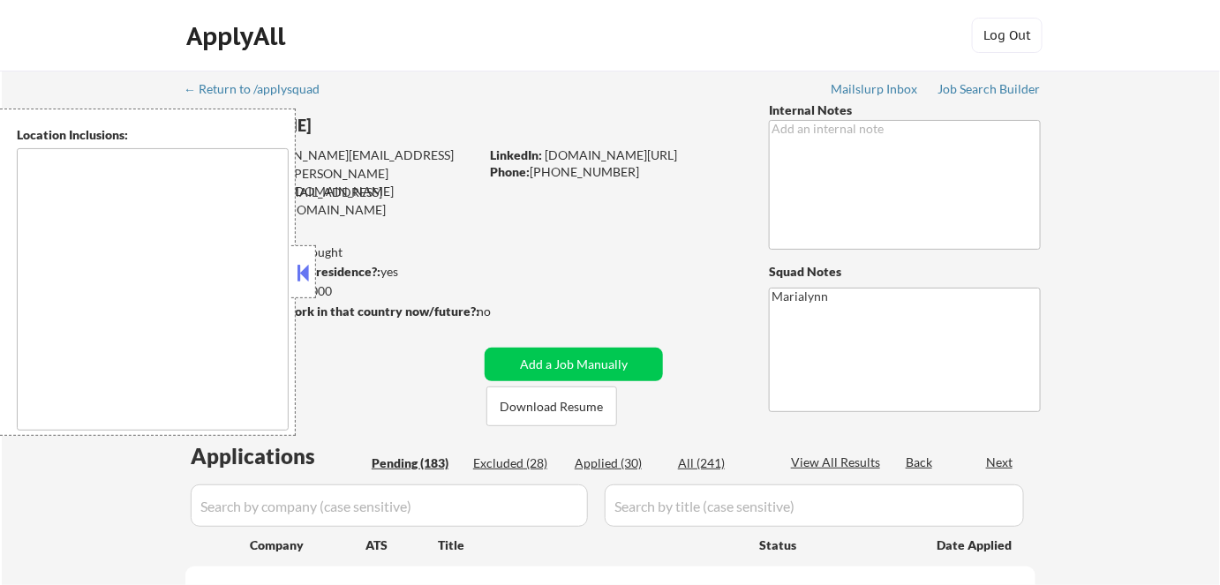
select select ""pending""
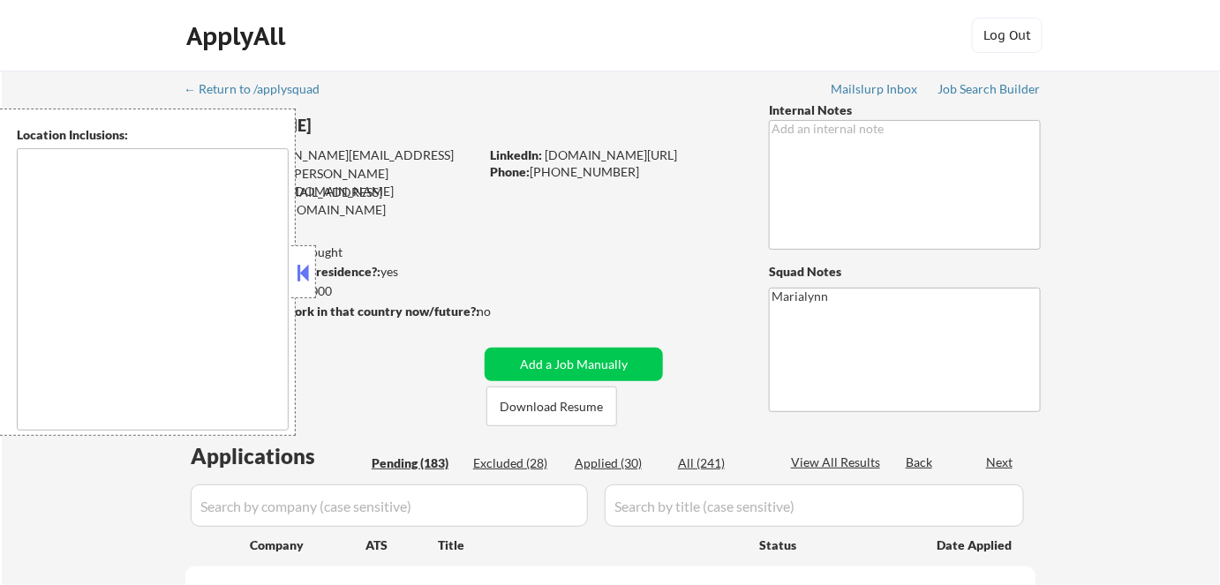
select select ""pending""
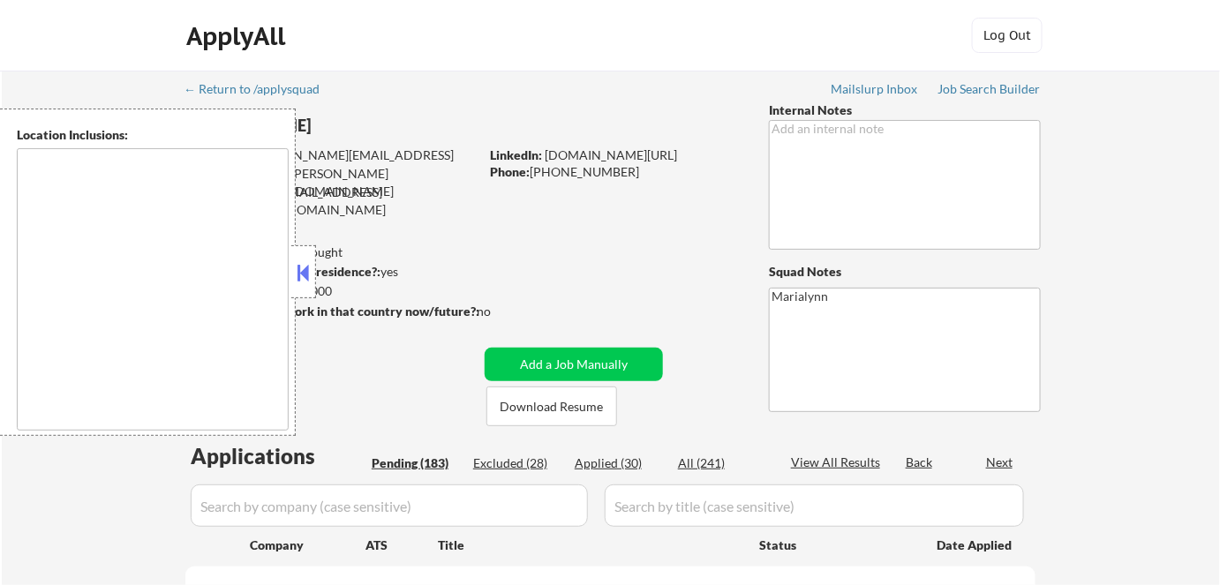
select select ""pending""
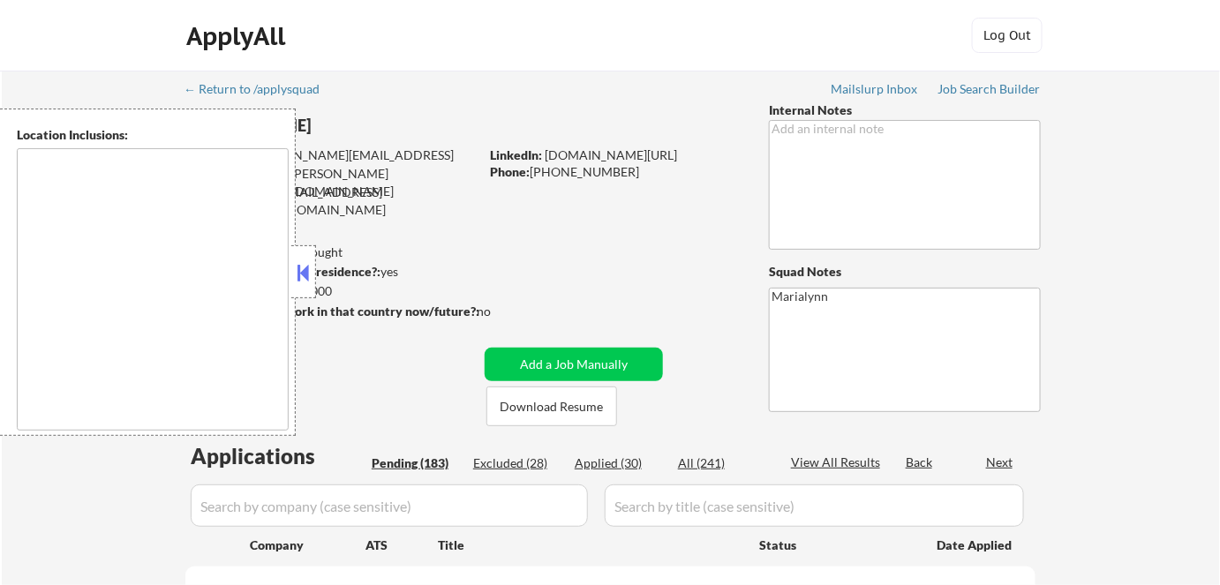
select select ""pending""
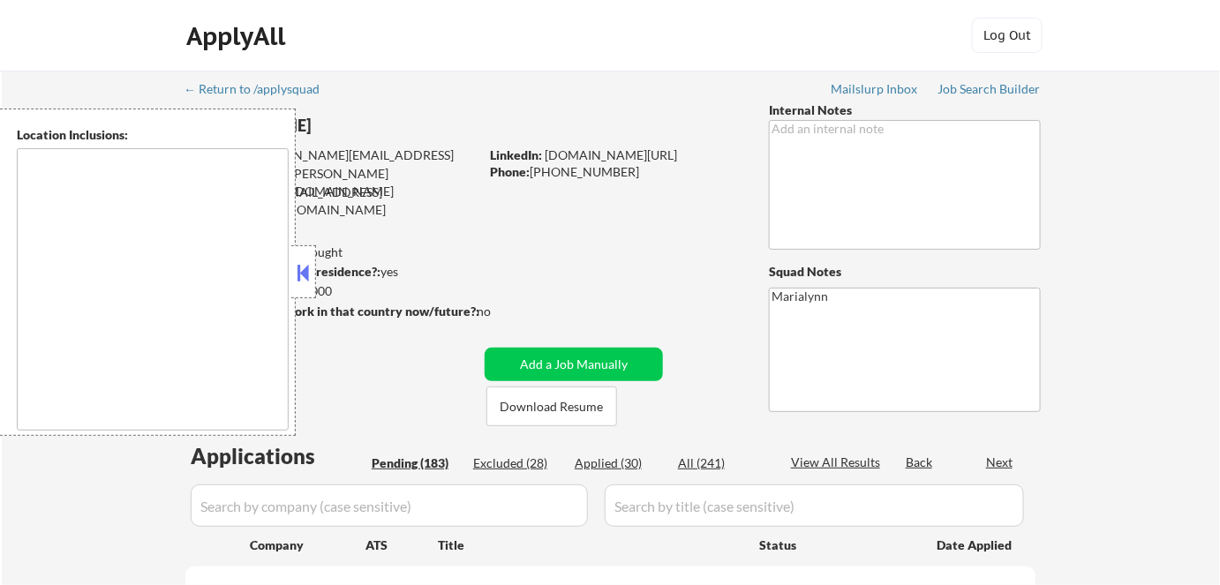
select select ""pending""
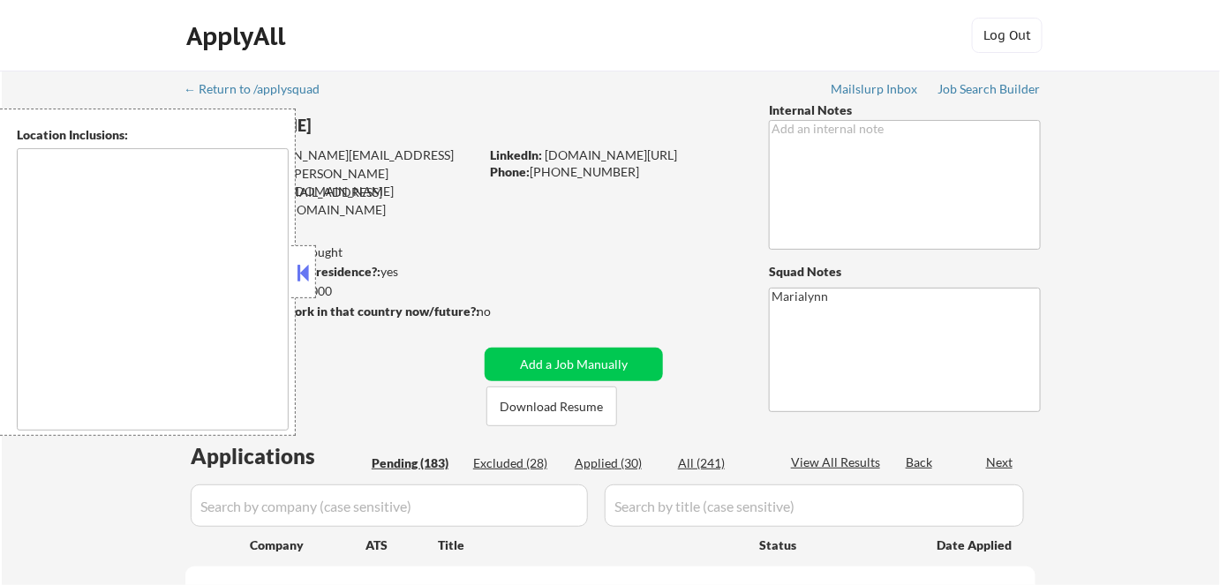
select select ""pending""
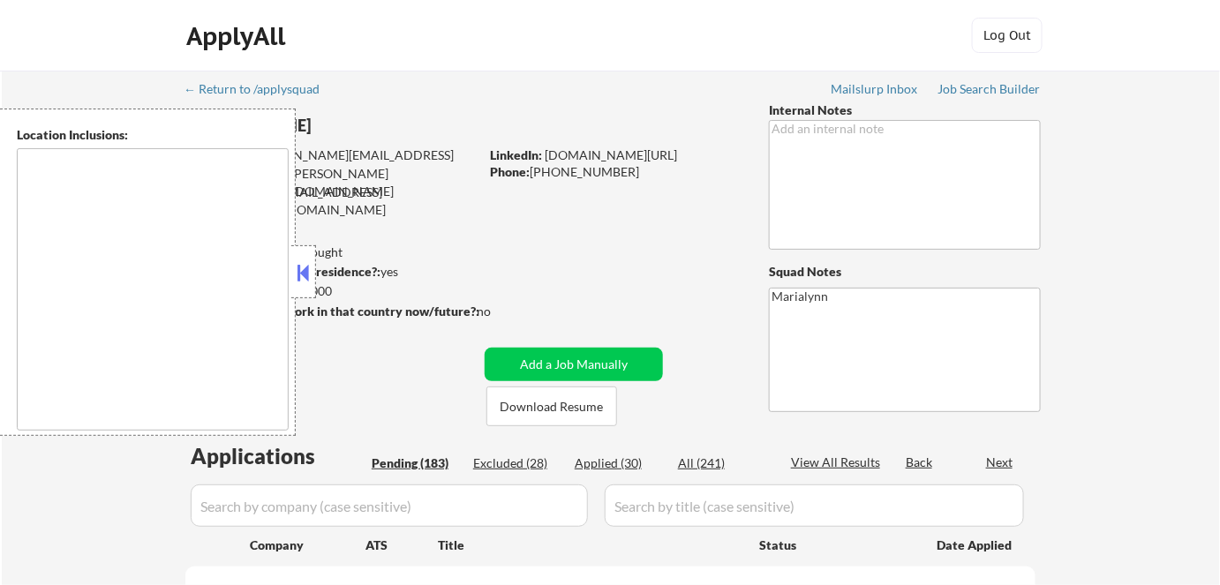
select select ""pending""
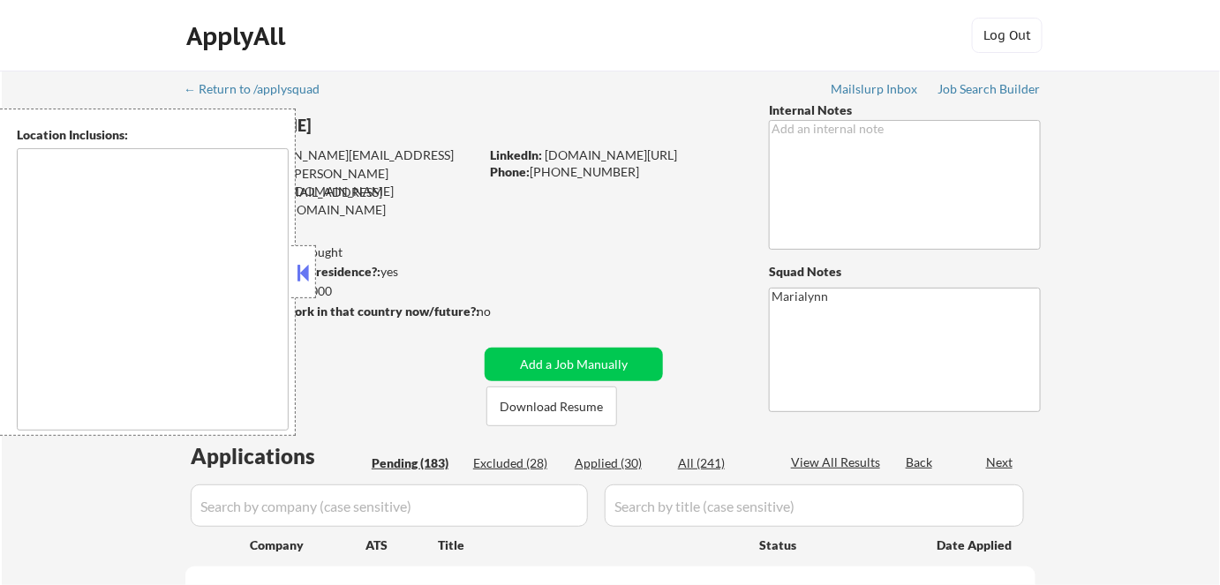
select select ""pending""
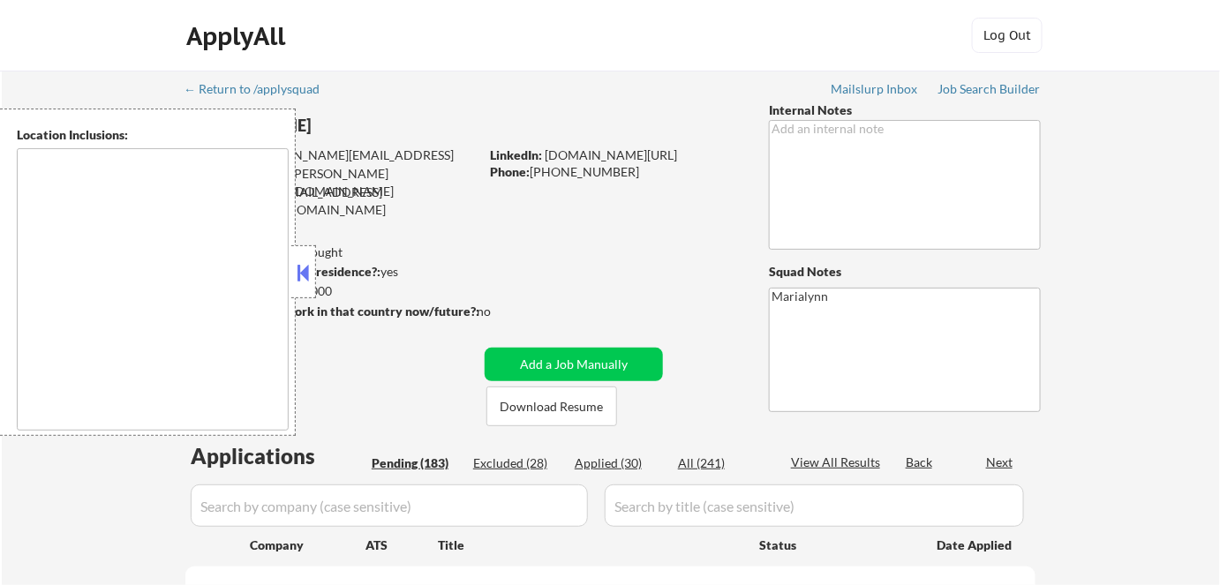
select select ""pending""
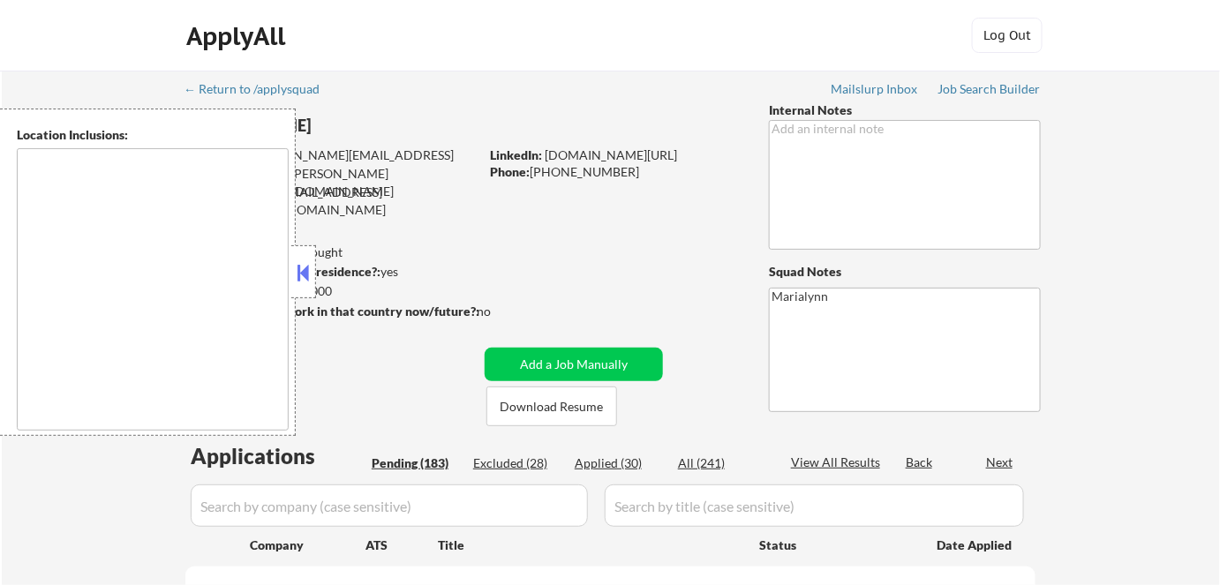
select select ""pending""
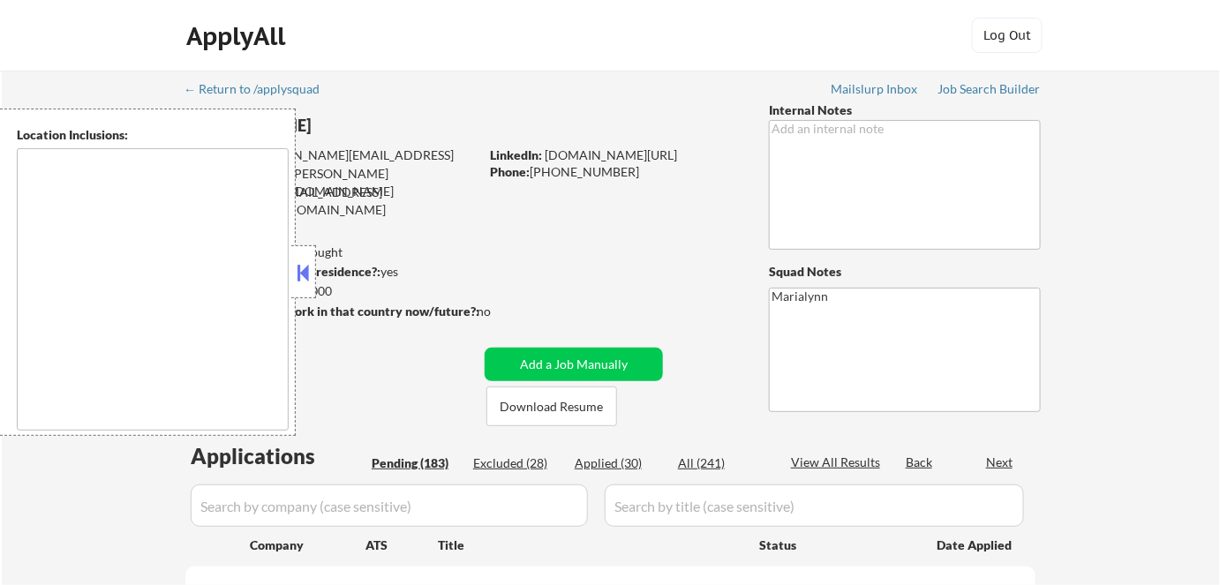
select select ""pending""
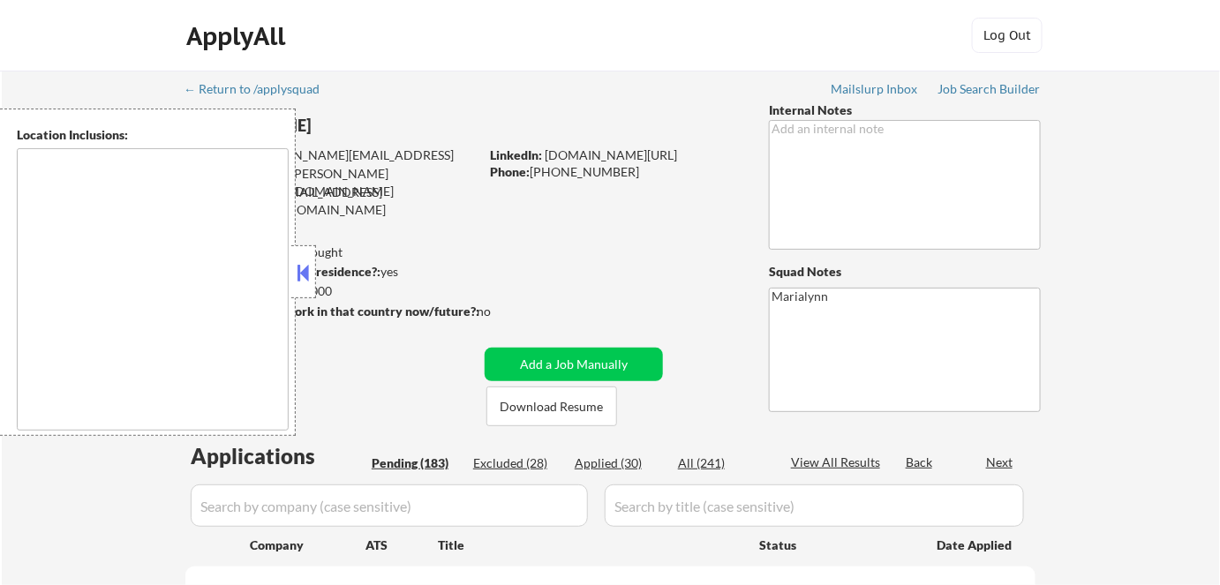
select select ""pending""
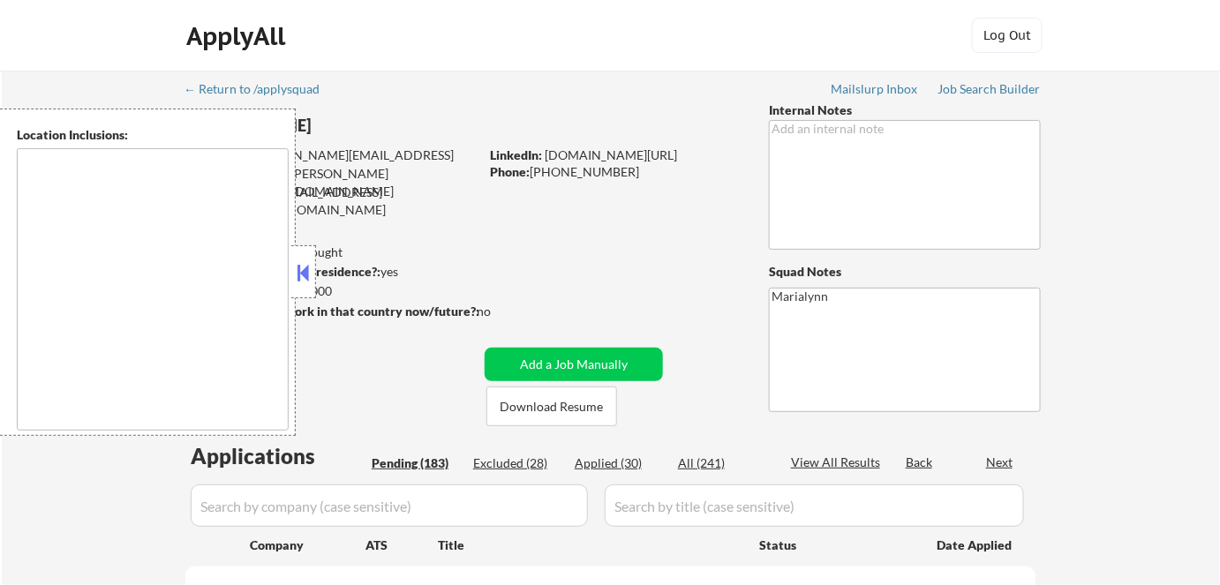
select select ""pending""
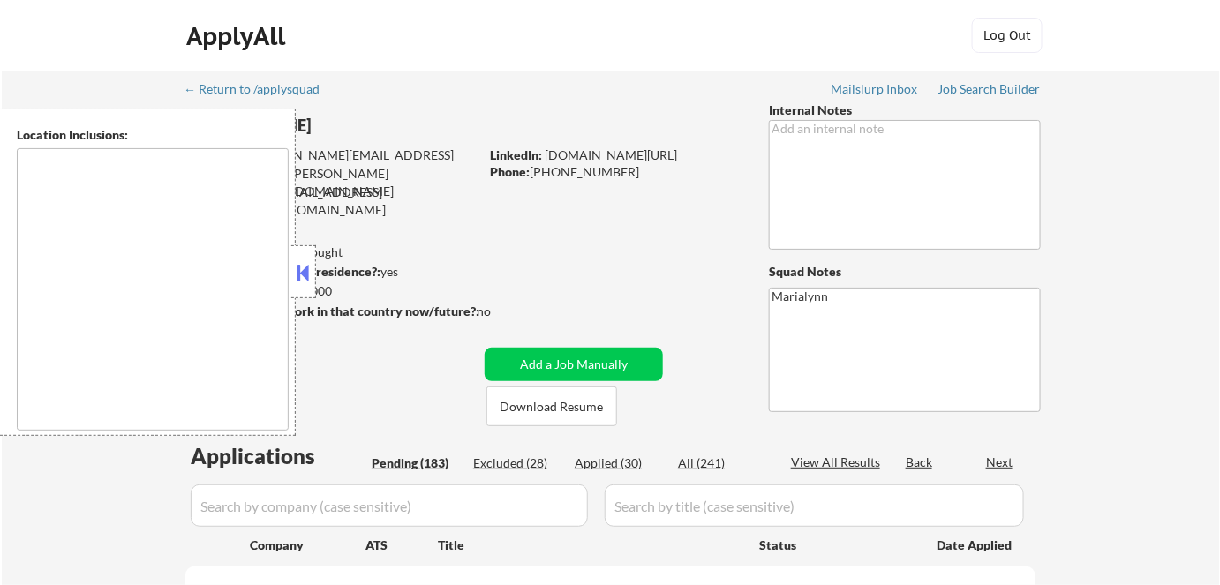
select select ""pending""
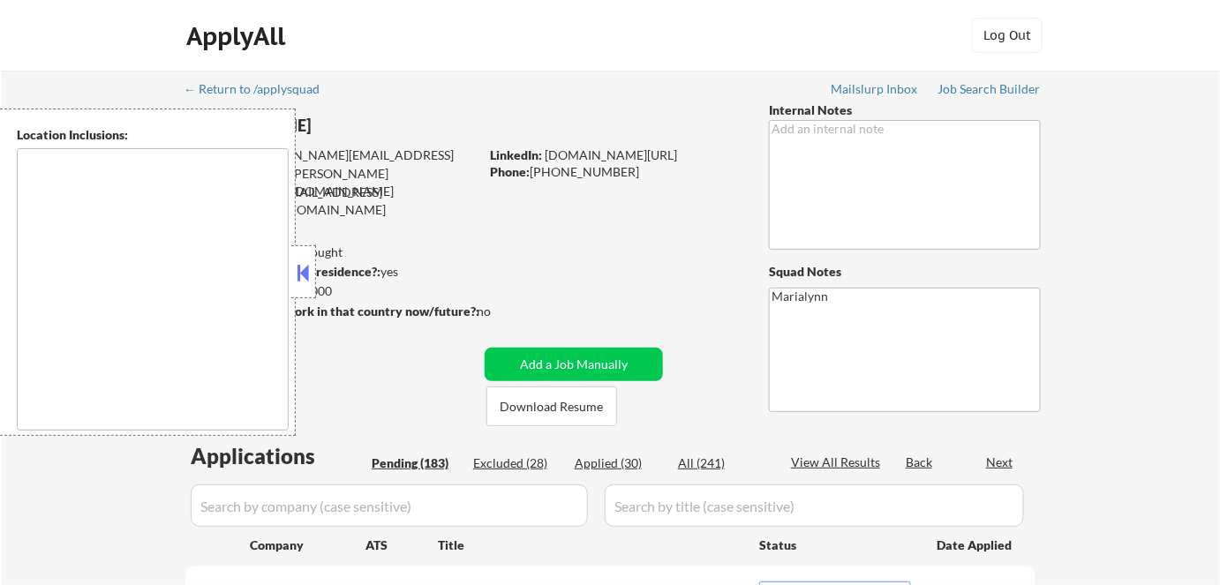
type textarea "[GEOGRAPHIC_DATA], [GEOGRAPHIC_DATA] [GEOGRAPHIC_DATA], [GEOGRAPHIC_DATA] [GEOG…"
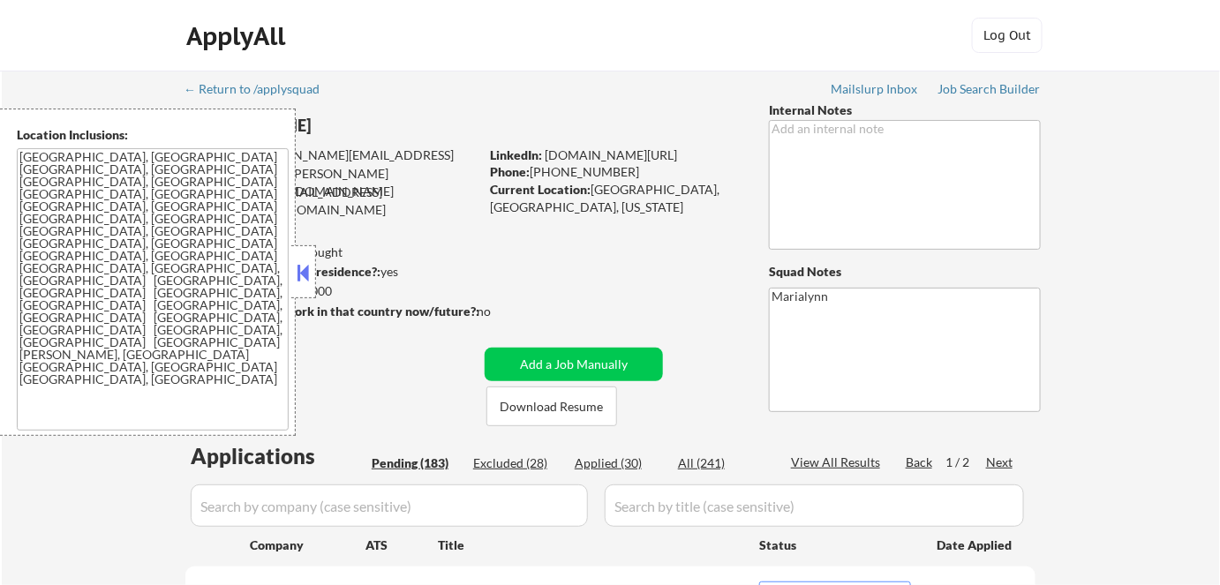
click at [298, 268] on button at bounding box center [303, 273] width 19 height 26
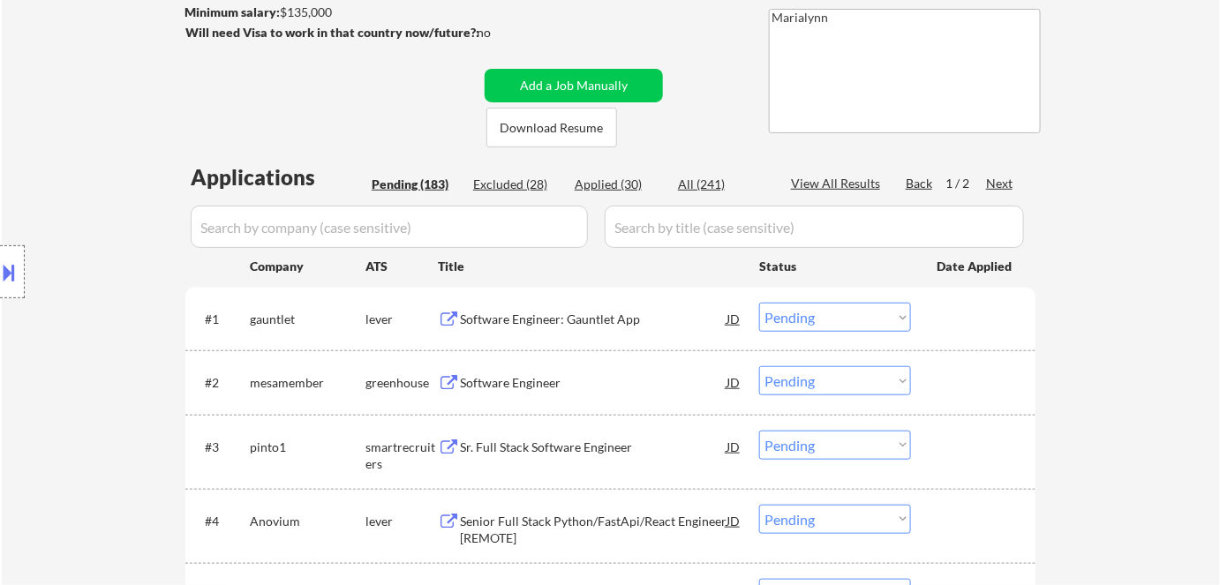
scroll to position [289, 0]
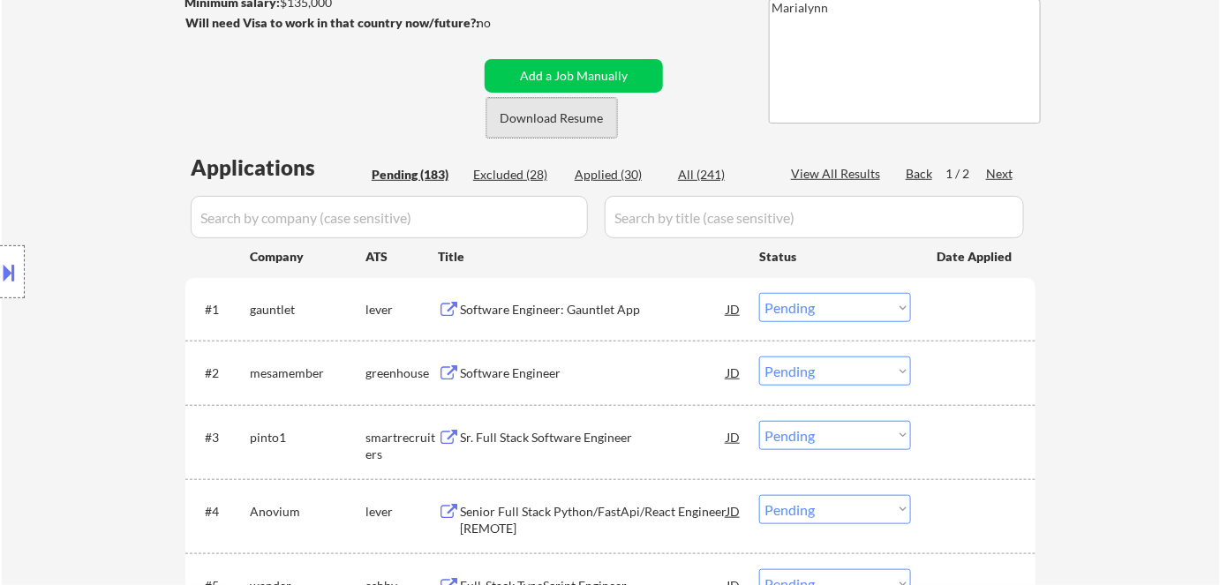
click at [541, 115] on button "Download Resume" at bounding box center [551, 118] width 131 height 40
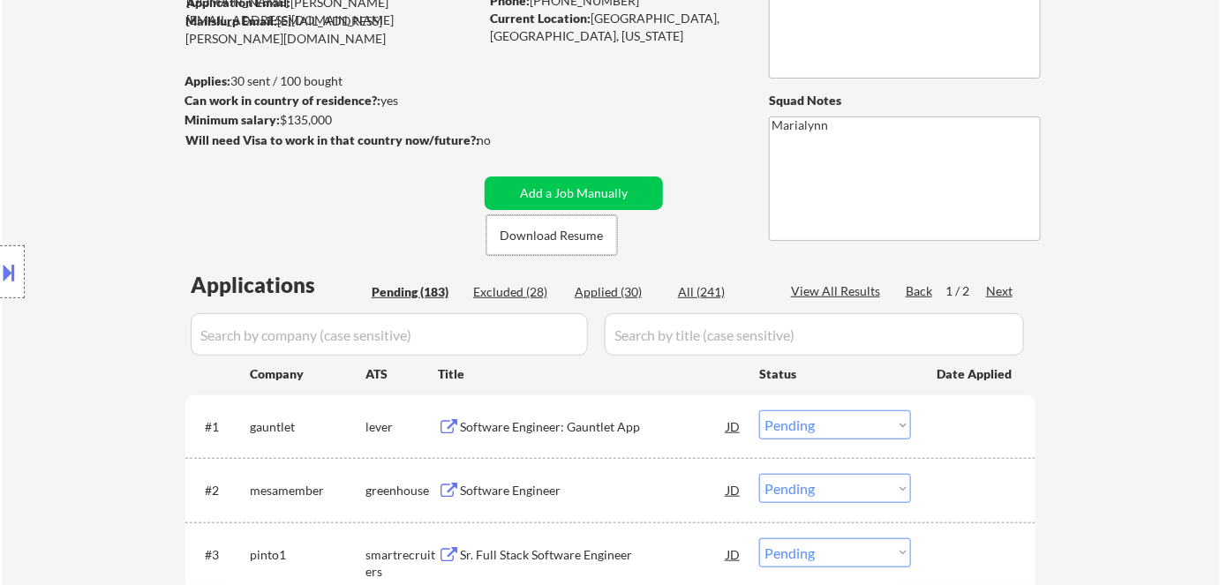
scroll to position [127, 0]
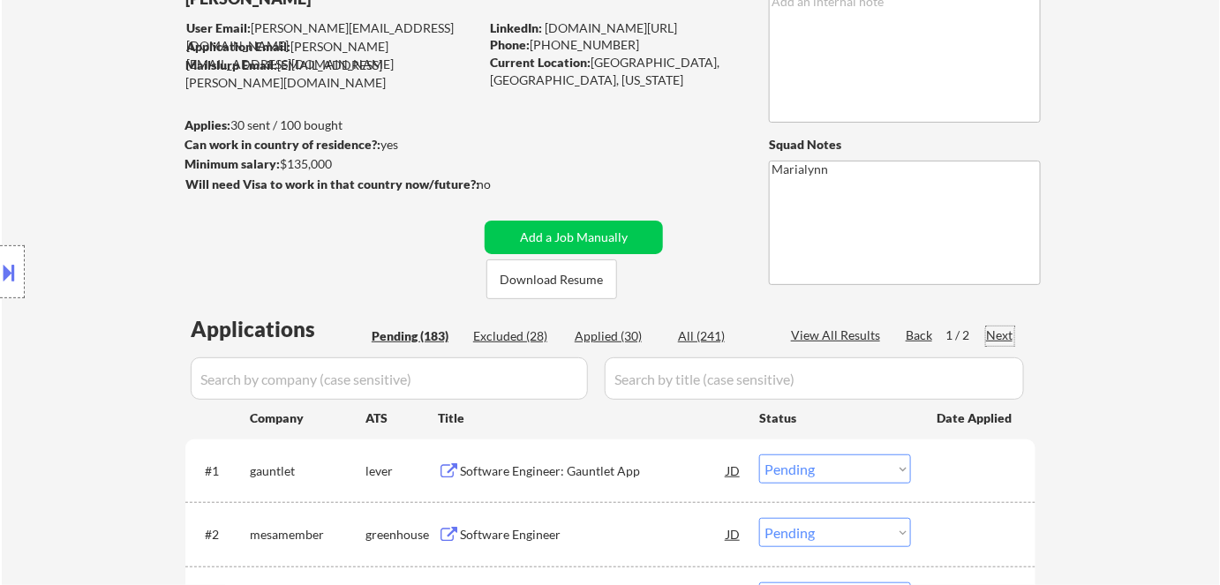
click at [991, 342] on div "Next" at bounding box center [1000, 336] width 28 height 18
click at [1000, 332] on div "Next" at bounding box center [1000, 336] width 28 height 18
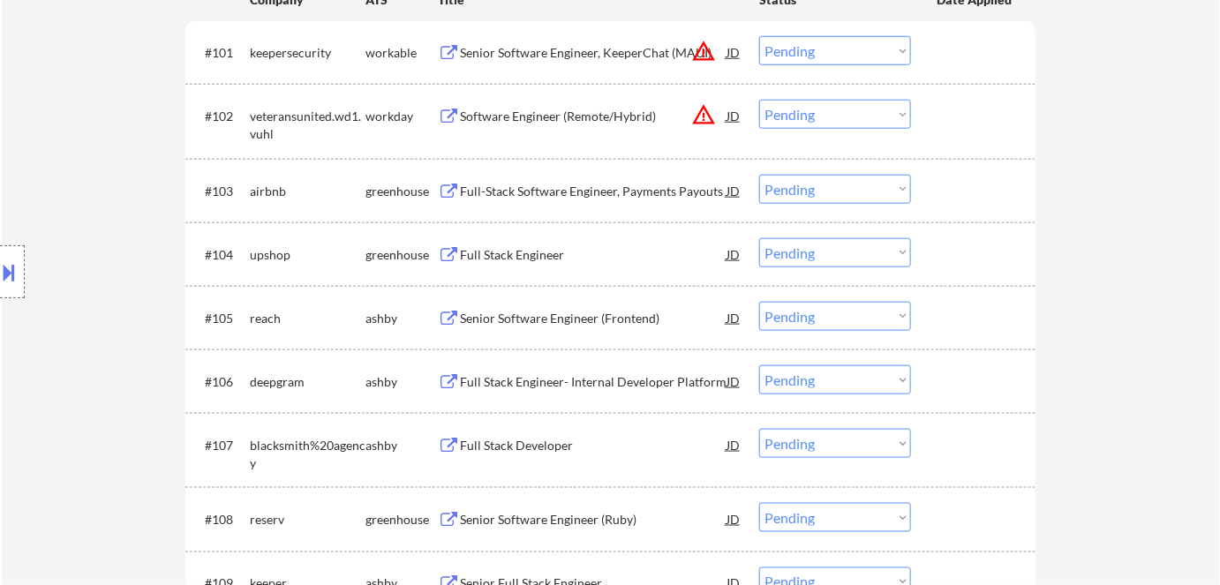
scroll to position [548, 0]
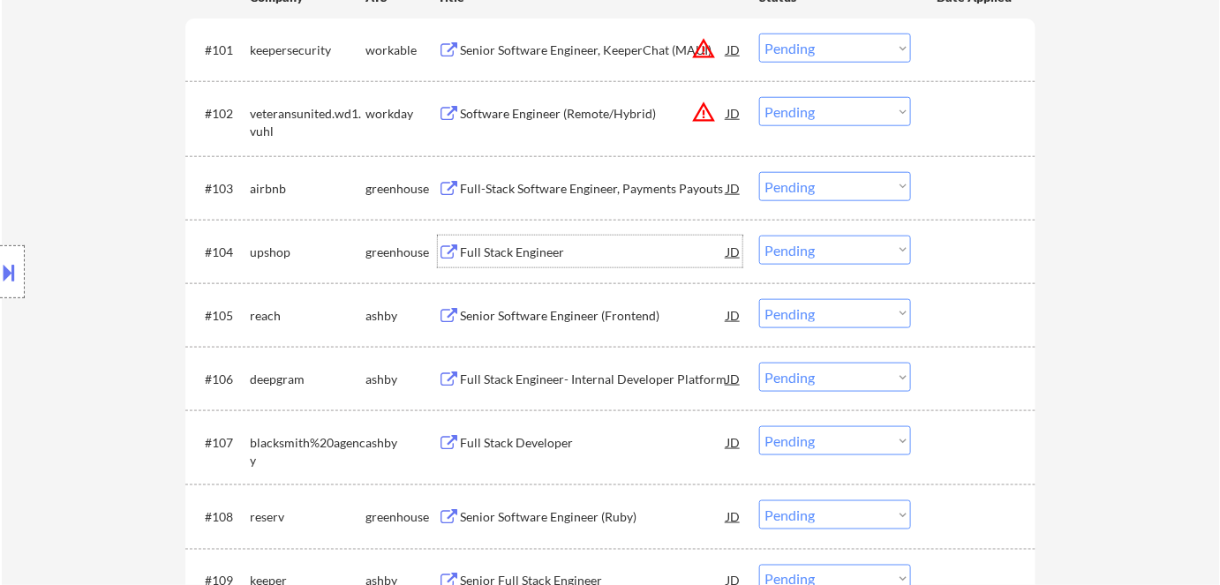
click at [527, 247] on div "Full Stack Engineer" at bounding box center [593, 253] width 267 height 18
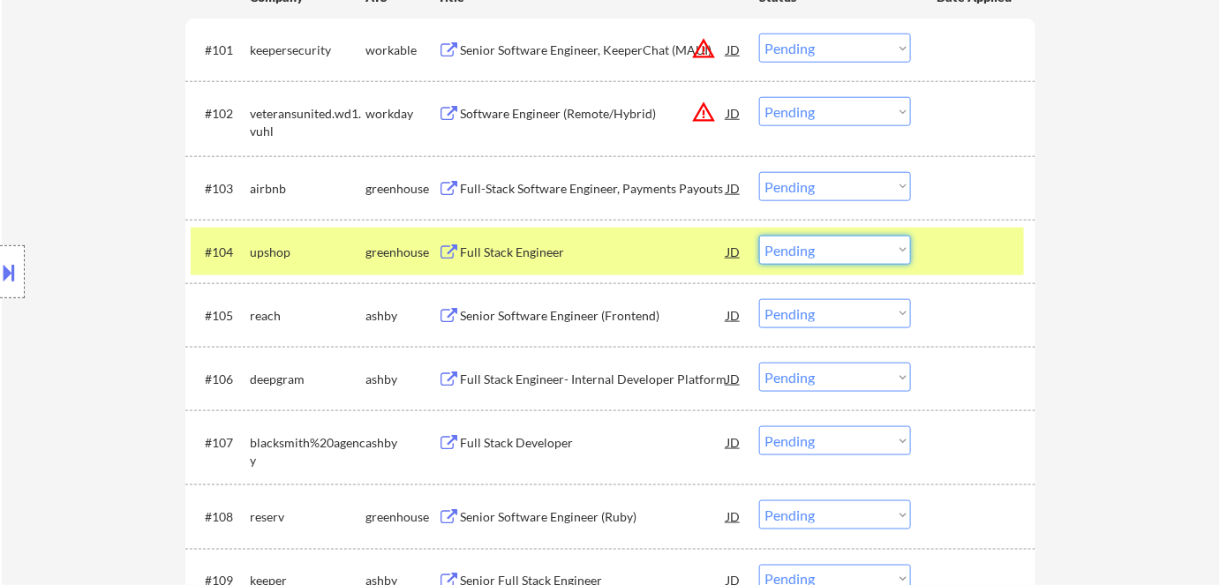
click at [820, 248] on select "Choose an option... Pending Applied Excluded (Questions) Excluded (Expired) Exc…" at bounding box center [835, 250] width 152 height 29
click at [759, 236] on select "Choose an option... Pending Applied Excluded (Questions) Excluded (Expired) Exc…" at bounding box center [835, 250] width 152 height 29
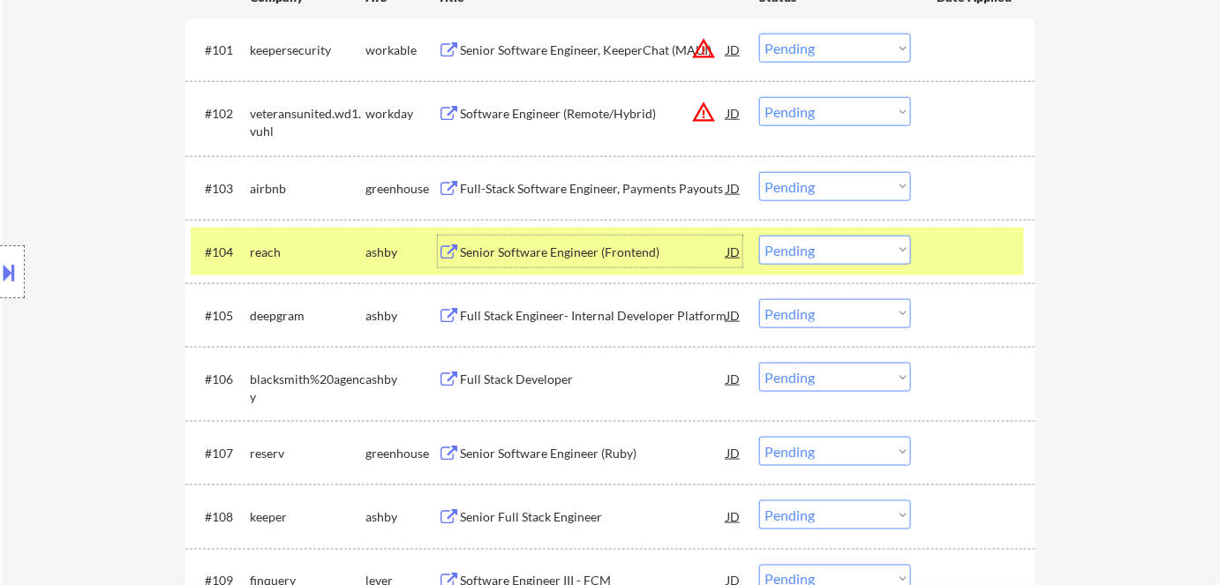
click at [509, 244] on div "Senior Software Engineer (Frontend)" at bounding box center [593, 253] width 267 height 18
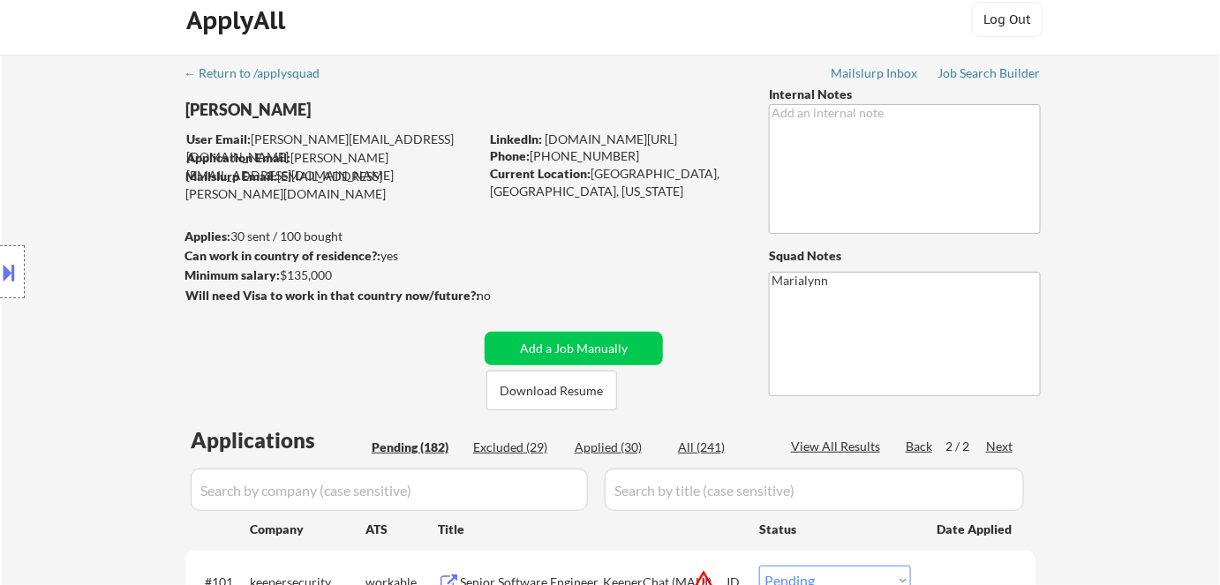
scroll to position [0, 0]
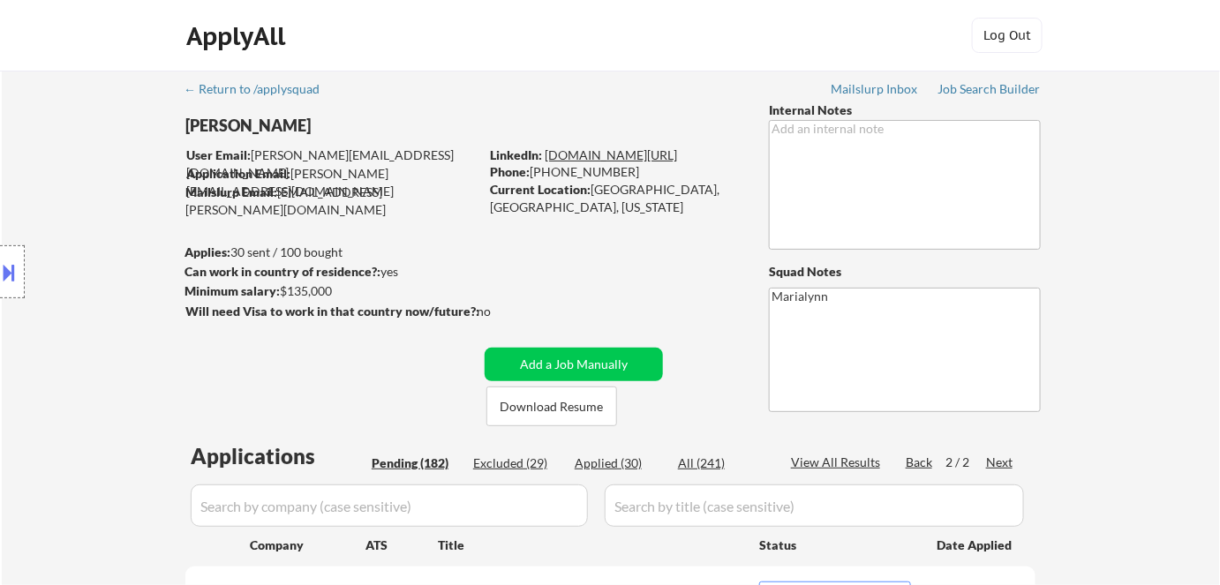
click at [588, 151] on link "linkedin.com/in/saraspaudel" at bounding box center [611, 154] width 132 height 15
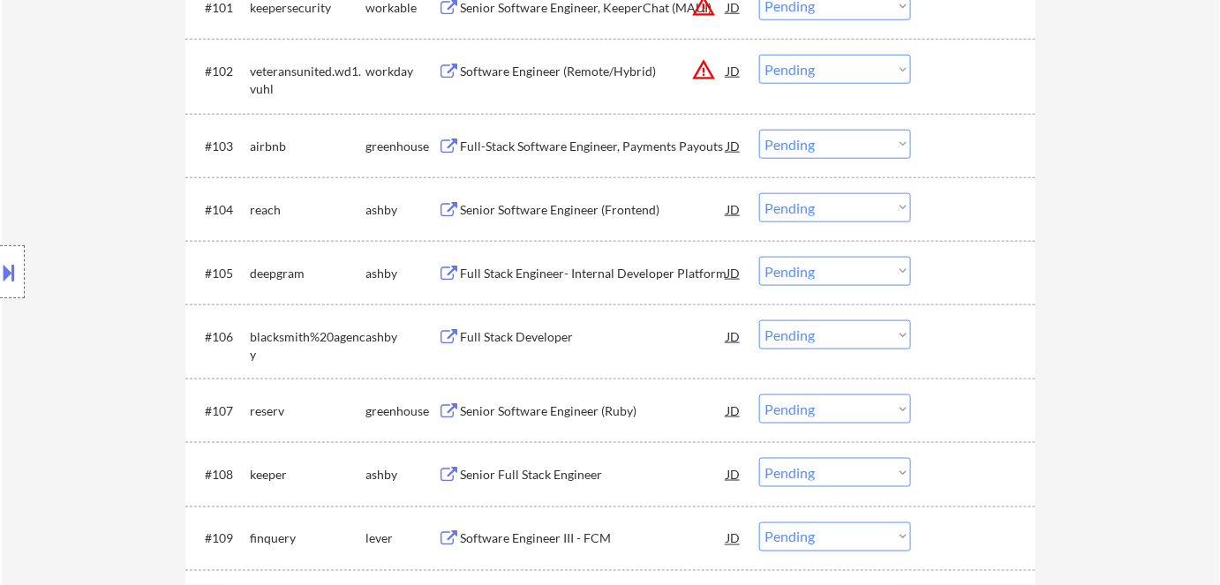
scroll to position [487, 0]
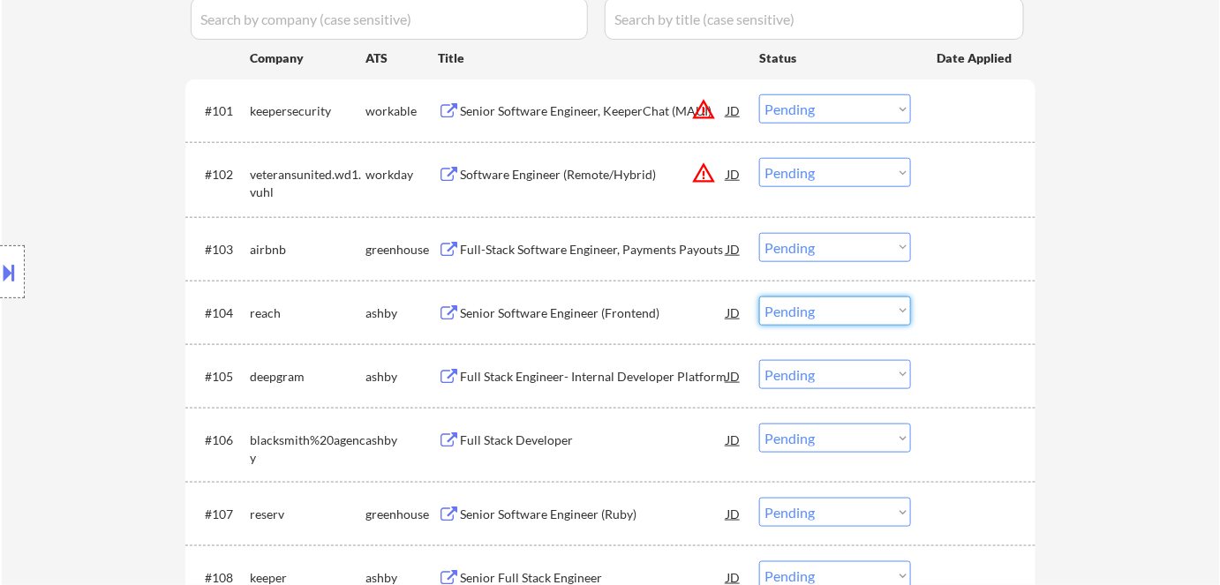
click at [805, 309] on select "Choose an option... Pending Applied Excluded (Questions) Excluded (Expired) Exc…" at bounding box center [835, 311] width 152 height 29
click at [759, 297] on select "Choose an option... Pending Applied Excluded (Questions) Excluded (Expired) Exc…" at bounding box center [835, 311] width 152 height 29
click at [630, 313] on div "Senior Software Engineer (Frontend)" at bounding box center [593, 314] width 267 height 18
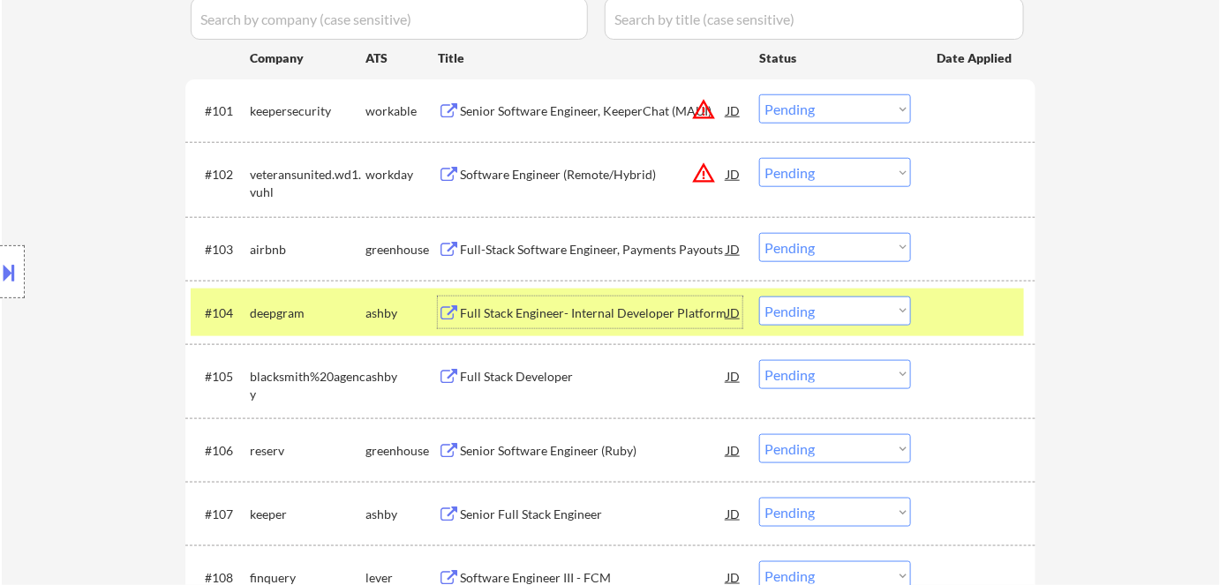
click at [554, 313] on div "Full Stack Engineer- Internal Developer Platform" at bounding box center [593, 314] width 267 height 18
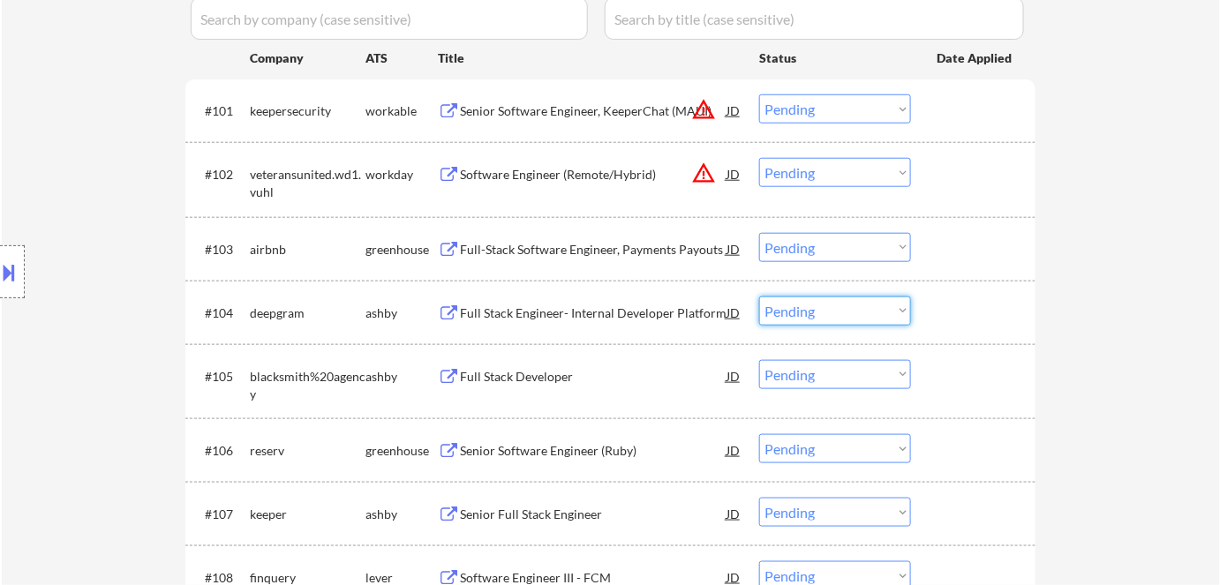
click at [816, 317] on select "Choose an option... Pending Applied Excluded (Questions) Excluded (Expired) Exc…" at bounding box center [835, 311] width 152 height 29
click at [759, 297] on select "Choose an option... Pending Applied Excluded (Questions) Excluded (Expired) Exc…" at bounding box center [835, 311] width 152 height 29
select select ""pending""
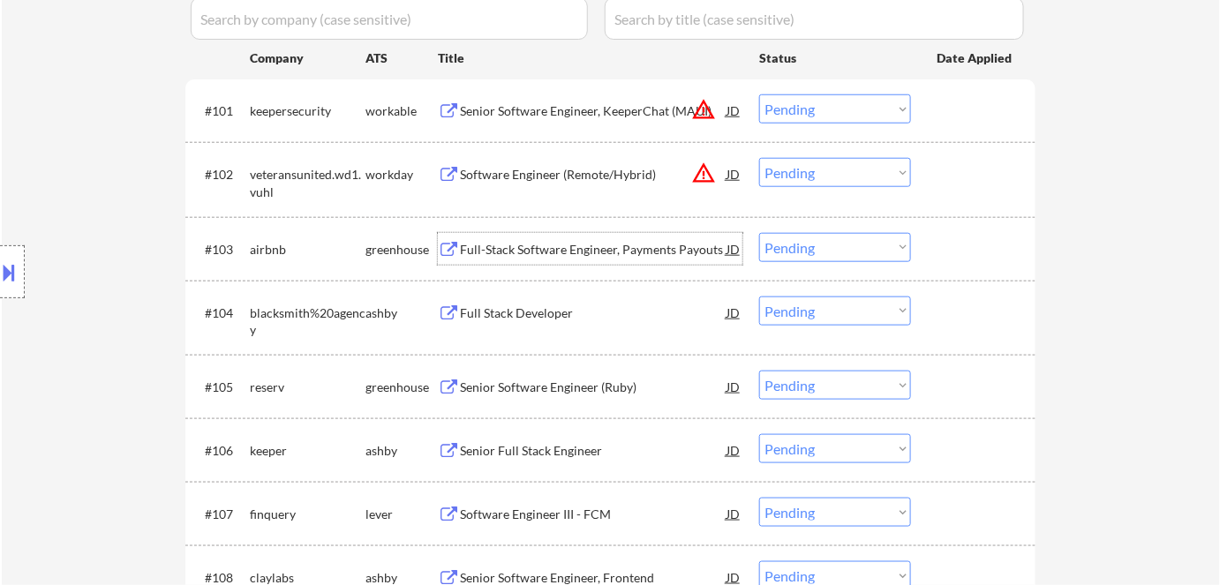
click at [512, 252] on div "Full-Stack Software Engineer, Payments Payouts" at bounding box center [593, 250] width 267 height 18
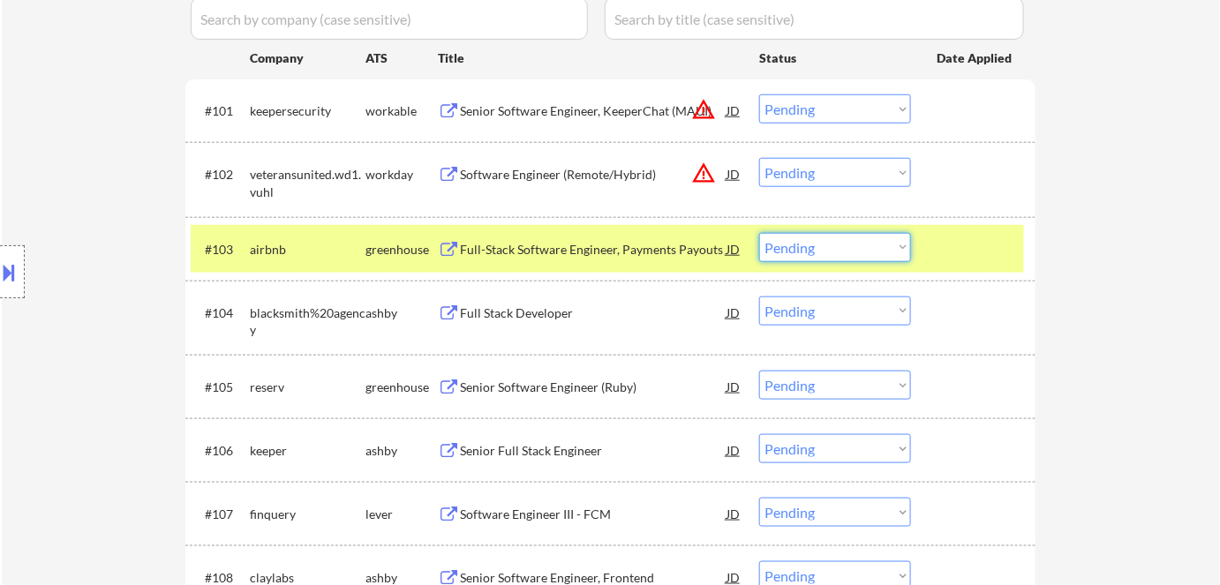
click at [822, 250] on select "Choose an option... Pending Applied Excluded (Questions) Excluded (Expired) Exc…" at bounding box center [835, 247] width 152 height 29
click at [759, 233] on select "Choose an option... Pending Applied Excluded (Questions) Excluded (Expired) Exc…" at bounding box center [835, 247] width 152 height 29
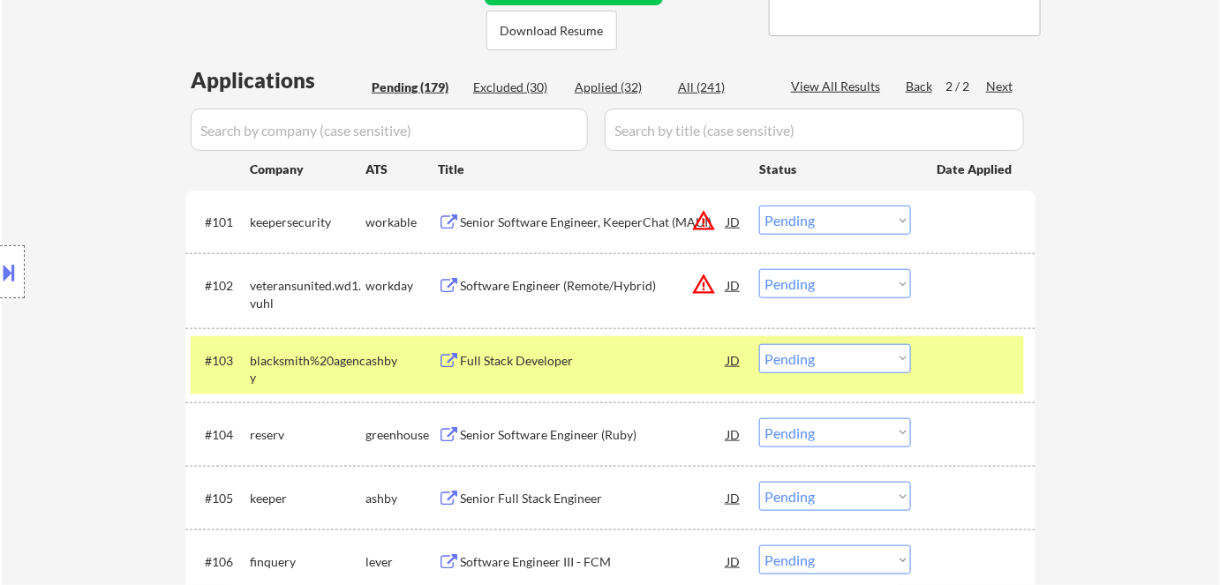
scroll to position [554, 0]
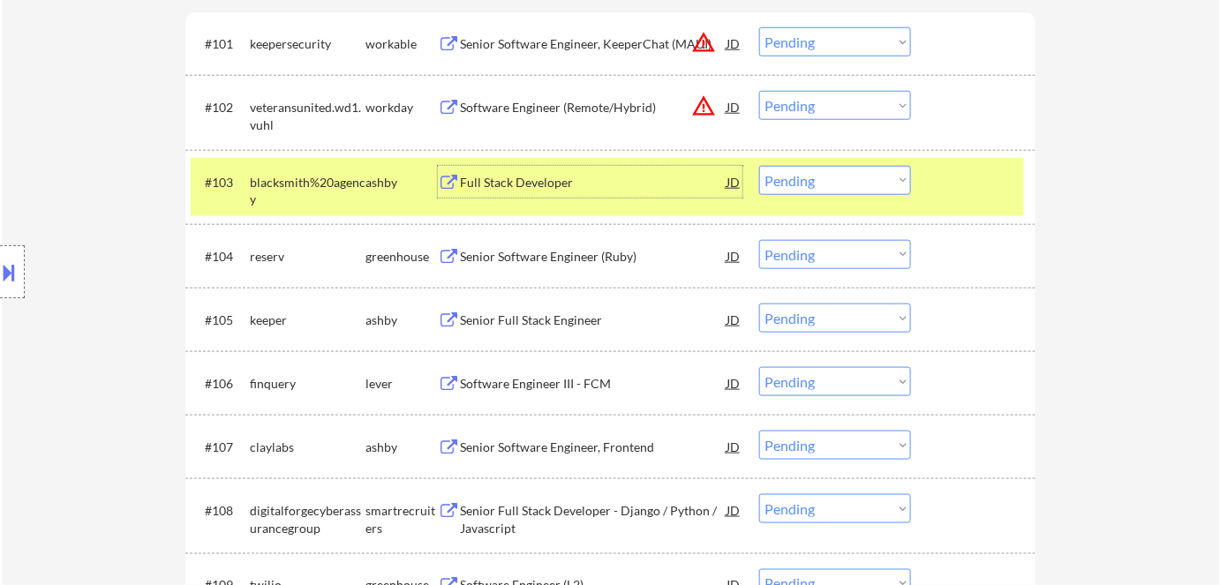
click at [520, 182] on div "Full Stack Developer" at bounding box center [593, 183] width 267 height 18
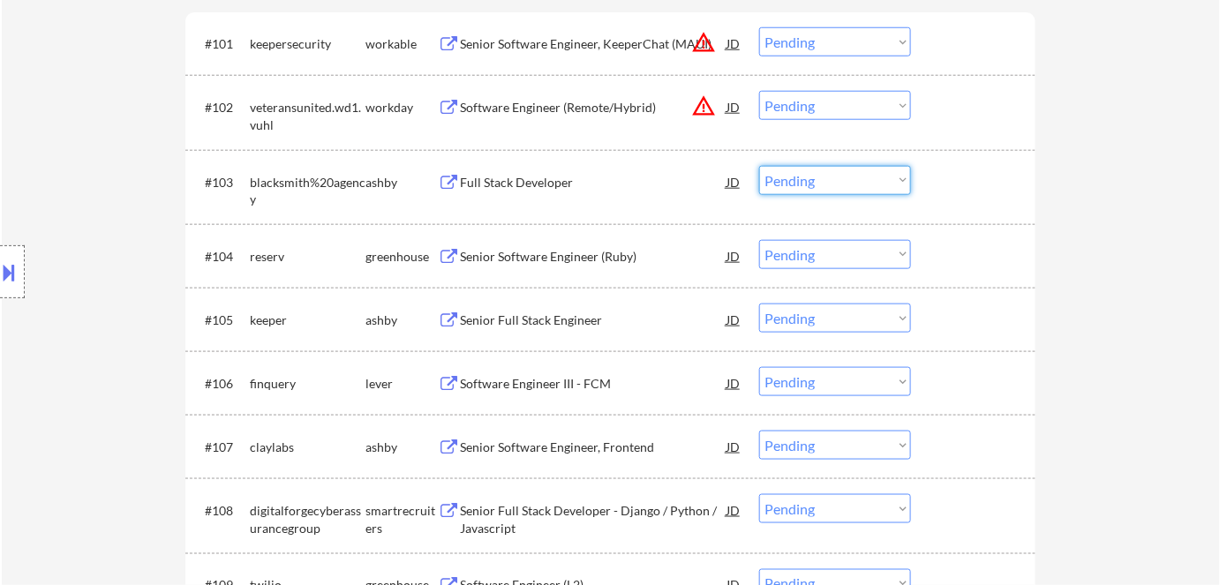
click at [791, 183] on select "Choose an option... Pending Applied Excluded (Questions) Excluded (Expired) Exc…" at bounding box center [835, 180] width 152 height 29
click at [759, 166] on select "Choose an option... Pending Applied Excluded (Questions) Excluded (Expired) Exc…" at bounding box center [835, 180] width 152 height 29
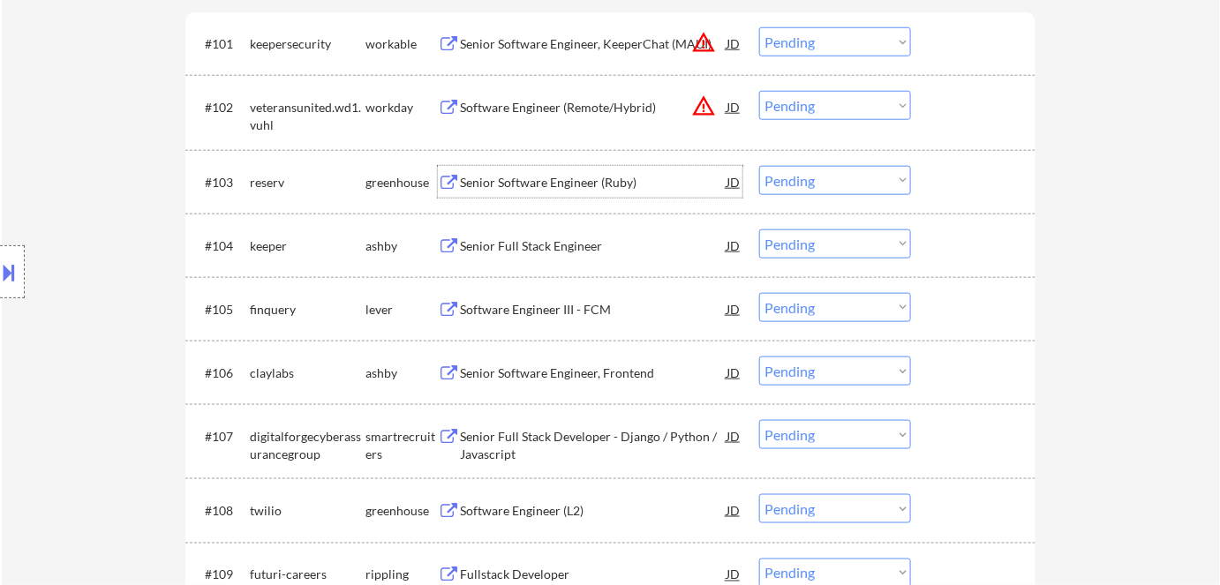
click at [484, 170] on div "Senior Software Engineer (Ruby)" at bounding box center [593, 182] width 267 height 32
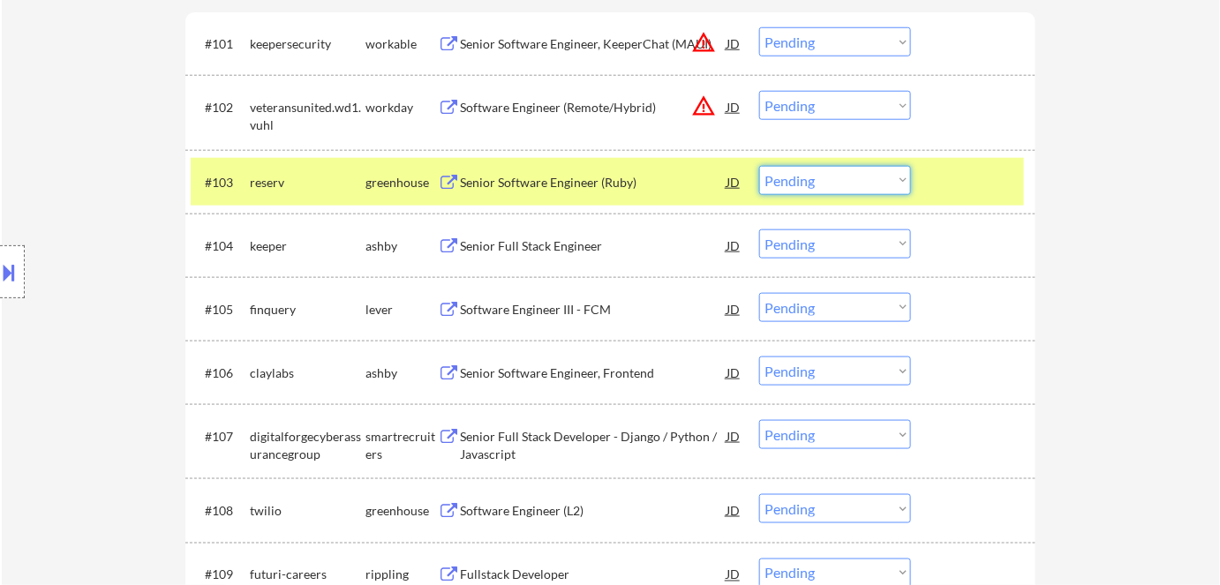
click at [799, 189] on select "Choose an option... Pending Applied Excluded (Questions) Excluded (Expired) Exc…" at bounding box center [835, 180] width 152 height 29
click at [759, 166] on select "Choose an option... Pending Applied Excluded (Questions) Excluded (Expired) Exc…" at bounding box center [835, 180] width 152 height 29
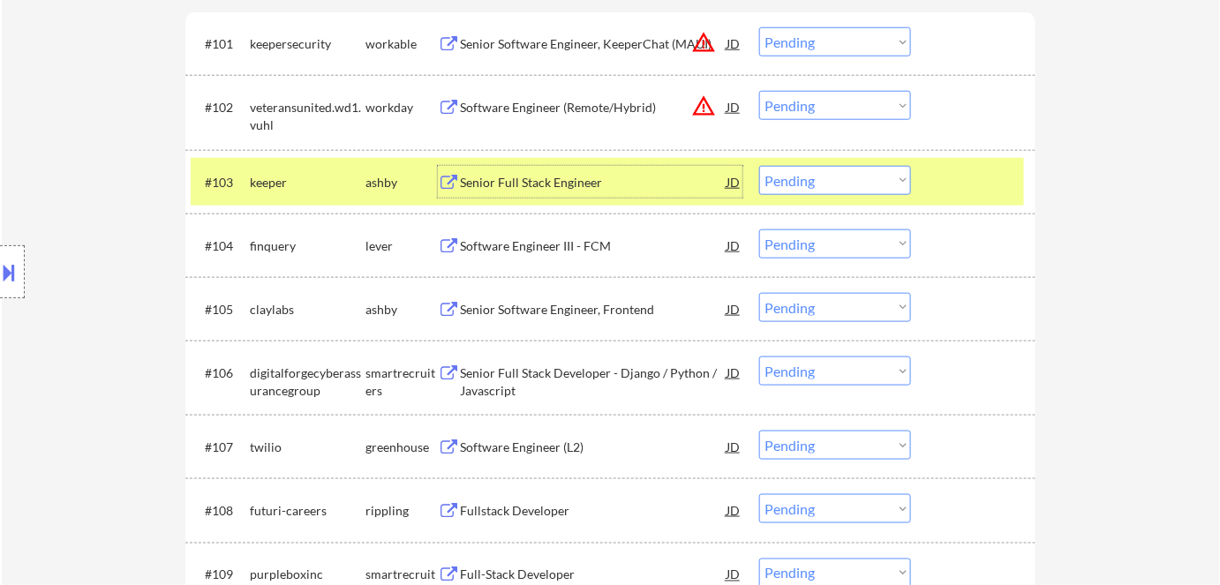
click at [516, 168] on div "Senior Full Stack Engineer" at bounding box center [593, 182] width 267 height 32
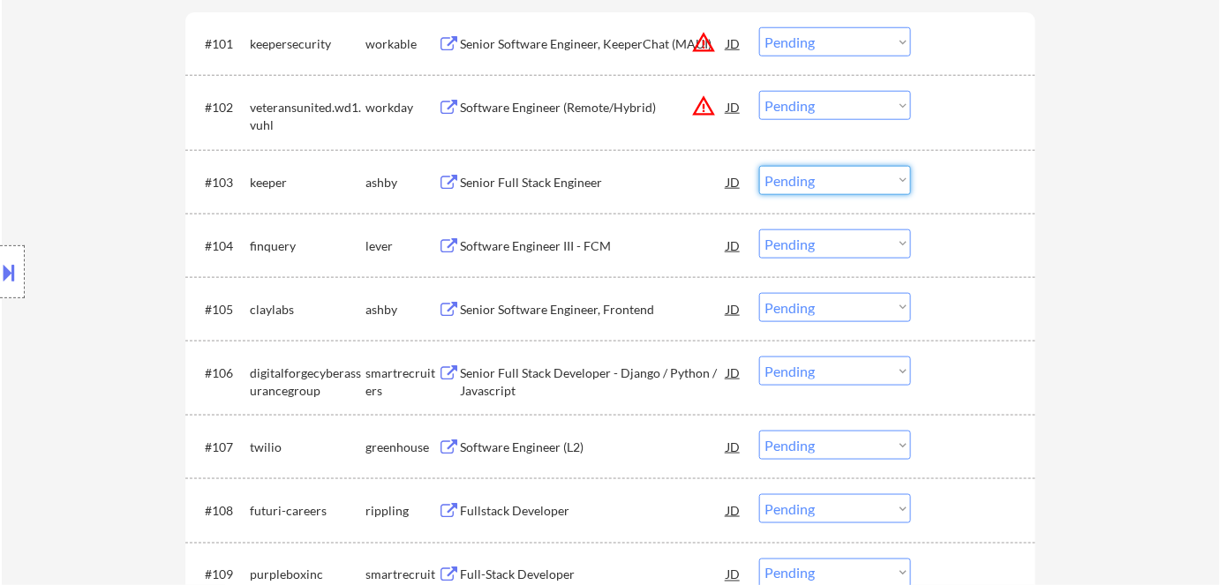
click at [818, 186] on select "Choose an option... Pending Applied Excluded (Questions) Excluded (Expired) Exc…" at bounding box center [835, 180] width 152 height 29
click at [759, 166] on select "Choose an option... Pending Applied Excluded (Questions) Excluded (Expired) Exc…" at bounding box center [835, 180] width 152 height 29
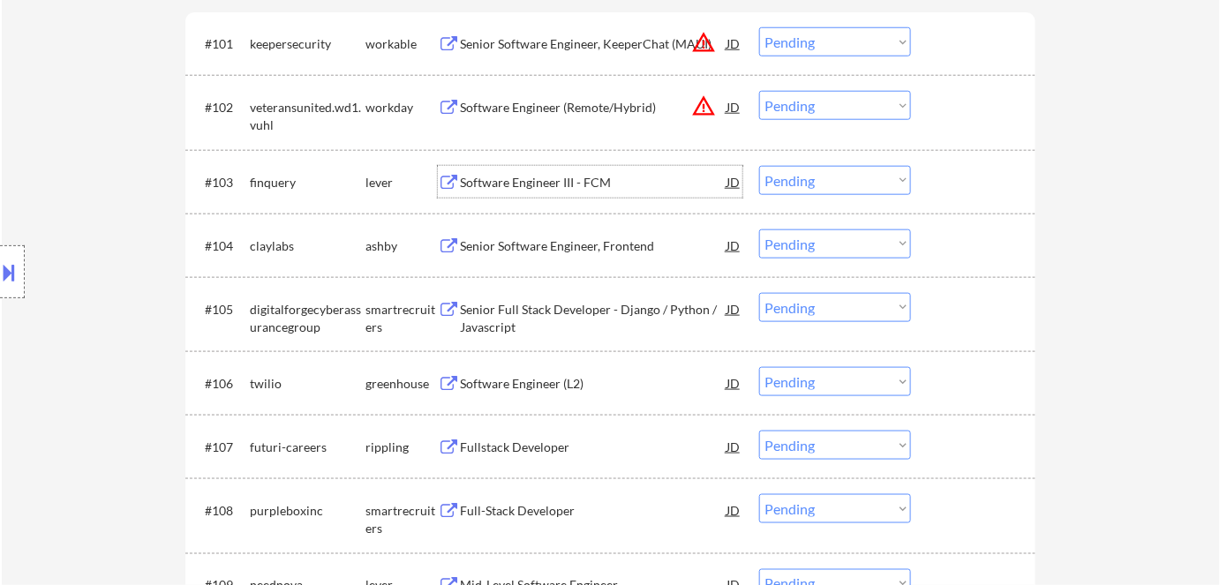
click at [534, 170] on div "Software Engineer III - FCM" at bounding box center [593, 182] width 267 height 32
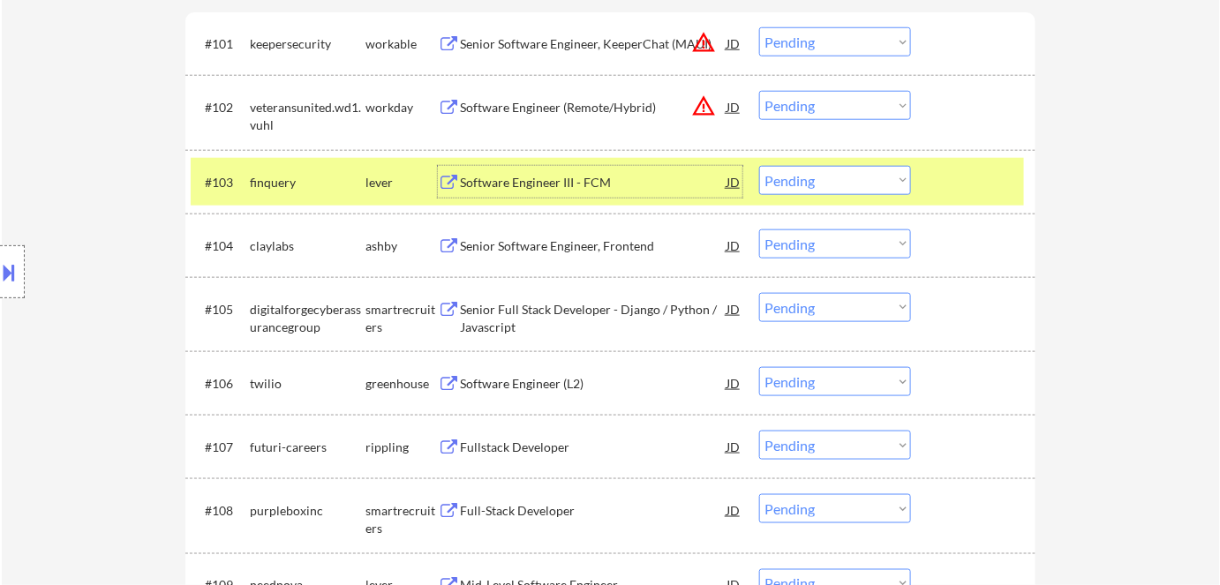
click at [812, 180] on select "Choose an option... Pending Applied Excluded (Questions) Excluded (Expired) Exc…" at bounding box center [835, 180] width 152 height 29
click at [759, 166] on select "Choose an option... Pending Applied Excluded (Questions) Excluded (Expired) Exc…" at bounding box center [835, 180] width 152 height 29
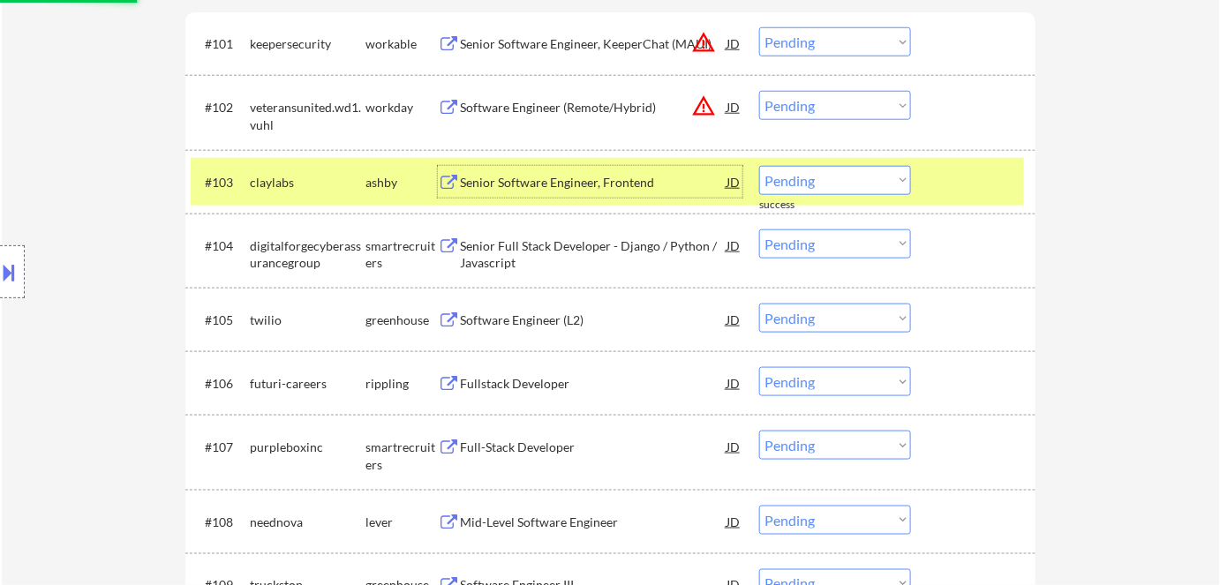
click at [550, 175] on div "Senior Software Engineer, Frontend" at bounding box center [593, 183] width 267 height 18
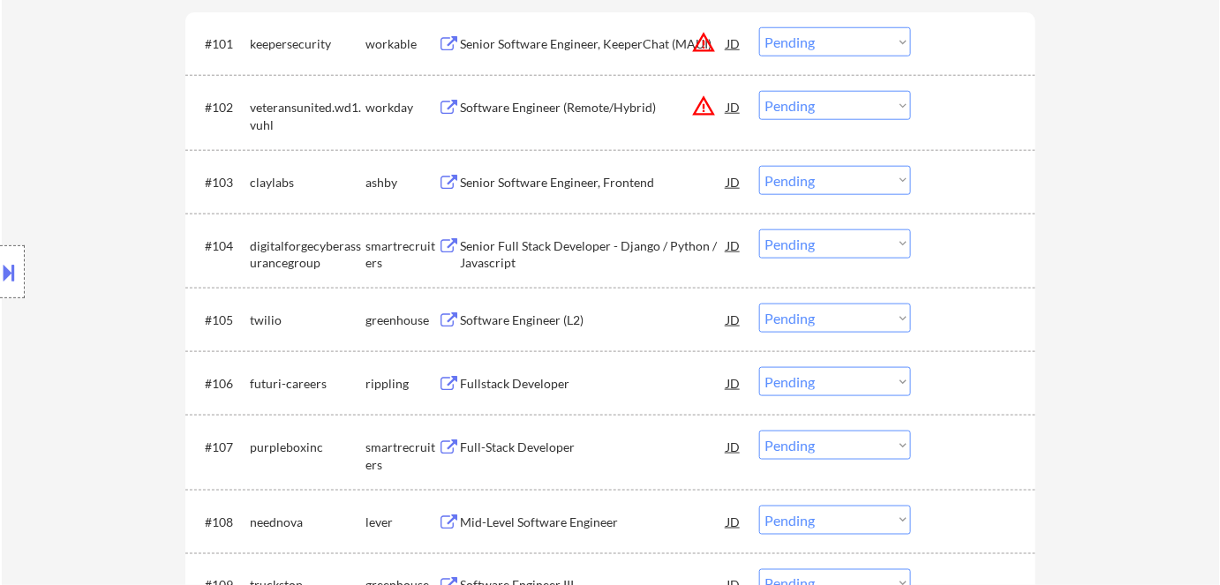
click at [9, 271] on button at bounding box center [9, 272] width 19 height 29
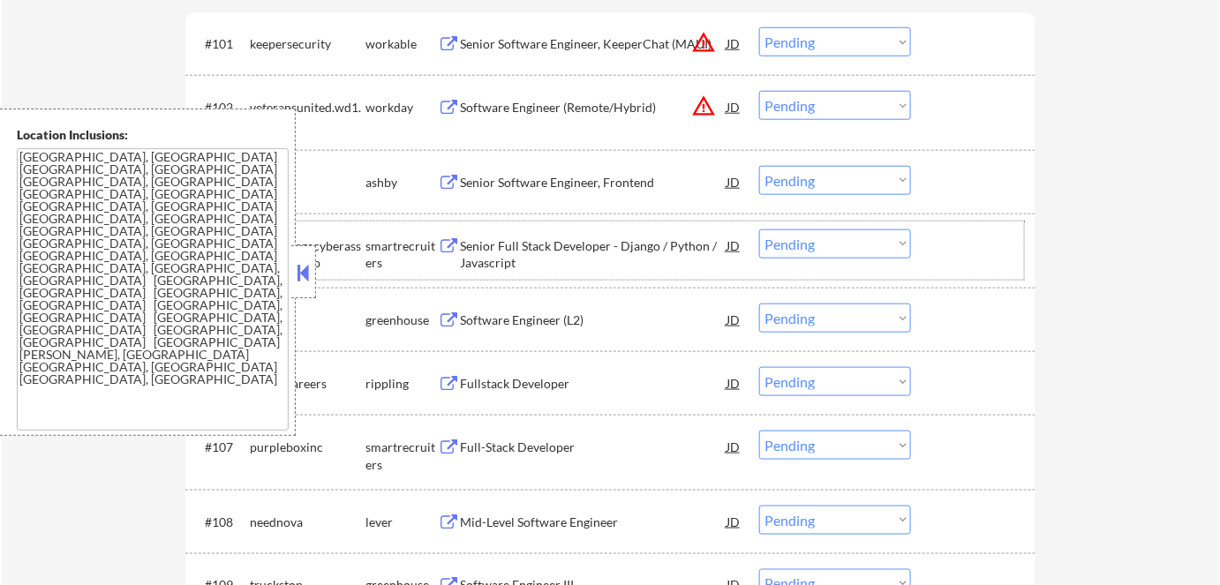
click at [996, 261] on div "#104 digitalforgecyberassurancegroup smartrecruiters Senior Full Stack Develope…" at bounding box center [607, 251] width 833 height 58
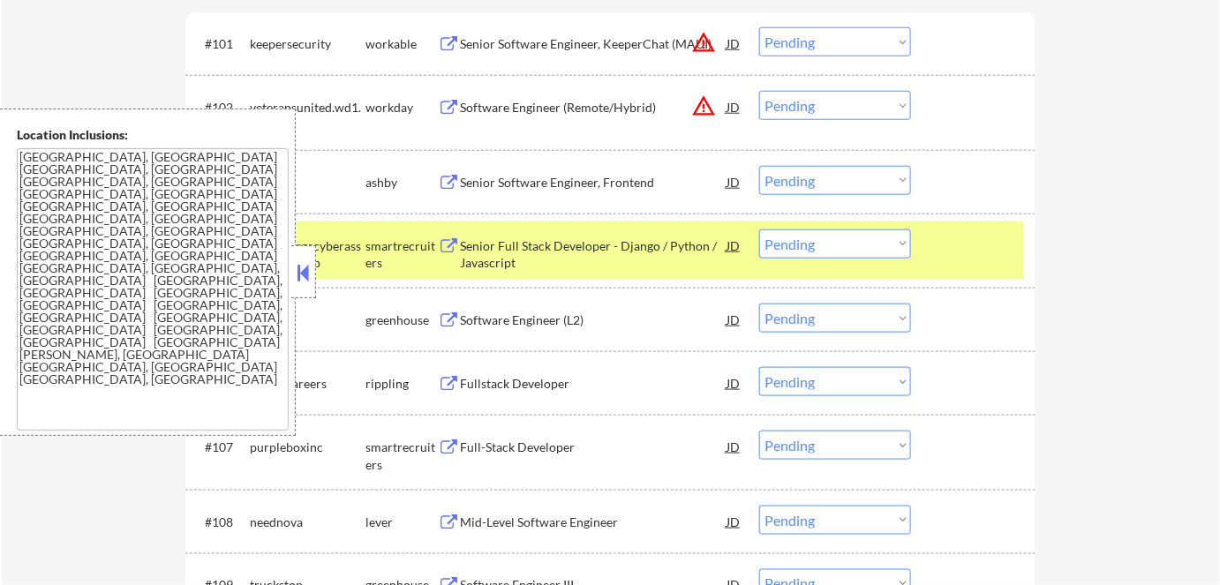
click at [1003, 238] on div at bounding box center [976, 246] width 78 height 32
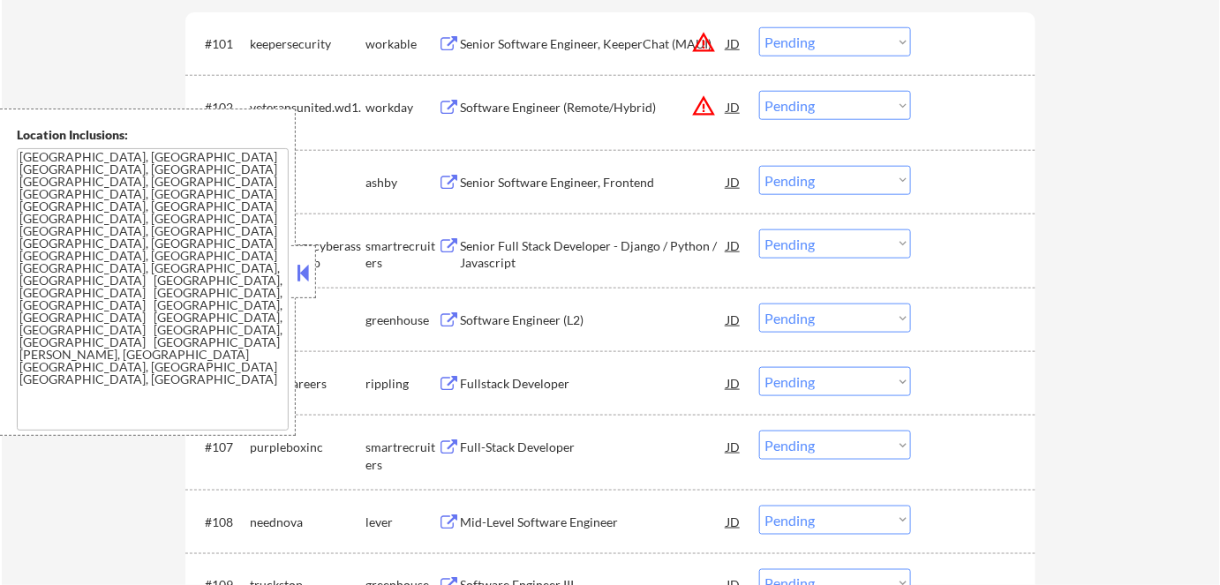
click at [316, 256] on div "digitalforgecyberassurancegroup" at bounding box center [308, 254] width 116 height 34
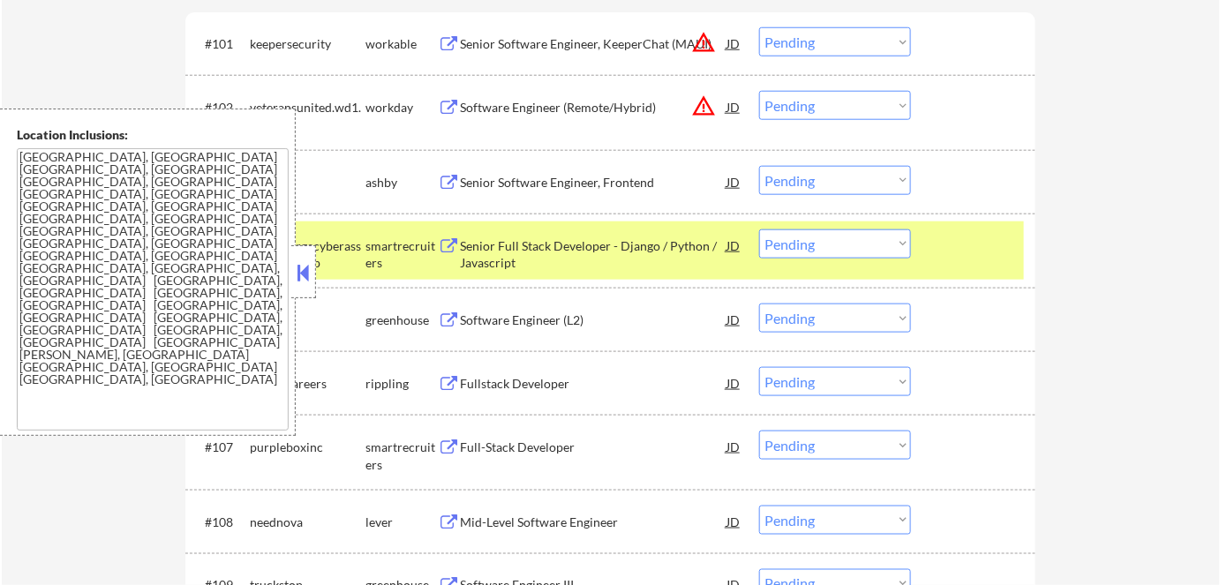
click at [305, 260] on button at bounding box center [303, 273] width 19 height 26
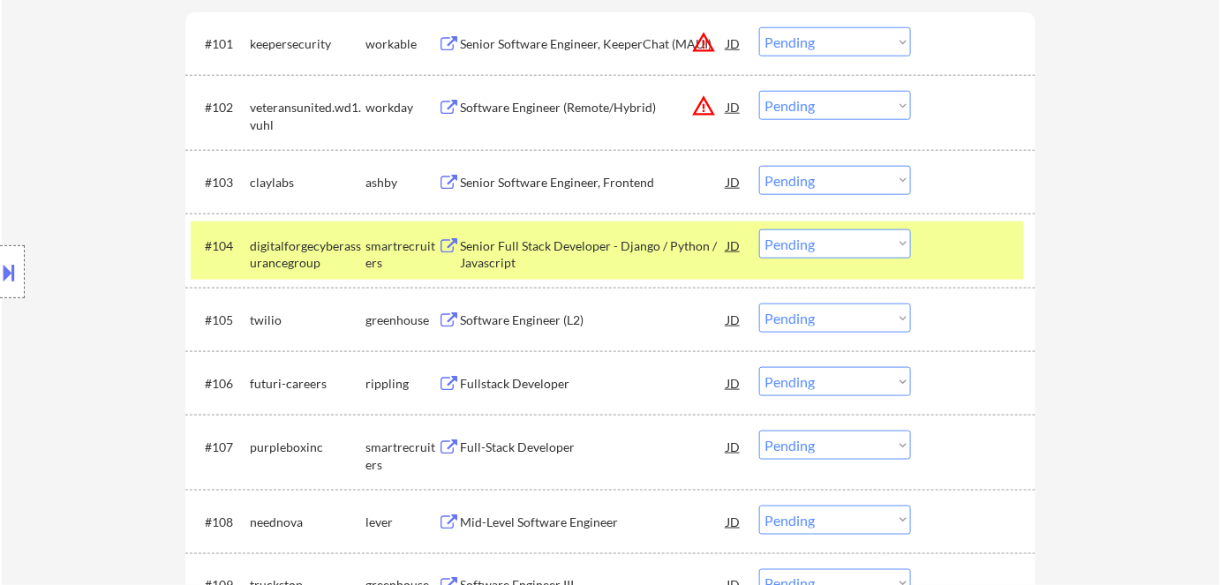
click at [358, 259] on div "digitalforgecyberassurancegroup" at bounding box center [308, 254] width 116 height 34
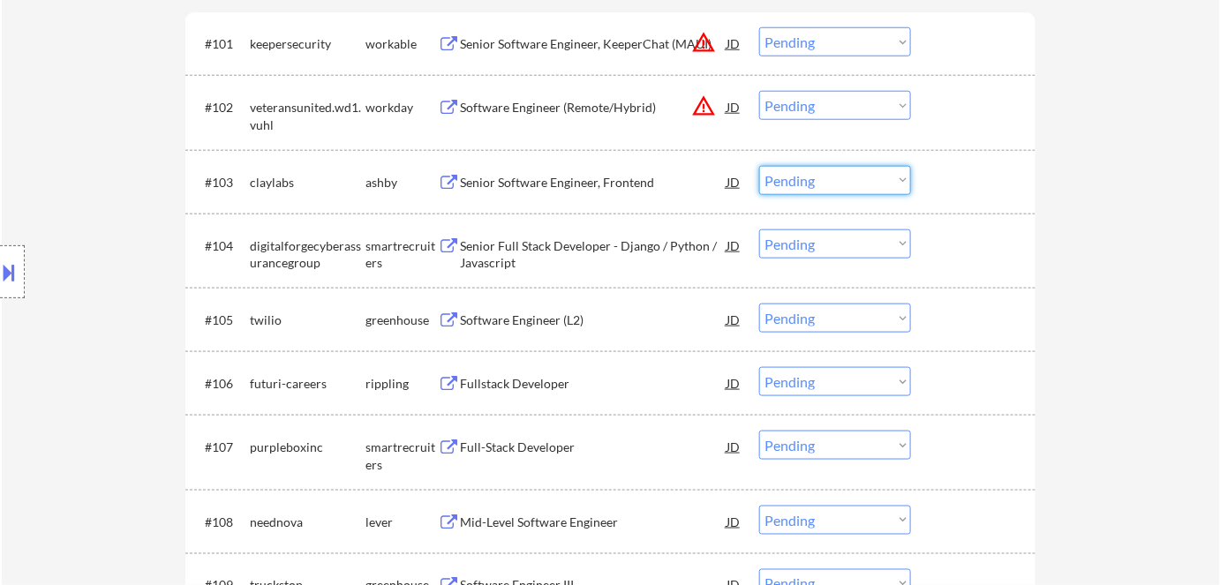
click at [820, 189] on select "Choose an option... Pending Applied Excluded (Questions) Excluded (Expired) Exc…" at bounding box center [835, 180] width 152 height 29
click at [804, 187] on select "Choose an option... Pending Applied Excluded (Questions) Excluded (Expired) Exc…" at bounding box center [835, 180] width 152 height 29
click at [759, 166] on select "Choose an option... Pending Applied Excluded (Questions) Excluded (Expired) Exc…" at bounding box center [835, 180] width 152 height 29
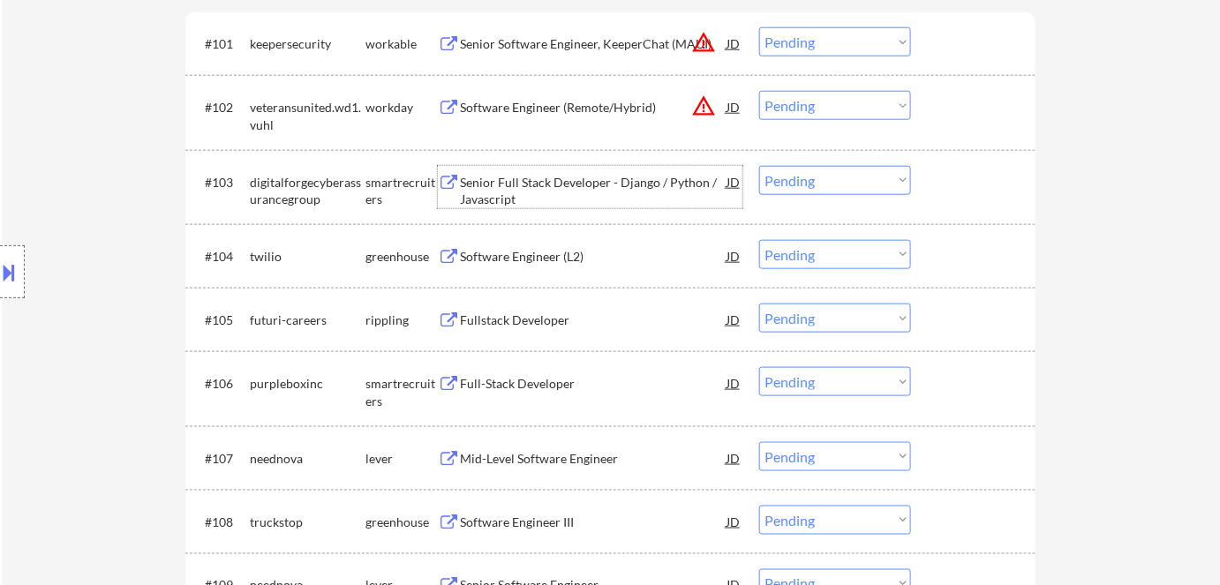
click at [552, 191] on div "Senior Full Stack Developer - Django / Python / Javascript" at bounding box center [593, 191] width 267 height 34
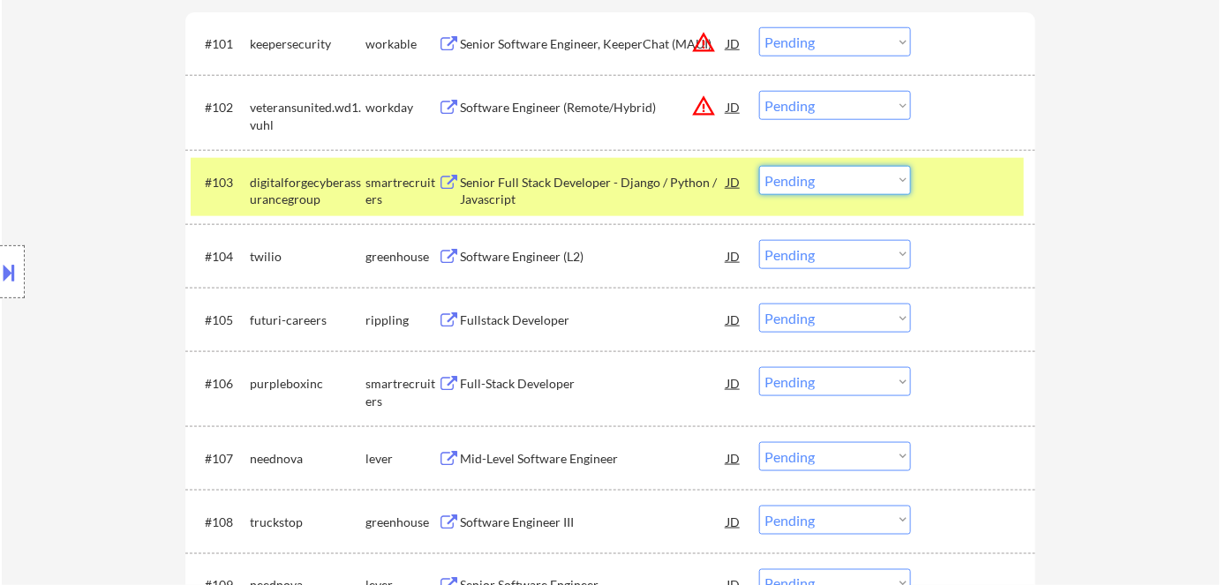
click at [825, 190] on select "Choose an option... Pending Applied Excluded (Questions) Excluded (Expired) Exc…" at bounding box center [835, 180] width 152 height 29
click at [759, 166] on select "Choose an option... Pending Applied Excluded (Questions) Excluded (Expired) Exc…" at bounding box center [835, 180] width 152 height 29
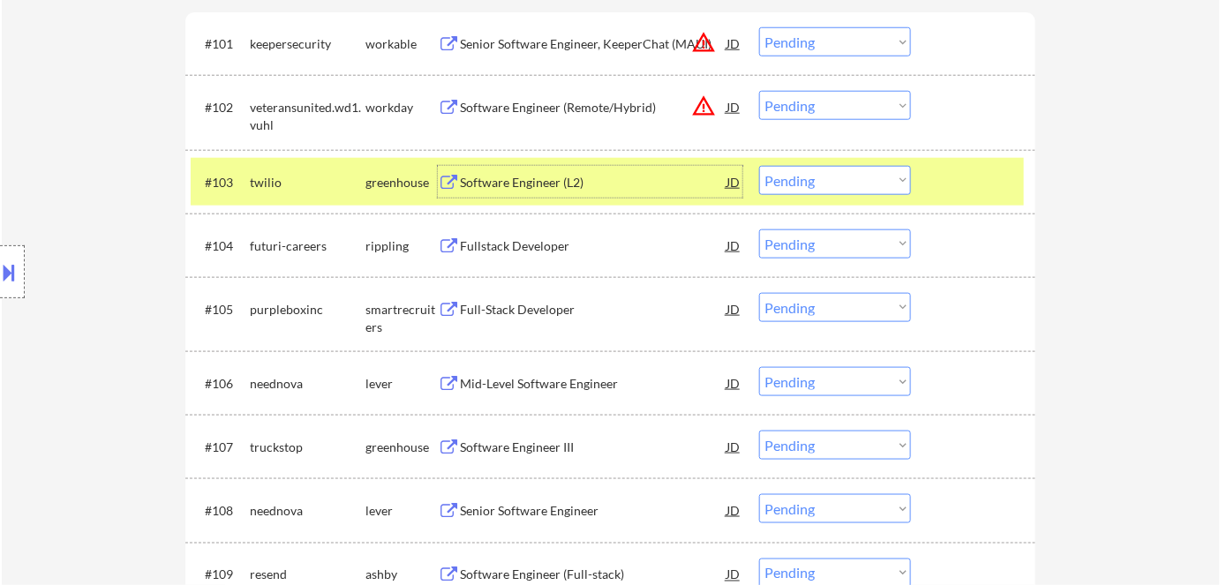
click at [497, 184] on div "Software Engineer (L2)" at bounding box center [593, 183] width 267 height 18
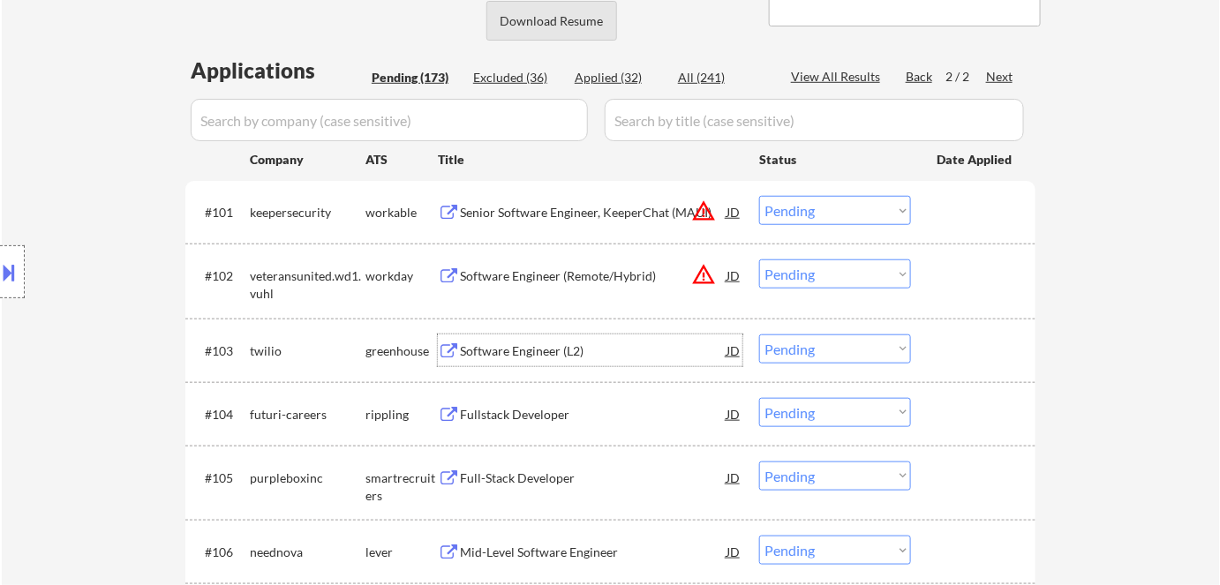
scroll to position [390, 0]
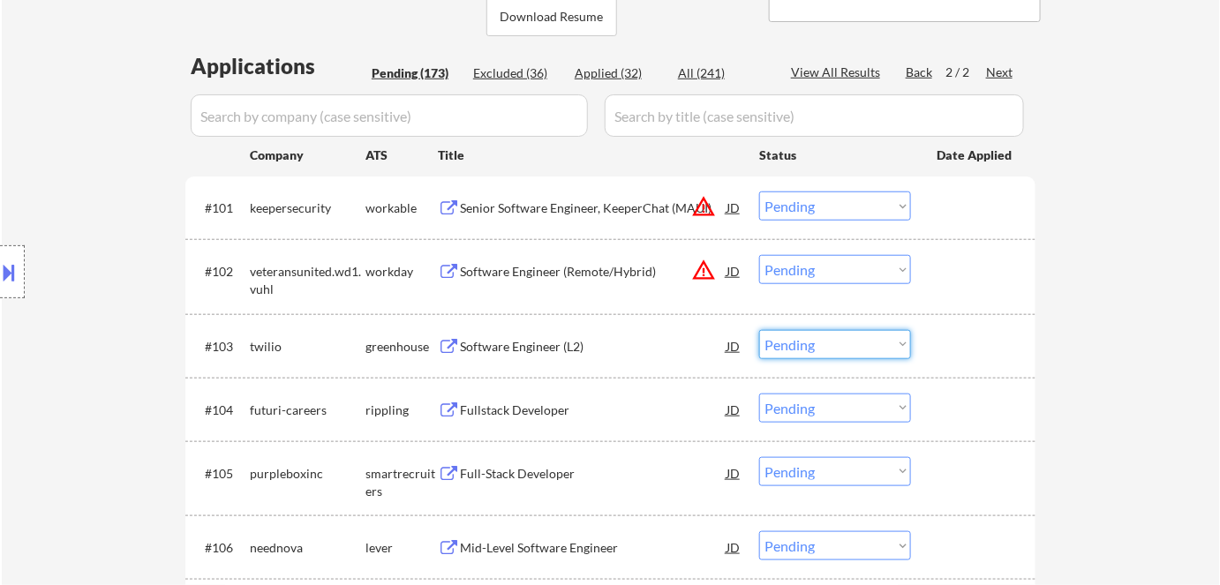
click at [781, 339] on select "Choose an option... Pending Applied Excluded (Questions) Excluded (Expired) Exc…" at bounding box center [835, 344] width 152 height 29
click at [759, 330] on select "Choose an option... Pending Applied Excluded (Questions) Excluded (Expired) Exc…" at bounding box center [835, 344] width 152 height 29
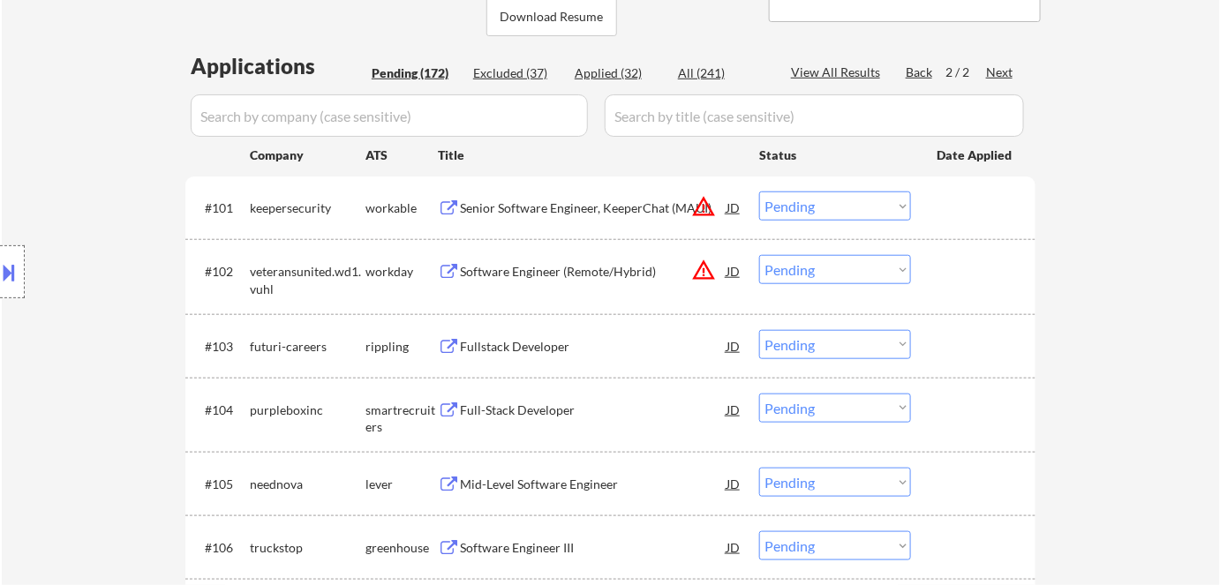
click at [531, 350] on div "Fullstack Developer" at bounding box center [593, 347] width 267 height 18
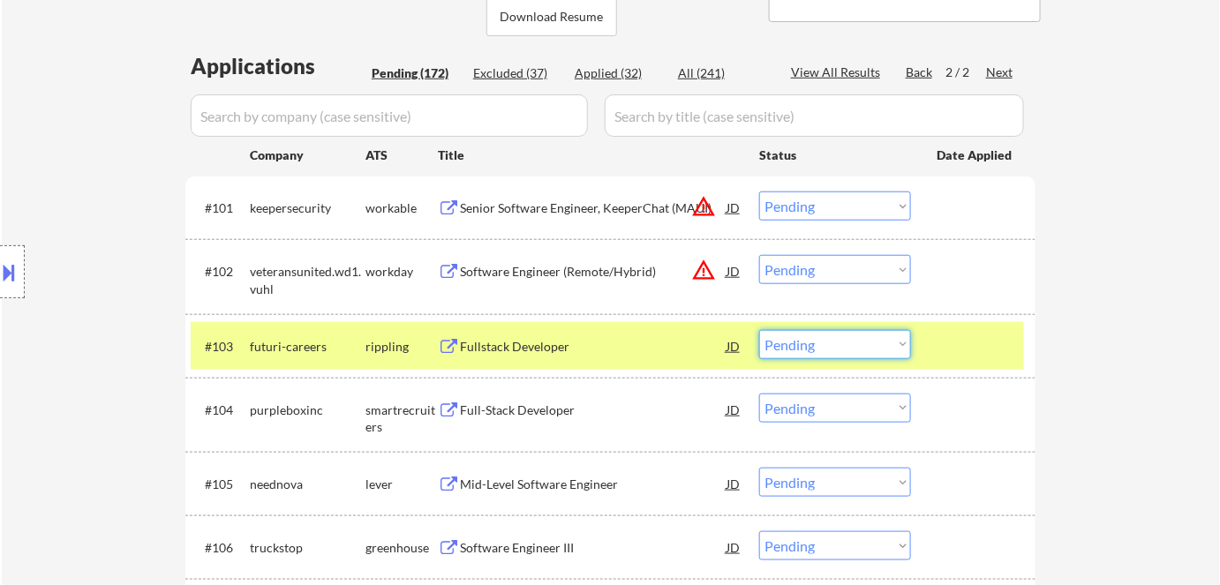
click at [873, 339] on select "Choose an option... Pending Applied Excluded (Questions) Excluded (Expired) Exc…" at bounding box center [835, 344] width 152 height 29
click at [759, 330] on select "Choose an option... Pending Applied Excluded (Questions) Excluded (Expired) Exc…" at bounding box center [835, 344] width 152 height 29
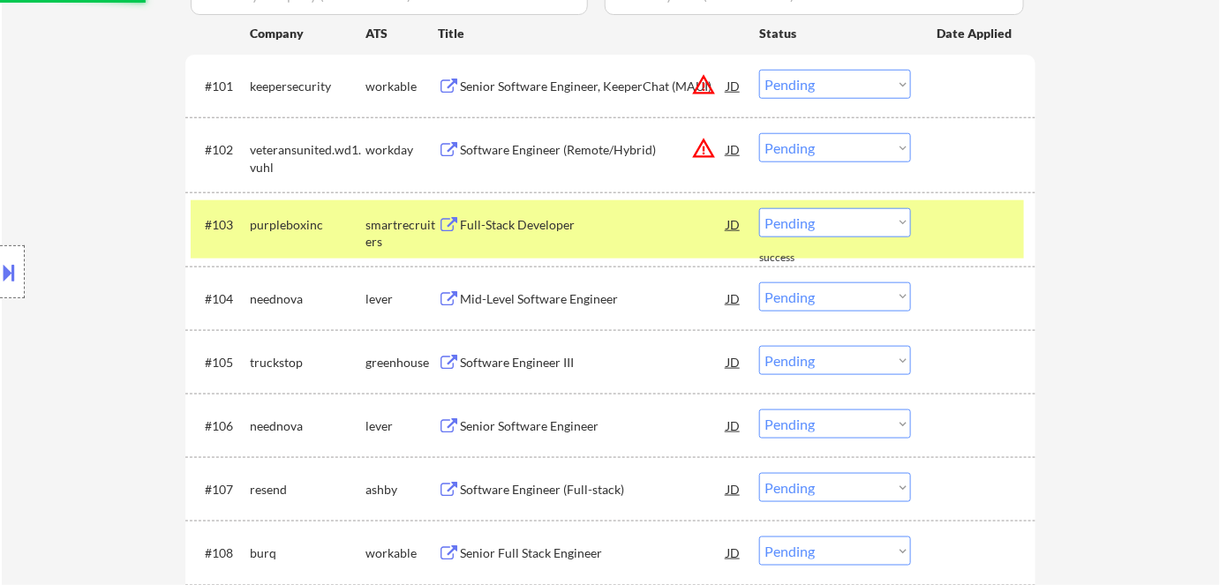
scroll to position [513, 0]
click at [595, 245] on div "#103 purpleboxinc smartrecruiters Full-Stack Developer JD Choose an option... P…" at bounding box center [607, 229] width 833 height 58
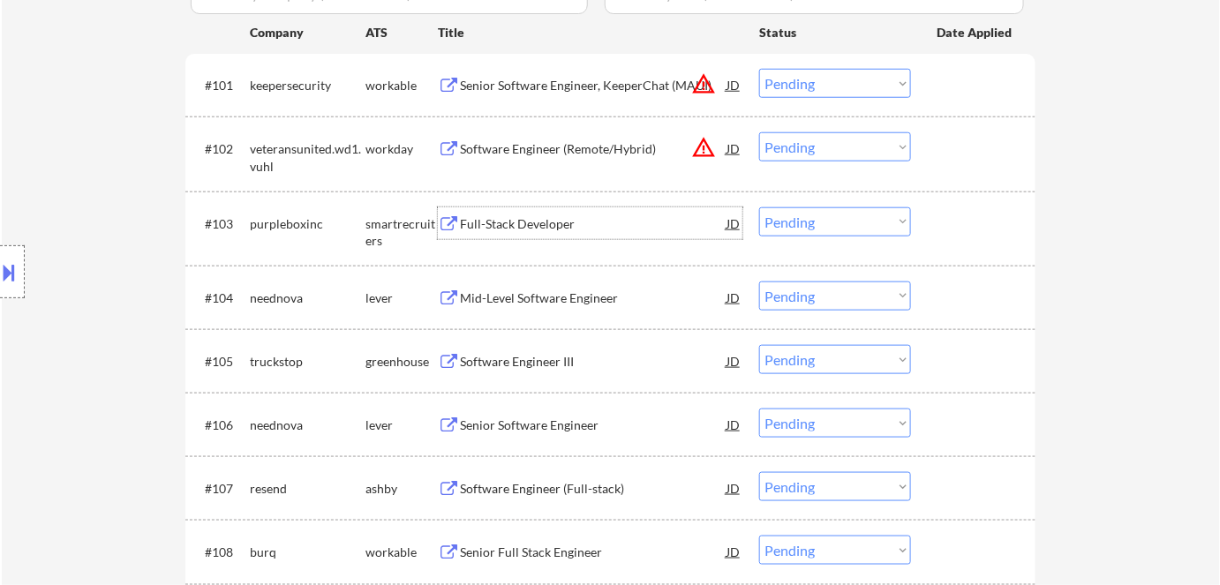
click at [560, 233] on div "Full-Stack Developer" at bounding box center [593, 223] width 267 height 32
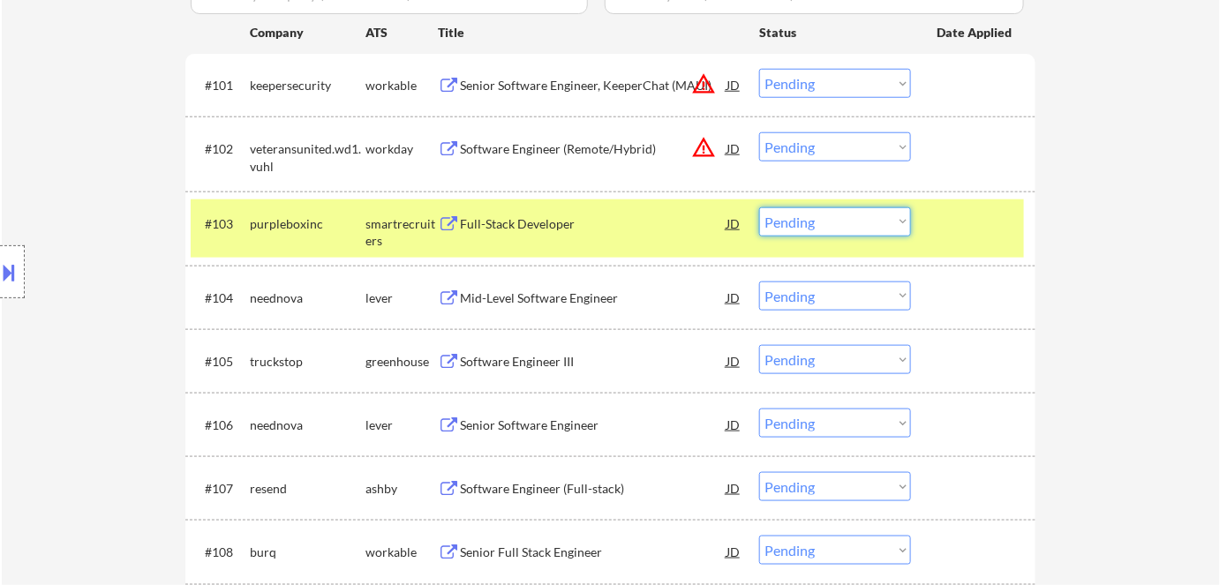
click at [840, 230] on select "Choose an option... Pending Applied Excluded (Questions) Excluded (Expired) Exc…" at bounding box center [835, 221] width 152 height 29
click at [759, 207] on select "Choose an option... Pending Applied Excluded (Questions) Excluded (Expired) Exc…" at bounding box center [835, 221] width 152 height 29
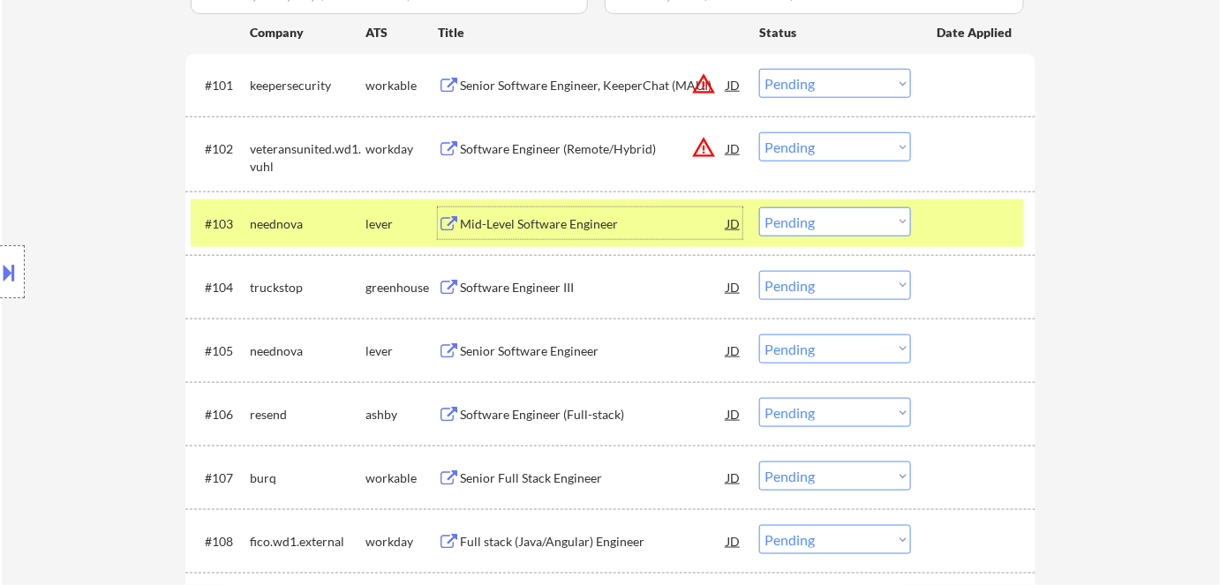
click at [519, 229] on div "Mid-Level Software Engineer" at bounding box center [593, 224] width 267 height 18
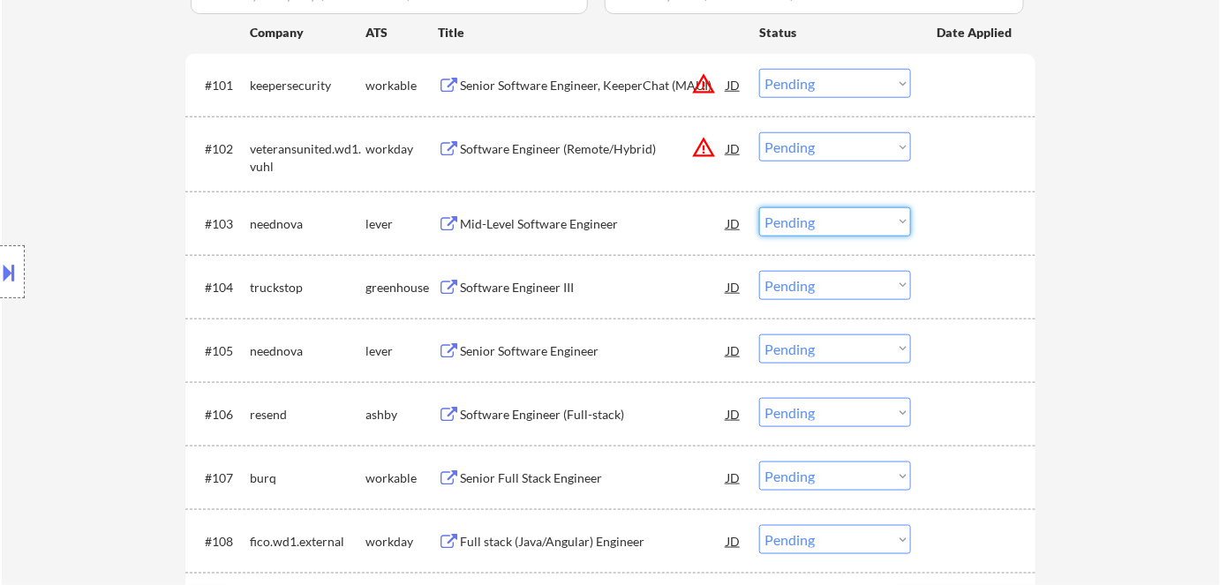
click at [795, 214] on select "Choose an option... Pending Applied Excluded (Questions) Excluded (Expired) Exc…" at bounding box center [835, 221] width 152 height 29
click at [759, 207] on select "Choose an option... Pending Applied Excluded (Questions) Excluded (Expired) Exc…" at bounding box center [835, 221] width 152 height 29
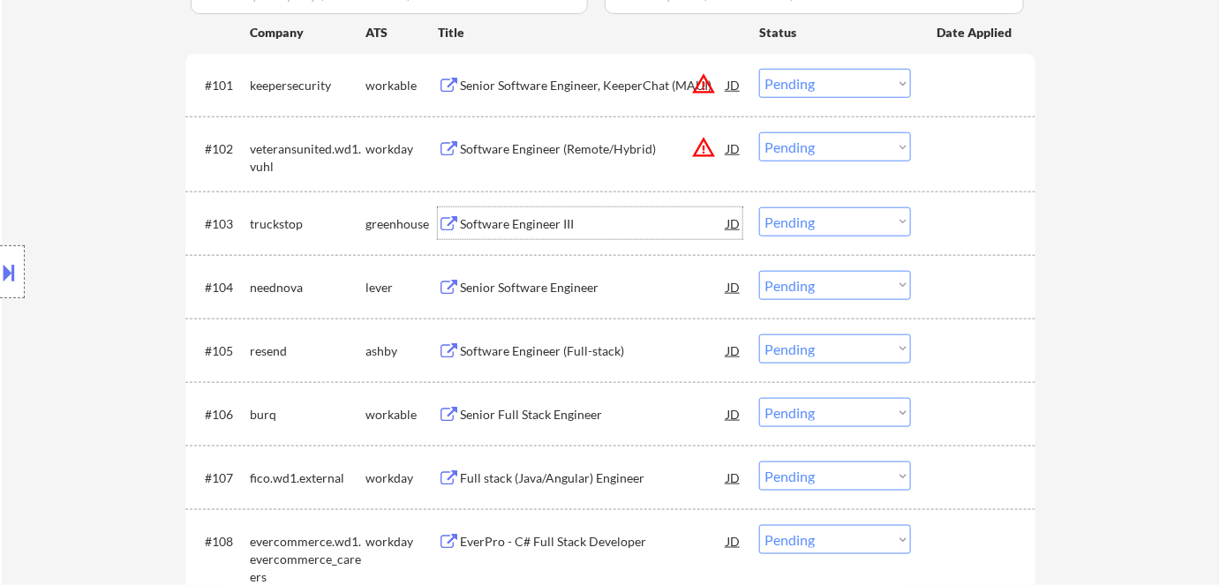
click at [514, 224] on div "Software Engineer III" at bounding box center [593, 224] width 267 height 18
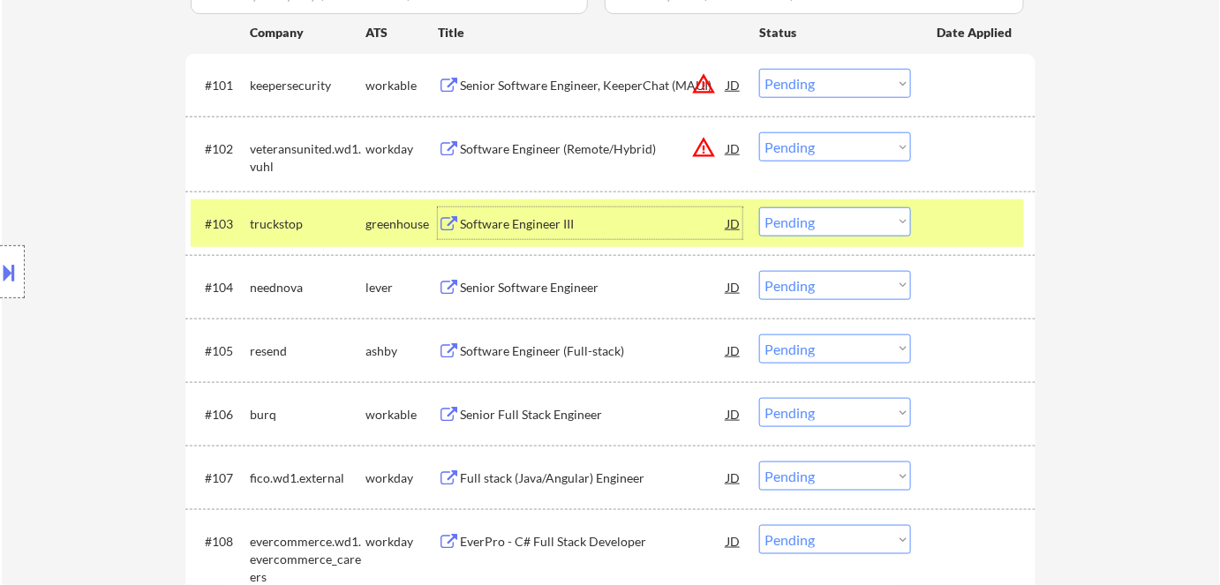
click at [807, 219] on select "Choose an option... Pending Applied Excluded (Questions) Excluded (Expired) Exc…" at bounding box center [835, 221] width 152 height 29
click at [759, 207] on select "Choose an option... Pending Applied Excluded (Questions) Excluded (Expired) Exc…" at bounding box center [835, 221] width 152 height 29
click at [568, 281] on div "Senior Software Engineer" at bounding box center [593, 288] width 267 height 18
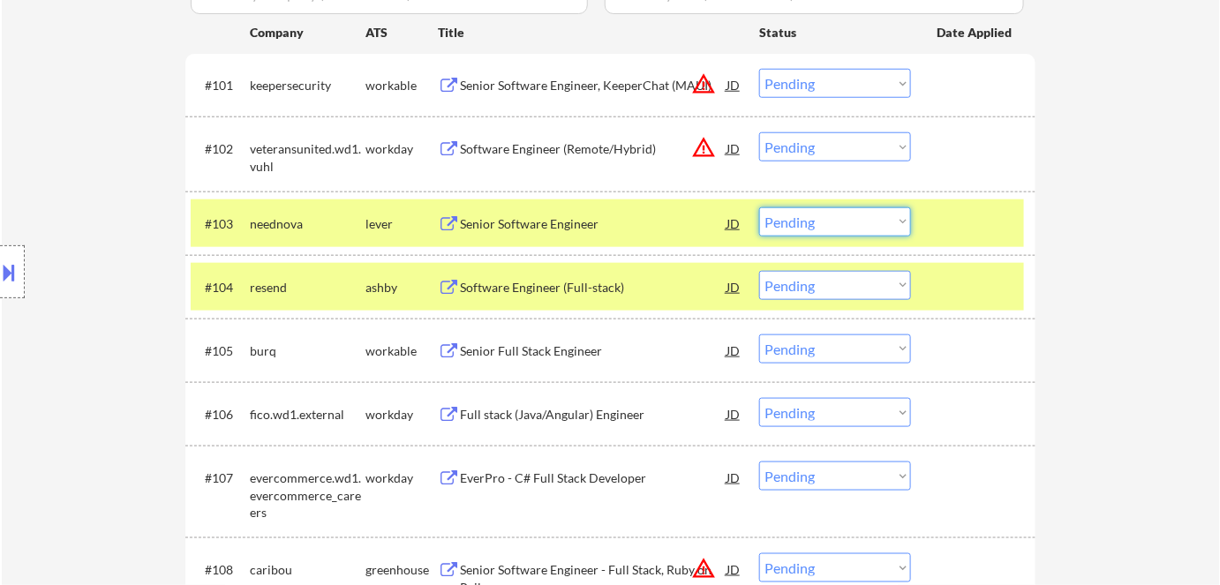
click at [842, 222] on select "Choose an option... Pending Applied Excluded (Questions) Excluded (Expired) Exc…" at bounding box center [835, 221] width 152 height 29
click at [759, 207] on select "Choose an option... Pending Applied Excluded (Questions) Excluded (Expired) Exc…" at bounding box center [835, 221] width 152 height 29
click at [383, 286] on div "ashby" at bounding box center [402, 288] width 72 height 18
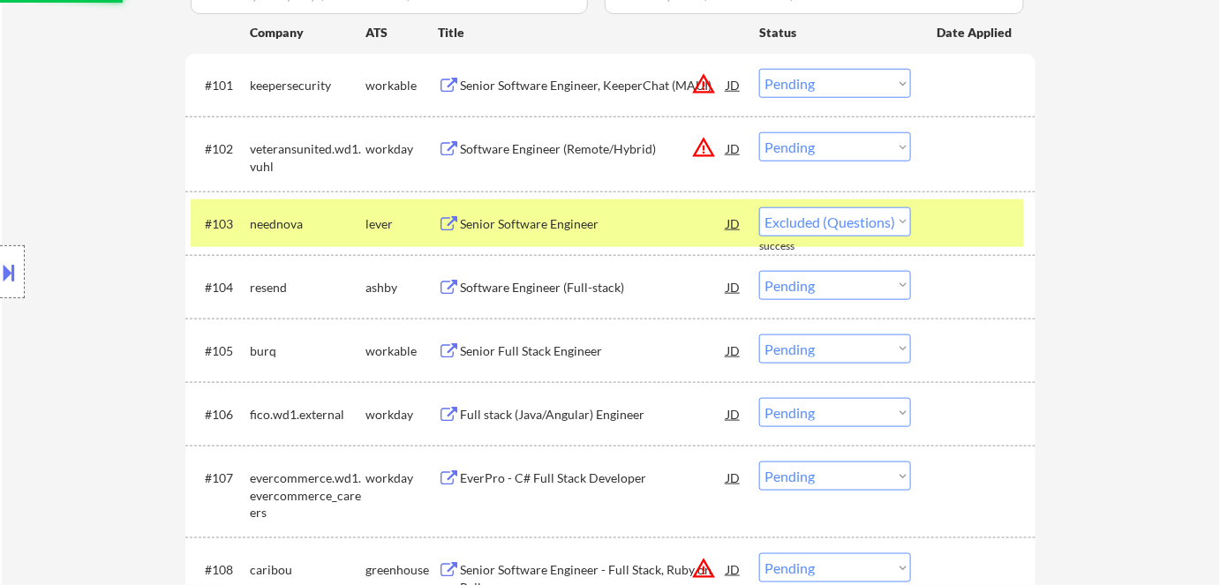
select select ""pending""
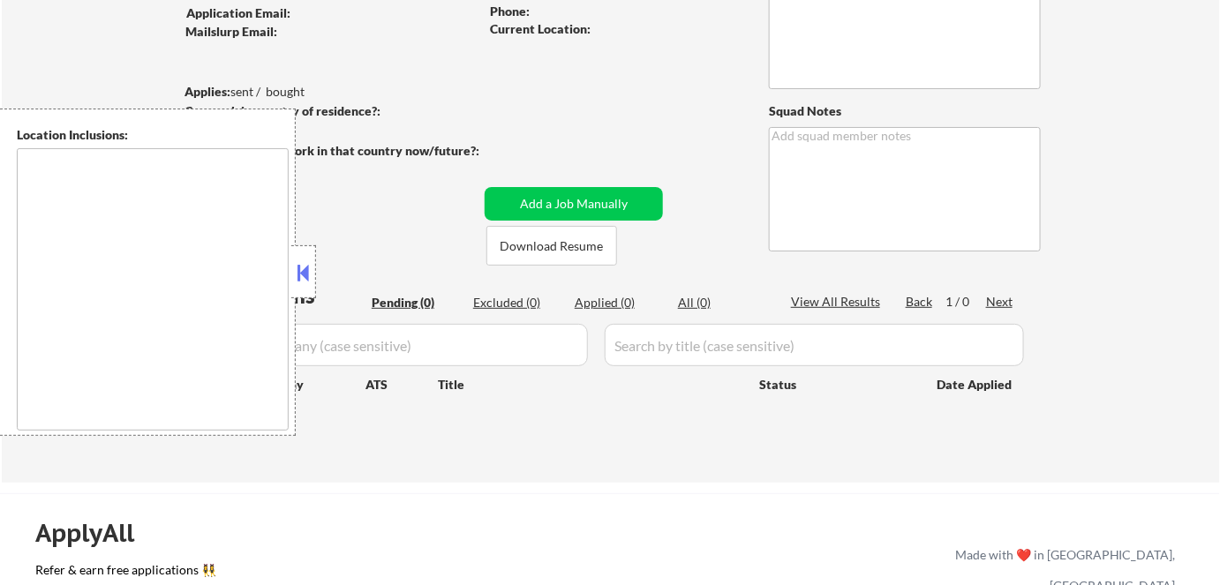
scroll to position [162, 0]
click at [303, 266] on button at bounding box center [303, 273] width 19 height 26
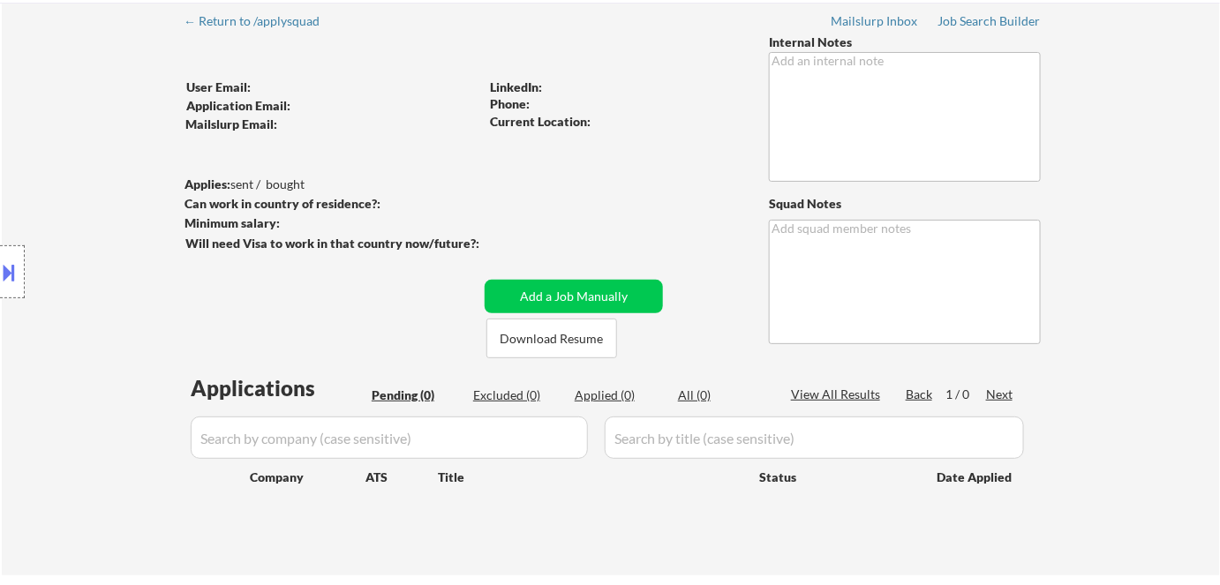
scroll to position [0, 0]
